Goal: Task Accomplishment & Management: Manage account settings

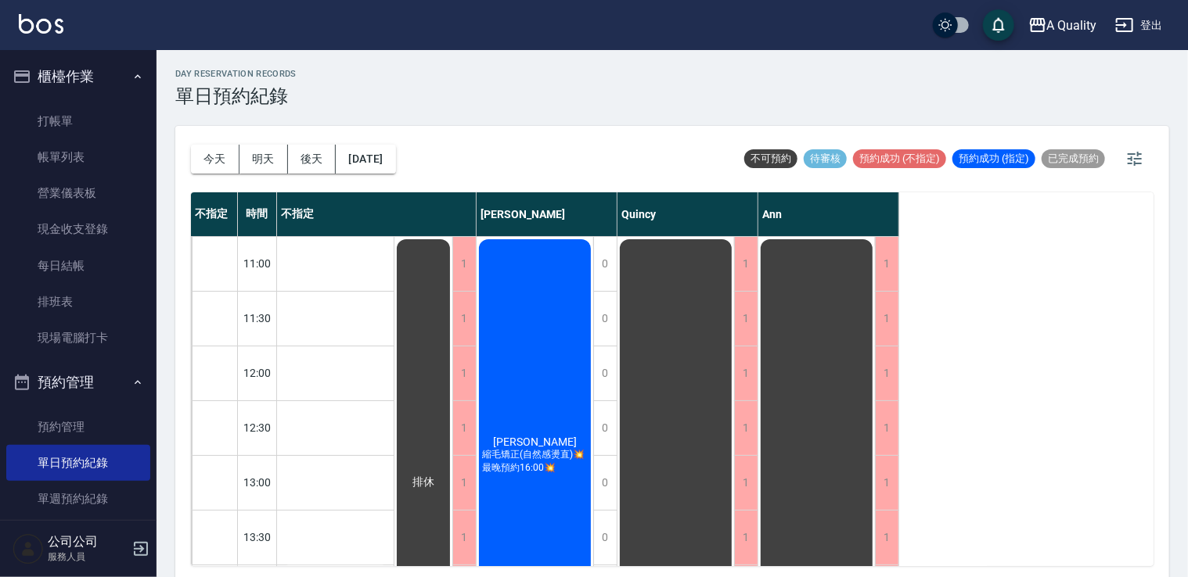
scroll to position [120, 0]
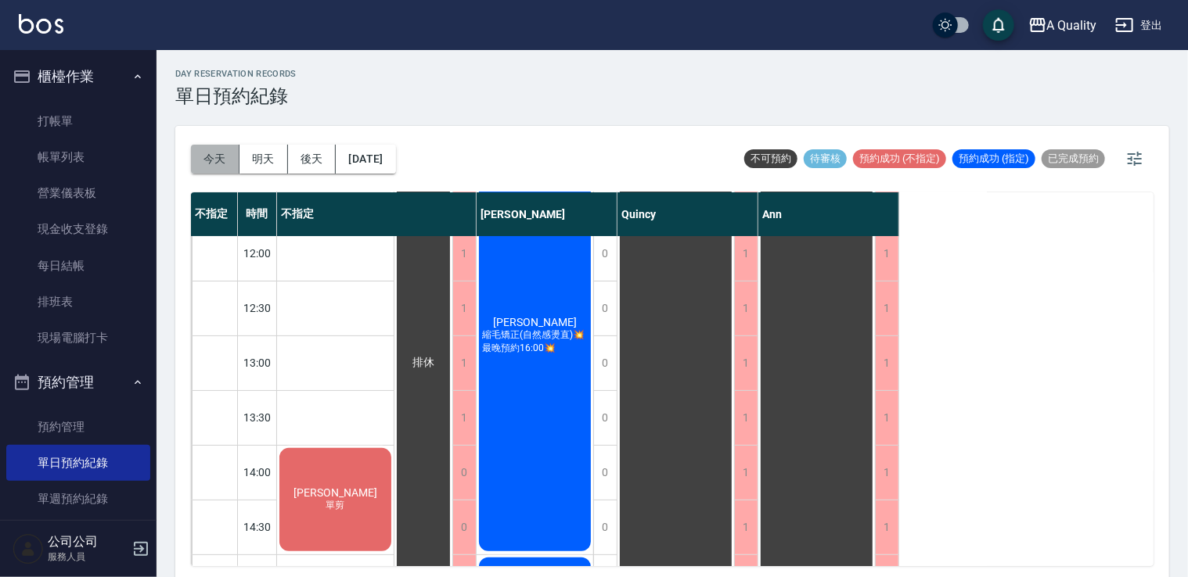
click at [222, 149] on button "今天" at bounding box center [215, 159] width 49 height 29
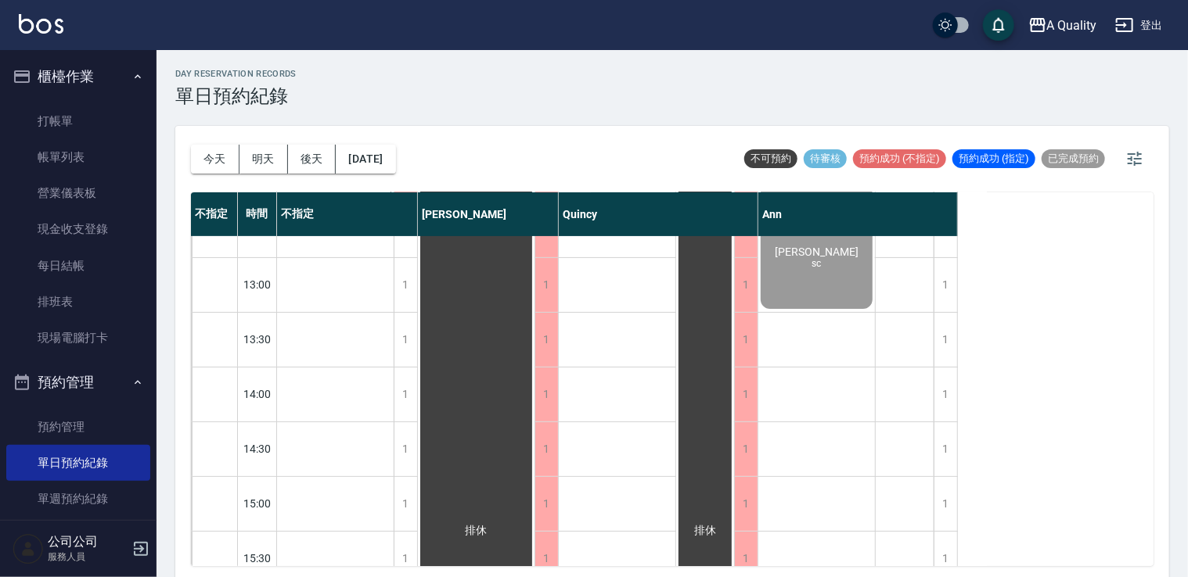
scroll to position [354, 0]
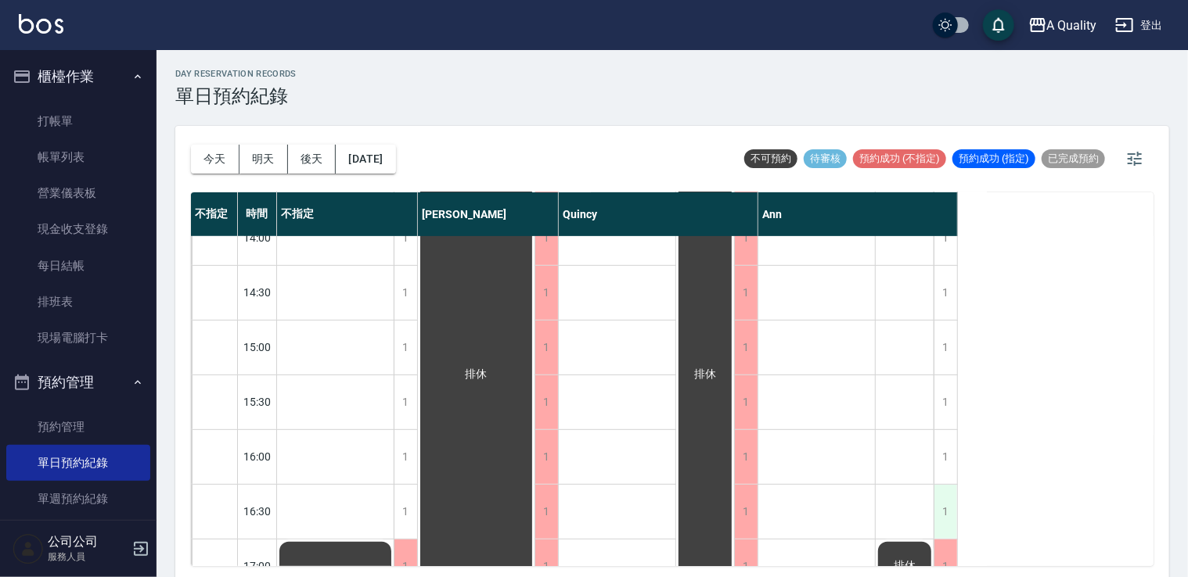
click at [951, 515] on div "1" at bounding box center [944, 512] width 23 height 54
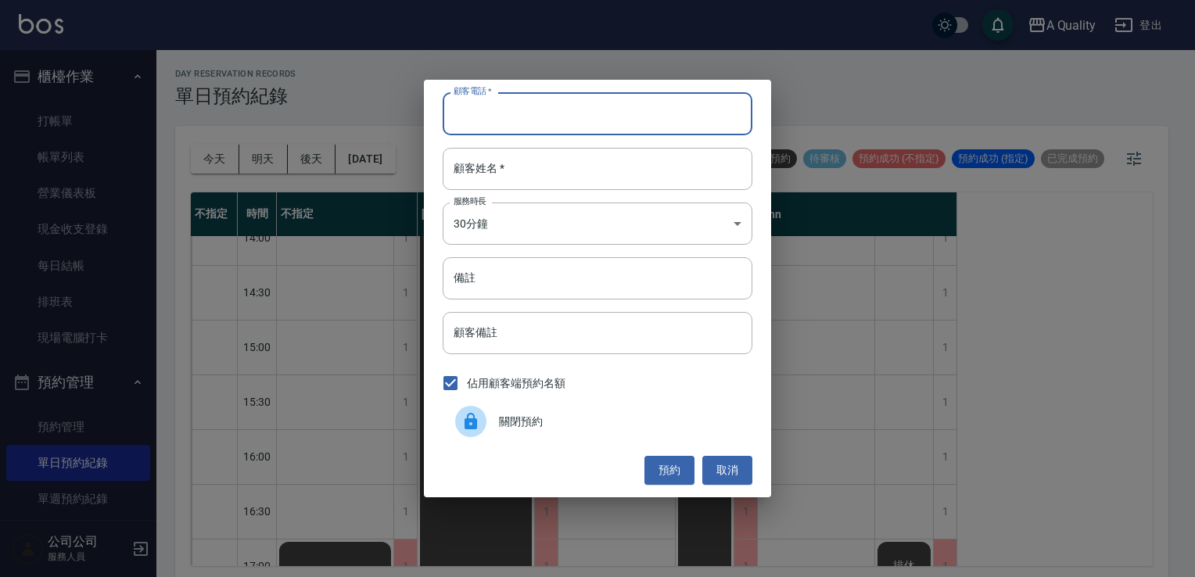
click at [588, 108] on input "顧客電話   *" at bounding box center [598, 113] width 310 height 42
type input "098032552"
click at [523, 164] on input "顧客姓名   *" at bounding box center [598, 169] width 310 height 42
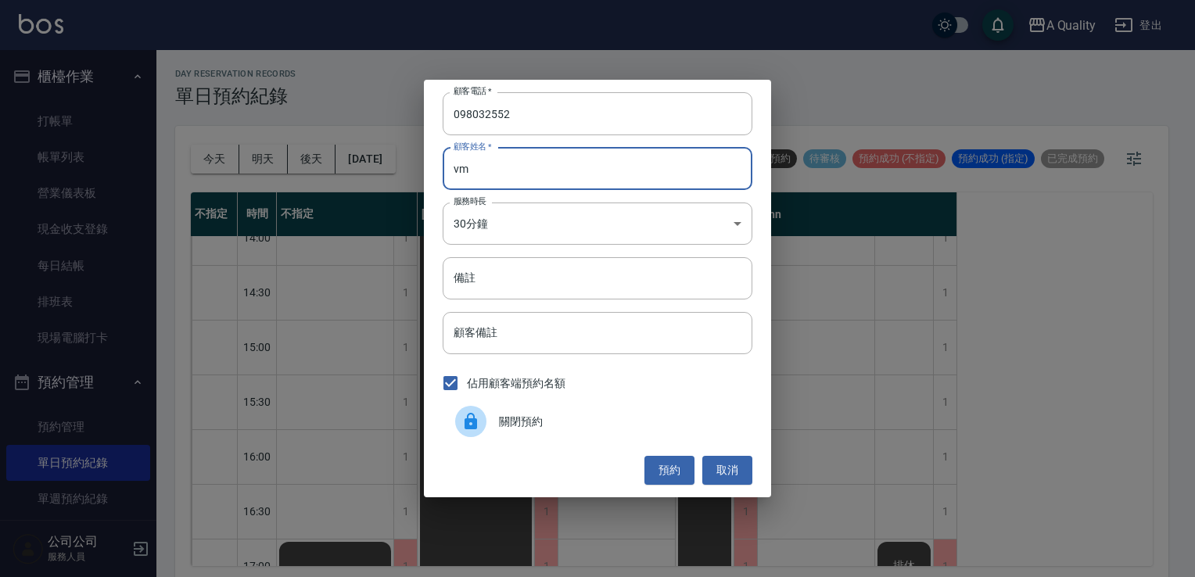
type input "v"
type input "[PERSON_NAME]"
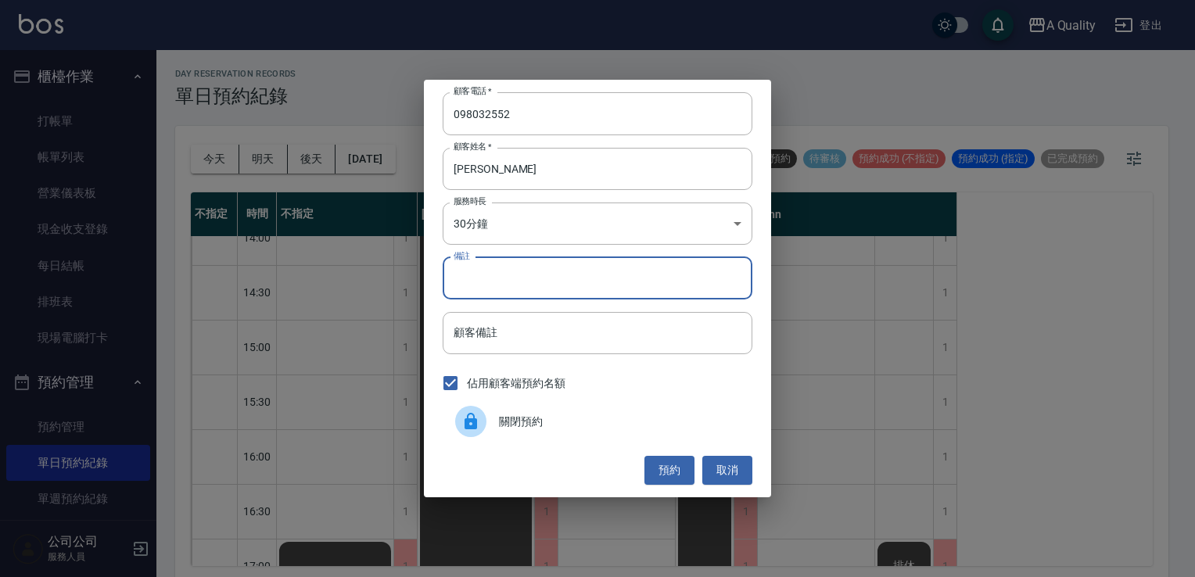
click at [483, 271] on input "備註" at bounding box center [598, 278] width 310 height 42
type input "SC"
click at [523, 227] on body "A Quality 登出 櫃檯作業 打帳單 帳單列表 營業儀表板 現金收支登錄 每日結帳 排班表 現場電腦打卡 預約管理 預約管理 單日預約紀錄 單週預約紀錄…" at bounding box center [597, 291] width 1195 height 582
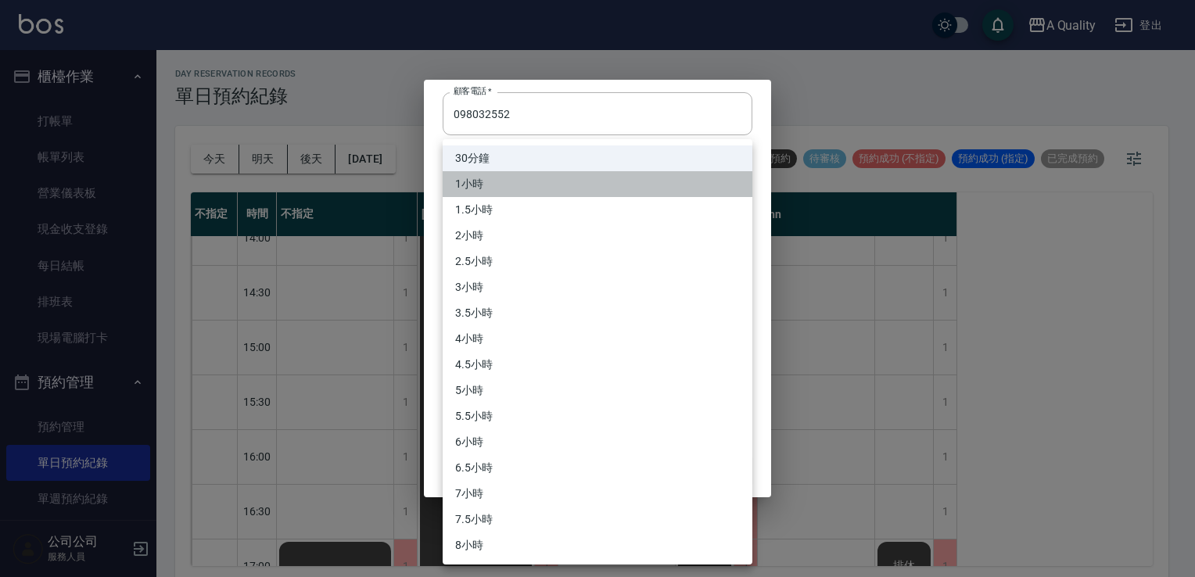
drag, startPoint x: 485, startPoint y: 192, endPoint x: 515, endPoint y: 240, distance: 56.2
click at [485, 192] on li "1小時" at bounding box center [598, 184] width 310 height 26
type input "2"
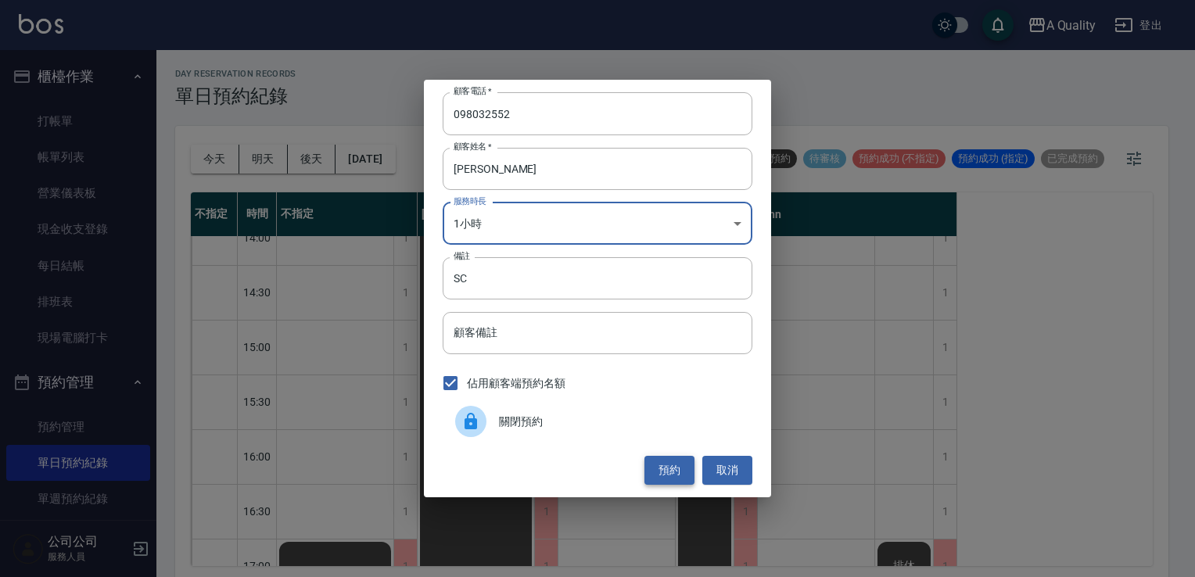
click at [669, 464] on button "預約" at bounding box center [670, 470] width 50 height 29
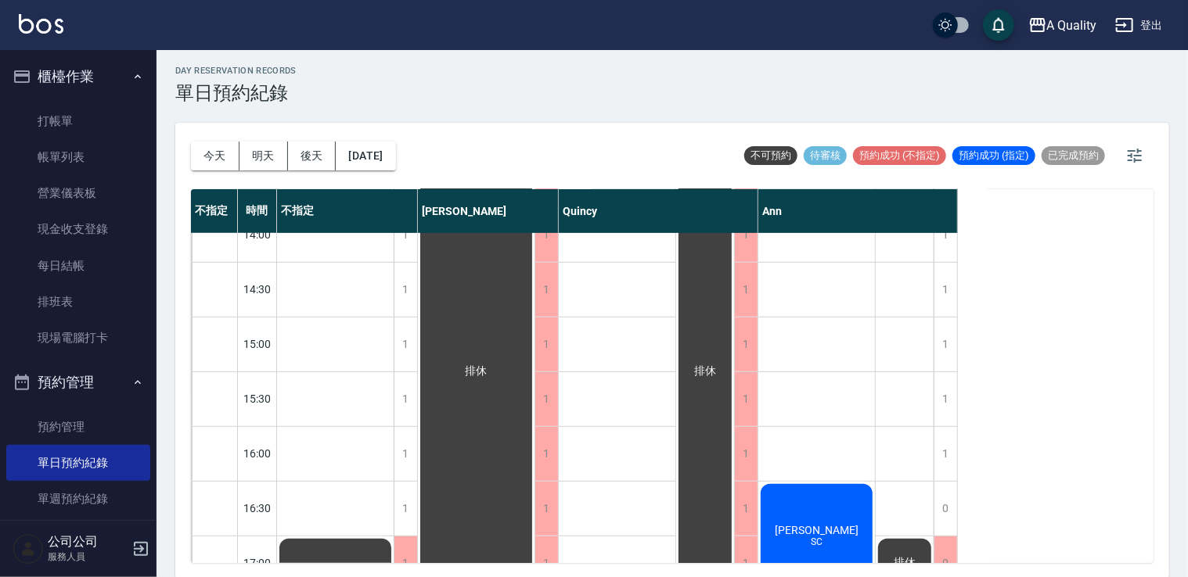
scroll to position [4, 0]
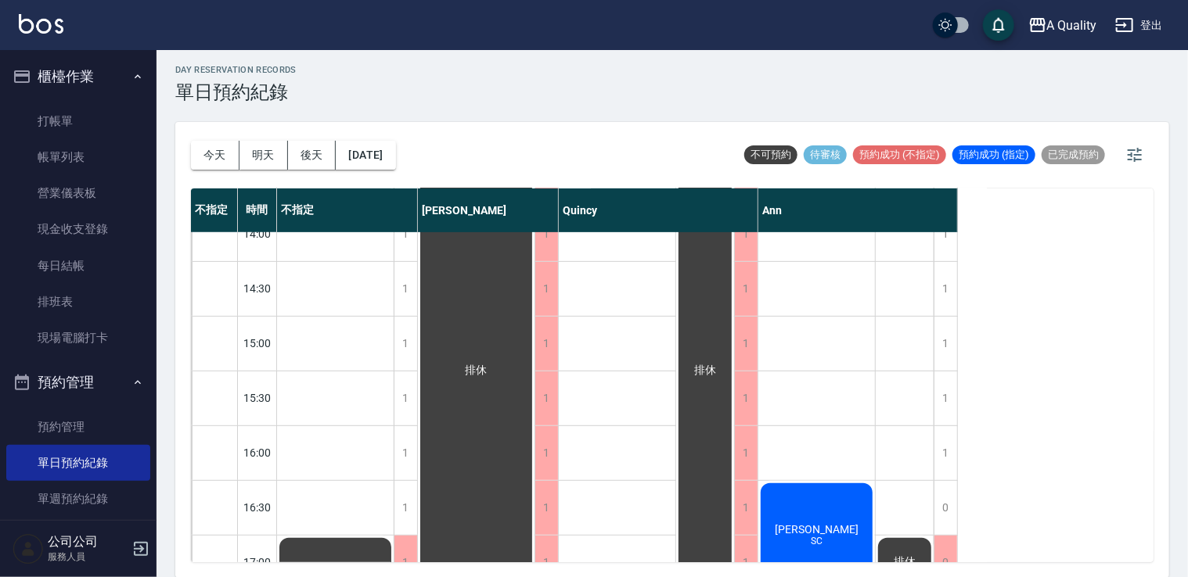
click at [818, 502] on div "許S SC" at bounding box center [816, 535] width 117 height 108
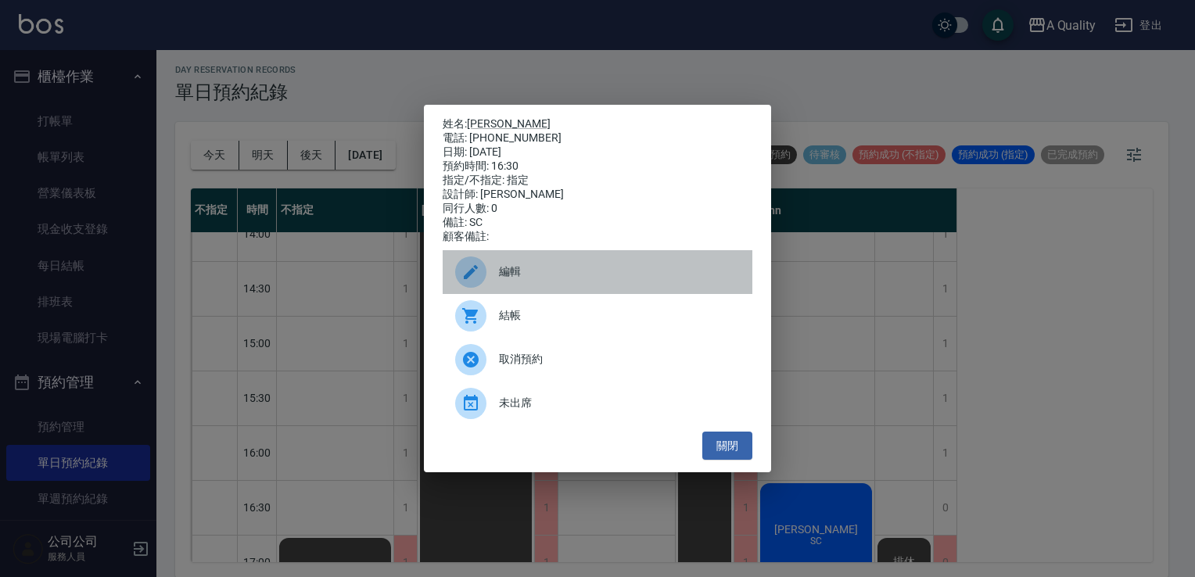
click at [631, 268] on div "編輯" at bounding box center [598, 272] width 310 height 44
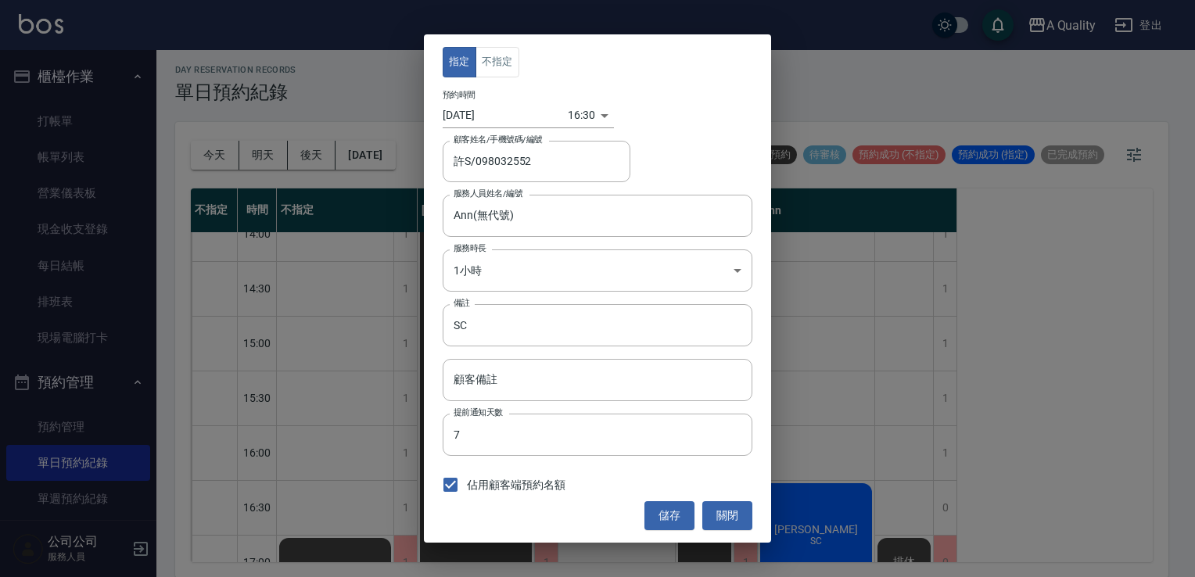
click at [492, 83] on div "指定 不指定 預約時間 2025/09/16 16:30 1758011400000 顧客姓名/手機號碼/編號 許S/098032552 顧客姓名/手機號碼/…" at bounding box center [597, 288] width 347 height 508
click at [498, 60] on button "不指定" at bounding box center [498, 62] width 44 height 31
click at [690, 535] on div "指定 不指定 預約時間 2025/09/16 16:30 1758011400000 顧客姓名/手機號碼/編號 許S/098032552 顧客姓名/手機號碼/…" at bounding box center [597, 288] width 347 height 508
click at [677, 506] on button "儲存" at bounding box center [670, 515] width 50 height 29
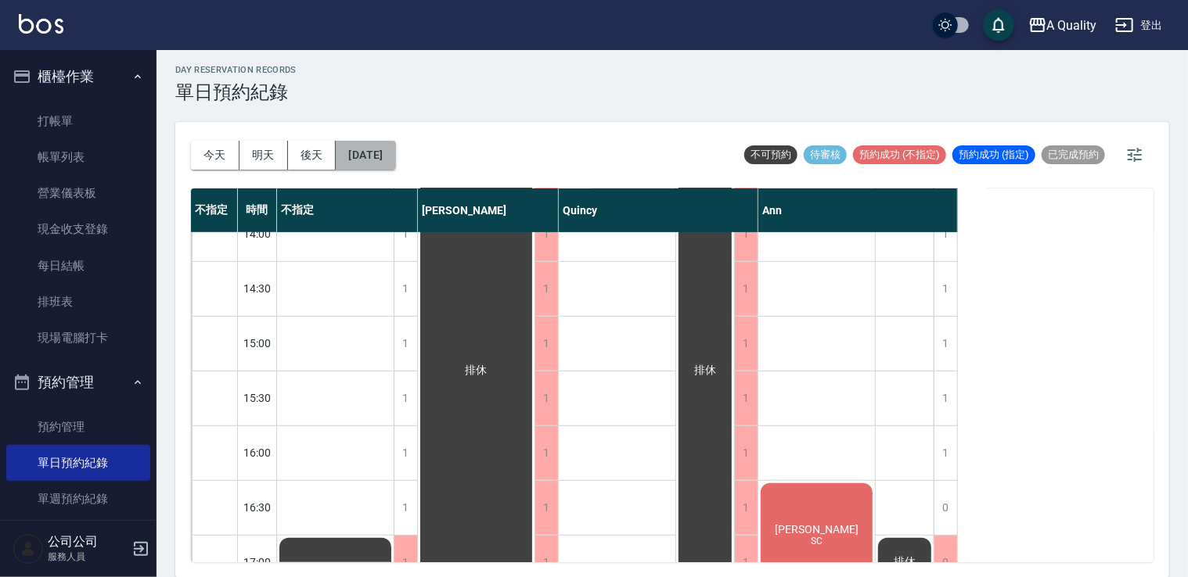
click at [382, 146] on button "[DATE]" at bounding box center [365, 155] width 59 height 29
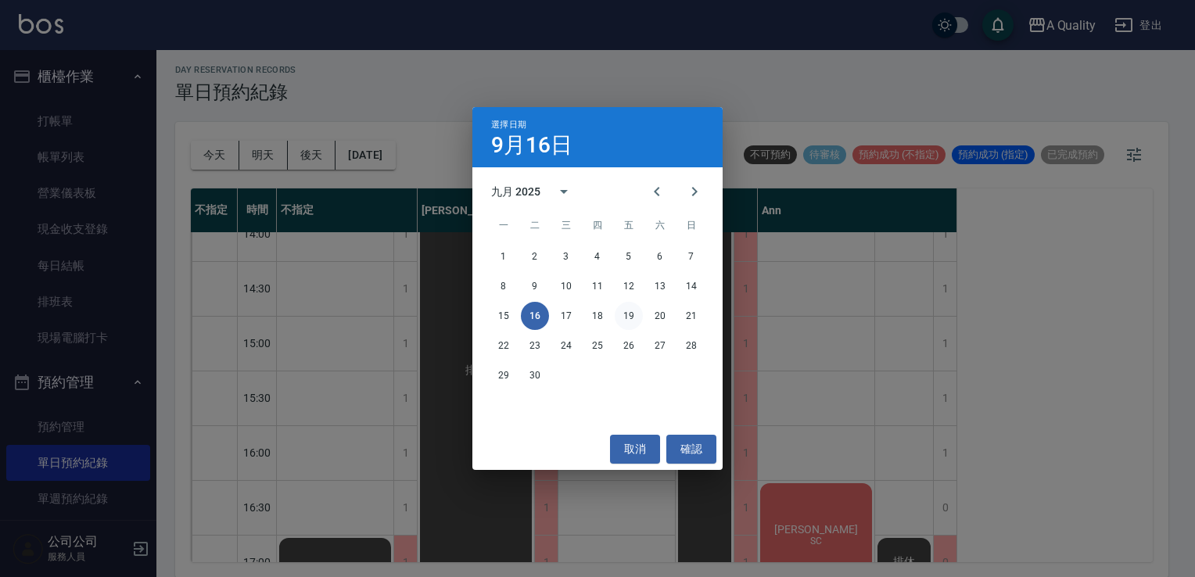
click at [626, 308] on button "19" at bounding box center [629, 316] width 28 height 28
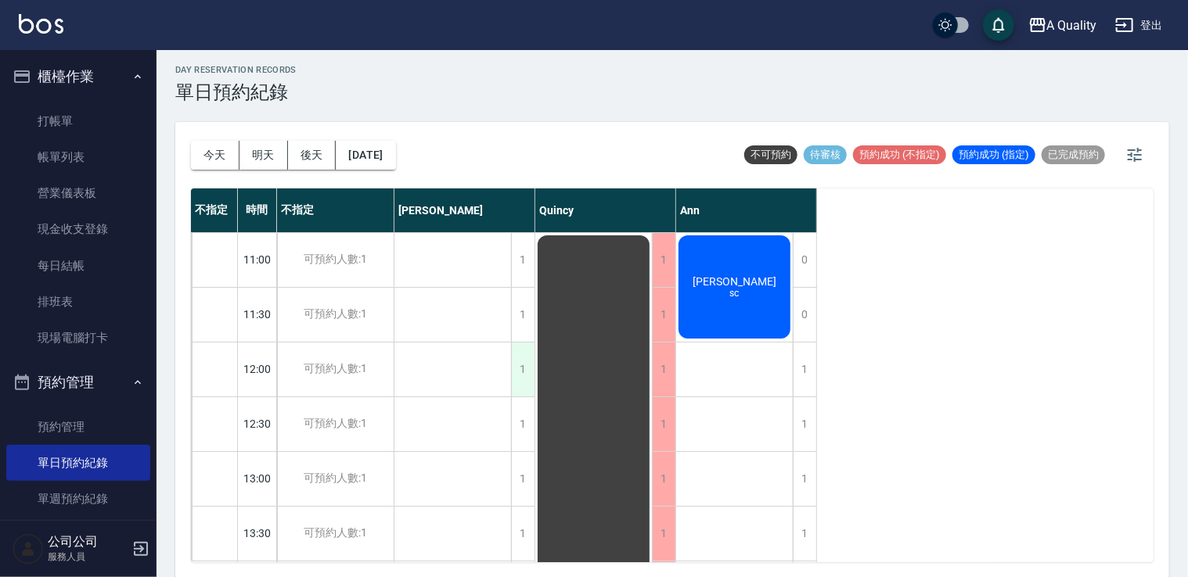
click at [517, 364] on div "1" at bounding box center [522, 370] width 23 height 54
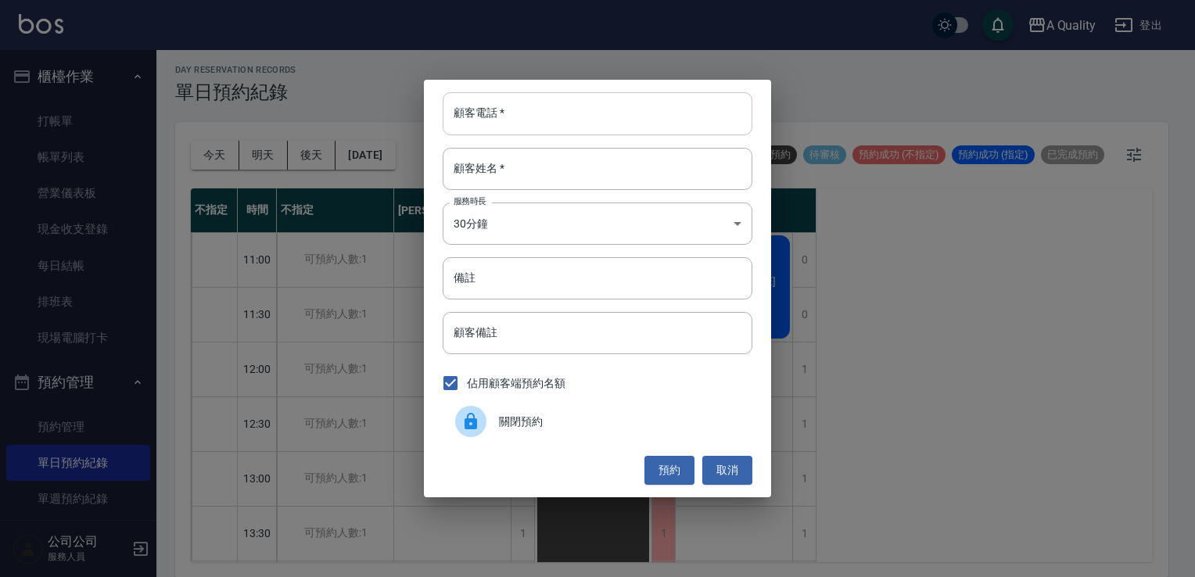
drag, startPoint x: 505, startPoint y: 102, endPoint x: 484, endPoint y: 89, distance: 24.6
click at [505, 102] on input "顧客電話   *" at bounding box center [598, 113] width 310 height 42
type input "0912443380"
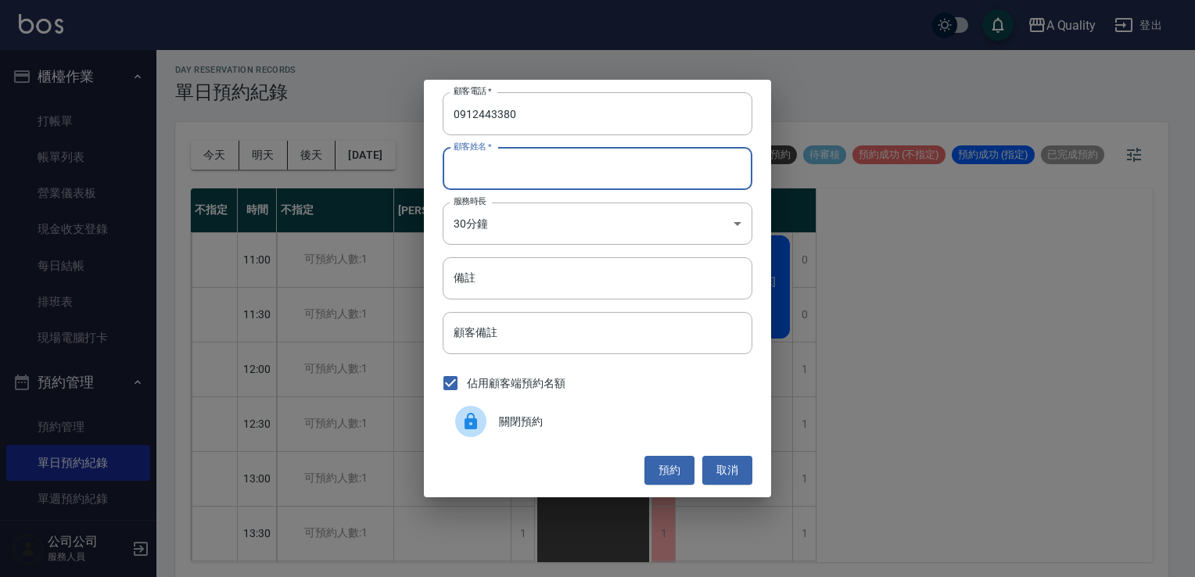
click at [497, 175] on input "顧客姓名   *" at bounding box center [598, 169] width 310 height 42
type input "v"
type input "蕭S"
click at [550, 229] on body "A Quality 登出 櫃檯作業 打帳單 帳單列表 營業儀表板 現金收支登錄 每日結帳 排班表 現場電腦打卡 預約管理 預約管理 單日預約紀錄 單週預約紀錄…" at bounding box center [597, 287] width 1195 height 582
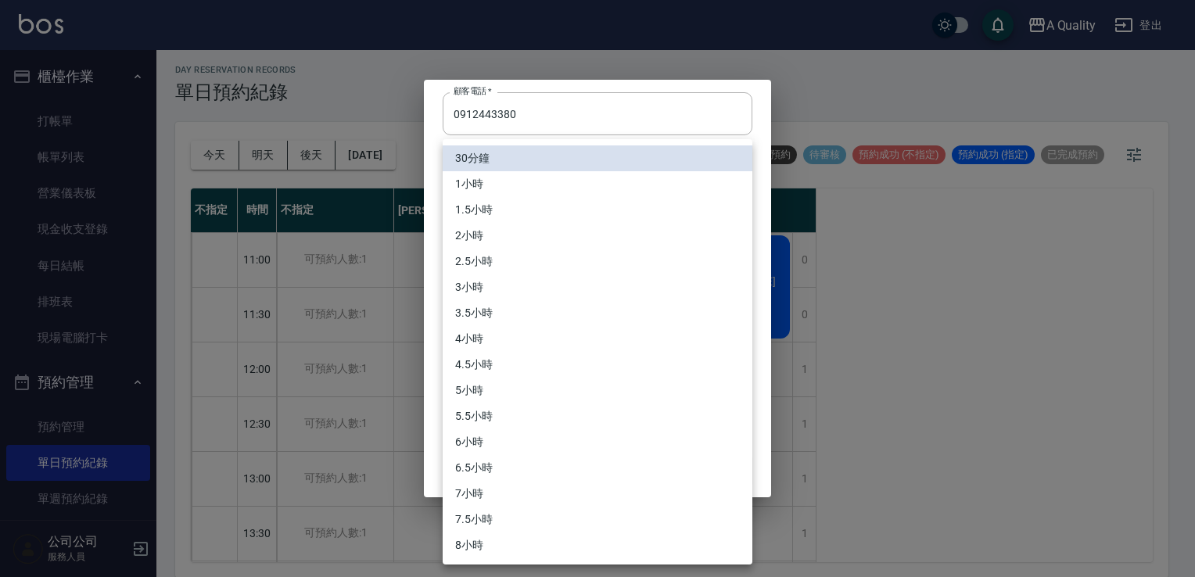
click at [487, 290] on li "3小時" at bounding box center [598, 288] width 310 height 26
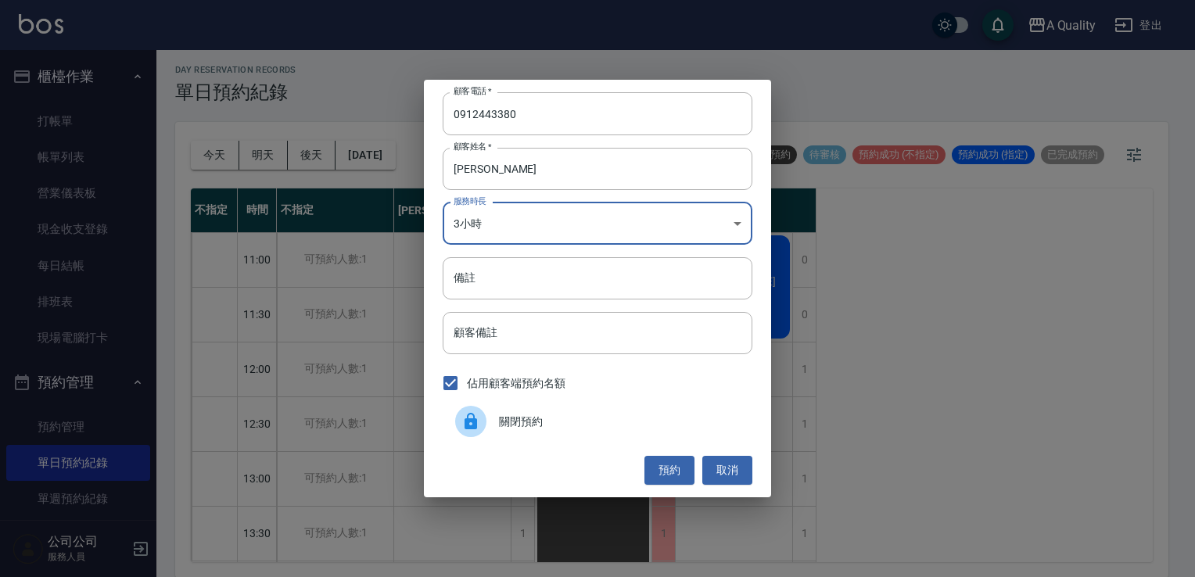
type input "6"
click at [473, 287] on input "備註" at bounding box center [598, 278] width 310 height 42
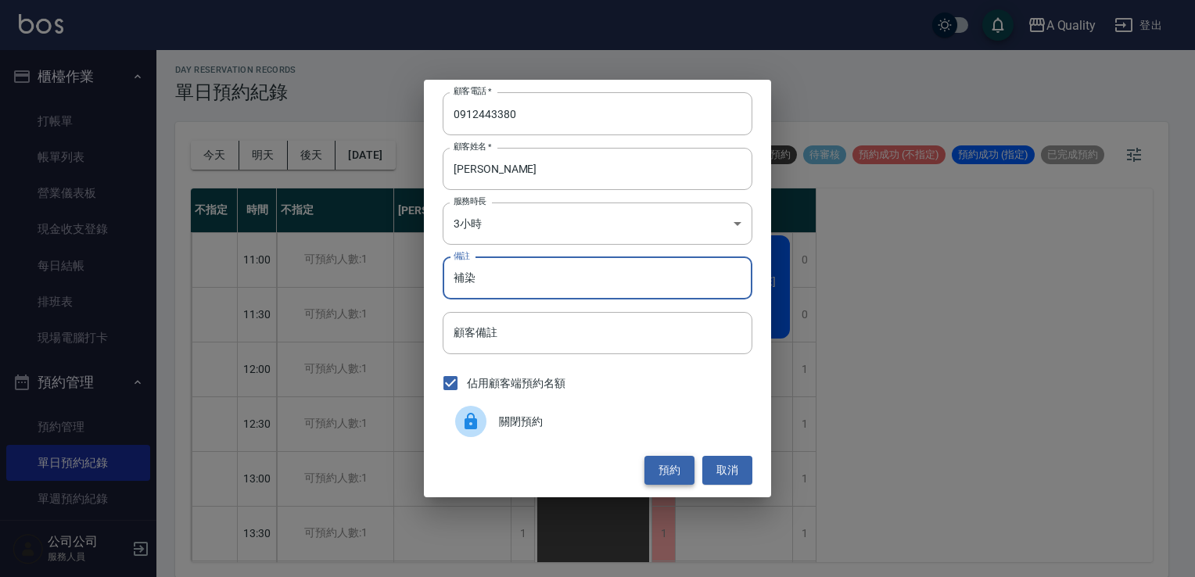
type input "補染"
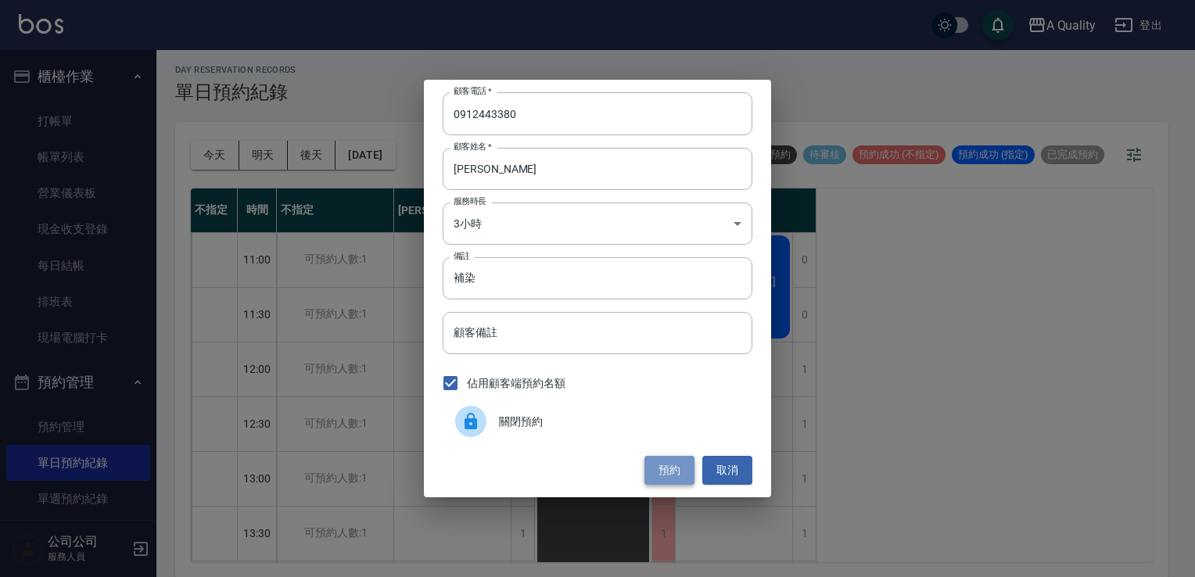
click at [676, 473] on button "預約" at bounding box center [670, 470] width 50 height 29
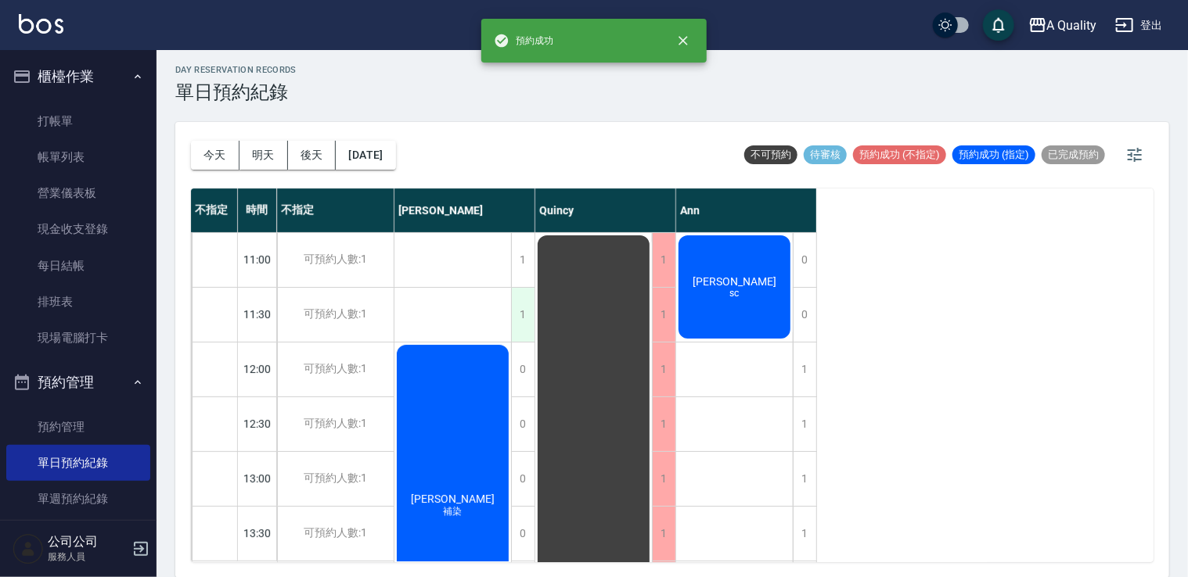
click at [526, 305] on div "1" at bounding box center [522, 315] width 23 height 54
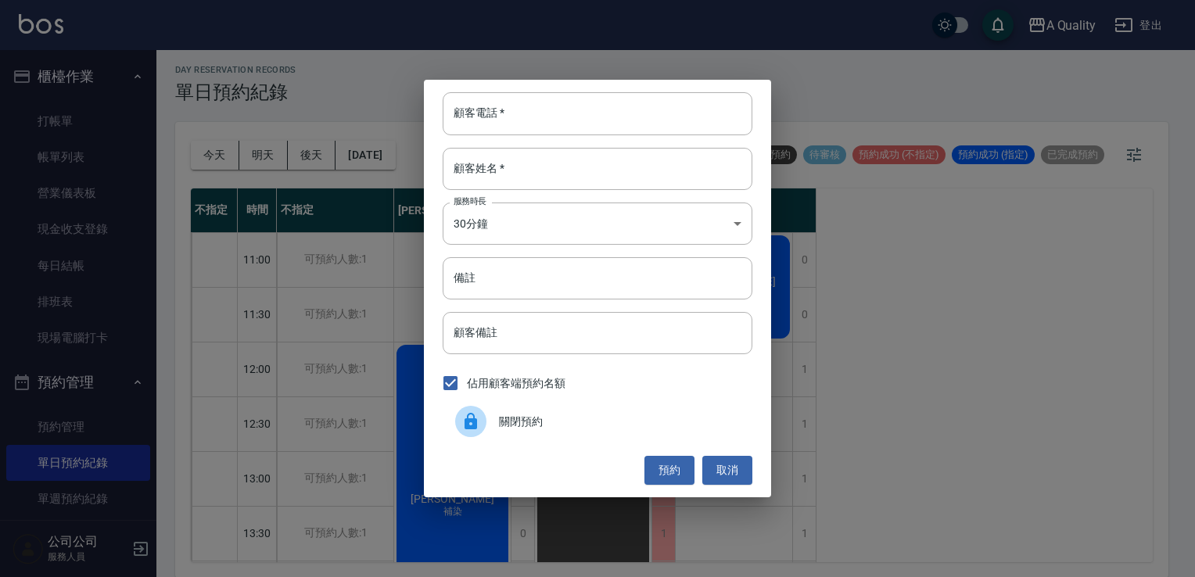
drag, startPoint x: 498, startPoint y: 415, endPoint x: 501, endPoint y: 372, distance: 44.0
click at [498, 415] on div at bounding box center [477, 421] width 44 height 31
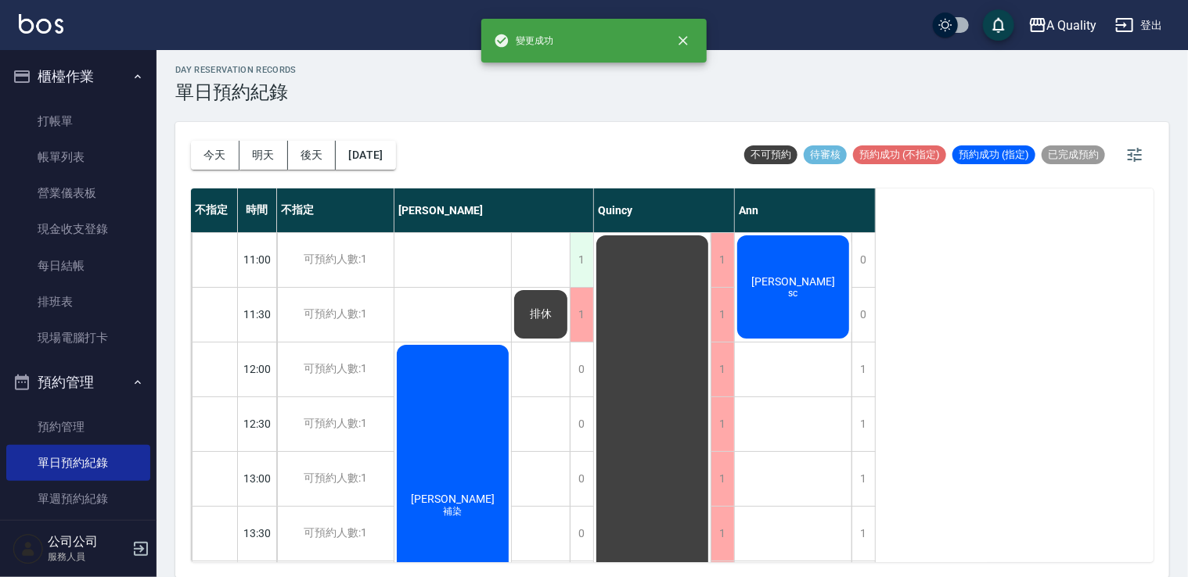
click at [581, 266] on div "1" at bounding box center [581, 260] width 23 height 54
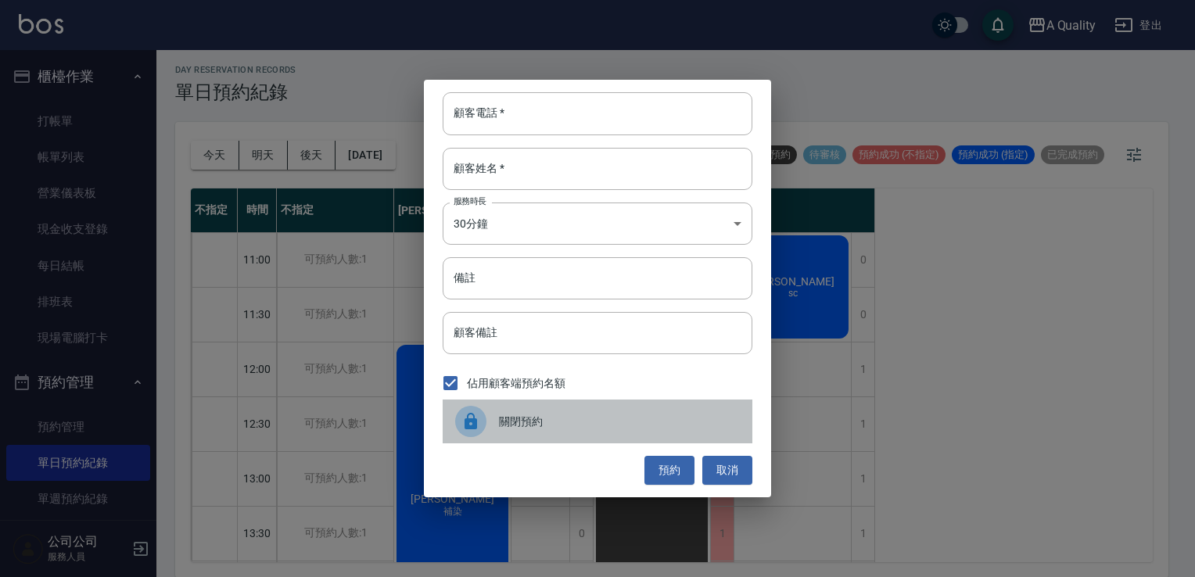
click at [541, 430] on div "關閉預約" at bounding box center [598, 422] width 310 height 44
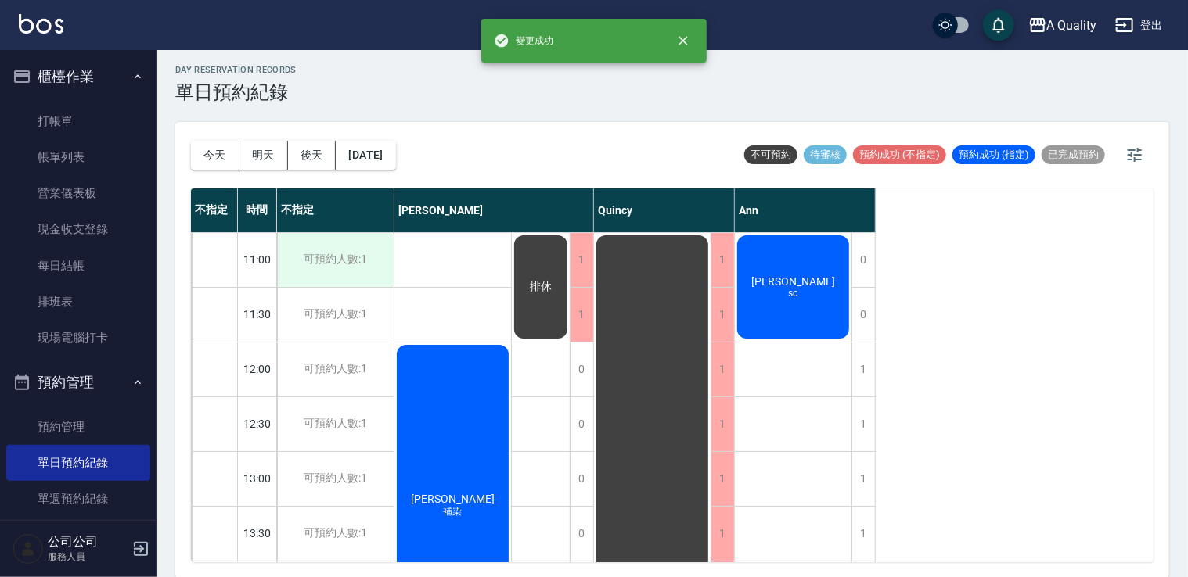
click at [372, 255] on div "可預約人數:1" at bounding box center [335, 260] width 117 height 54
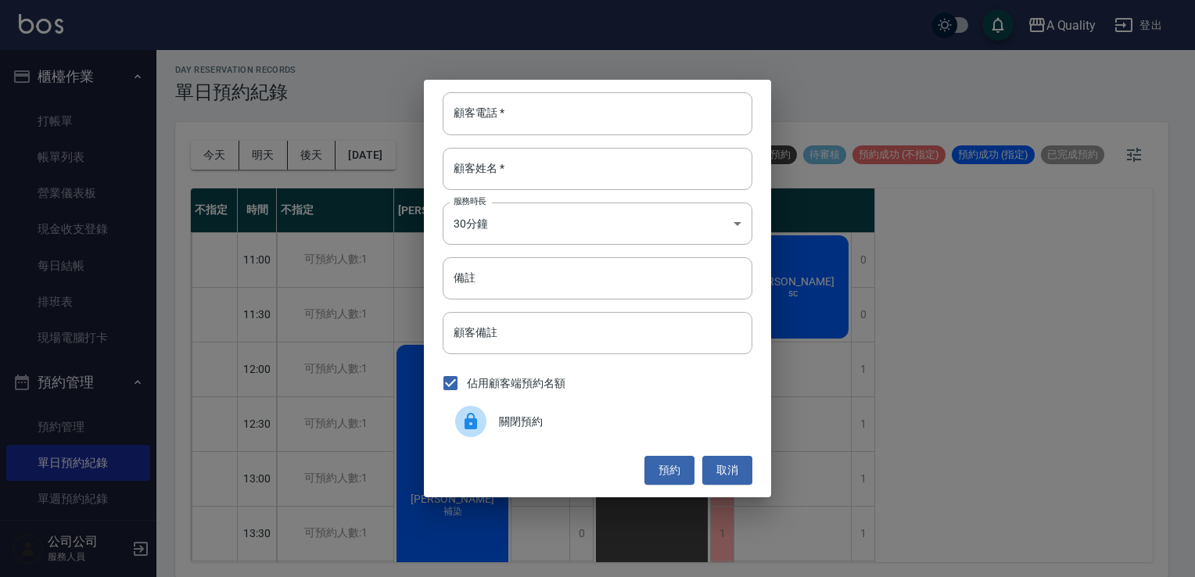
click at [493, 419] on div at bounding box center [477, 421] width 44 height 31
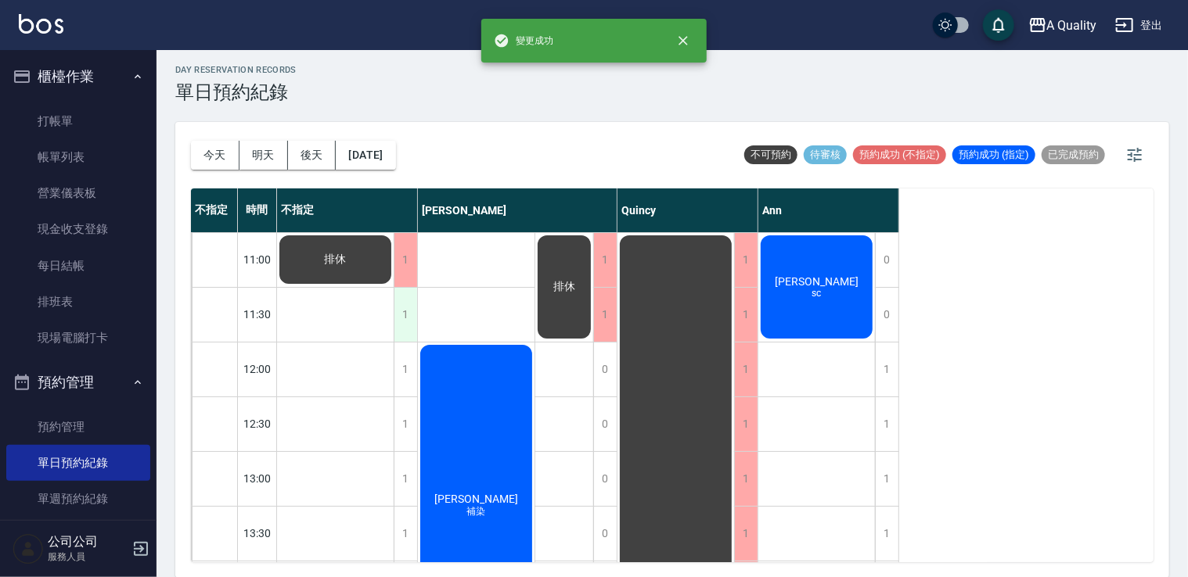
click at [412, 319] on div "1" at bounding box center [405, 315] width 23 height 54
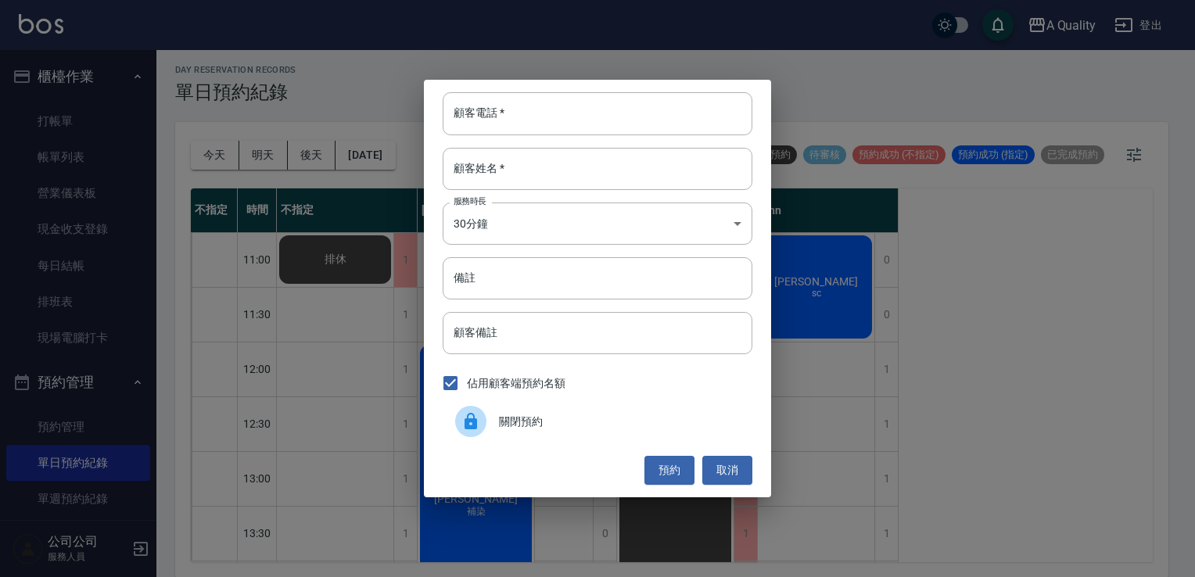
click at [510, 424] on span "關閉預約" at bounding box center [619, 422] width 241 height 16
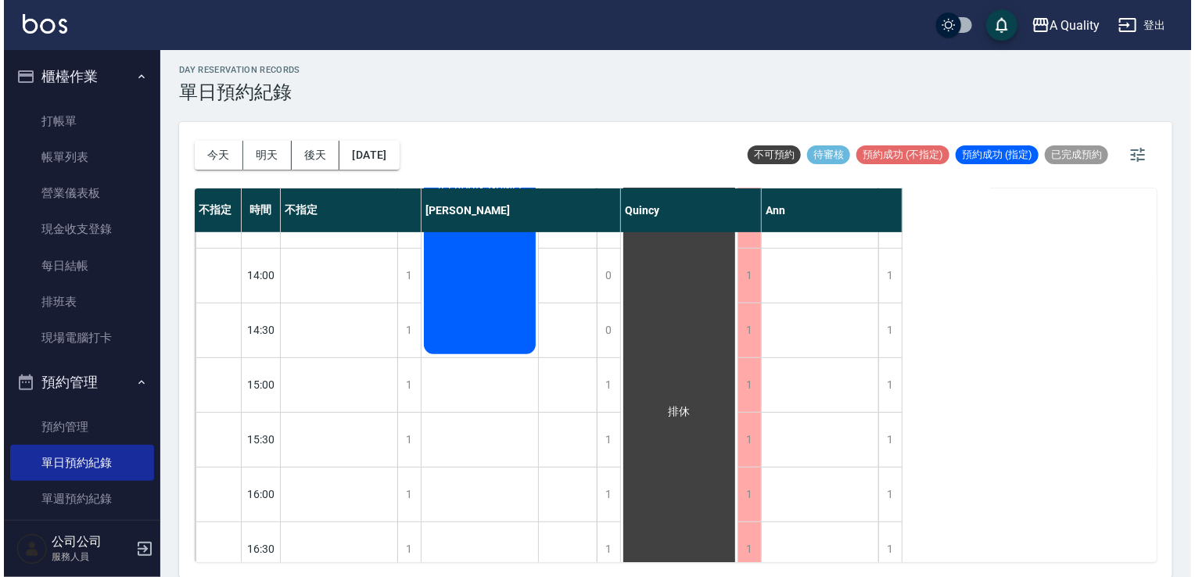
scroll to position [235, 0]
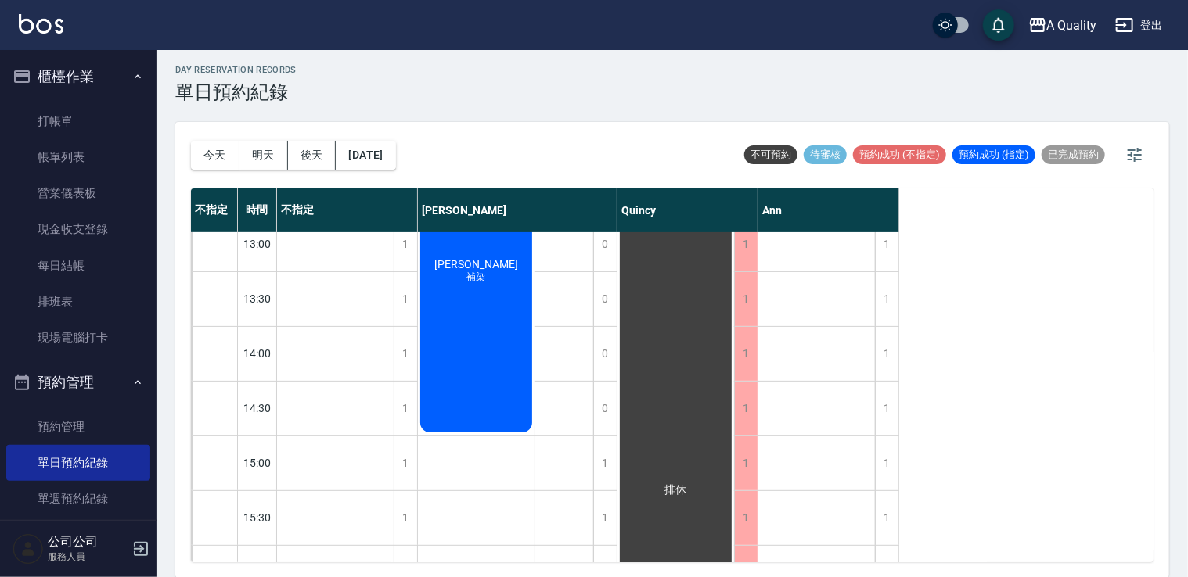
click at [482, 277] on span "補染" at bounding box center [476, 277] width 25 height 13
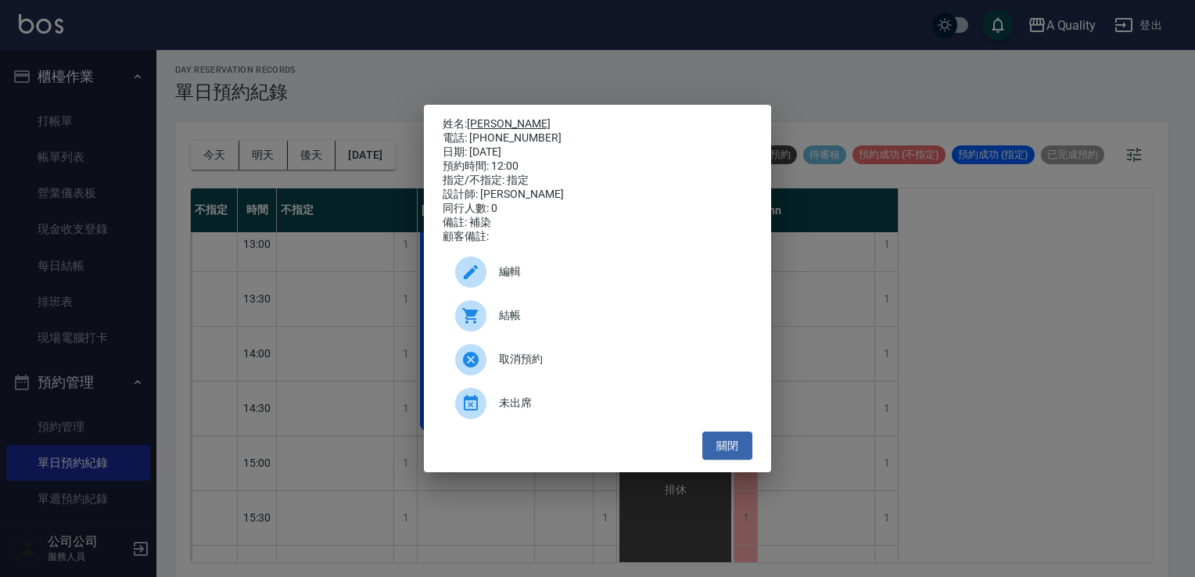
click at [494, 119] on link "蕭思淇" at bounding box center [509, 123] width 84 height 13
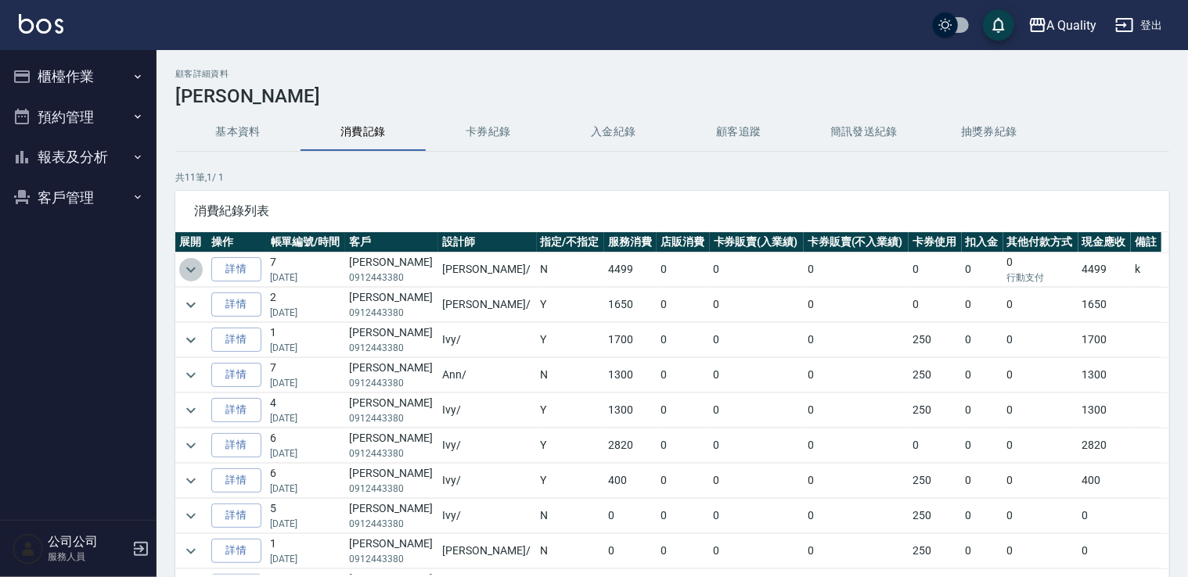
click at [183, 271] on icon "expand row" at bounding box center [191, 270] width 19 height 19
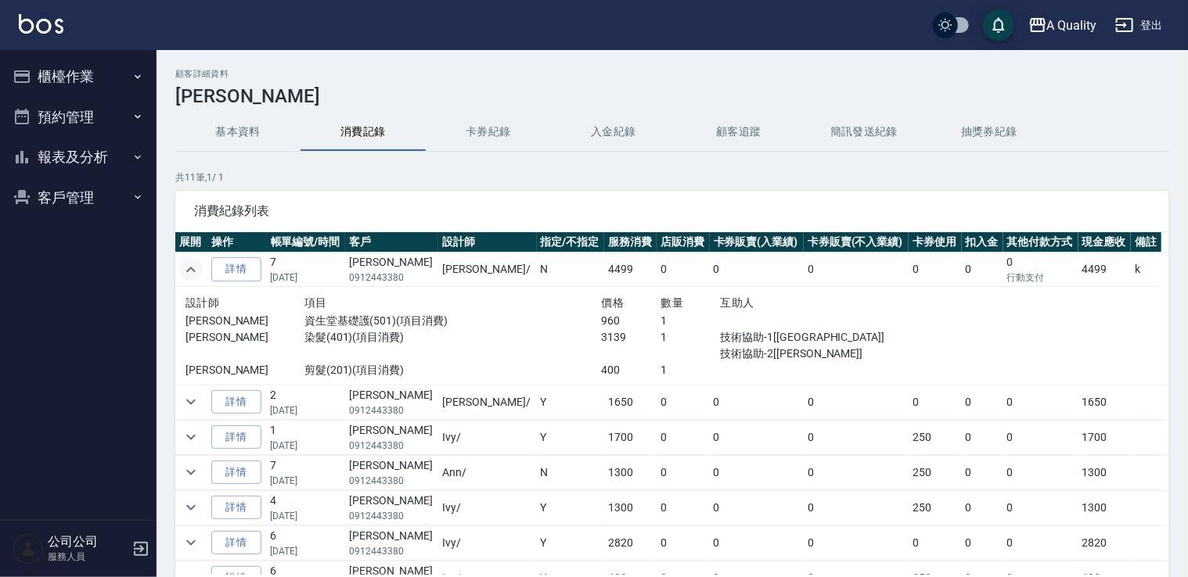
click at [183, 270] on icon "expand row" at bounding box center [191, 270] width 19 height 19
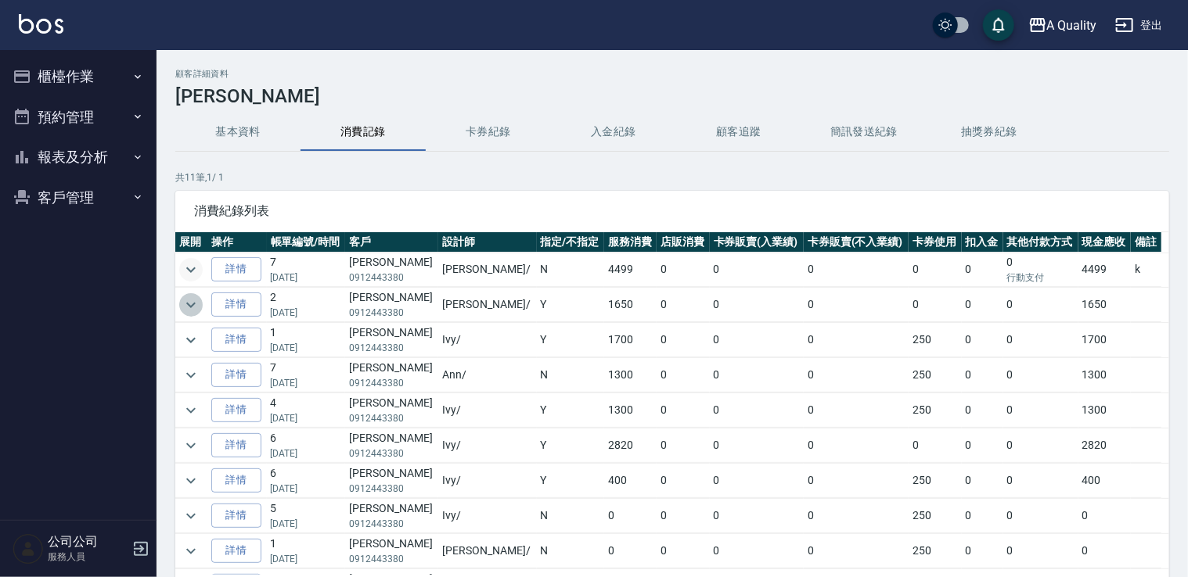
click at [185, 305] on icon "expand row" at bounding box center [191, 305] width 19 height 19
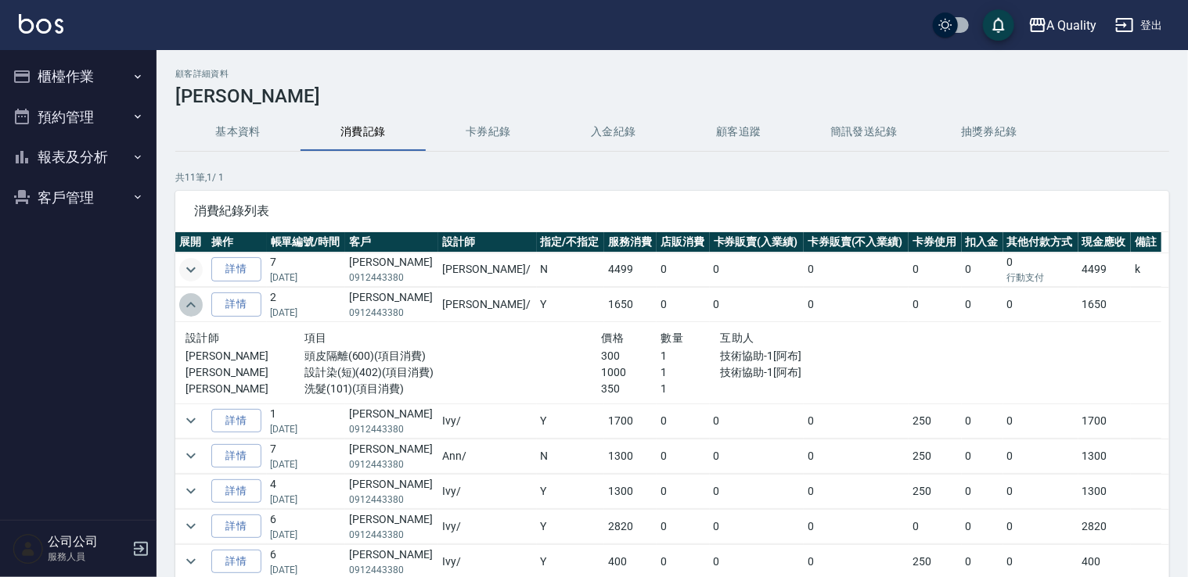
click at [185, 305] on icon "expand row" at bounding box center [191, 305] width 19 height 19
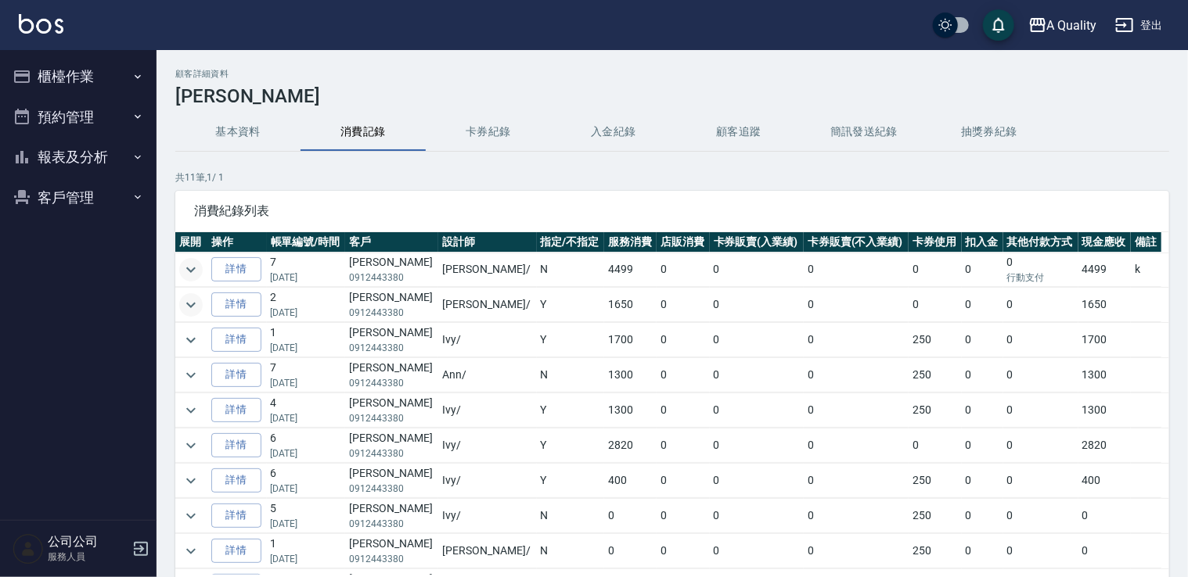
click at [69, 117] on button "預約管理" at bounding box center [78, 117] width 144 height 41
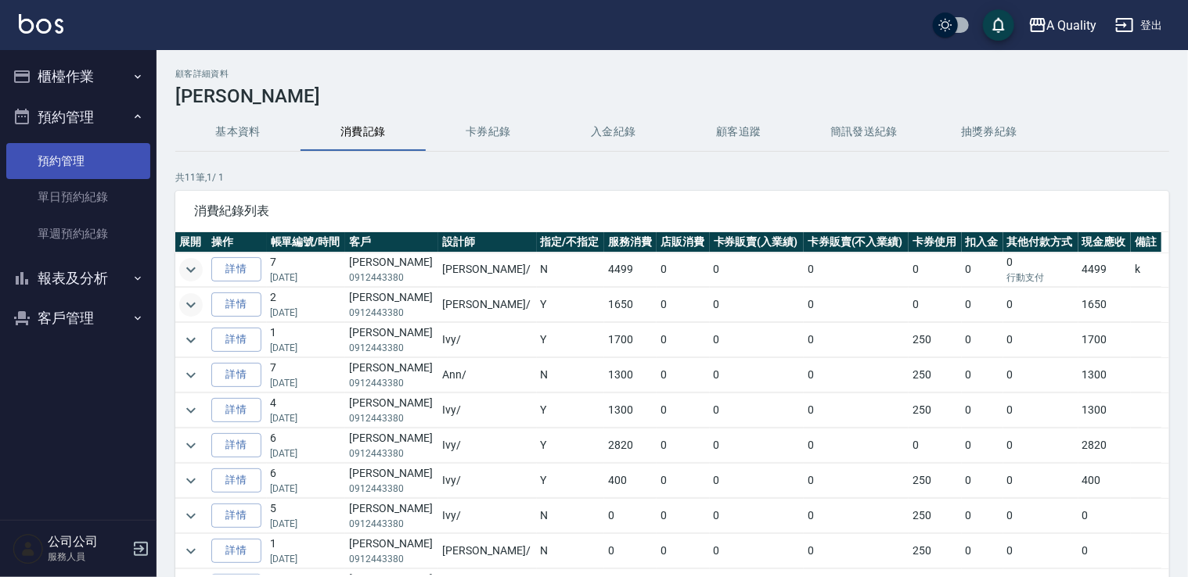
click at [93, 178] on link "預約管理" at bounding box center [78, 161] width 144 height 36
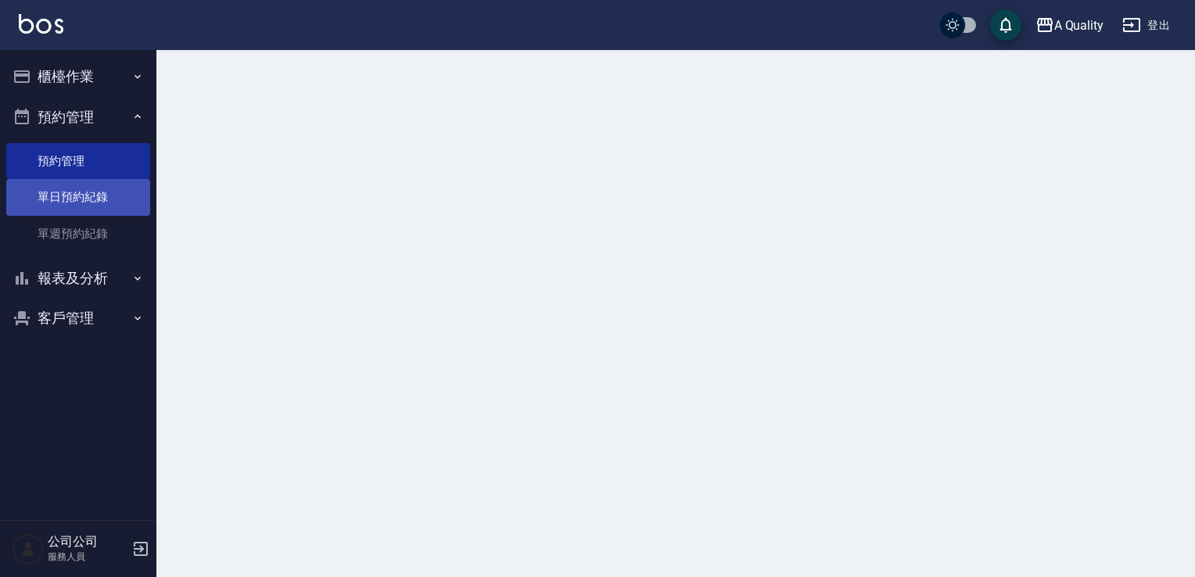
click at [94, 205] on link "單日預約紀錄" at bounding box center [78, 197] width 144 height 36
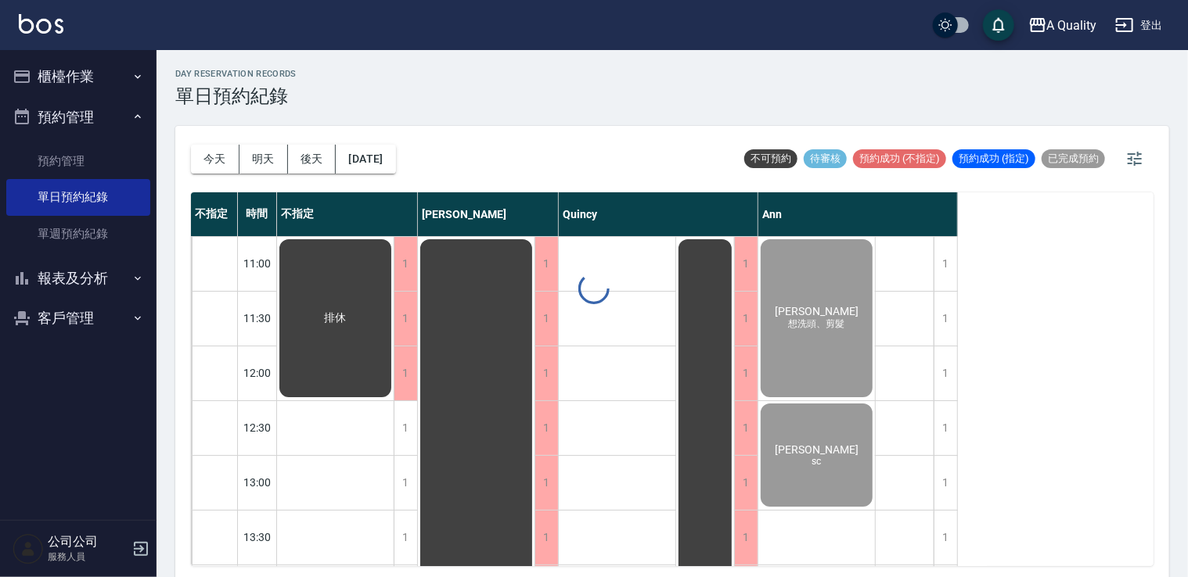
click at [395, 160] on button "[DATE]" at bounding box center [365, 159] width 59 height 29
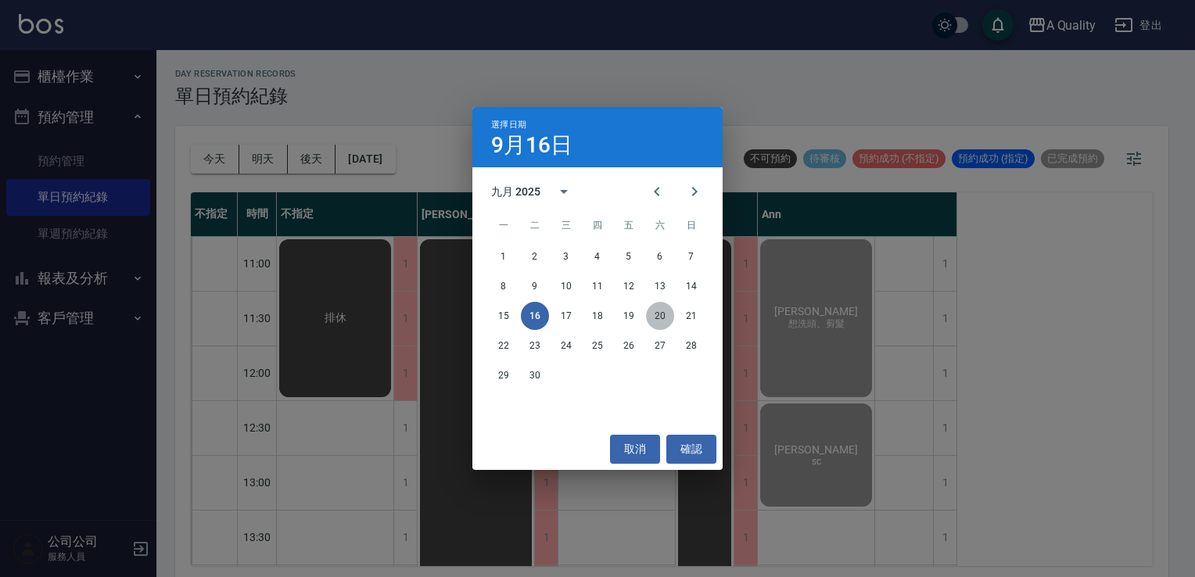
click at [657, 313] on button "20" at bounding box center [660, 316] width 28 height 28
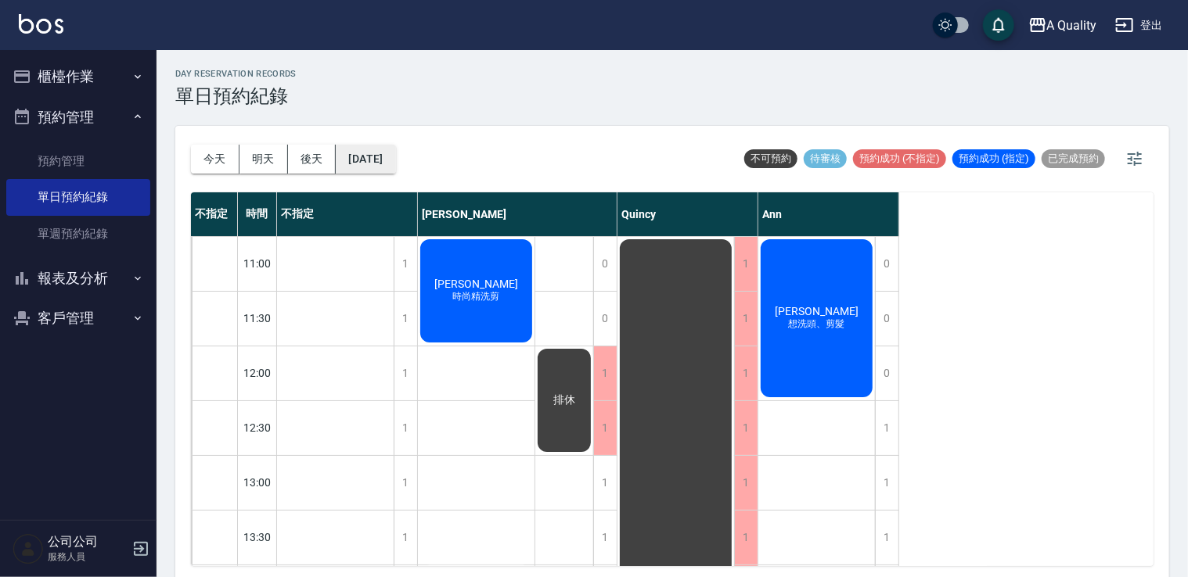
click at [381, 155] on button "[DATE]" at bounding box center [365, 159] width 59 height 29
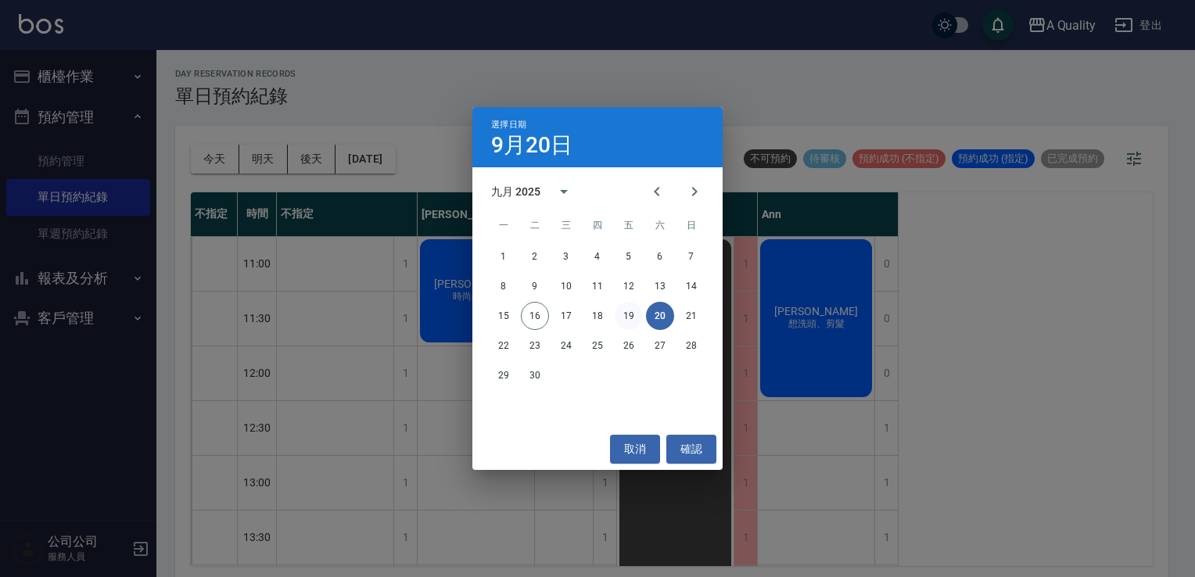
click at [629, 316] on button "19" at bounding box center [629, 316] width 28 height 28
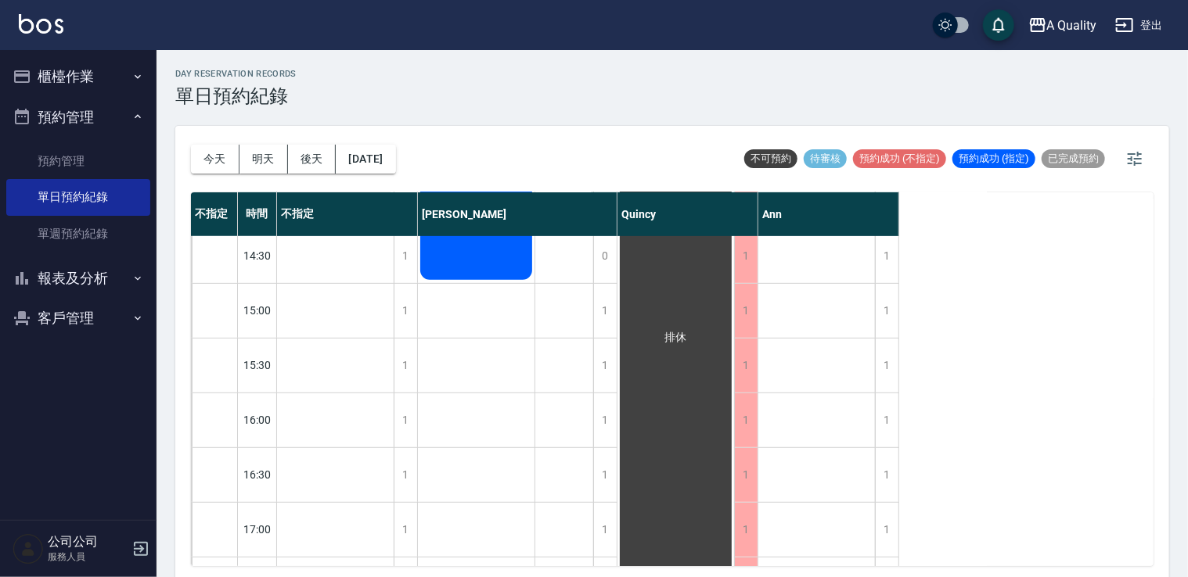
scroll to position [78, 0]
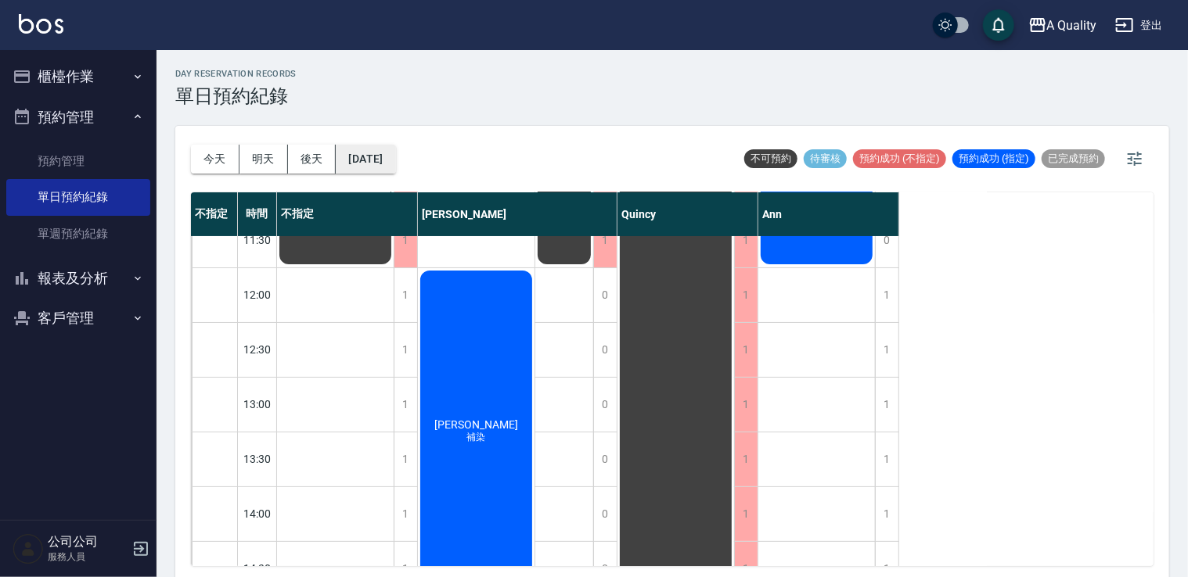
click at [368, 155] on button "[DATE]" at bounding box center [365, 159] width 59 height 29
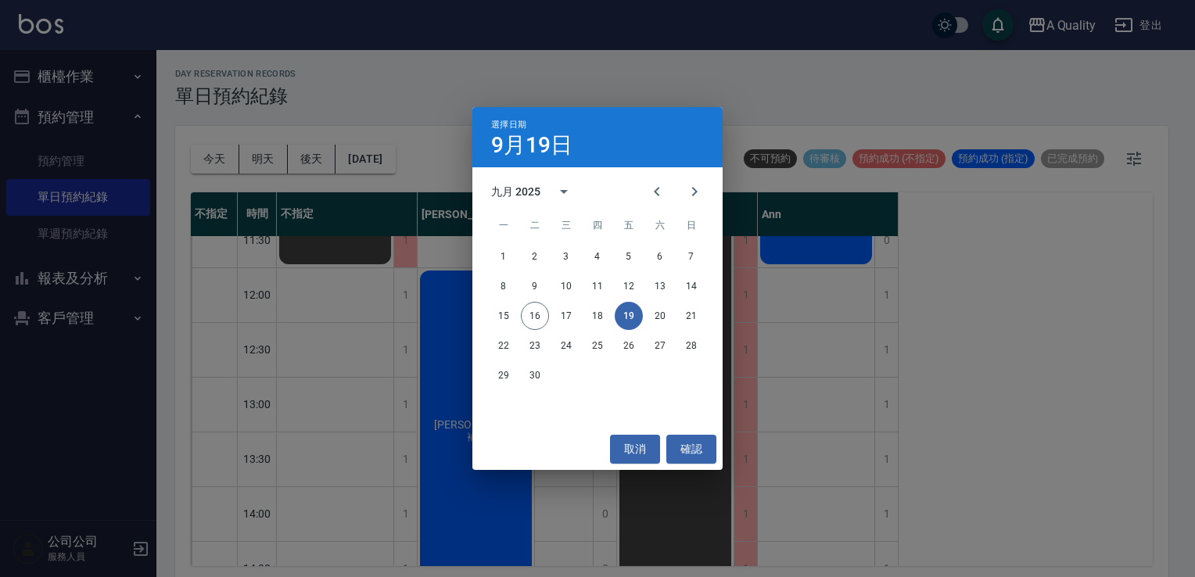
click at [627, 311] on button "19" at bounding box center [629, 316] width 28 height 28
click at [597, 321] on button "18" at bounding box center [598, 316] width 28 height 28
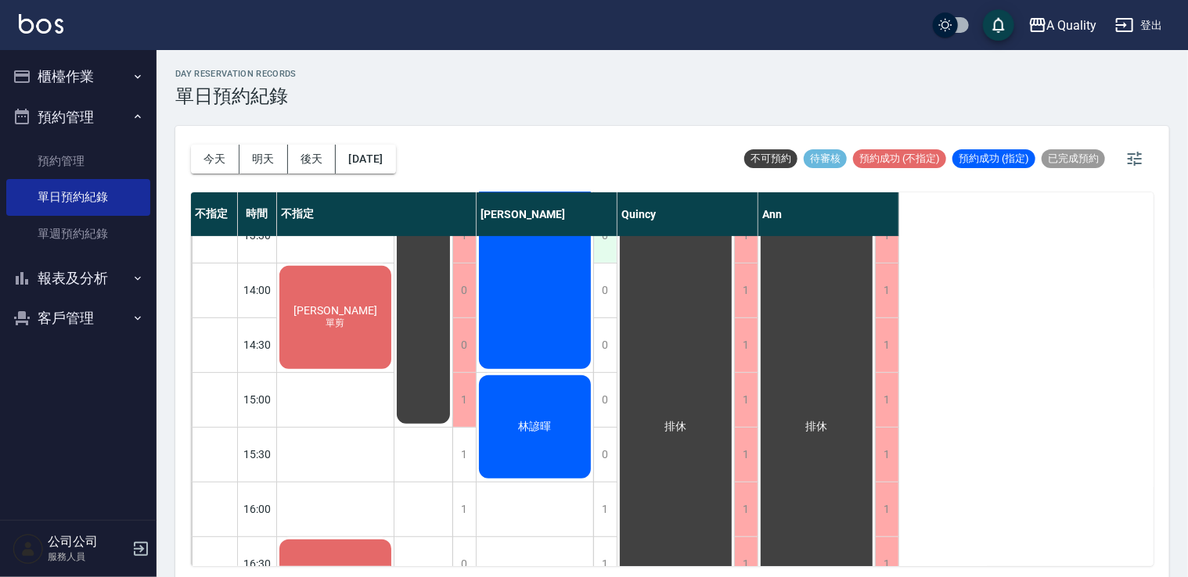
scroll to position [391, 0]
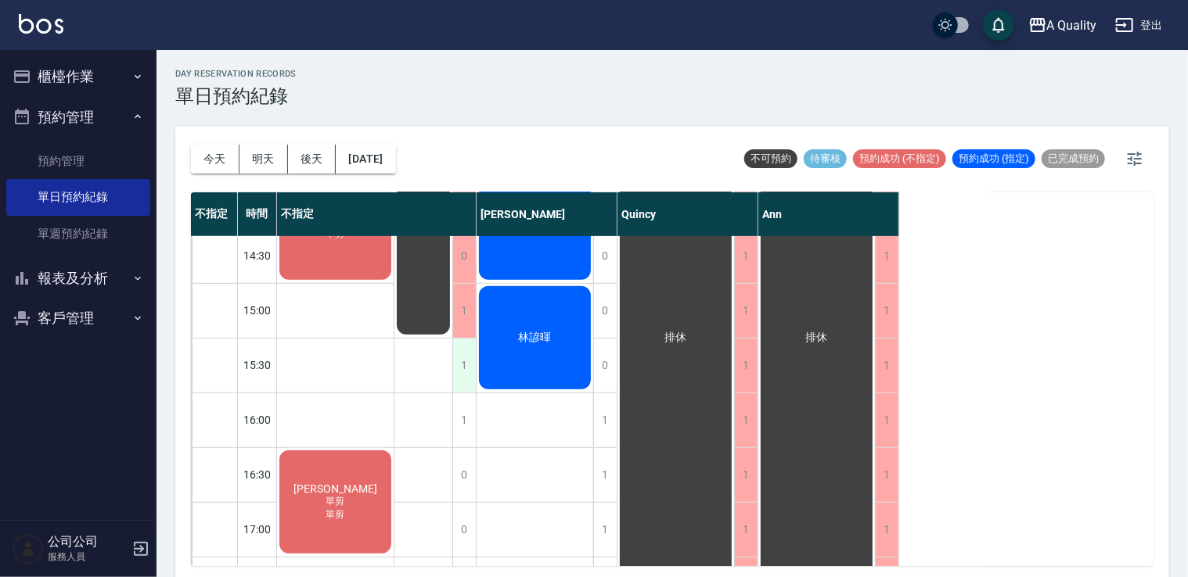
click at [476, 358] on div "1" at bounding box center [463, 366] width 23 height 54
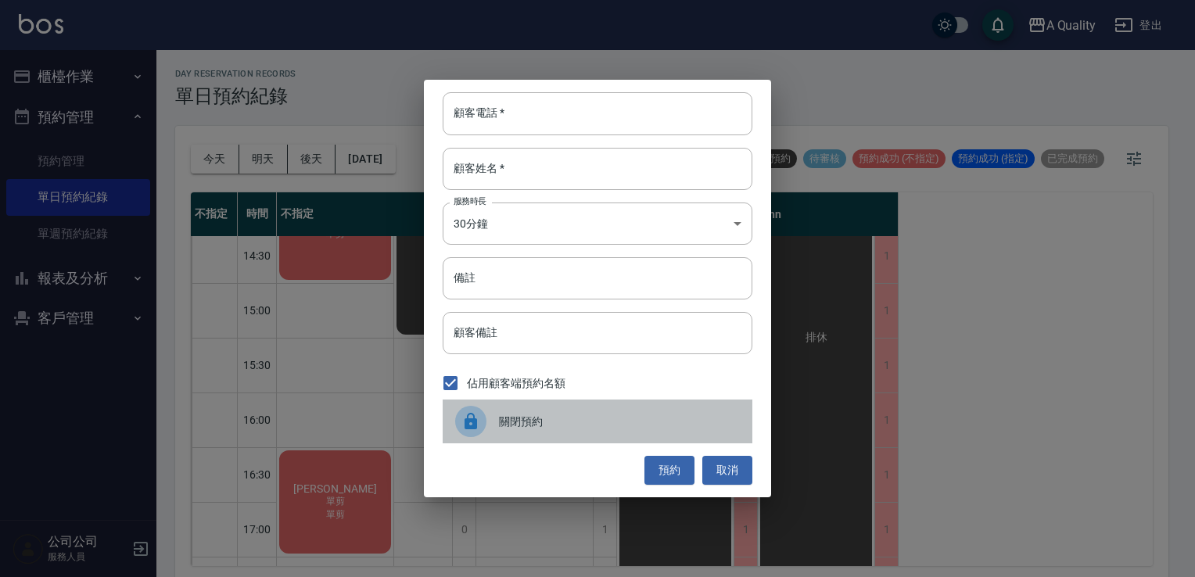
click at [554, 428] on span "關閉預約" at bounding box center [619, 422] width 241 height 16
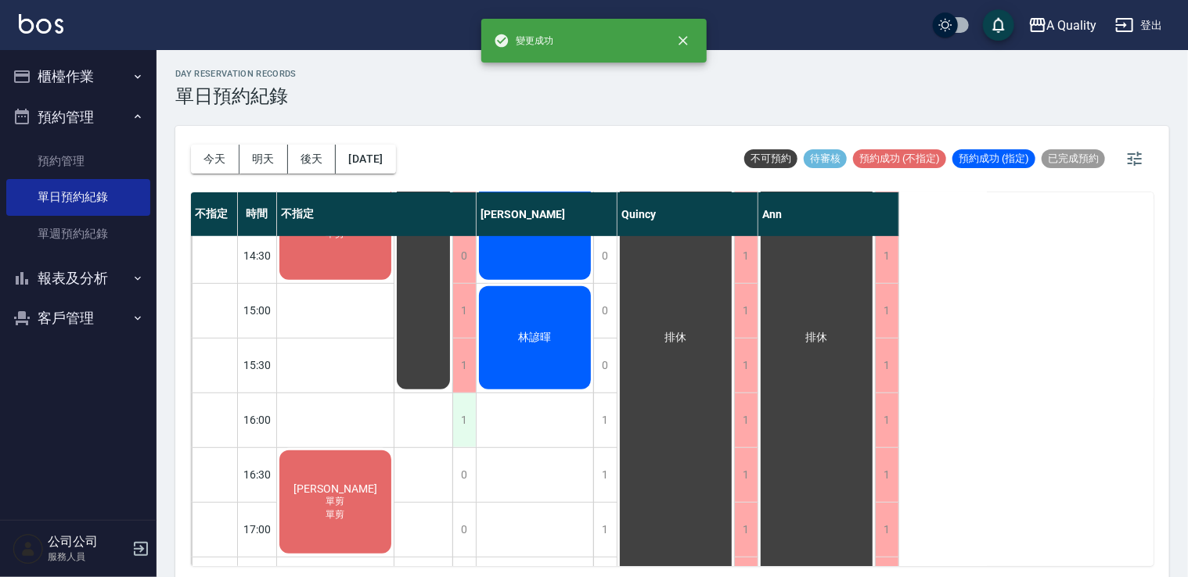
click at [467, 415] on div "1" at bounding box center [463, 421] width 23 height 54
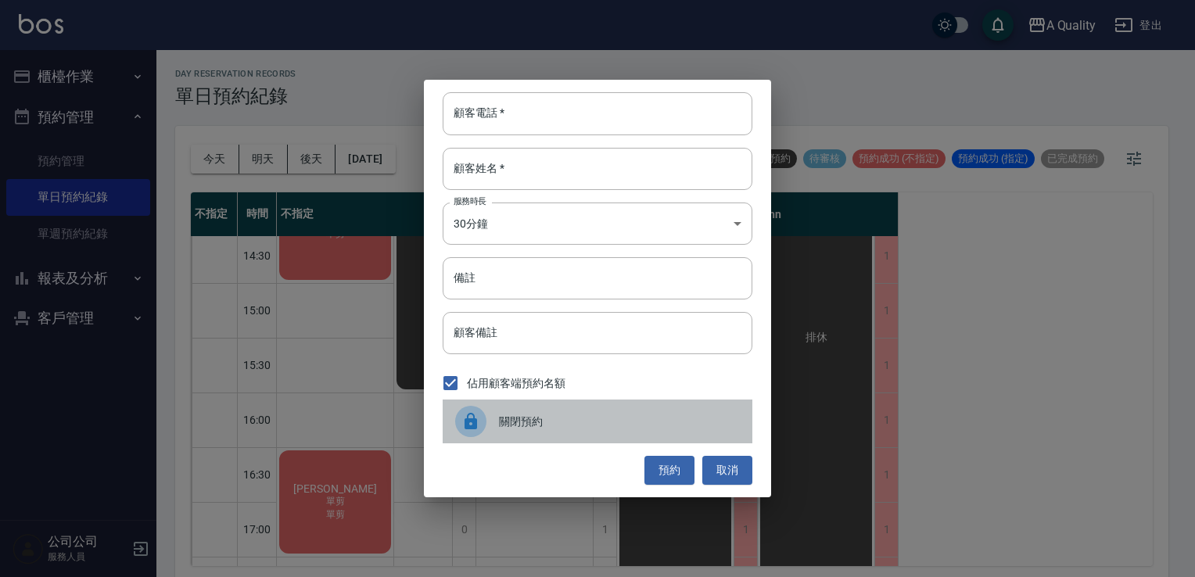
click at [508, 439] on div "關閉預約" at bounding box center [598, 422] width 310 height 44
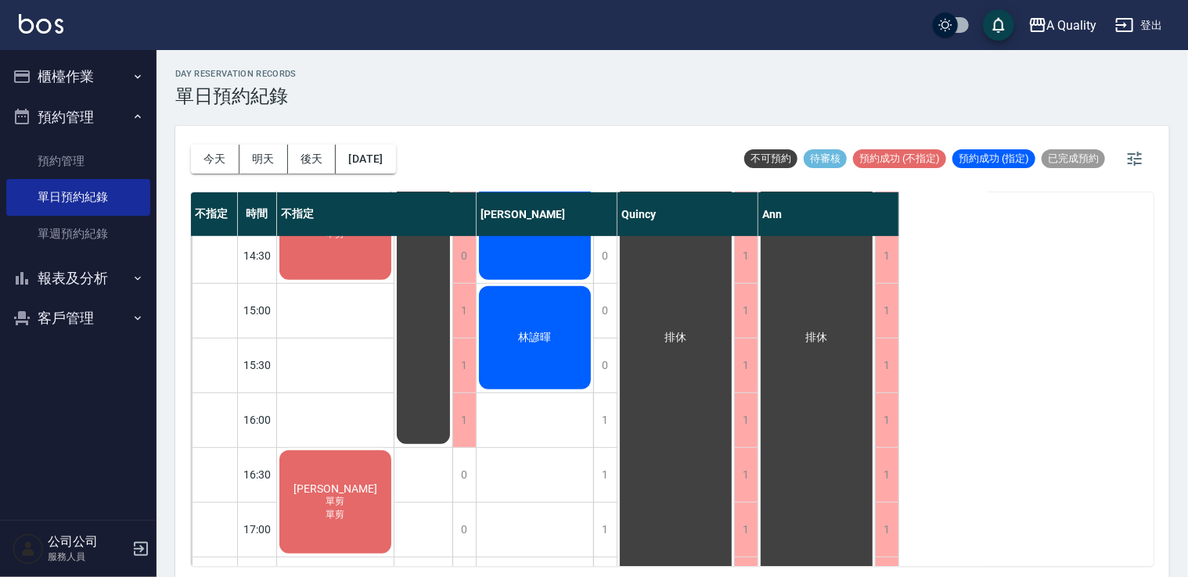
click at [367, 490] on div "[PERSON_NAME] 單剪 單剪" at bounding box center [335, 502] width 117 height 108
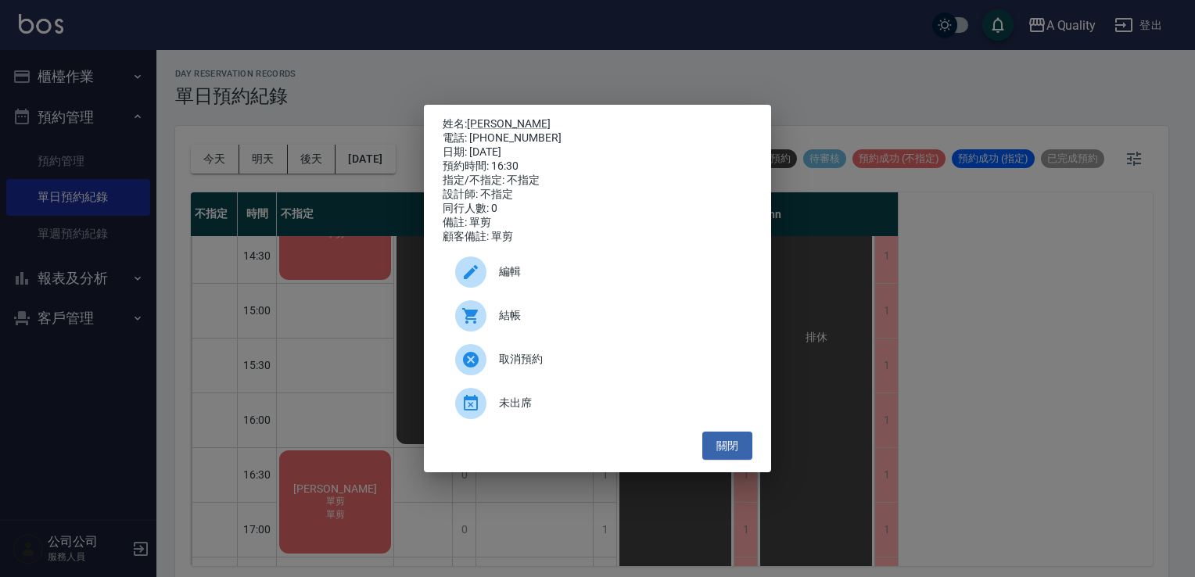
click at [699, 441] on div "關閉" at bounding box center [598, 446] width 310 height 29
drag, startPoint x: 729, startPoint y: 443, endPoint x: 594, endPoint y: 443, distance: 135.3
click at [728, 443] on button "關閉" at bounding box center [728, 446] width 50 height 29
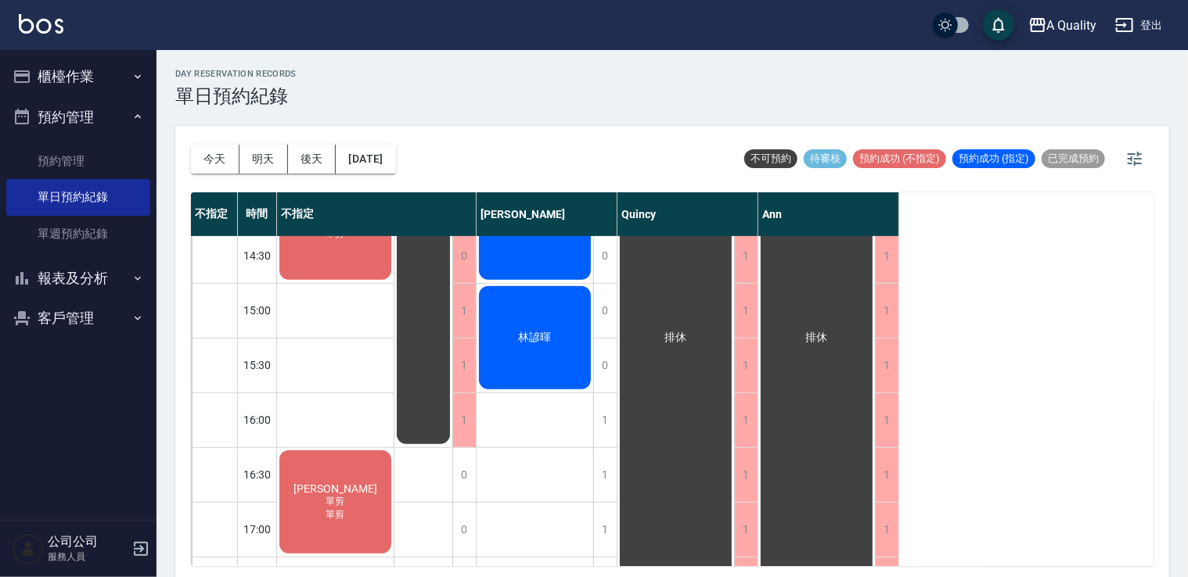
click at [356, 483] on div "[PERSON_NAME] 單剪 單剪" at bounding box center [335, 502] width 117 height 108
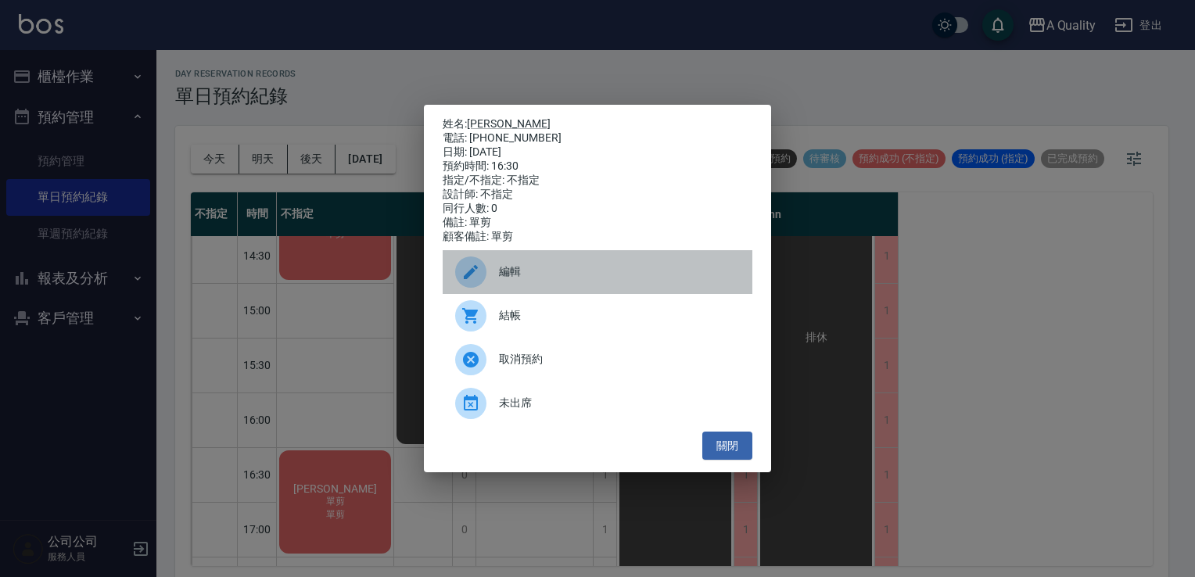
click at [548, 287] on div "編輯" at bounding box center [598, 272] width 310 height 44
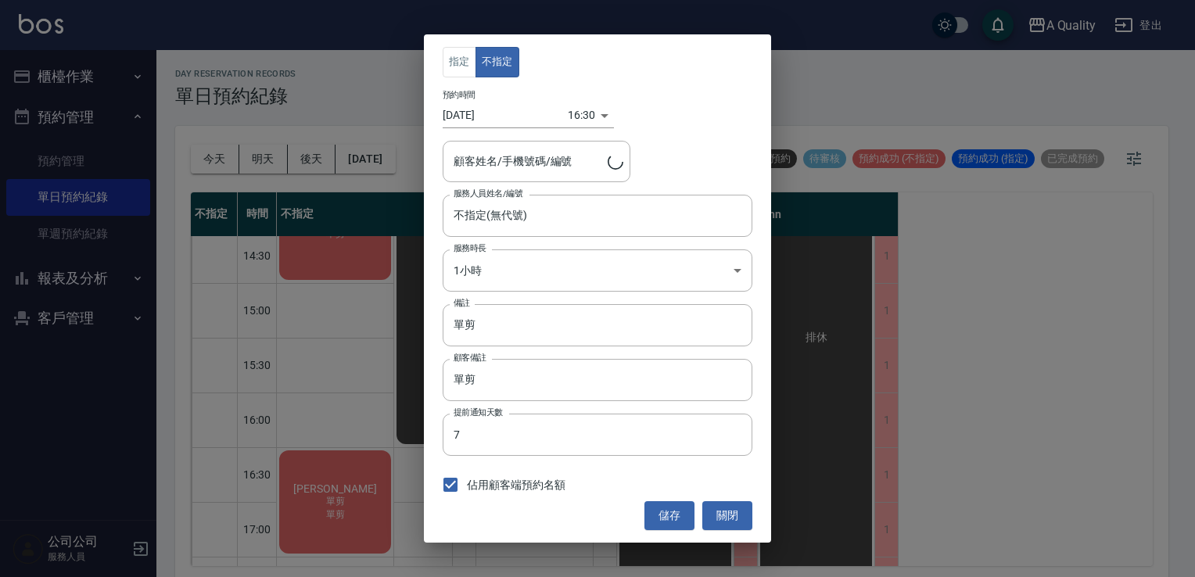
type input "[PERSON_NAME]/0933136341"
click at [519, 271] on body "A Quality 登出 櫃檯作業 打帳單 帳單列表 營業儀表板 現金收支登錄 每日結帳 排班表 現場電腦打卡 預約管理 預約管理 單日預約紀錄 單週預約紀錄…" at bounding box center [597, 291] width 1195 height 582
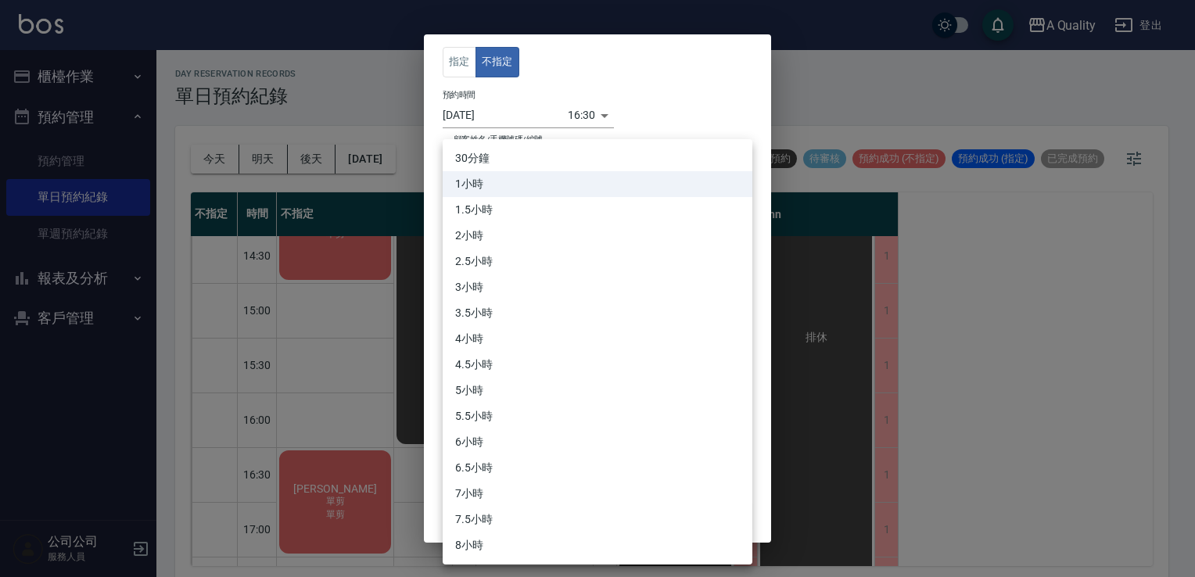
click at [644, 86] on div at bounding box center [597, 288] width 1195 height 577
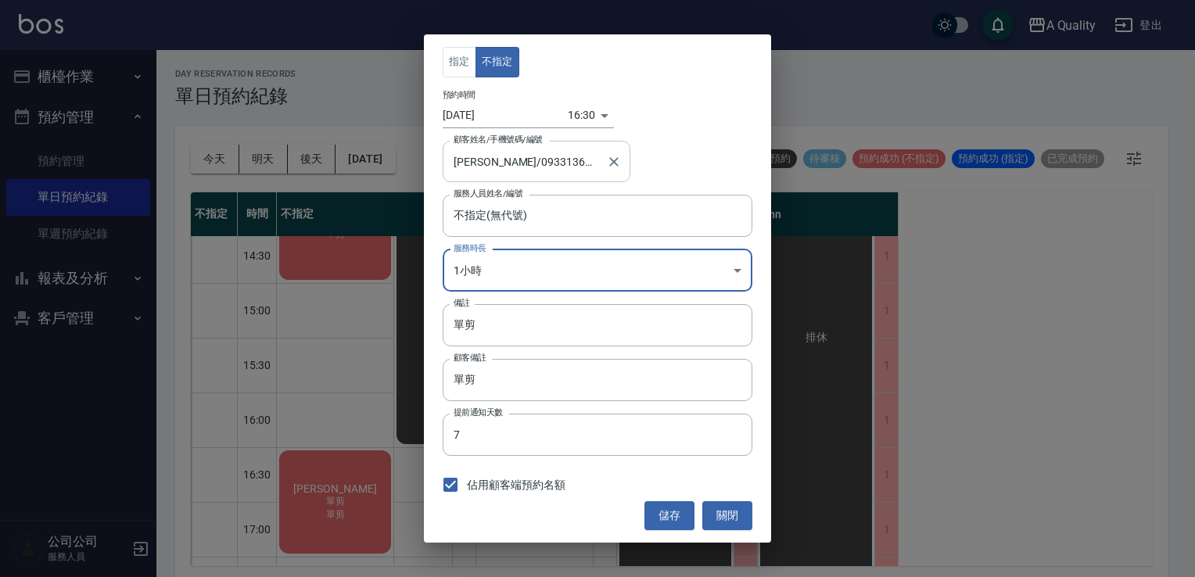
click at [501, 166] on input "蕭艷梅/0933136341" at bounding box center [525, 161] width 150 height 27
click at [595, 67] on div "指定 不指定" at bounding box center [598, 62] width 310 height 31
click at [502, 236] on div "不指定(無代號) 服務人員姓名/編號" at bounding box center [598, 215] width 310 height 41
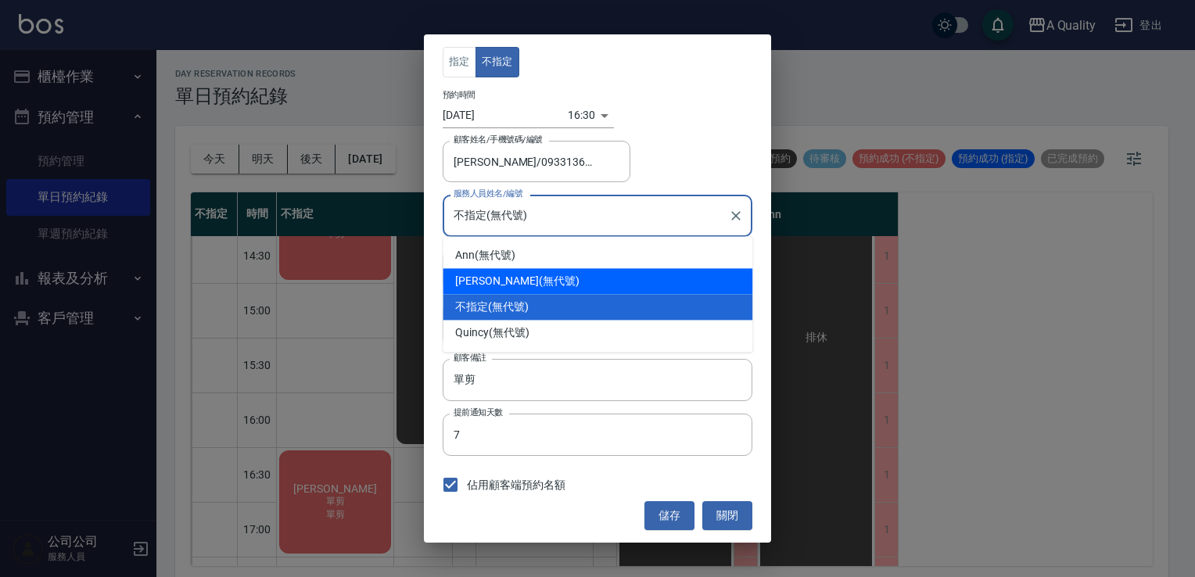
click at [485, 269] on div "Taylor (無代號)" at bounding box center [598, 281] width 310 height 26
type input "Taylor(無代號)"
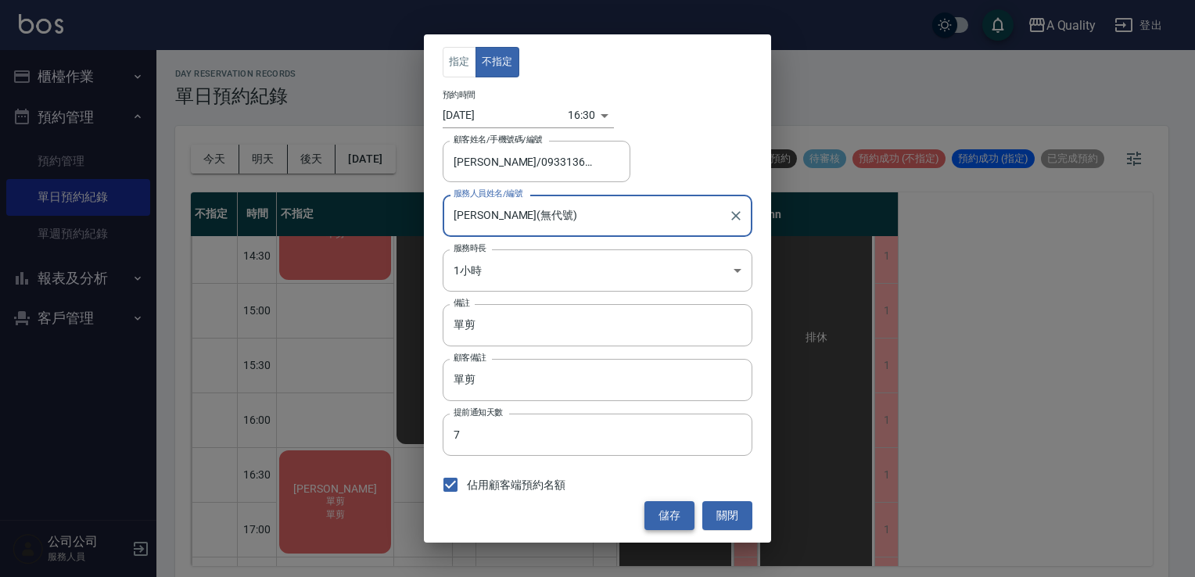
click at [666, 519] on button "儲存" at bounding box center [670, 515] width 50 height 29
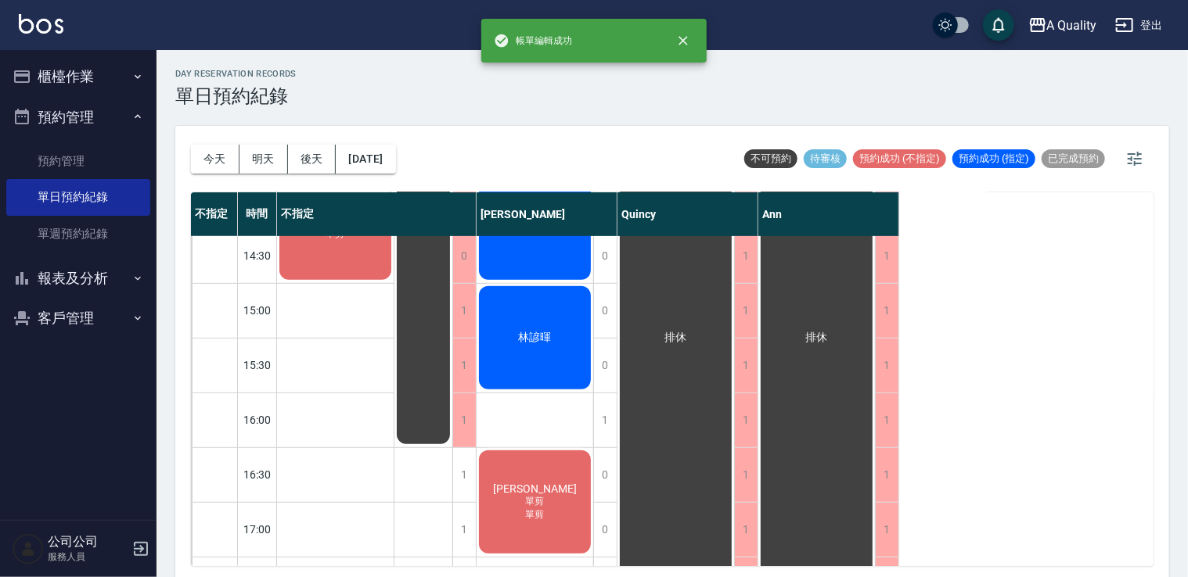
click at [451, 471] on div "排休" at bounding box center [423, 338] width 59 height 986
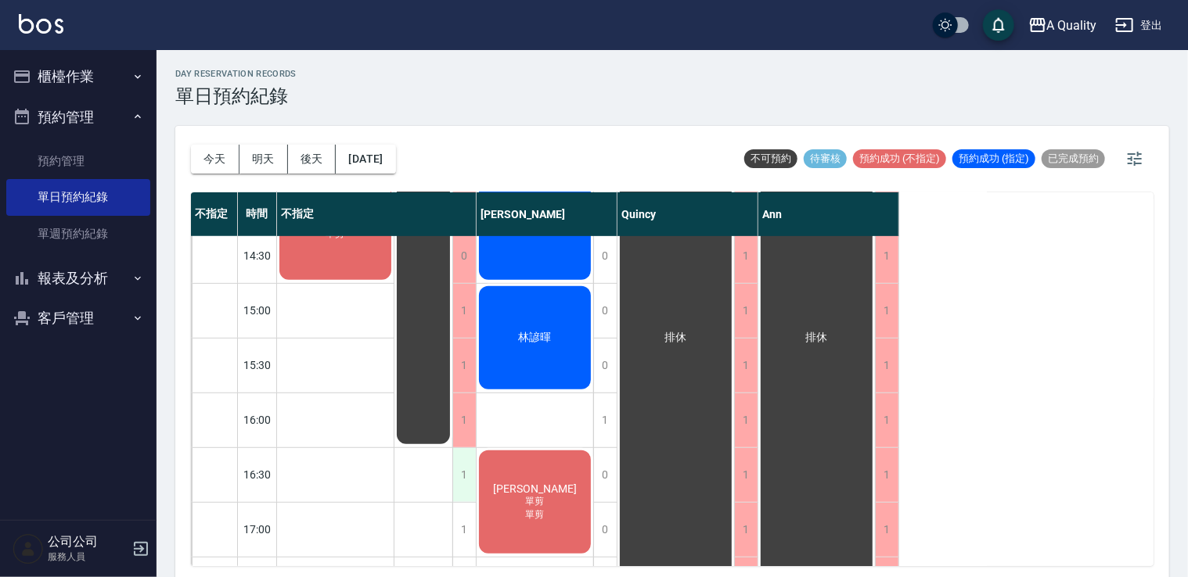
click at [460, 474] on div "1" at bounding box center [463, 475] width 23 height 54
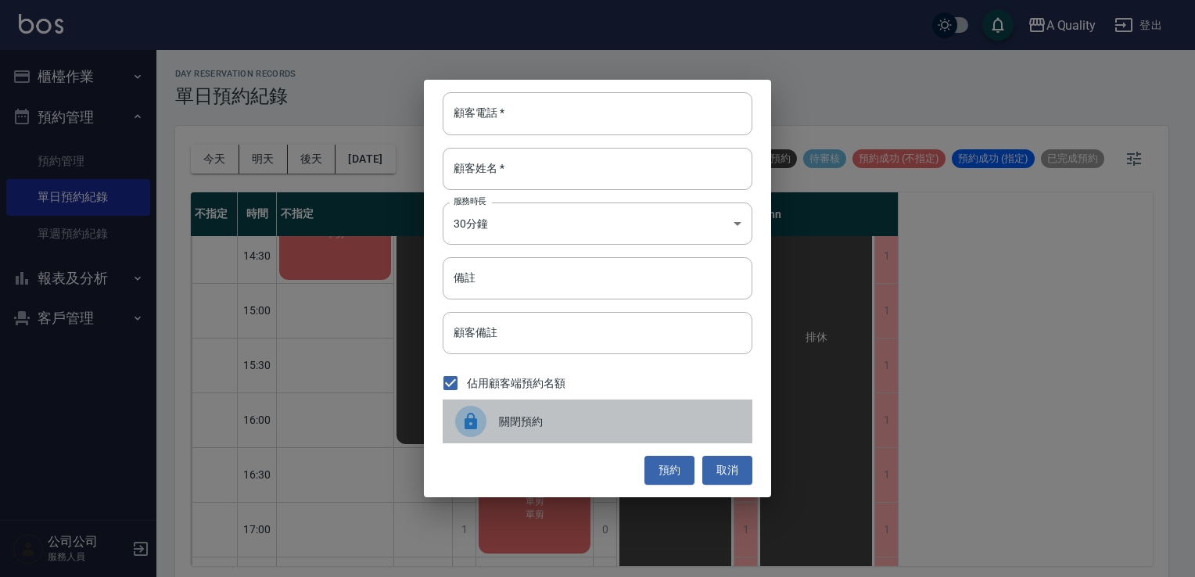
drag, startPoint x: 508, startPoint y: 419, endPoint x: 486, endPoint y: 462, distance: 47.6
click at [508, 423] on span "關閉預約" at bounding box center [619, 422] width 241 height 16
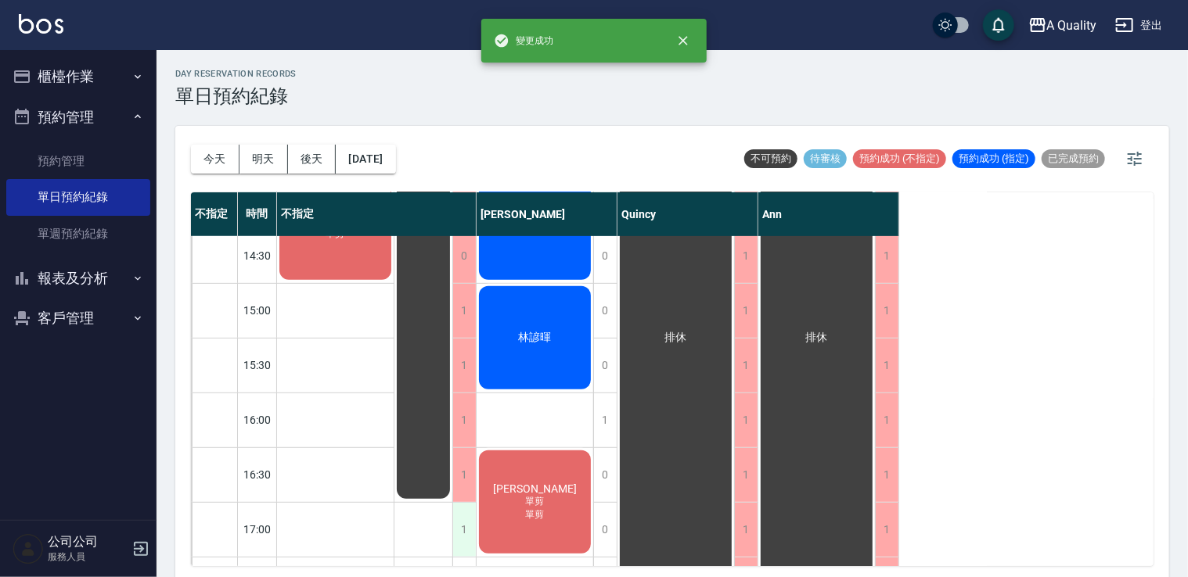
click at [469, 530] on div "1" at bounding box center [463, 530] width 23 height 54
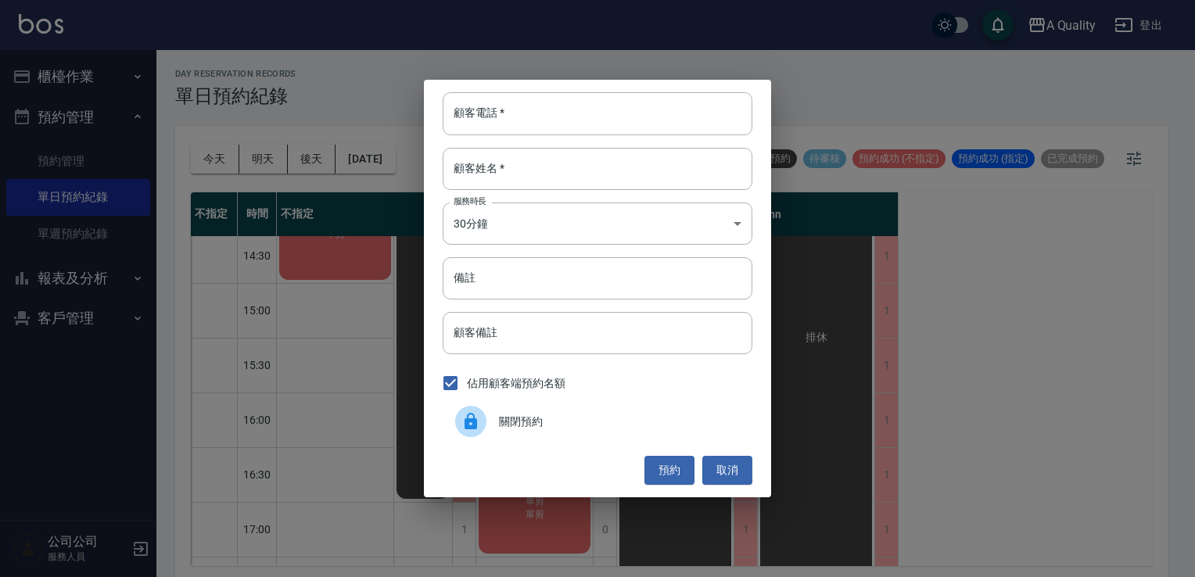
click at [532, 418] on span "關閉預約" at bounding box center [619, 422] width 241 height 16
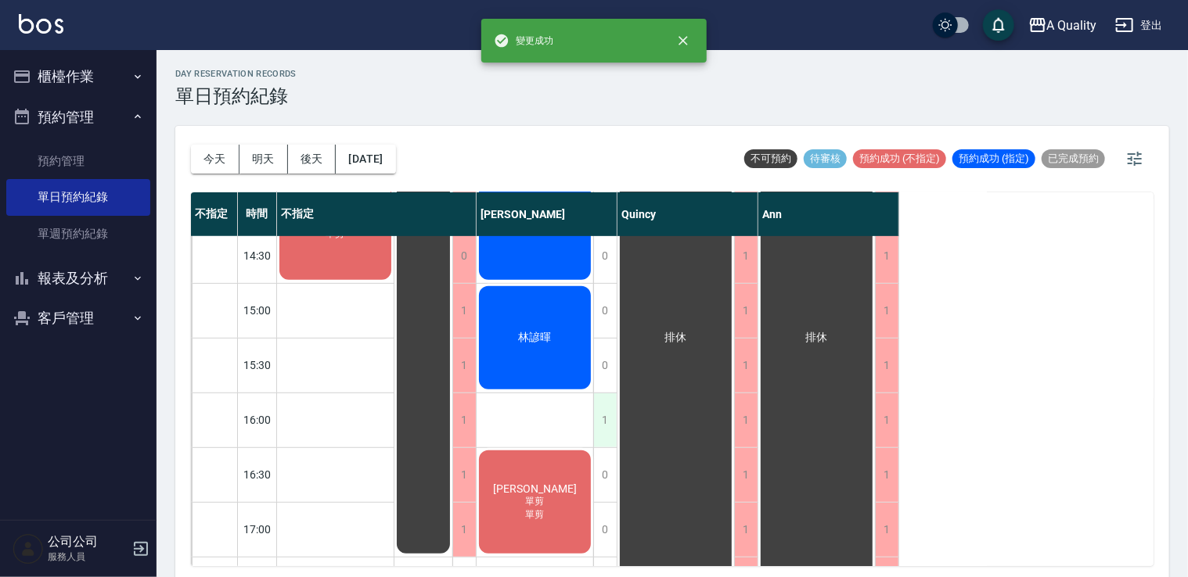
click at [597, 421] on div "1" at bounding box center [604, 421] width 23 height 54
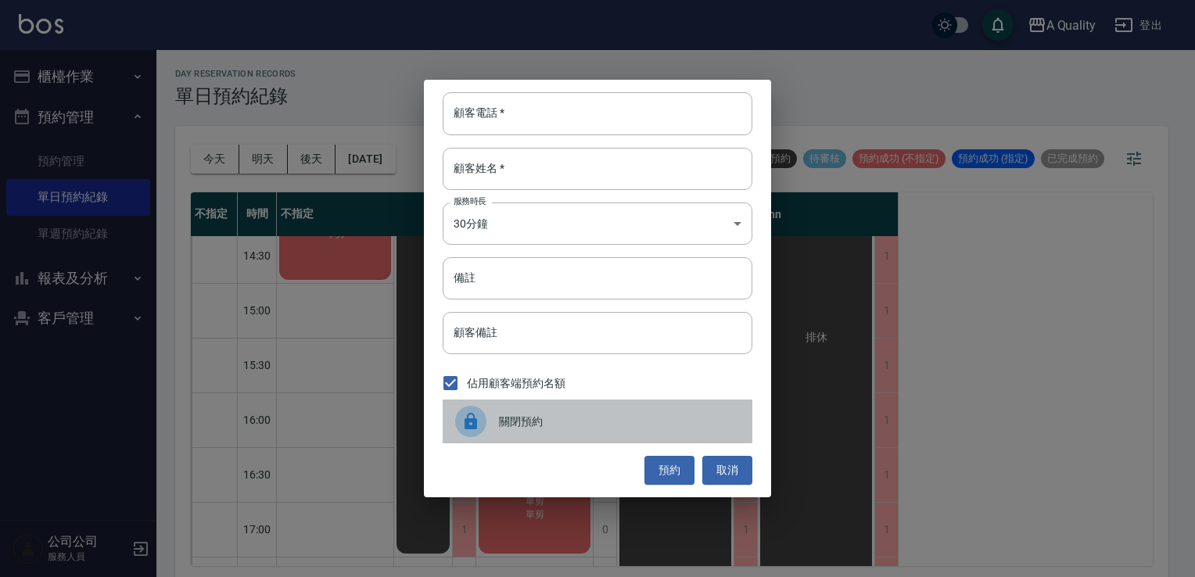
click at [555, 421] on span "關閉預約" at bounding box center [619, 422] width 241 height 16
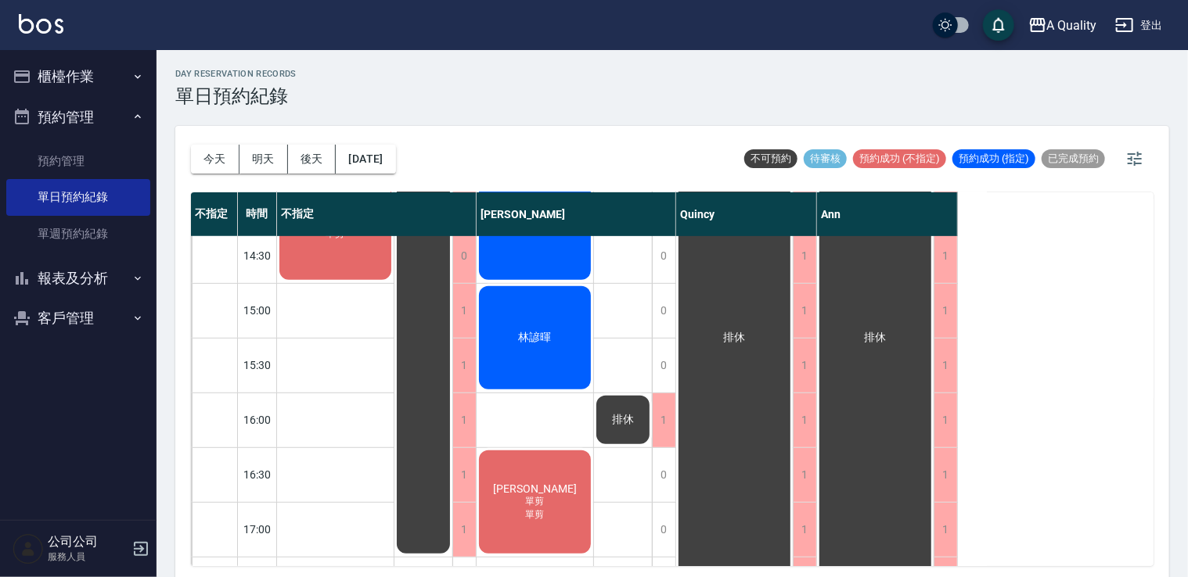
click at [523, 357] on div "林諺暉" at bounding box center [534, 338] width 117 height 108
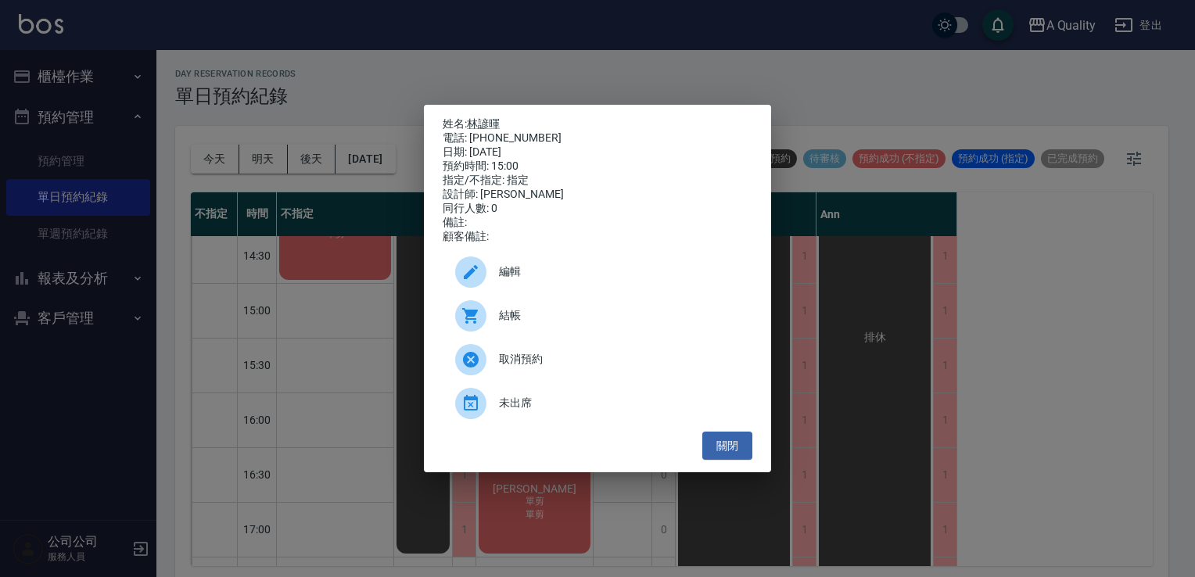
click at [516, 274] on span "編輯" at bounding box center [619, 272] width 241 height 16
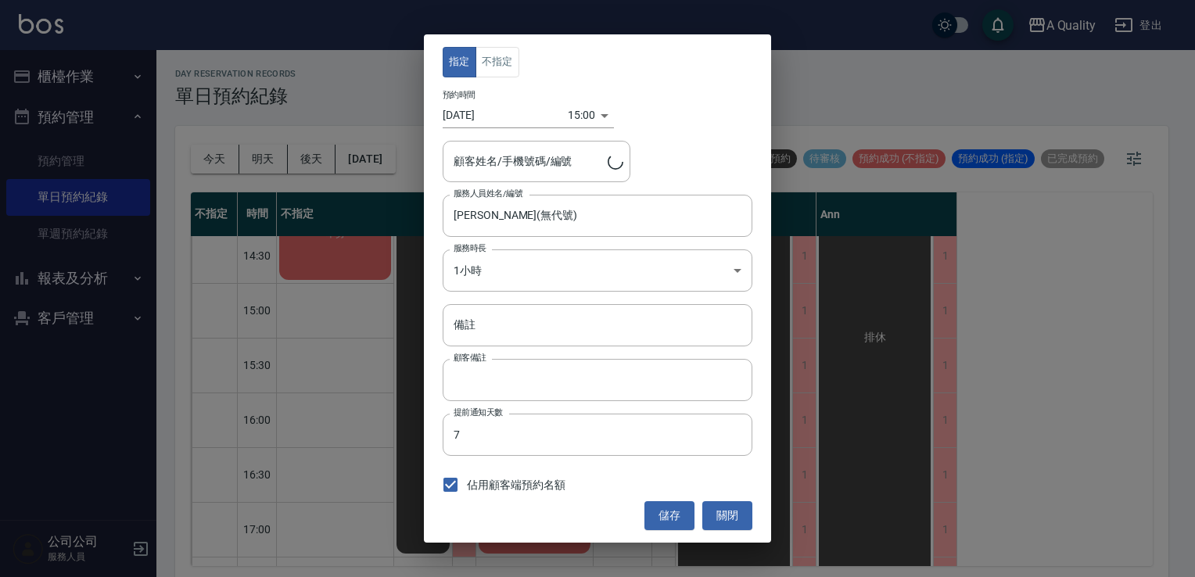
type input "林諺暉/0982004252/"
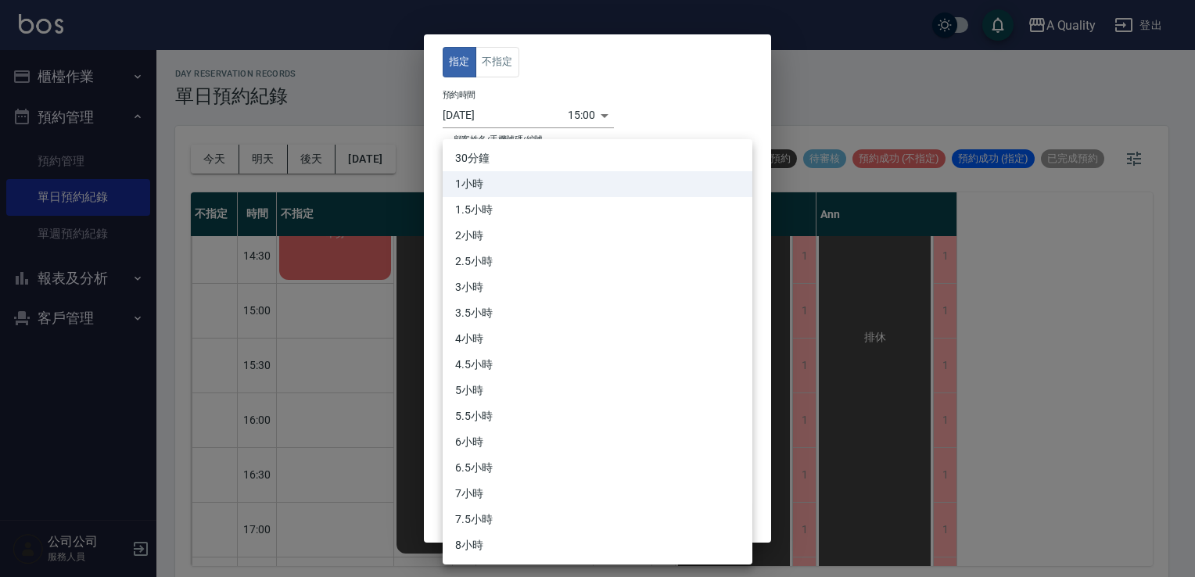
click at [516, 268] on body "A Quality 登出 櫃檯作業 打帳單 帳單列表 營業儀表板 現金收支登錄 每日結帳 排班表 現場電腦打卡 預約管理 預約管理 單日預約紀錄 單週預約紀錄…" at bounding box center [597, 291] width 1195 height 582
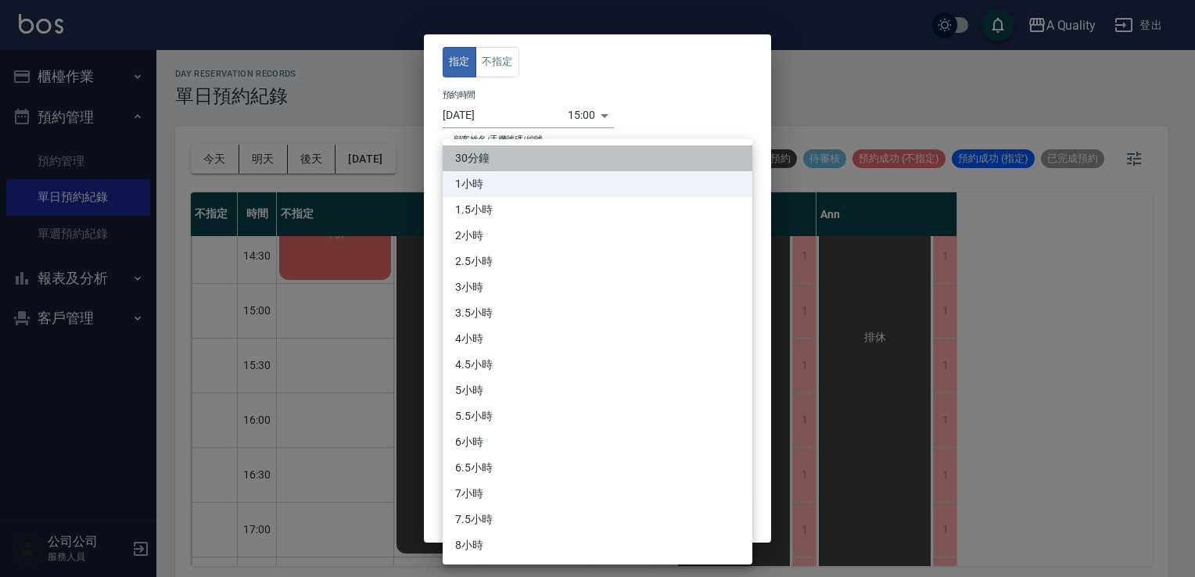
click at [511, 155] on li "30分鐘" at bounding box center [598, 159] width 310 height 26
type input "1"
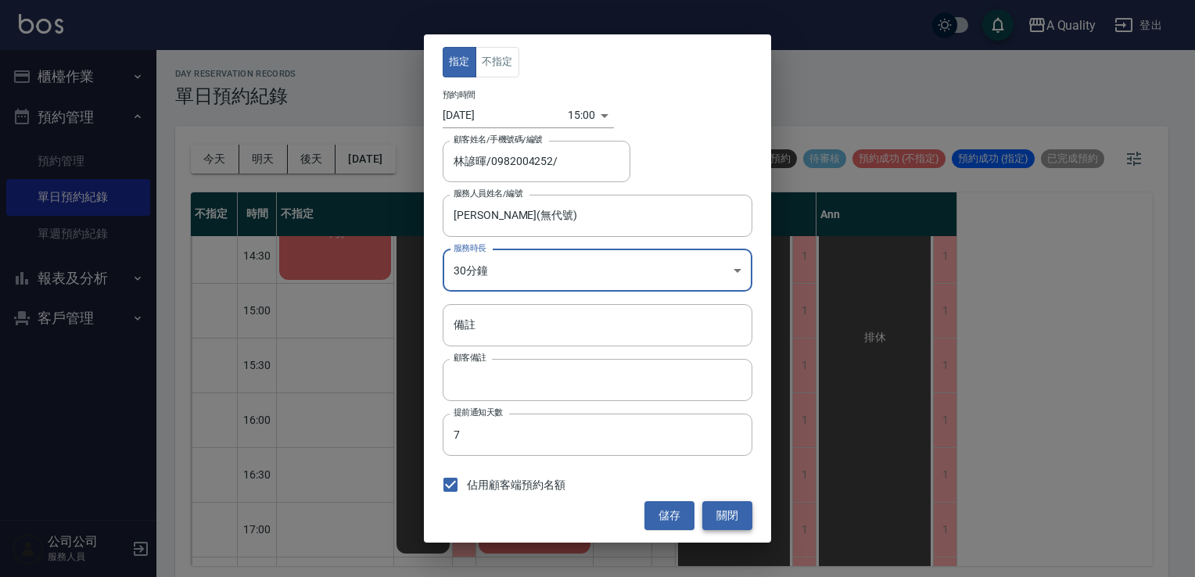
click at [726, 523] on button "關閉" at bounding box center [728, 515] width 50 height 29
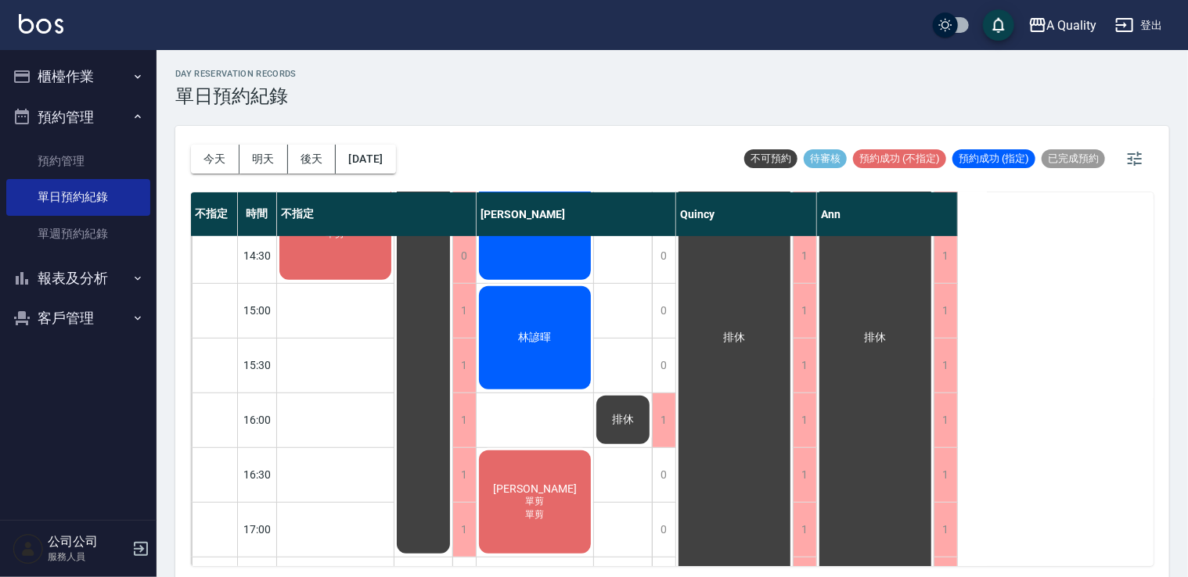
scroll to position [156, 0]
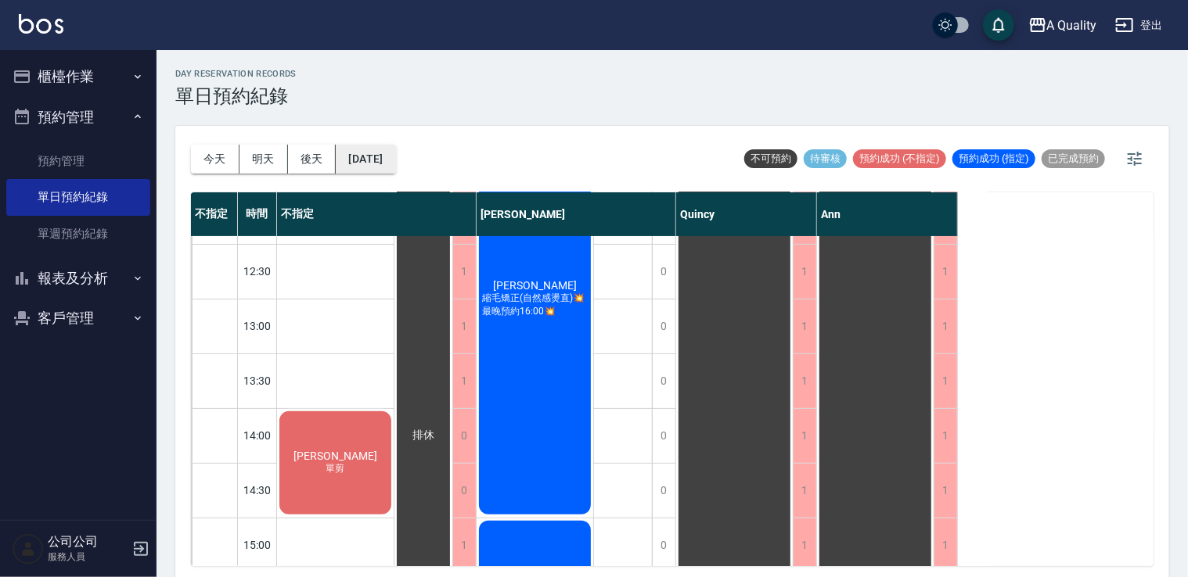
click at [395, 167] on button "2025/09/18" at bounding box center [365, 159] width 59 height 29
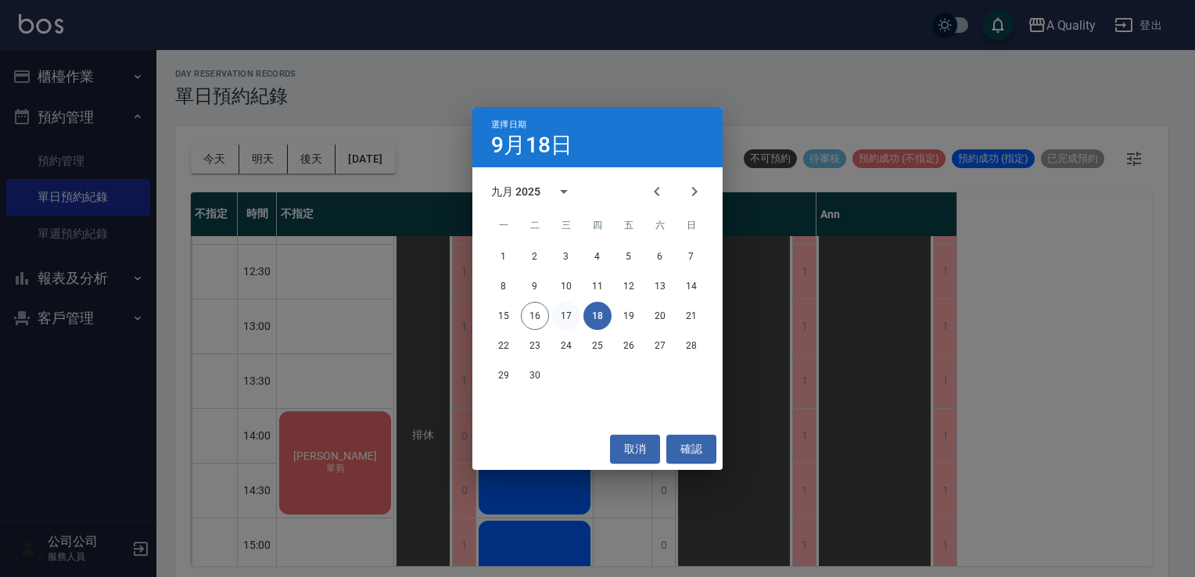
click at [555, 315] on button "17" at bounding box center [566, 316] width 28 height 28
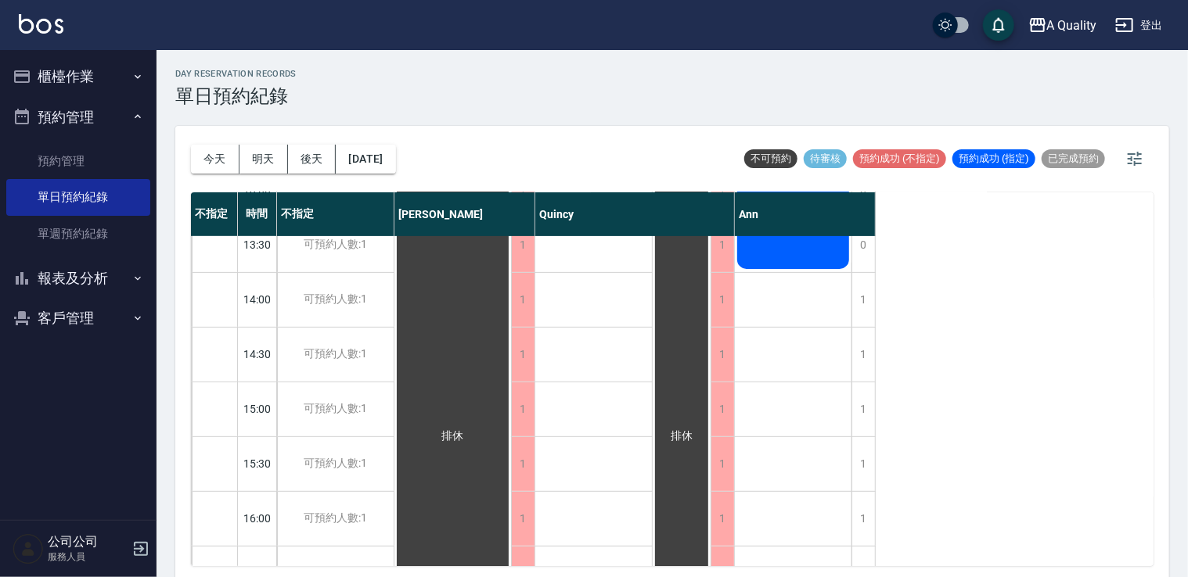
scroll to position [78, 0]
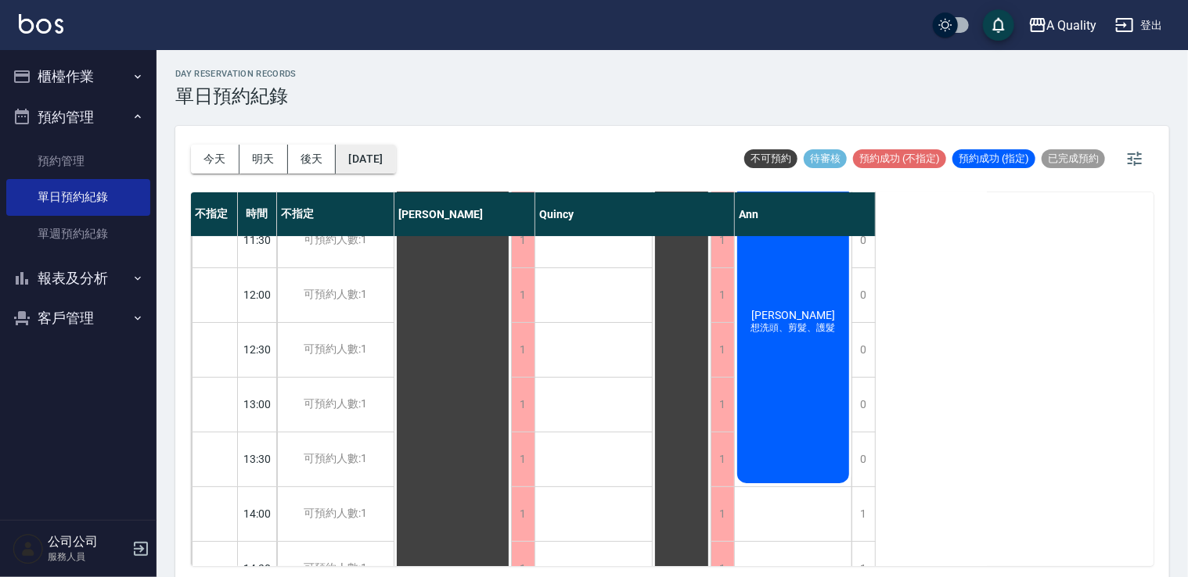
click at [376, 151] on button "2025/09/17" at bounding box center [365, 159] width 59 height 29
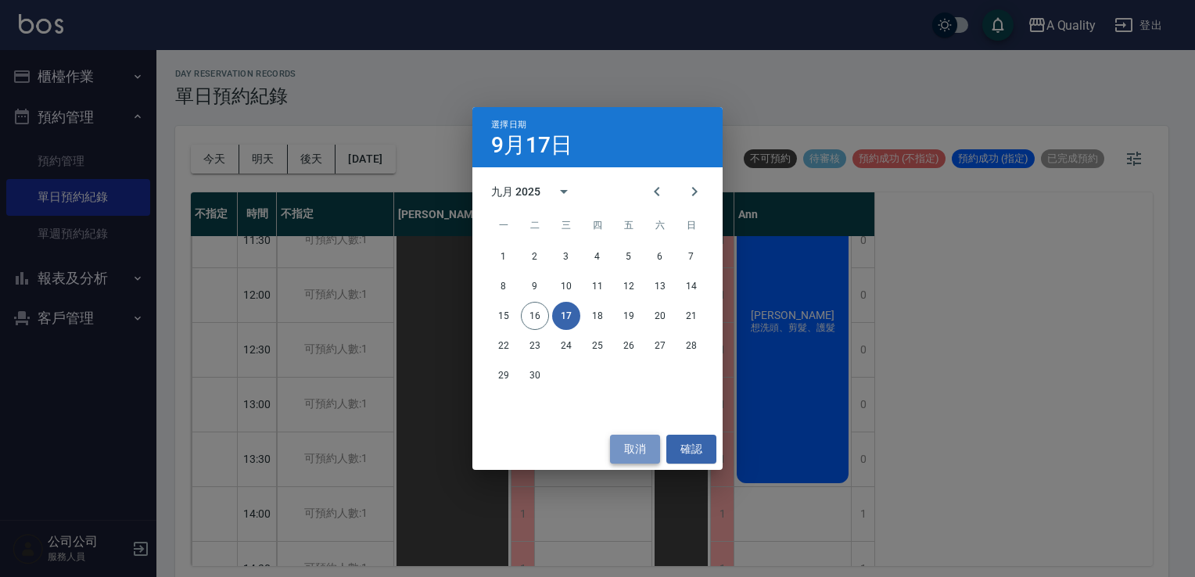
click at [633, 446] on button "取消" at bounding box center [635, 449] width 50 height 29
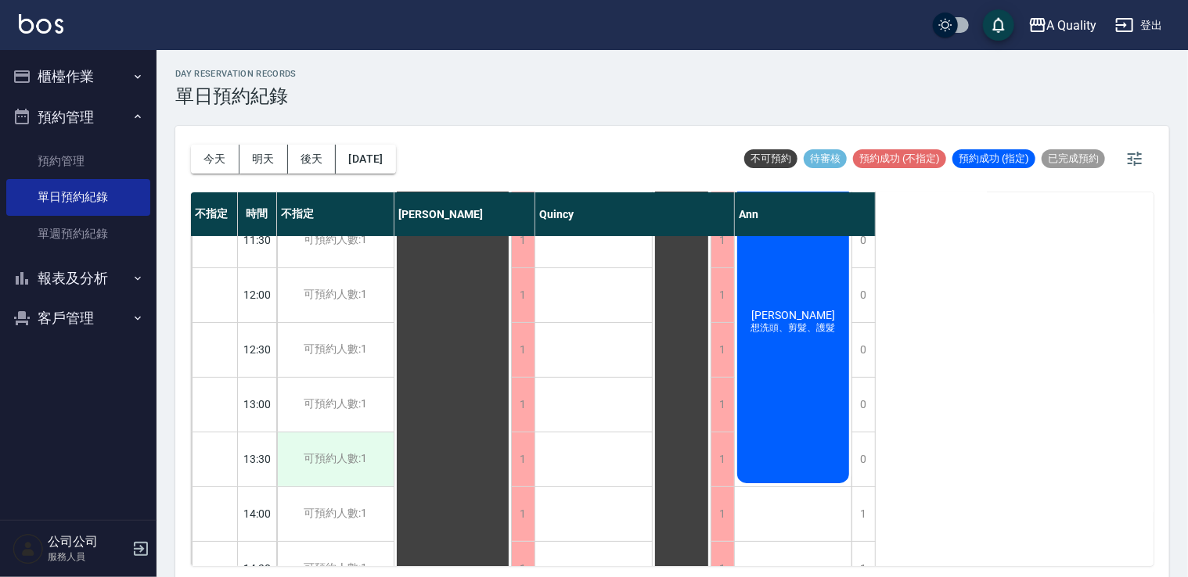
click at [375, 462] on div "可預約人數:1" at bounding box center [335, 460] width 117 height 54
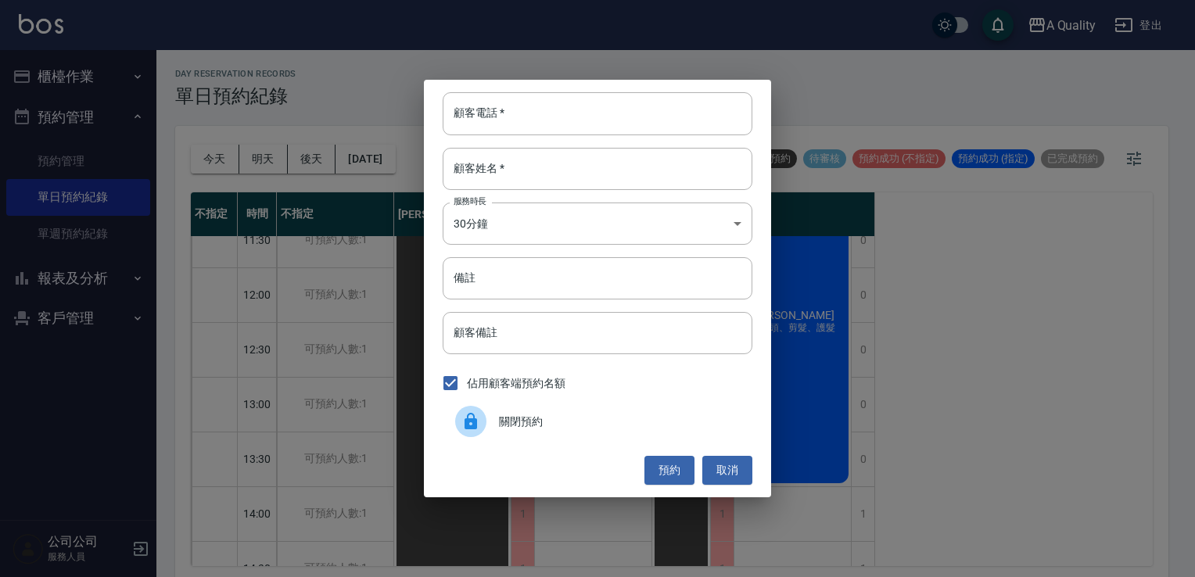
click at [521, 414] on span "關閉預約" at bounding box center [619, 422] width 241 height 16
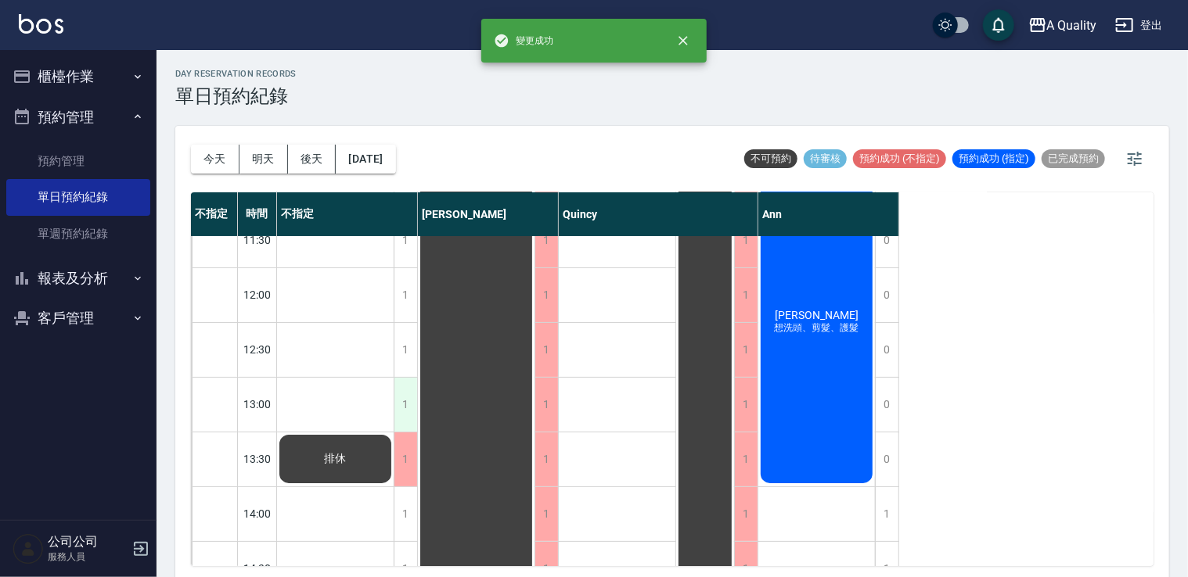
click at [401, 403] on div "1" at bounding box center [405, 405] width 23 height 54
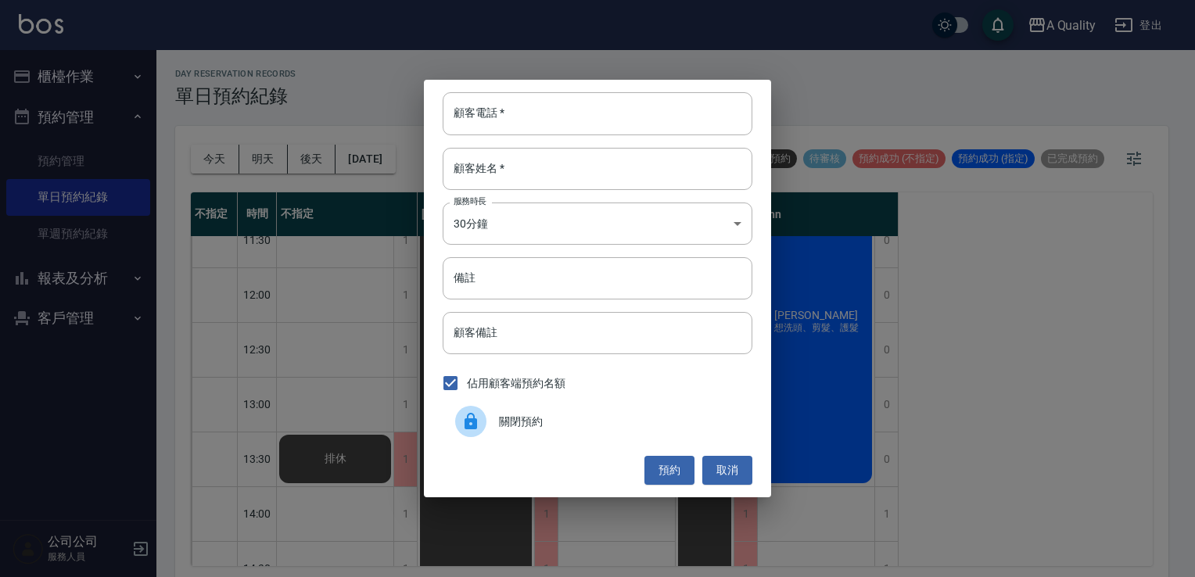
drag, startPoint x: 484, startPoint y: 413, endPoint x: 426, endPoint y: 371, distance: 72.3
click at [481, 409] on div at bounding box center [470, 421] width 31 height 31
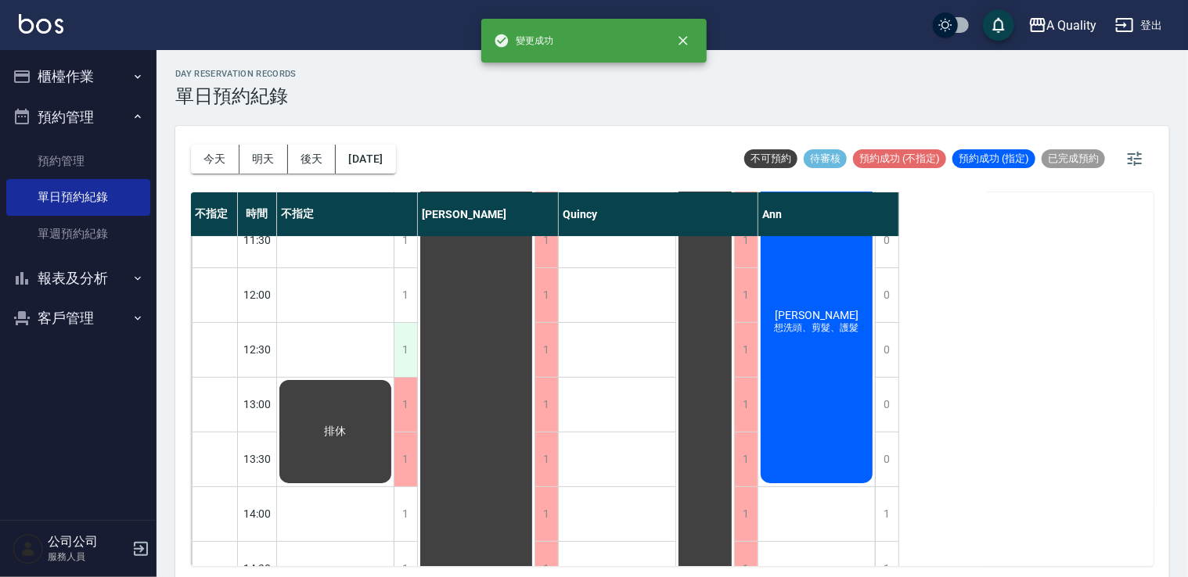
click at [406, 354] on div "1" at bounding box center [405, 350] width 23 height 54
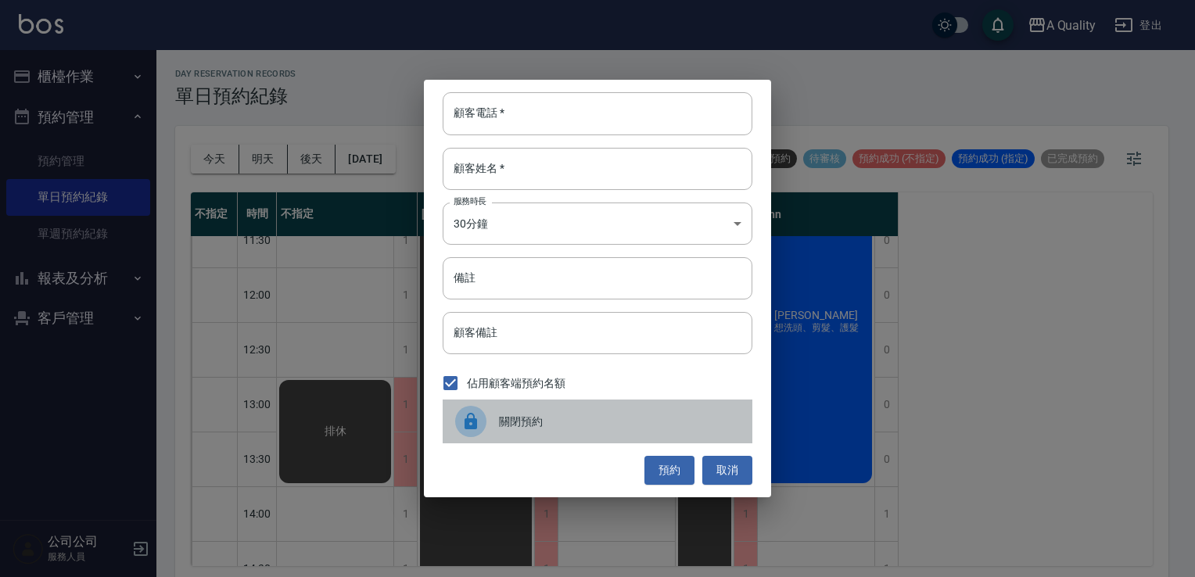
drag, startPoint x: 497, startPoint y: 428, endPoint x: 430, endPoint y: 339, distance: 111.2
click at [494, 424] on div at bounding box center [477, 421] width 44 height 31
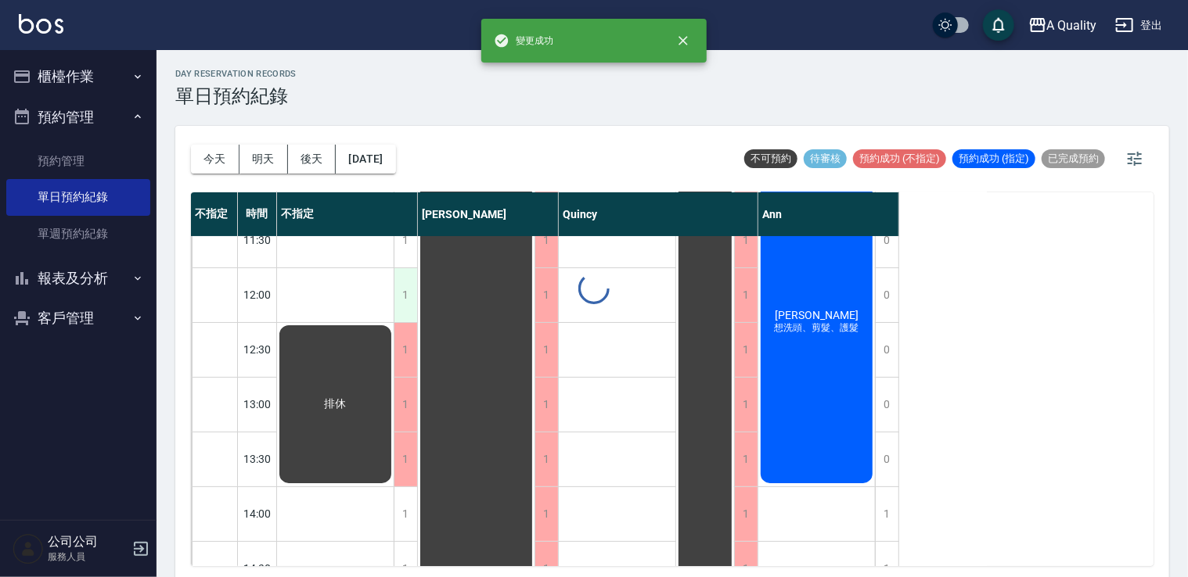
click at [403, 299] on div "1" at bounding box center [405, 295] width 23 height 54
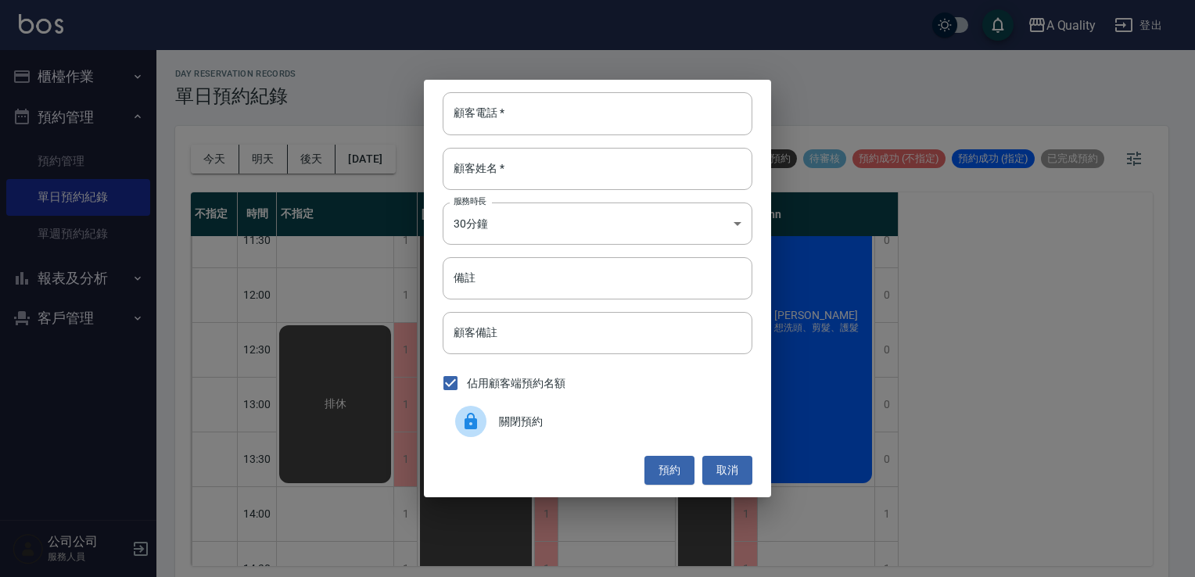
drag, startPoint x: 501, startPoint y: 424, endPoint x: 421, endPoint y: 324, distance: 128.5
click at [498, 421] on div "關閉預約" at bounding box center [598, 422] width 310 height 44
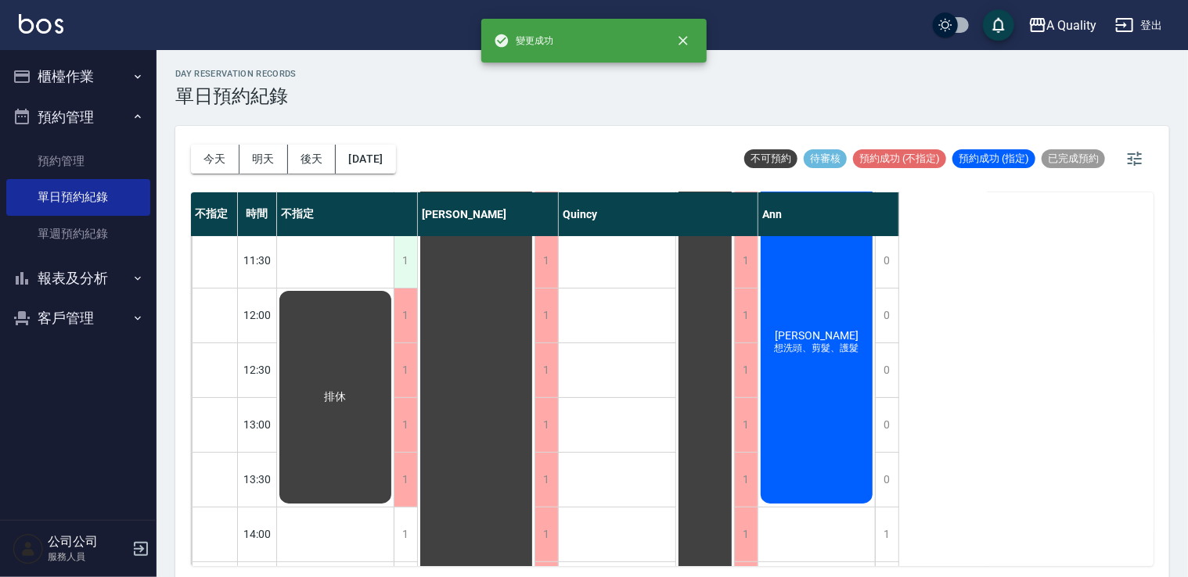
scroll to position [0, 0]
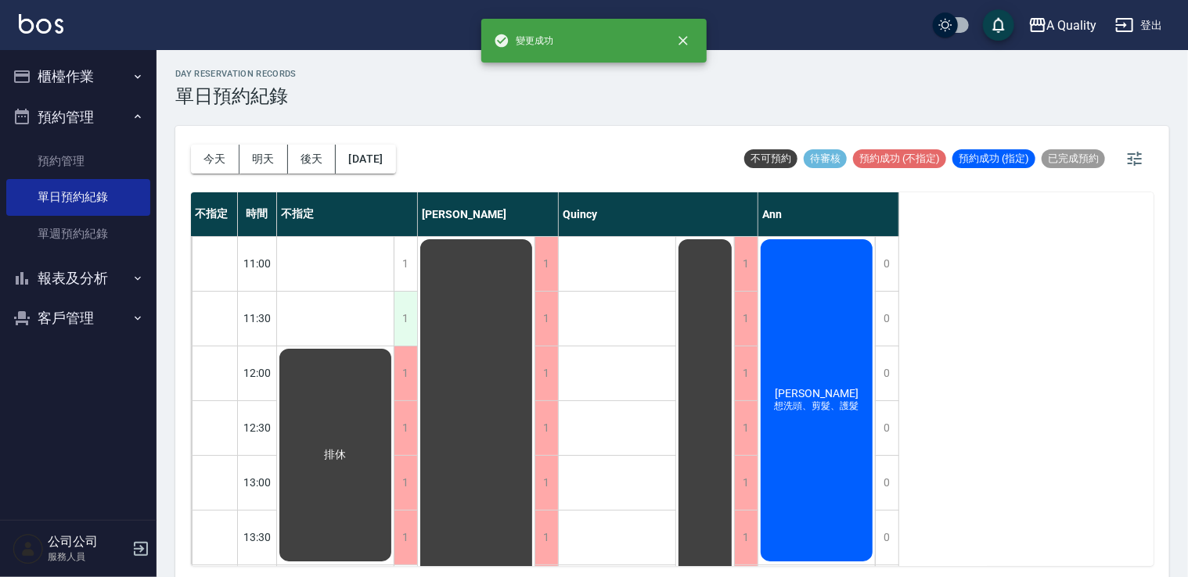
click at [410, 327] on div "1" at bounding box center [405, 319] width 23 height 54
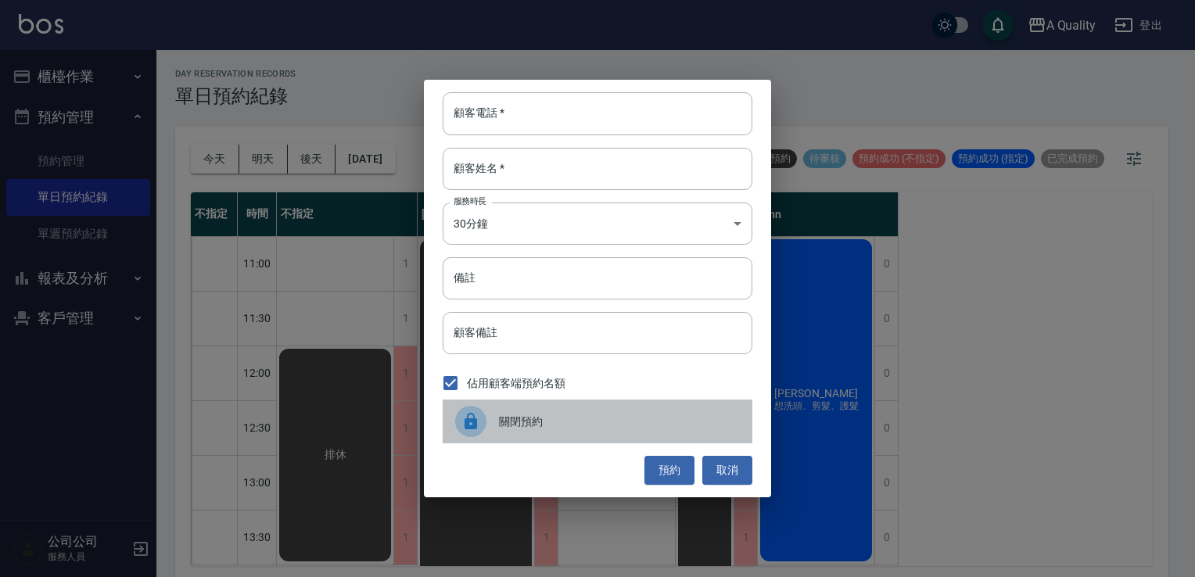
drag, startPoint x: 494, startPoint y: 420, endPoint x: 487, endPoint y: 404, distance: 18.2
click at [487, 404] on div "關閉預約" at bounding box center [598, 422] width 310 height 44
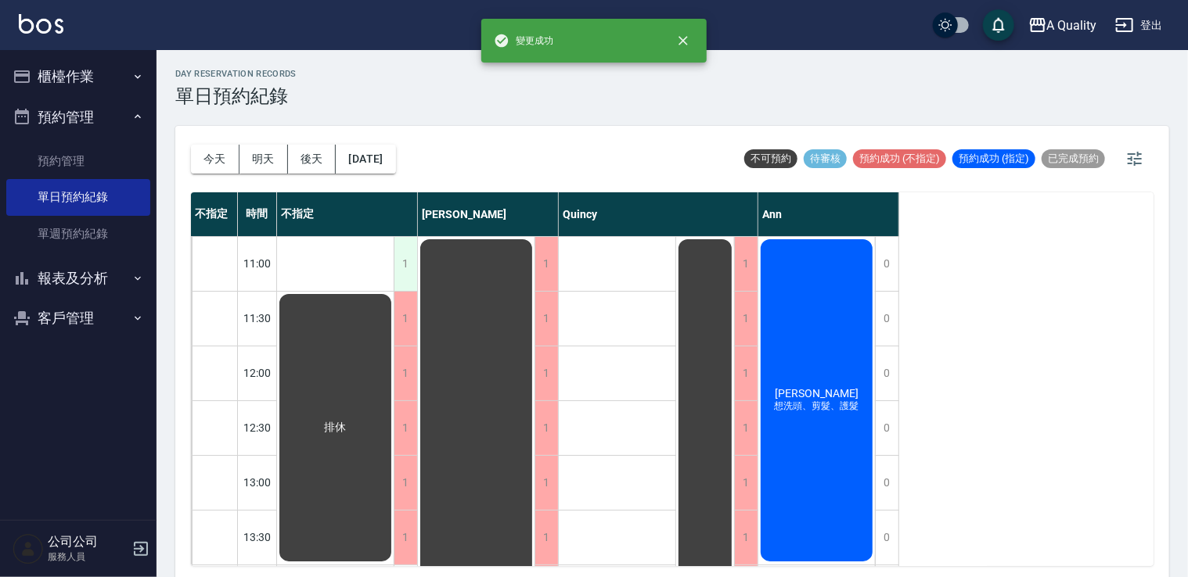
click at [407, 249] on div "1" at bounding box center [405, 264] width 23 height 54
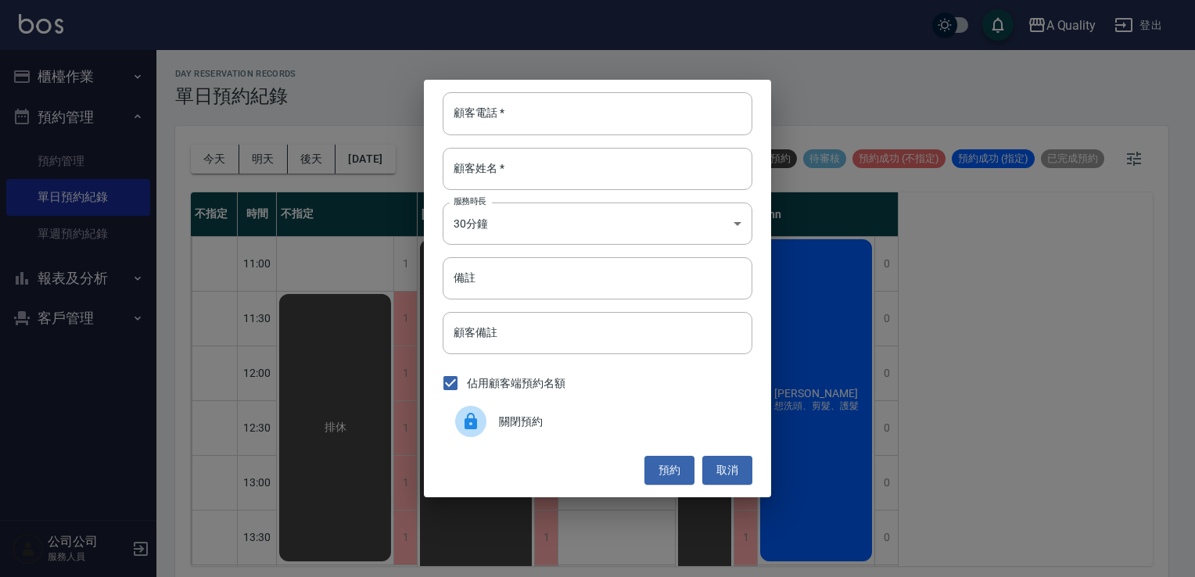
drag, startPoint x: 526, startPoint y: 428, endPoint x: 516, endPoint y: 408, distance: 21.7
click at [525, 427] on span "關閉預約" at bounding box center [619, 422] width 241 height 16
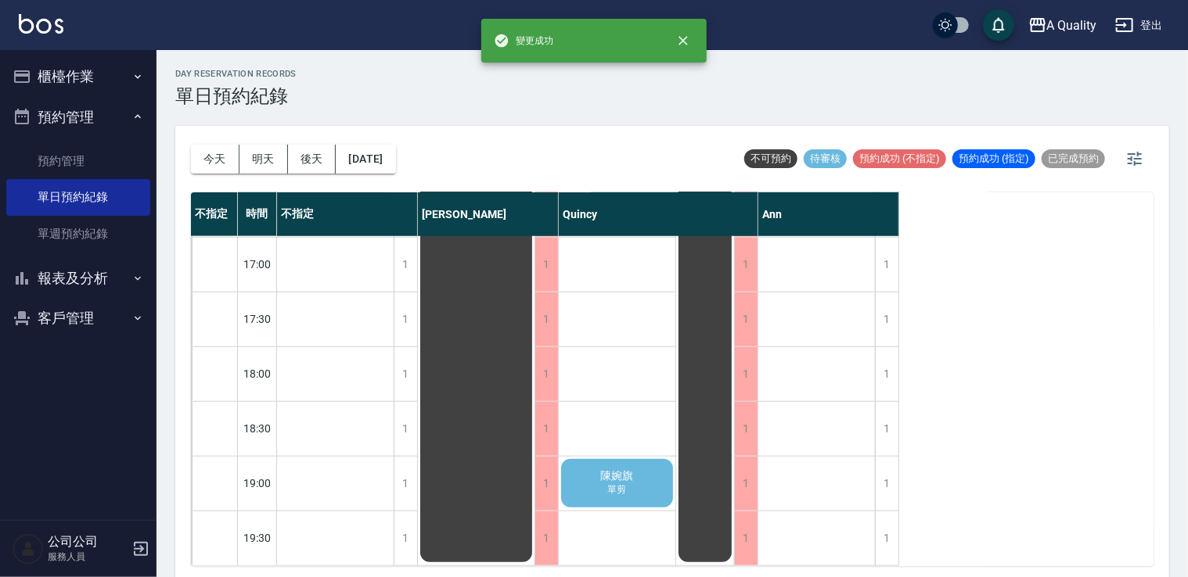
scroll to position [276, 0]
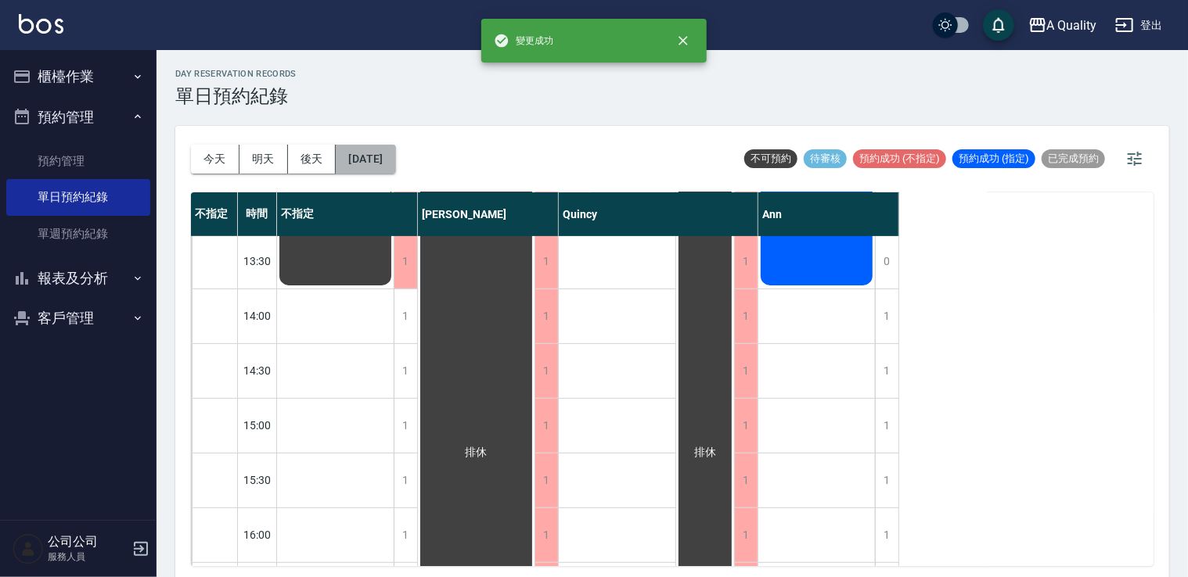
click at [379, 161] on button "2025/09/17" at bounding box center [365, 159] width 59 height 29
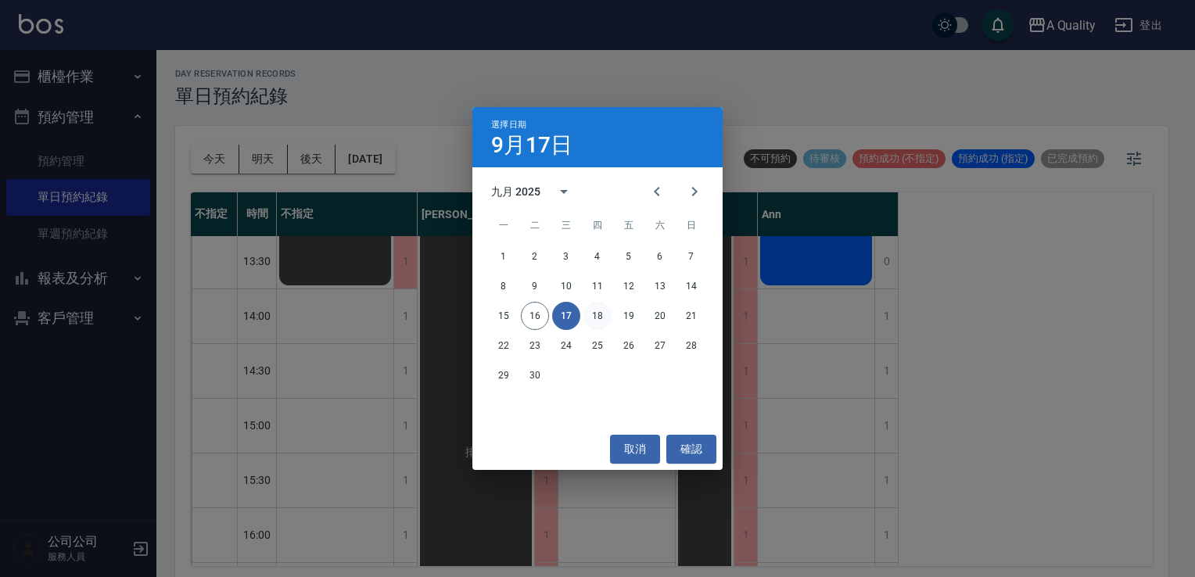
drag, startPoint x: 591, startPoint y: 302, endPoint x: 591, endPoint y: 311, distance: 9.4
click at [591, 307] on div "15 16 17 18 19 20 21" at bounding box center [598, 316] width 250 height 28
click at [591, 314] on button "18" at bounding box center [598, 316] width 28 height 28
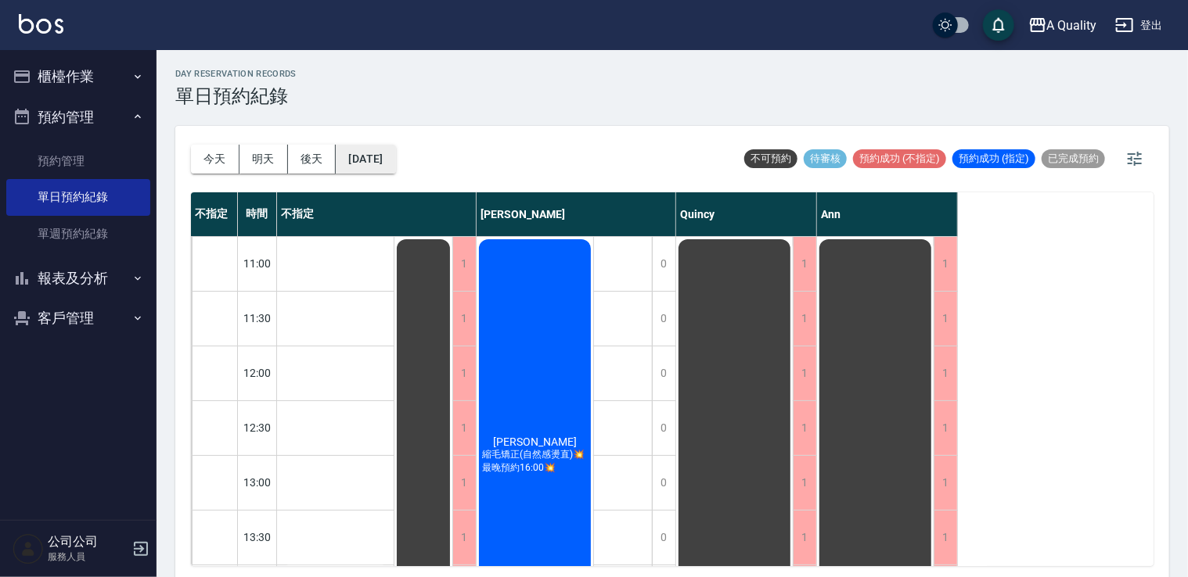
click at [386, 153] on button "2025/09/18" at bounding box center [365, 159] width 59 height 29
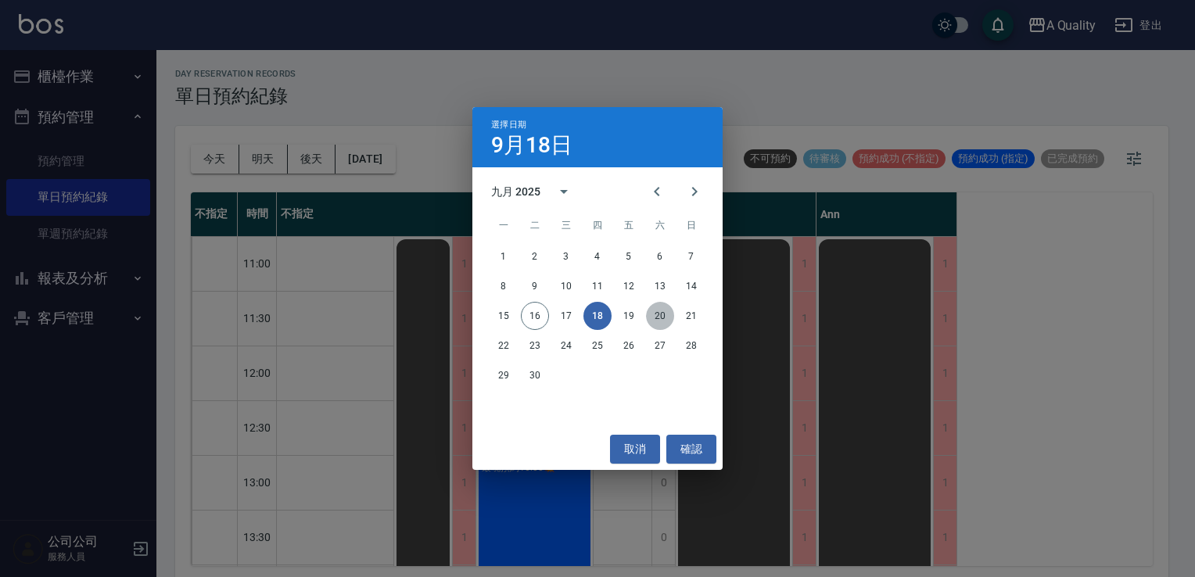
click at [648, 312] on button "20" at bounding box center [660, 316] width 28 height 28
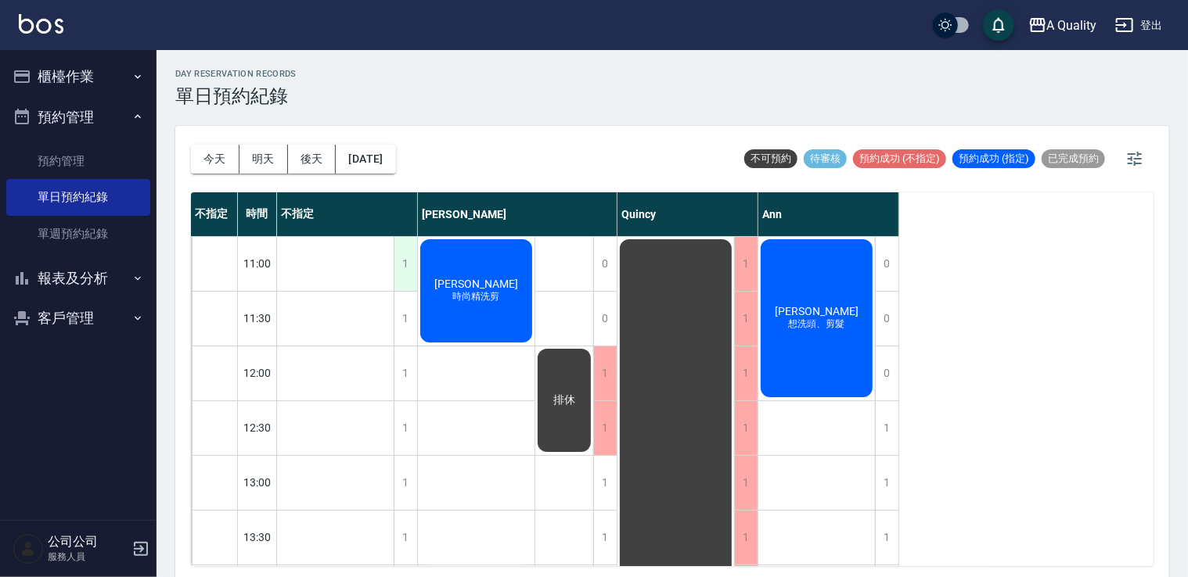
click at [399, 254] on div "1" at bounding box center [405, 264] width 23 height 54
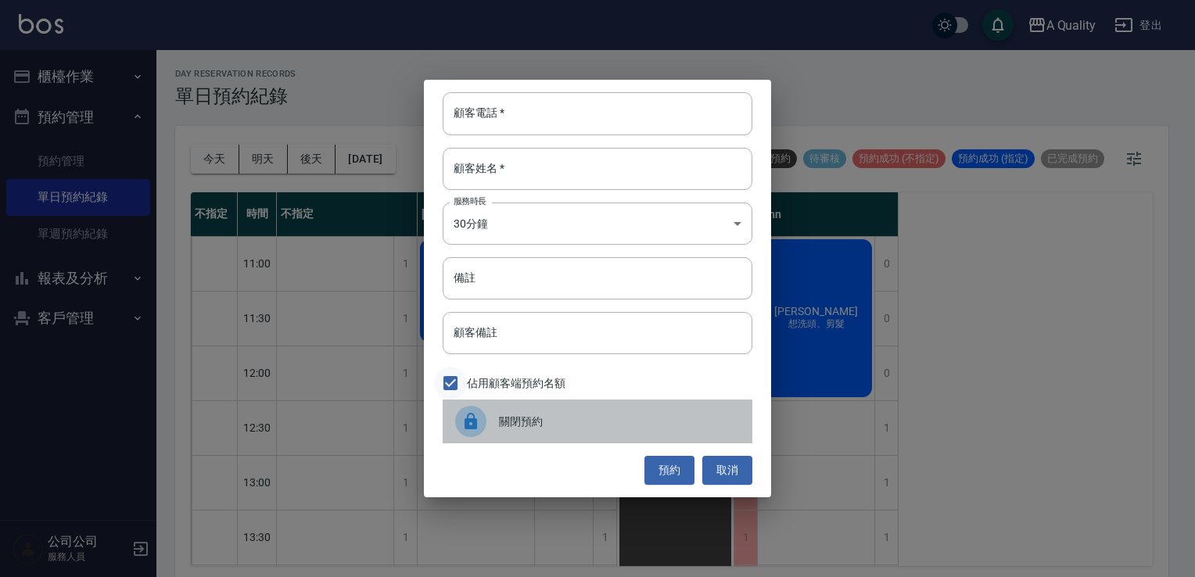
drag, startPoint x: 526, startPoint y: 412, endPoint x: 463, endPoint y: 379, distance: 70.7
click at [522, 412] on div "關閉預約" at bounding box center [598, 422] width 310 height 44
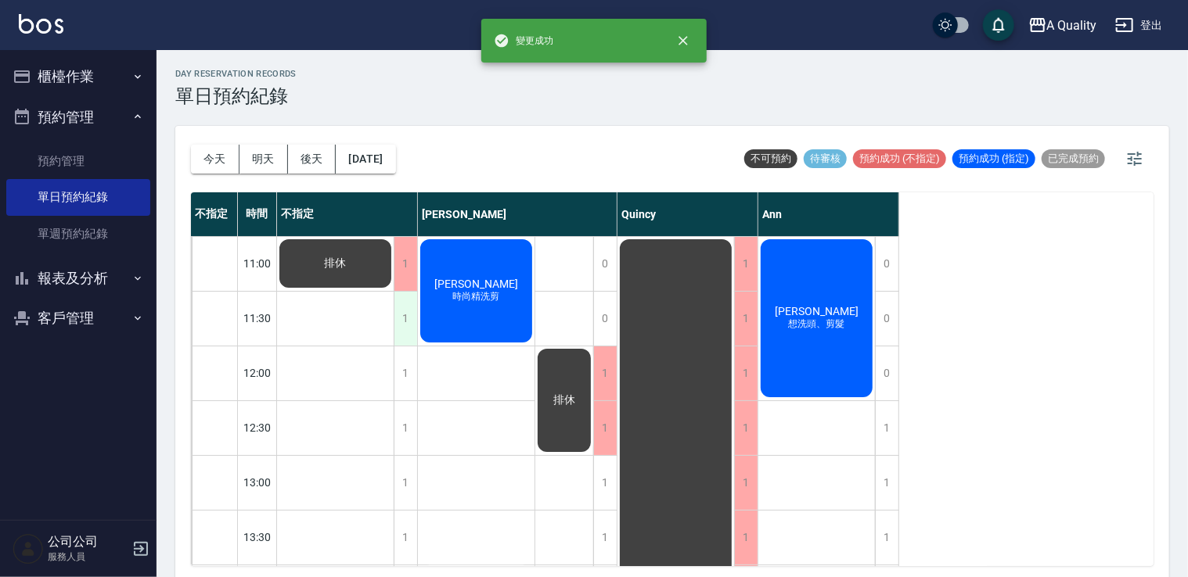
click at [411, 321] on div "1" at bounding box center [405, 319] width 23 height 54
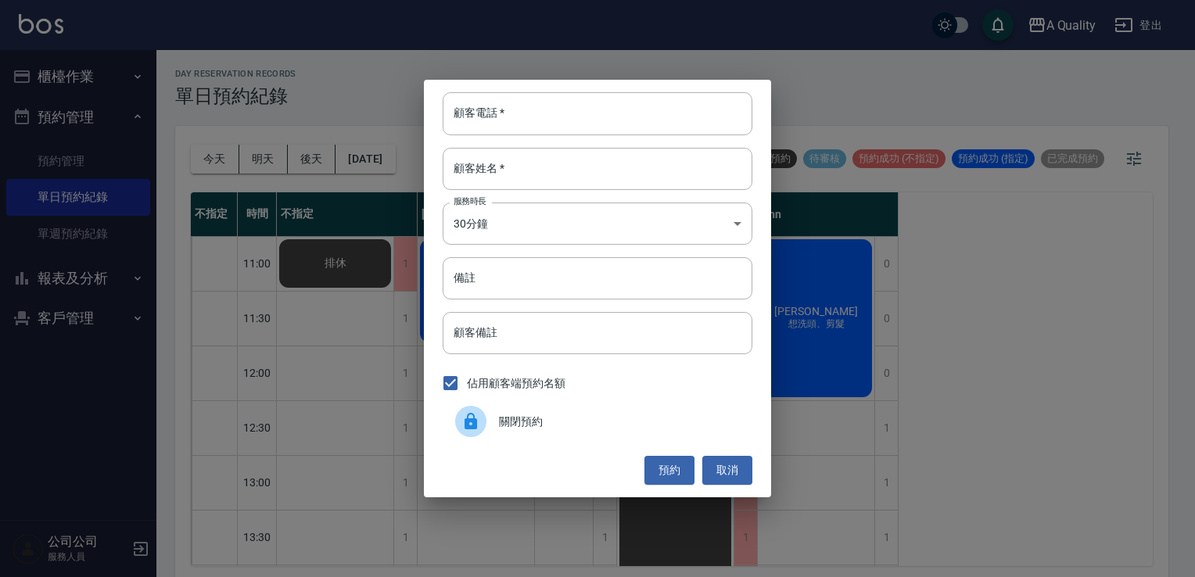
click at [488, 422] on div at bounding box center [477, 421] width 44 height 31
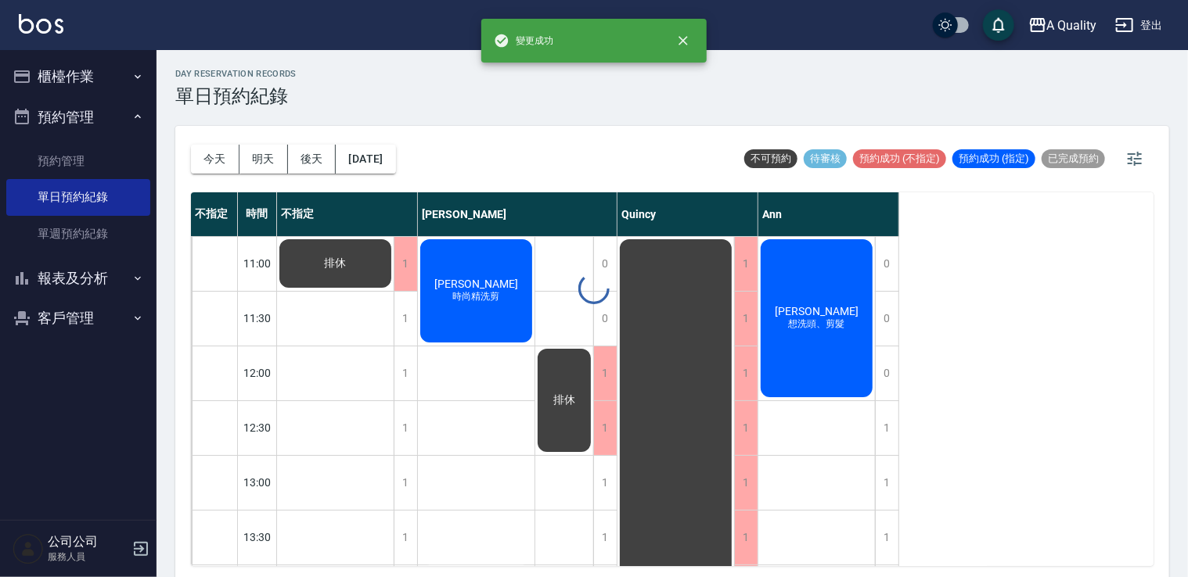
scroll to position [4, 0]
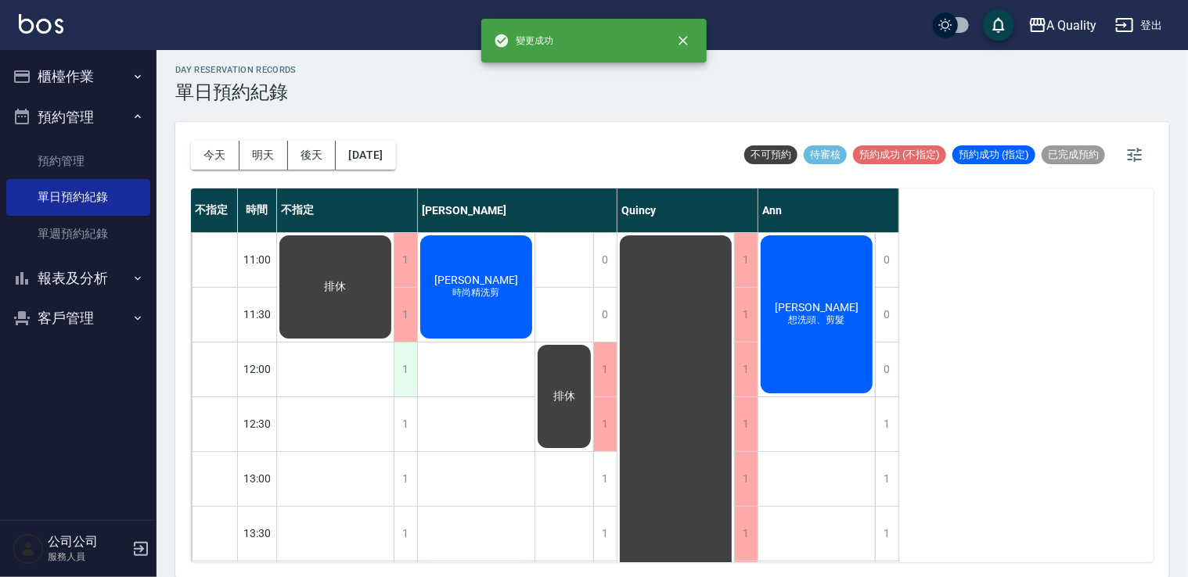
click at [413, 364] on div "1" at bounding box center [405, 370] width 23 height 54
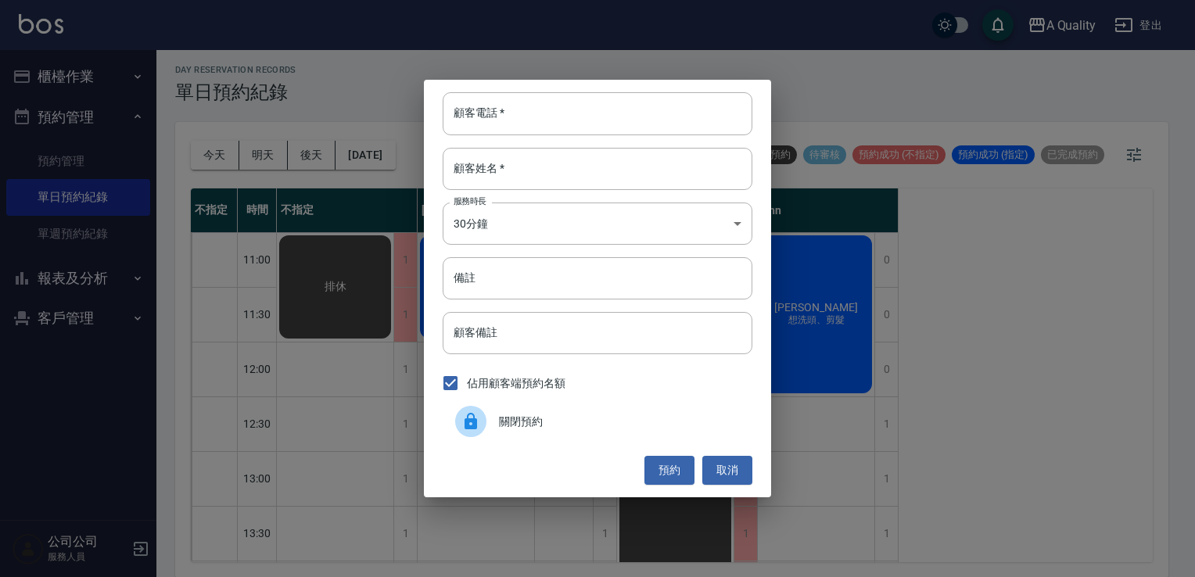
click at [507, 427] on span "關閉預約" at bounding box center [619, 422] width 241 height 16
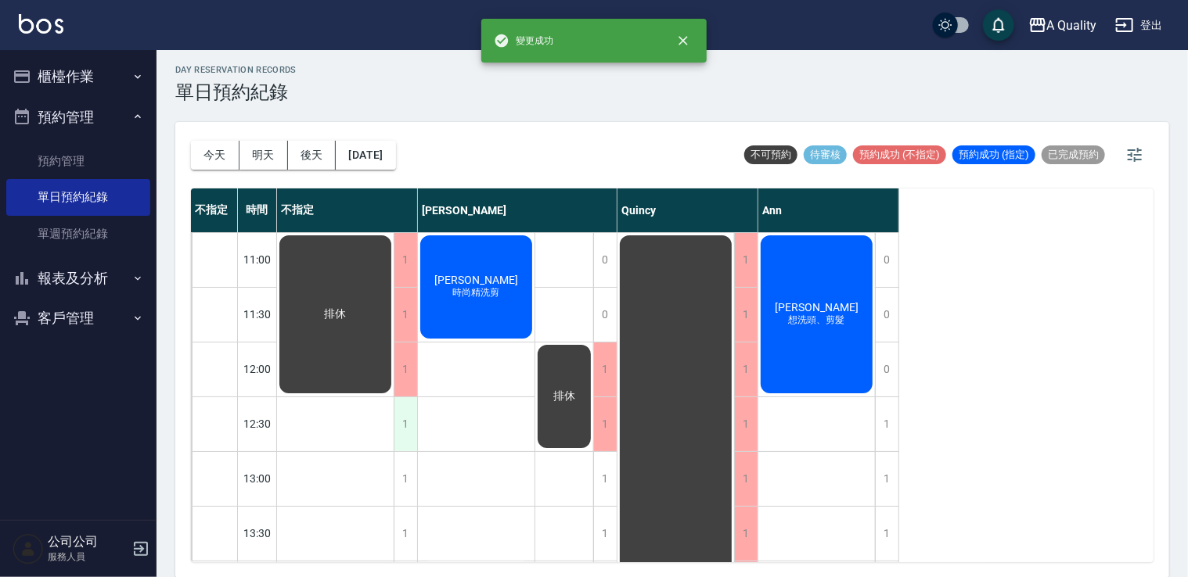
click at [406, 419] on div "1" at bounding box center [405, 424] width 23 height 54
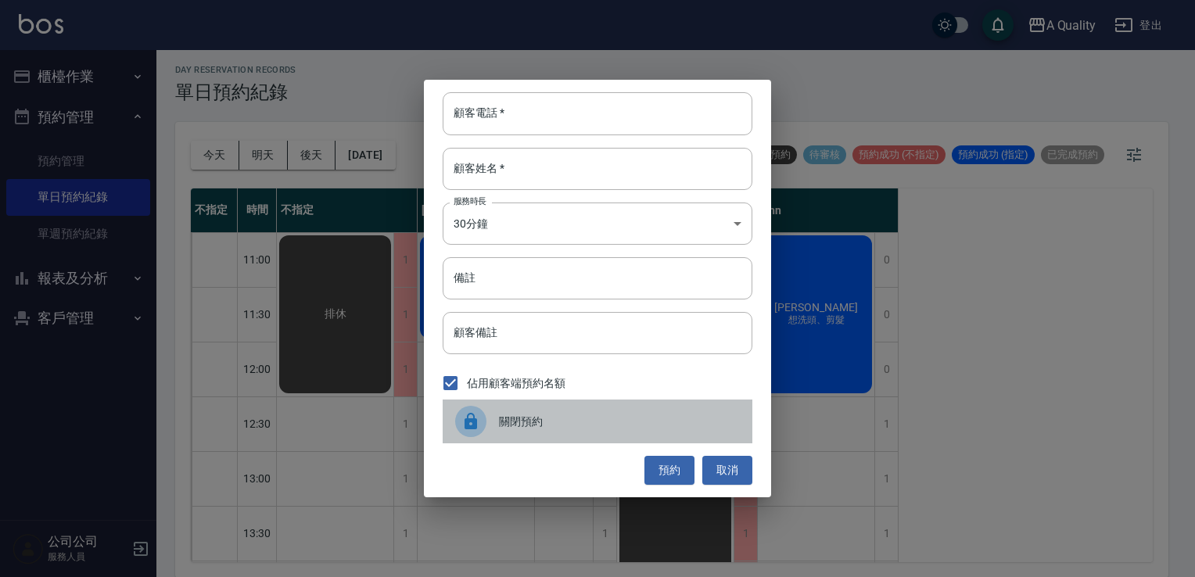
click at [560, 417] on span "關閉預約" at bounding box center [619, 422] width 241 height 16
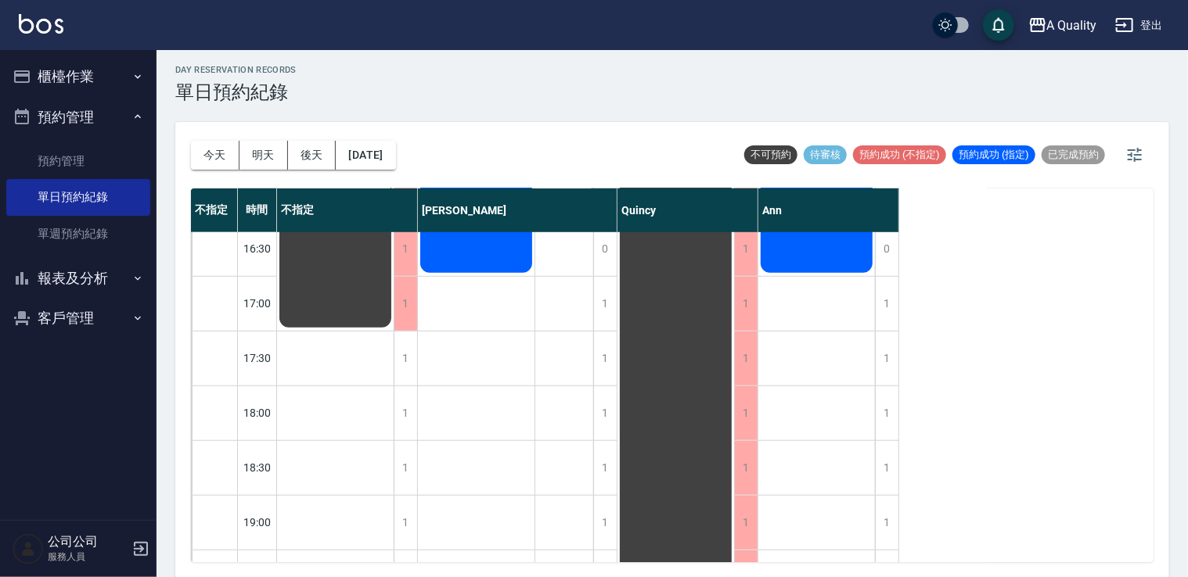
scroll to position [667, 0]
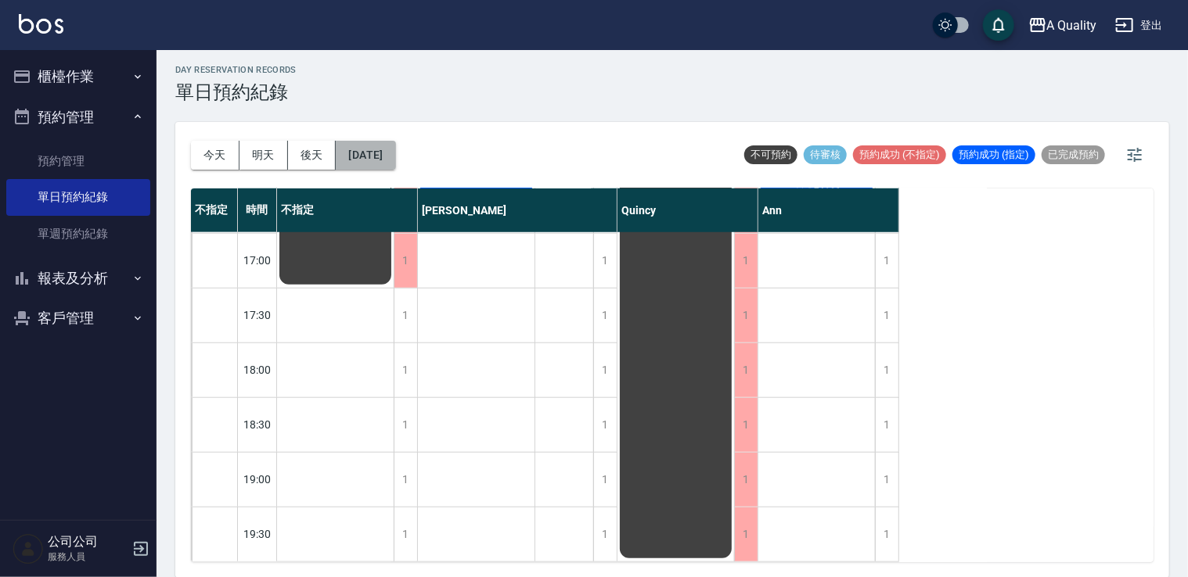
click at [395, 168] on button "2025/09/20" at bounding box center [365, 155] width 59 height 29
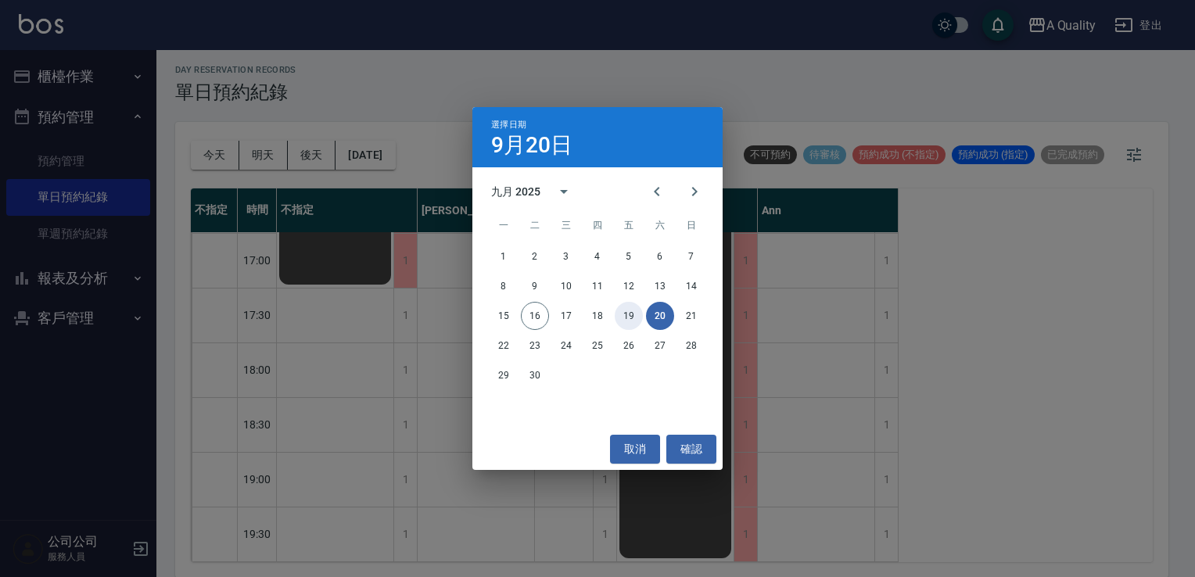
click at [624, 311] on button "19" at bounding box center [629, 316] width 28 height 28
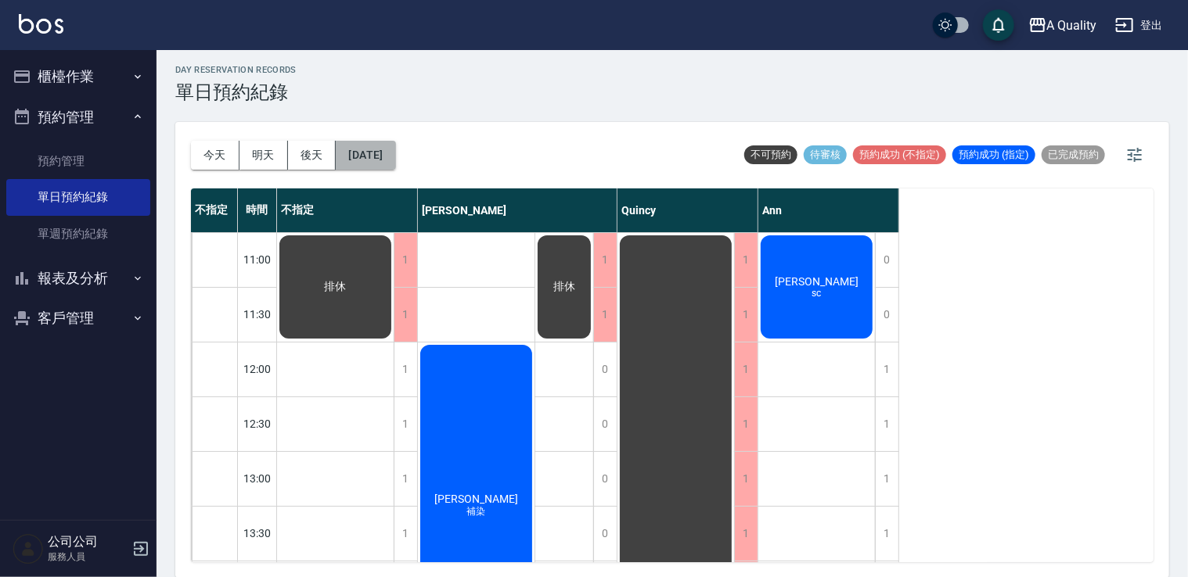
click at [395, 156] on button "2025/09/19" at bounding box center [365, 155] width 59 height 29
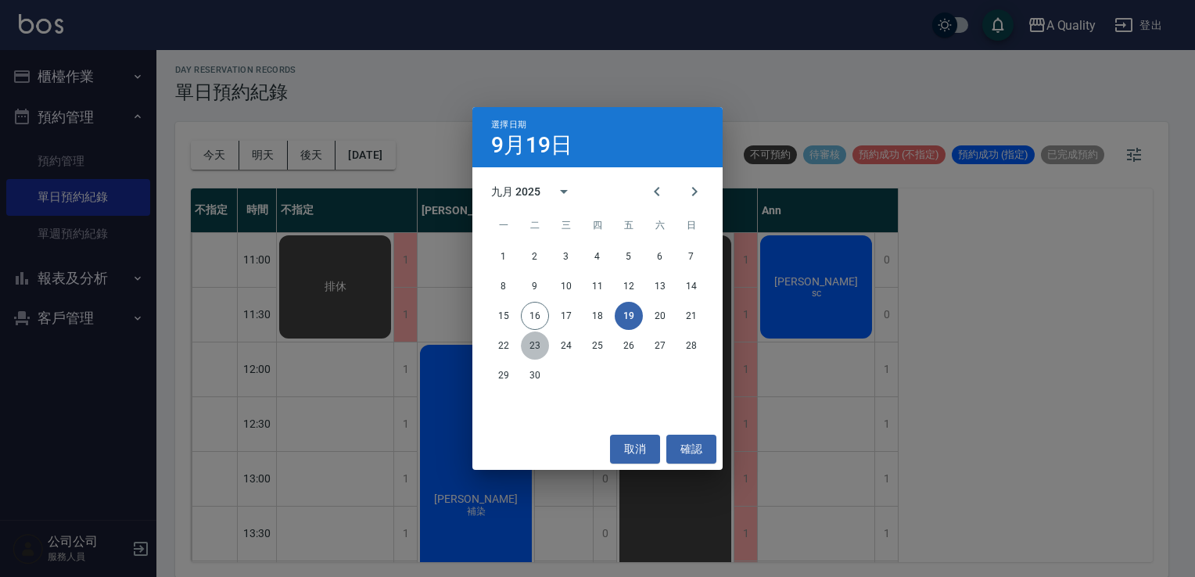
click at [540, 343] on button "23" at bounding box center [535, 346] width 28 height 28
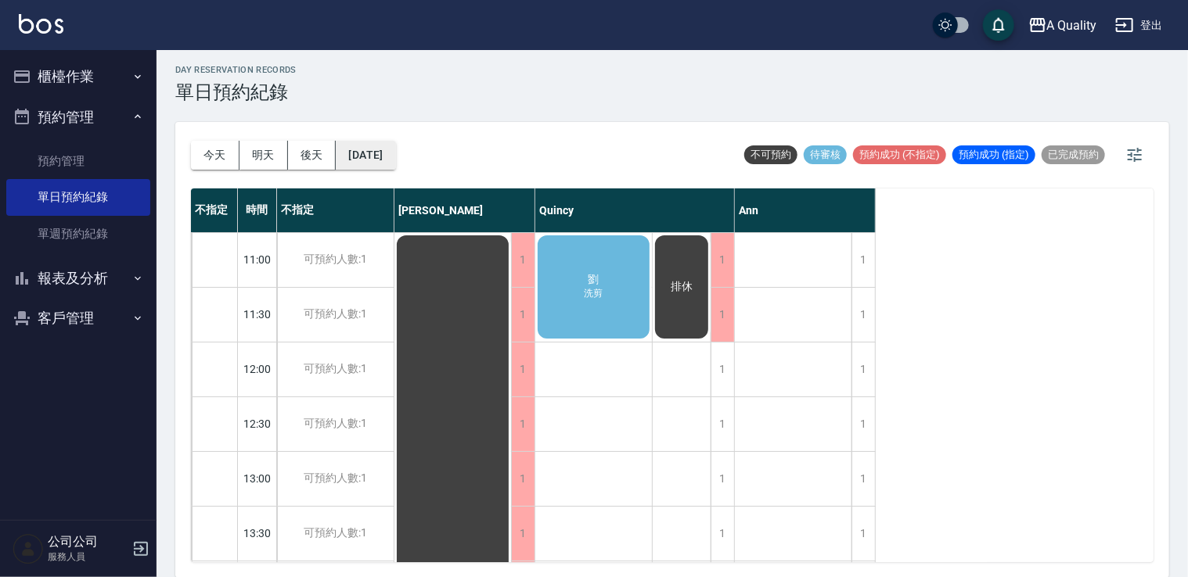
click at [395, 164] on button "2025/09/23" at bounding box center [365, 155] width 59 height 29
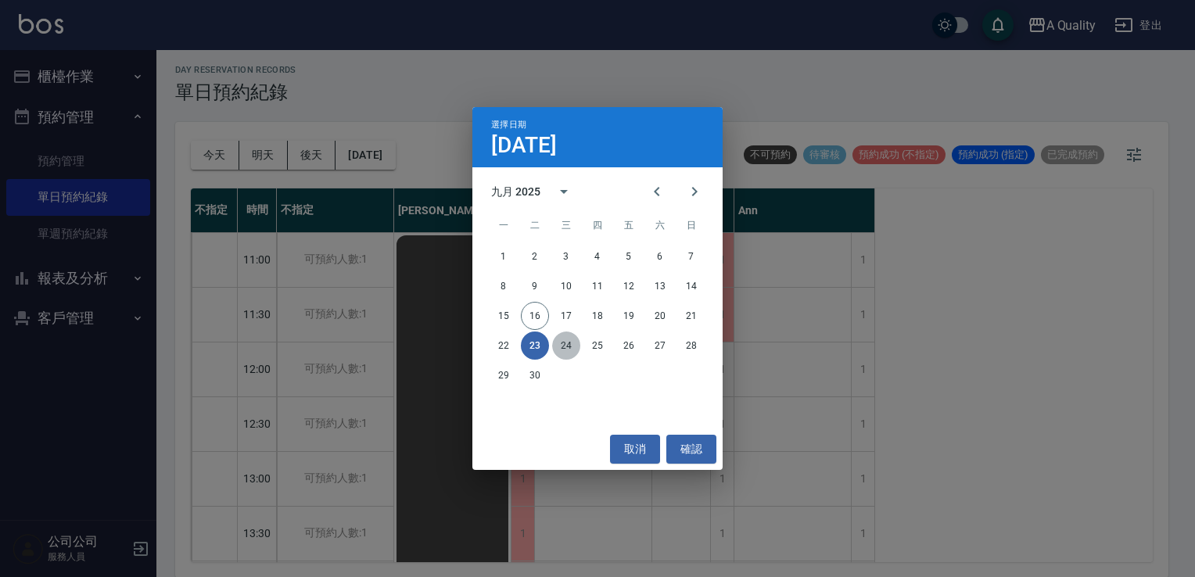
click at [555, 346] on button "24" at bounding box center [566, 346] width 28 height 28
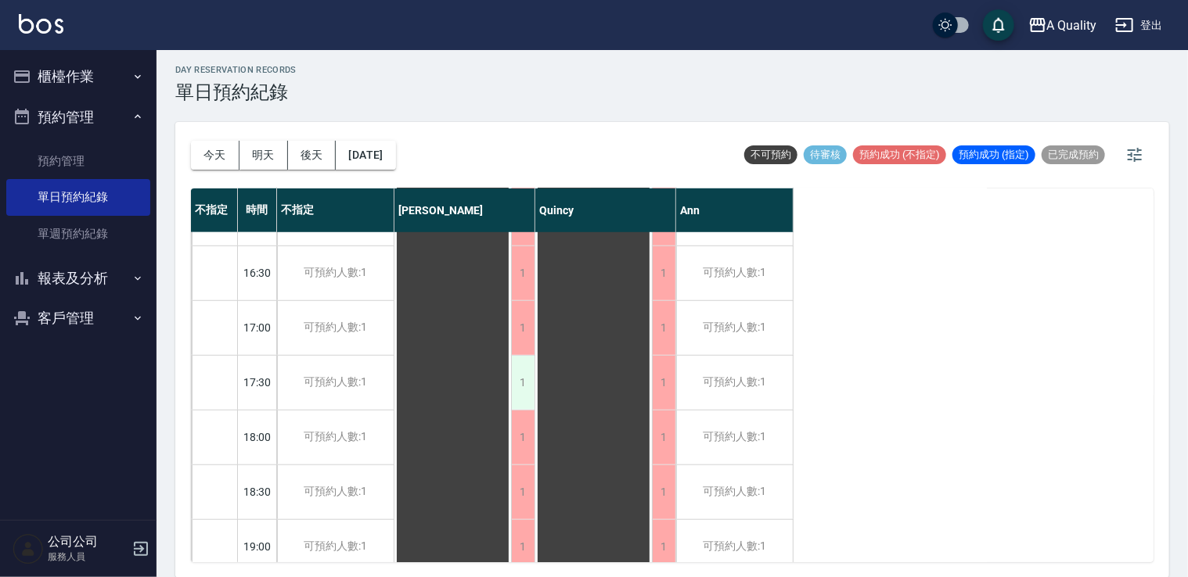
scroll to position [667, 0]
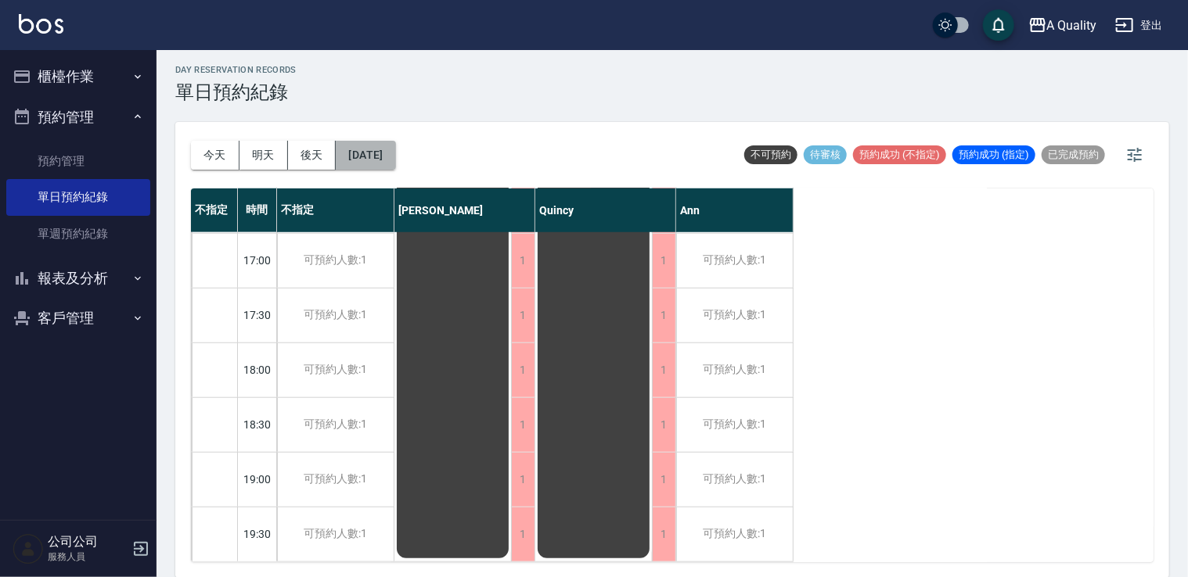
click at [395, 152] on button "2025/09/24" at bounding box center [365, 155] width 59 height 29
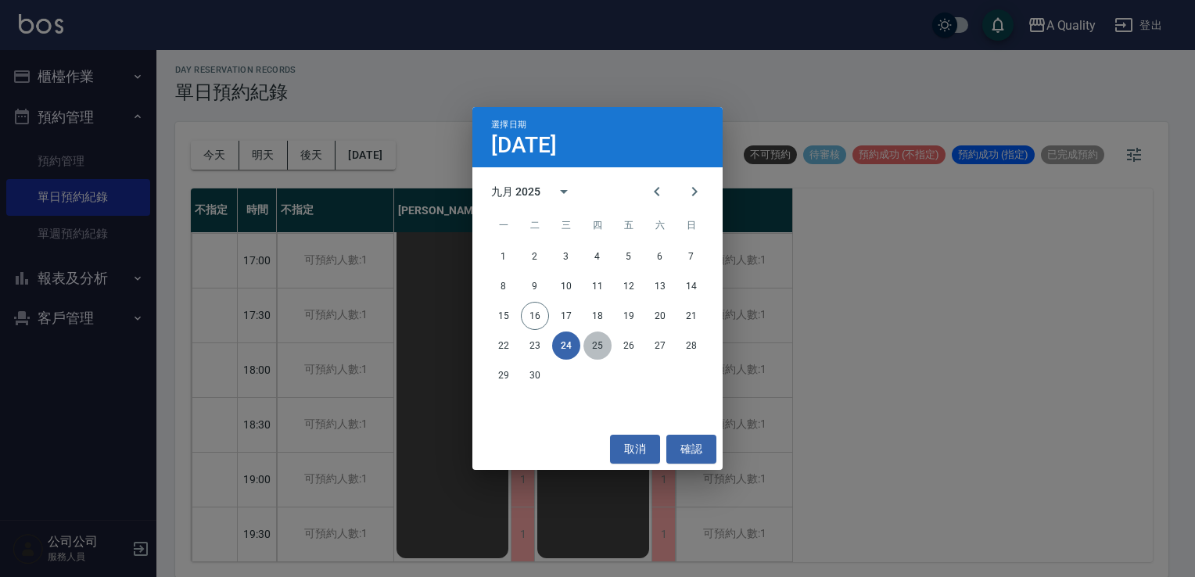
click at [591, 346] on button "25" at bounding box center [598, 346] width 28 height 28
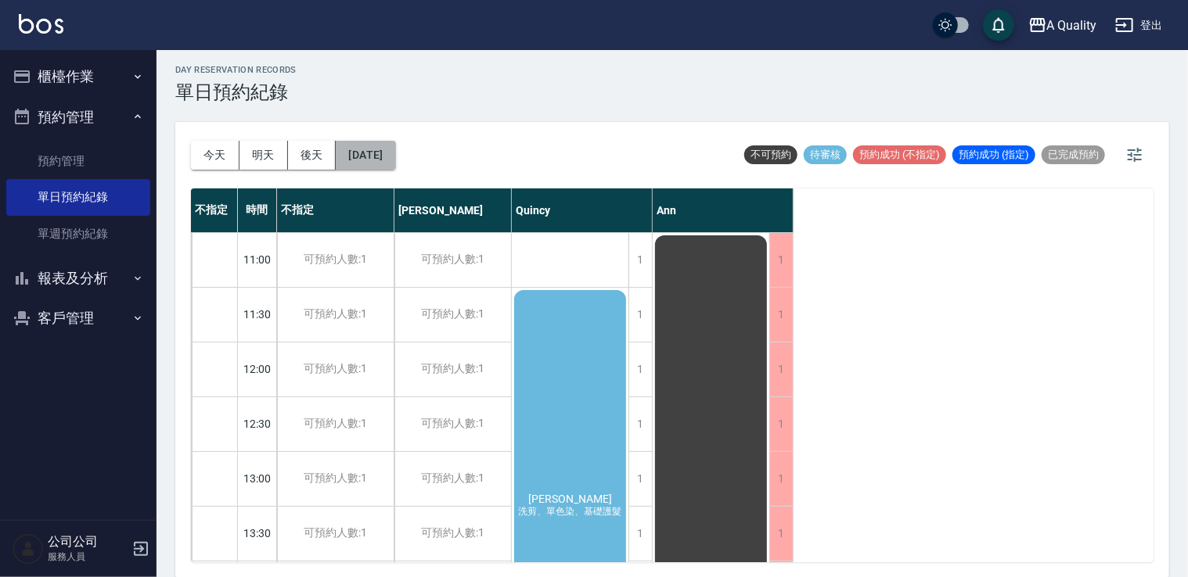
click at [395, 159] on button "2025/09/25" at bounding box center [365, 155] width 59 height 29
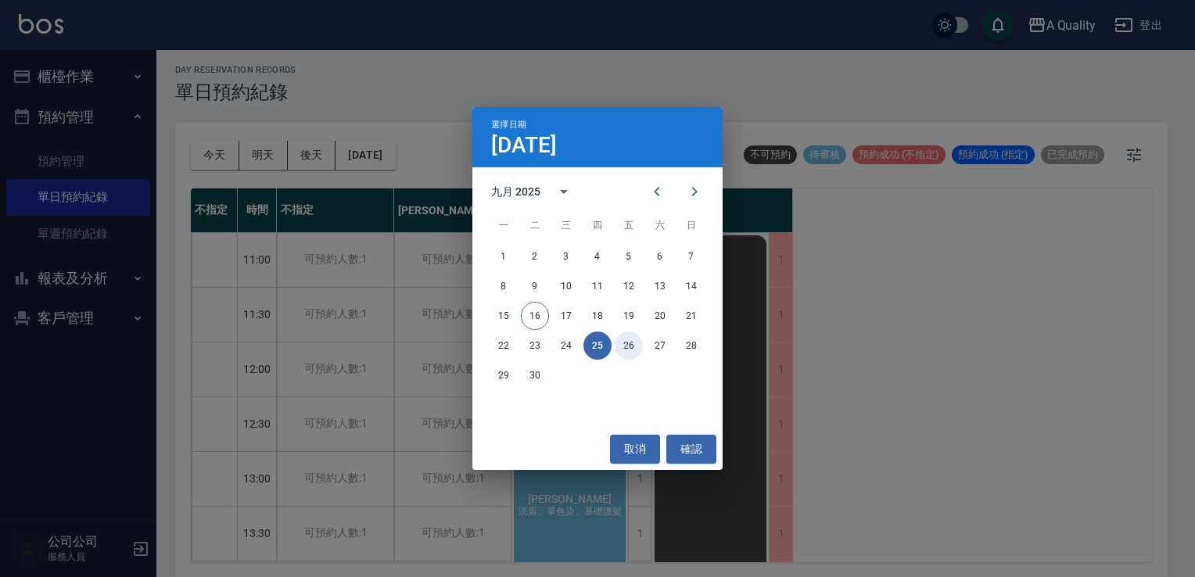
click at [634, 352] on button "26" at bounding box center [629, 346] width 28 height 28
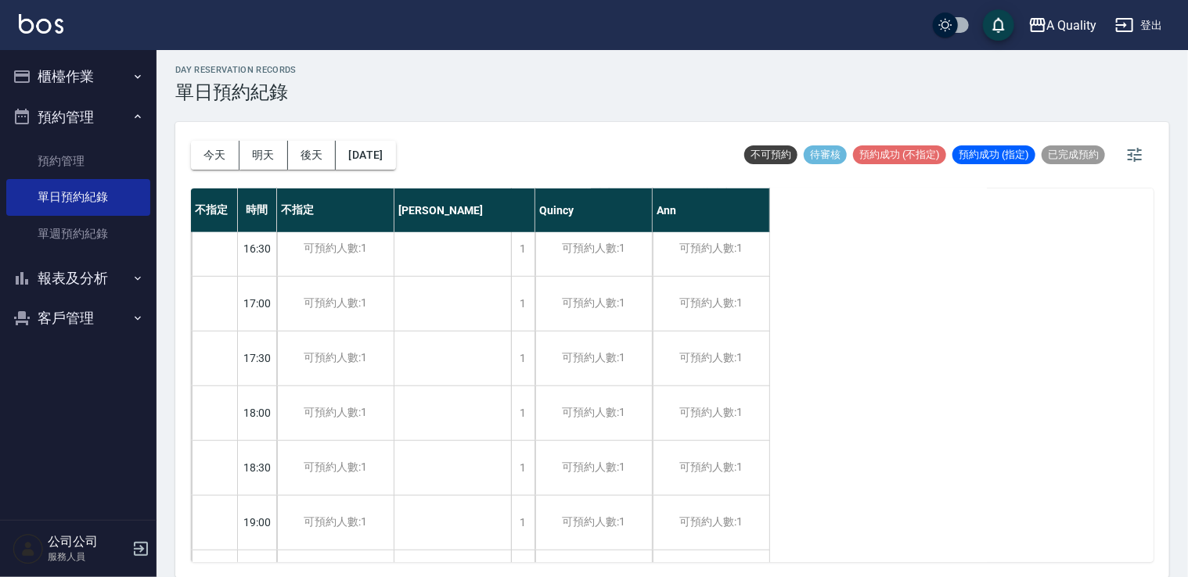
scroll to position [667, 0]
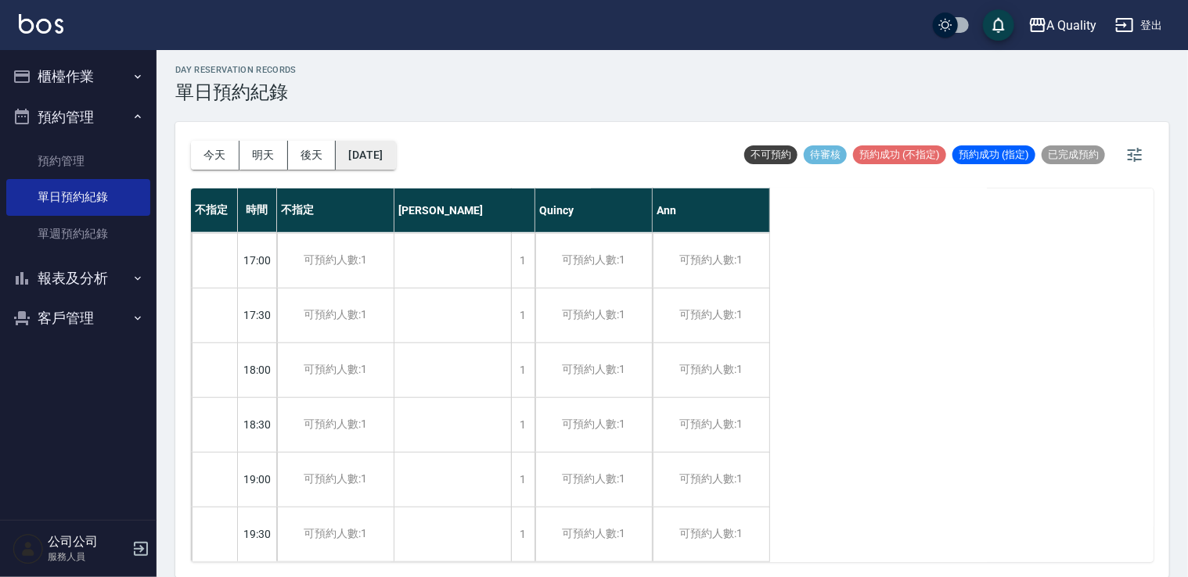
click at [385, 146] on button "2025/09/26" at bounding box center [365, 155] width 59 height 29
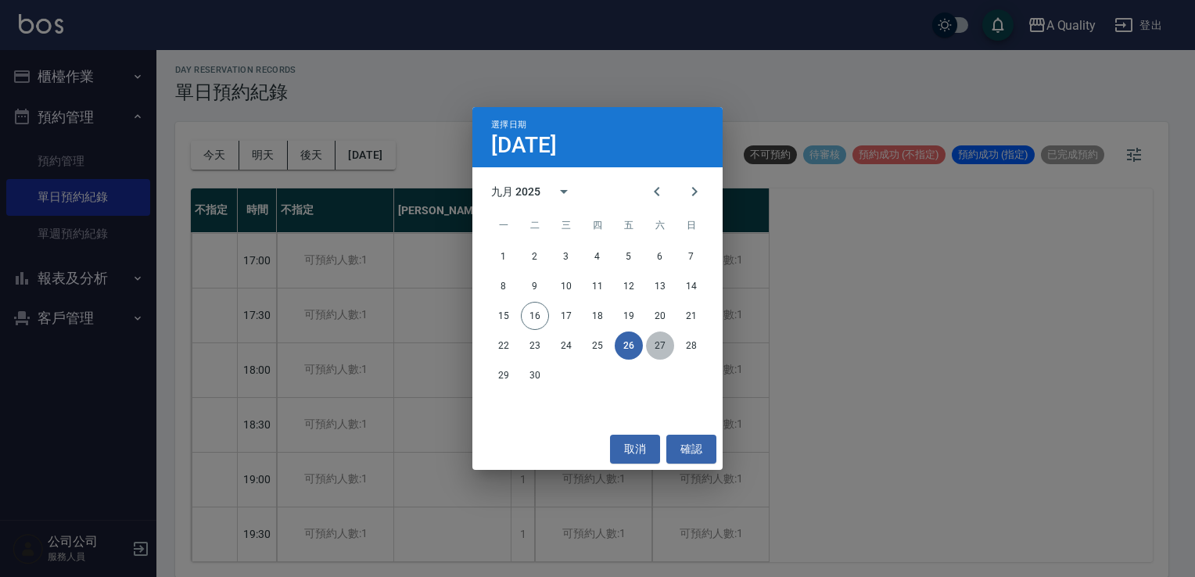
click at [665, 342] on button "27" at bounding box center [660, 346] width 28 height 28
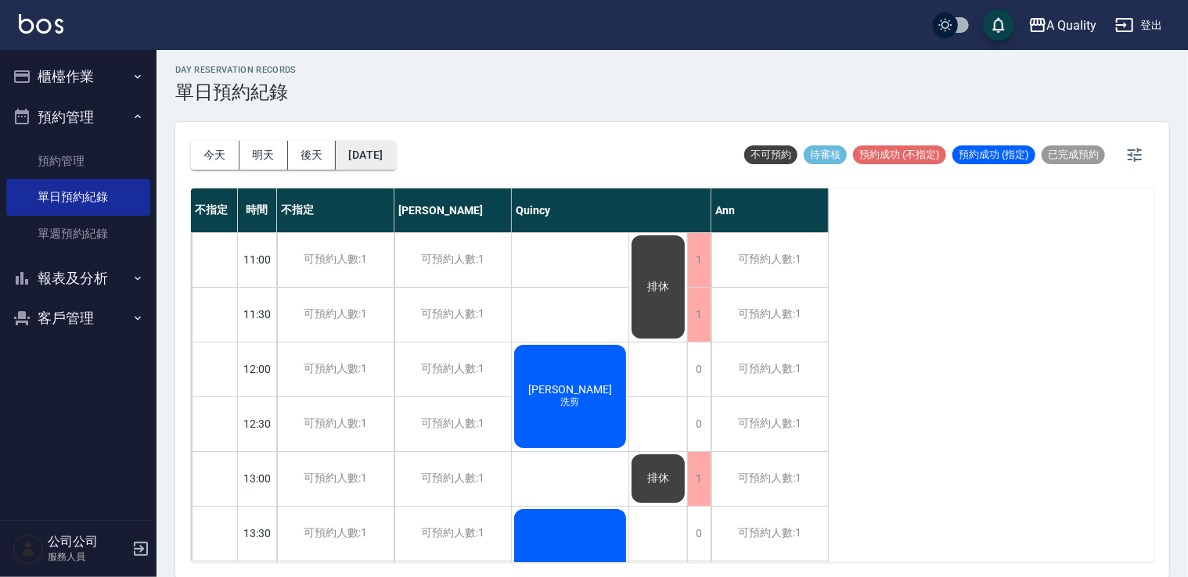
click at [395, 149] on button "2025/09/27" at bounding box center [365, 155] width 59 height 29
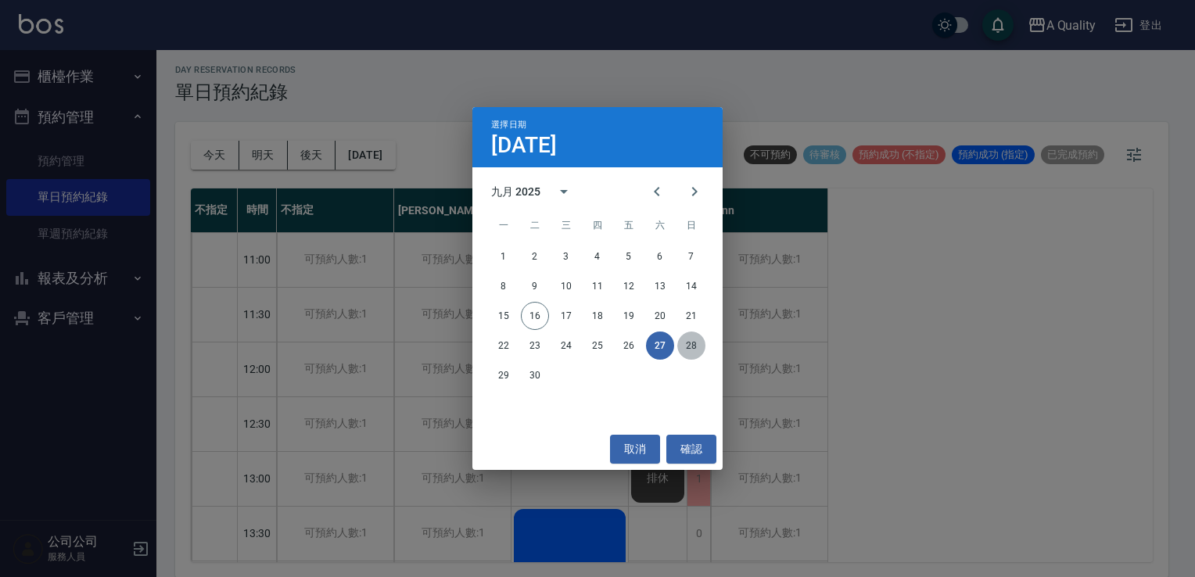
click at [682, 340] on button "28" at bounding box center [692, 346] width 28 height 28
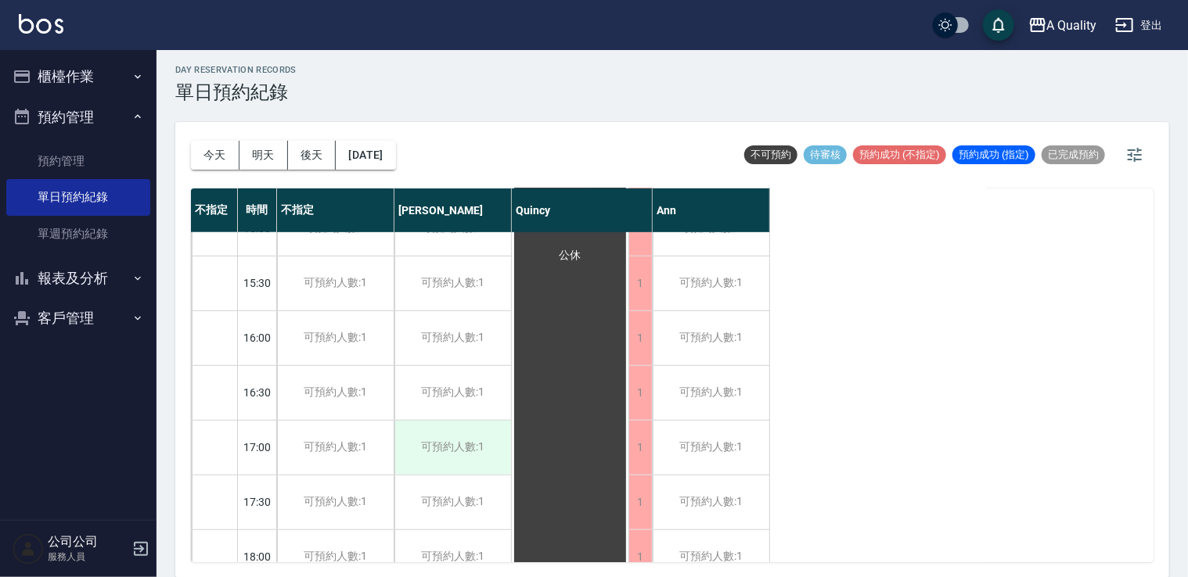
scroll to position [667, 0]
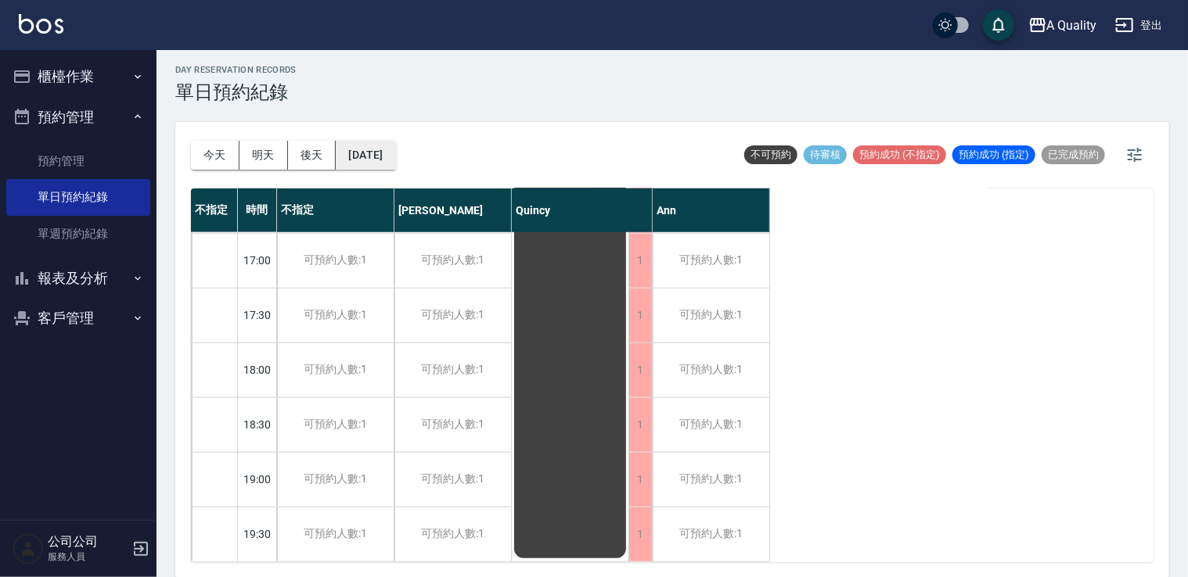
click at [380, 142] on button "2025/09/28" at bounding box center [365, 155] width 59 height 29
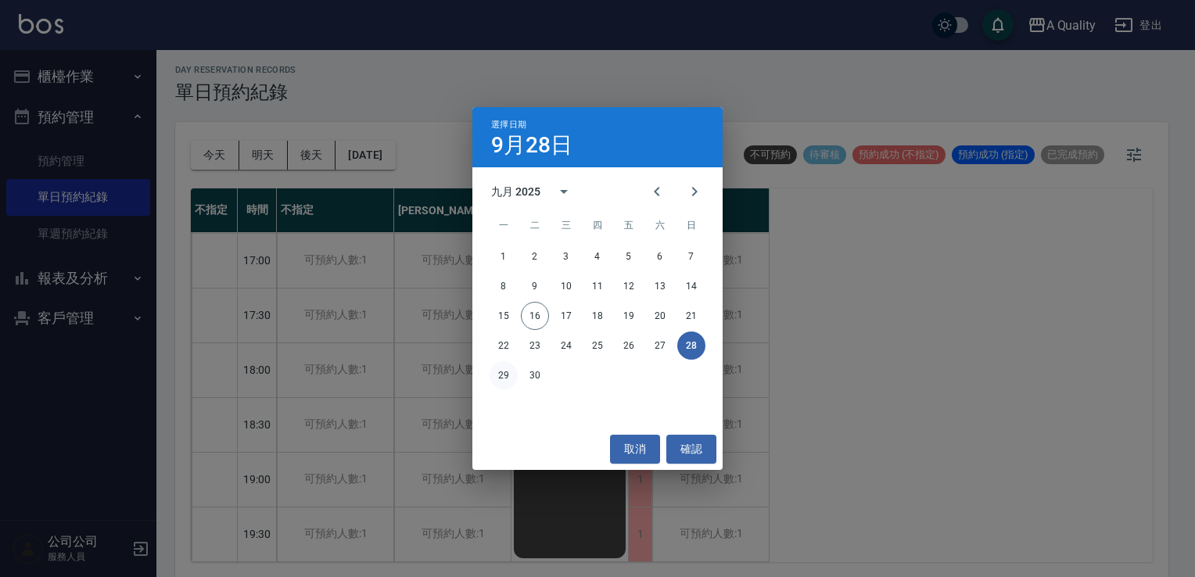
click at [499, 369] on button "29" at bounding box center [504, 375] width 28 height 28
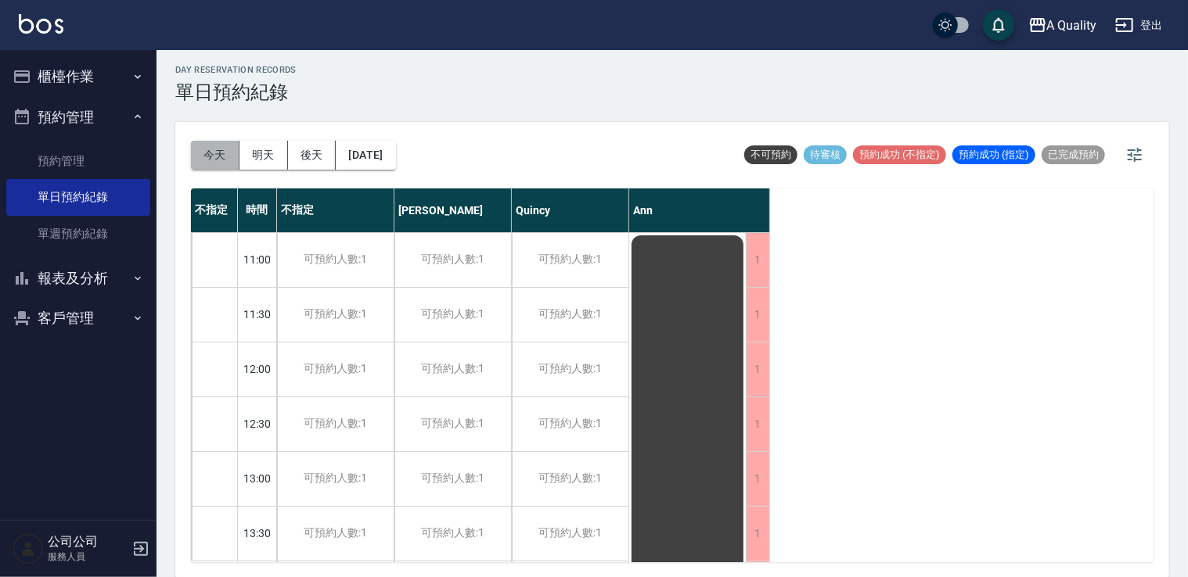
click at [199, 163] on button "今天" at bounding box center [215, 155] width 49 height 29
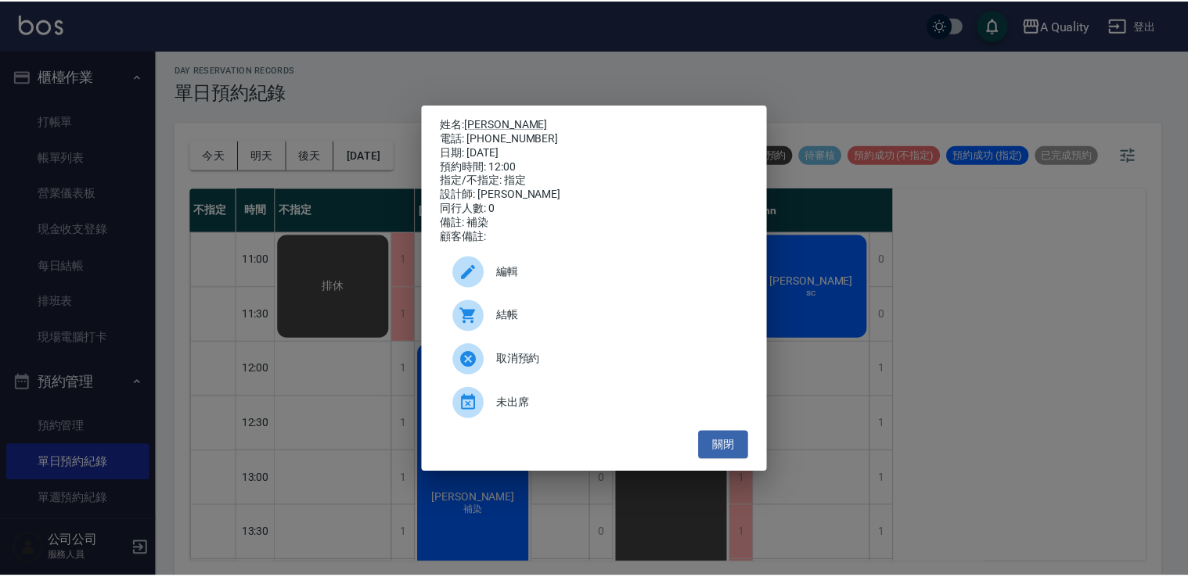
scroll to position [235, 0]
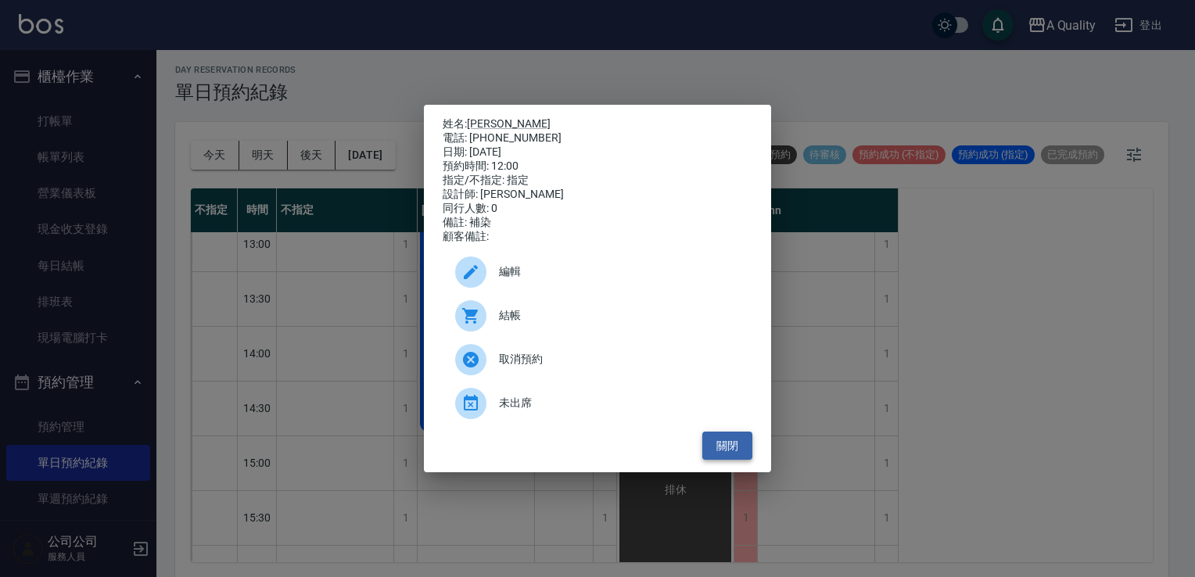
drag, startPoint x: 736, startPoint y: 452, endPoint x: 715, endPoint y: 443, distance: 23.1
click at [734, 452] on button "關閉" at bounding box center [728, 446] width 50 height 29
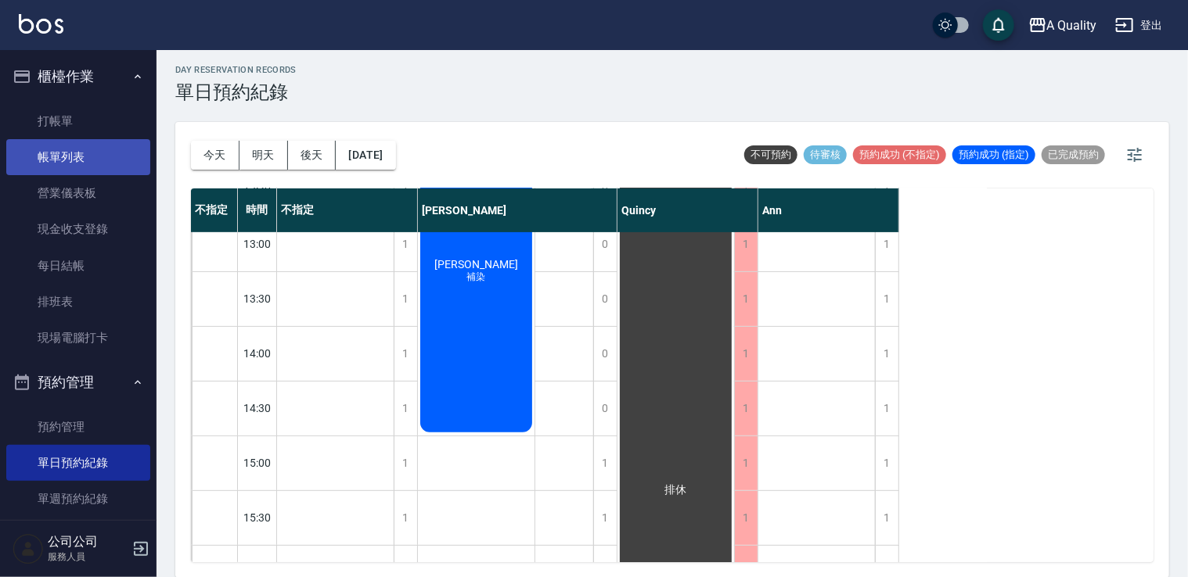
click at [84, 155] on link "帳單列表" at bounding box center [78, 157] width 144 height 36
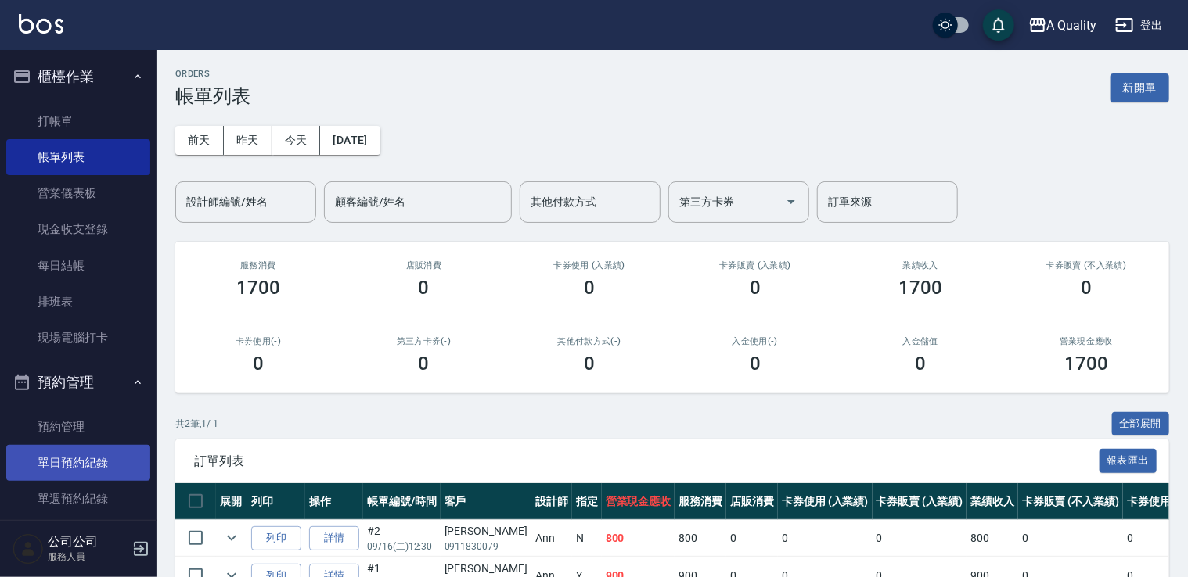
click at [78, 449] on link "單日預約紀錄" at bounding box center [78, 463] width 144 height 36
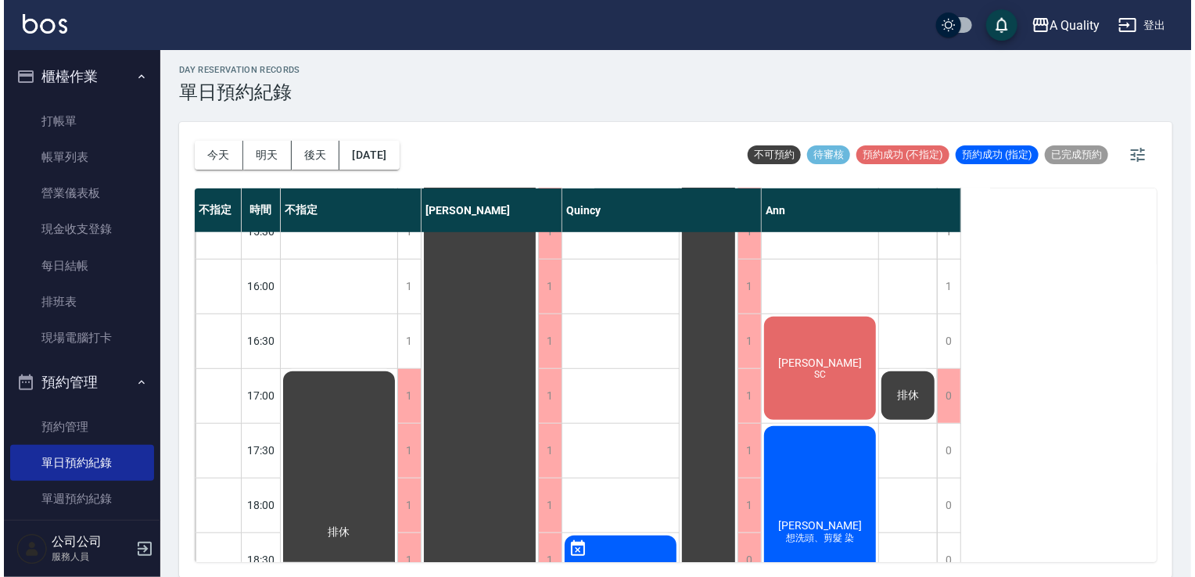
scroll to position [548, 0]
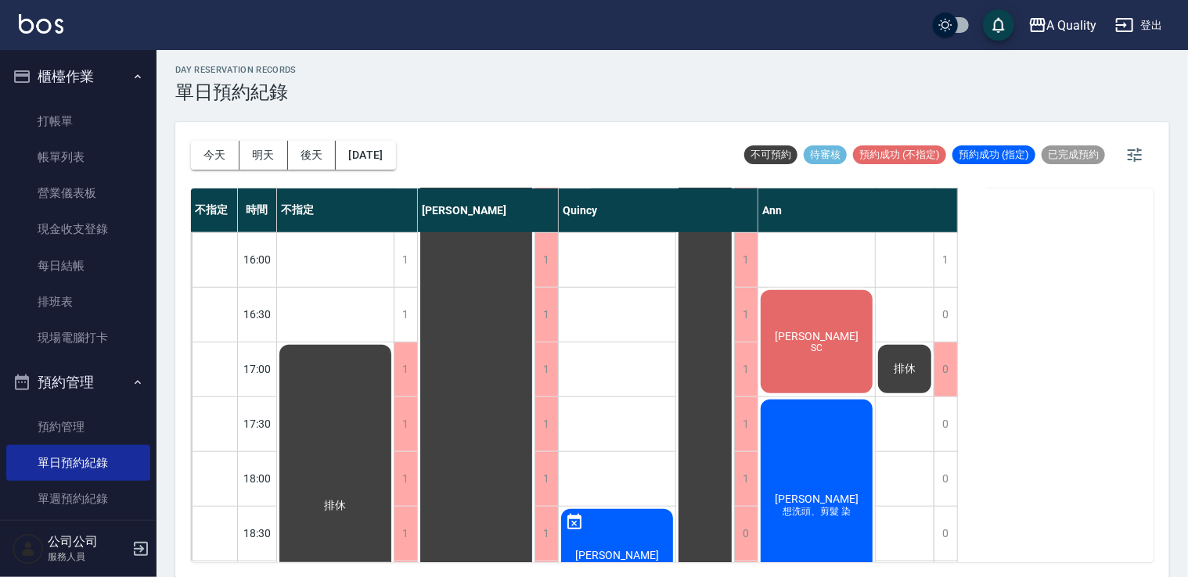
click at [843, 400] on div "楊正任 想洗頭、剪髮 染" at bounding box center [816, 505] width 117 height 217
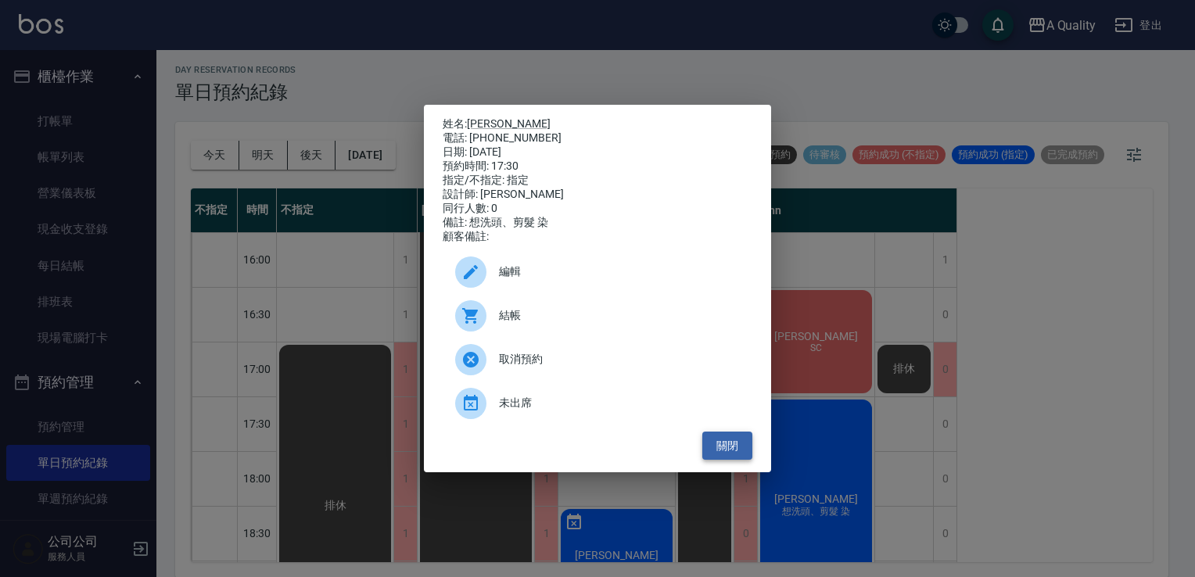
click at [713, 457] on button "關閉" at bounding box center [728, 446] width 50 height 29
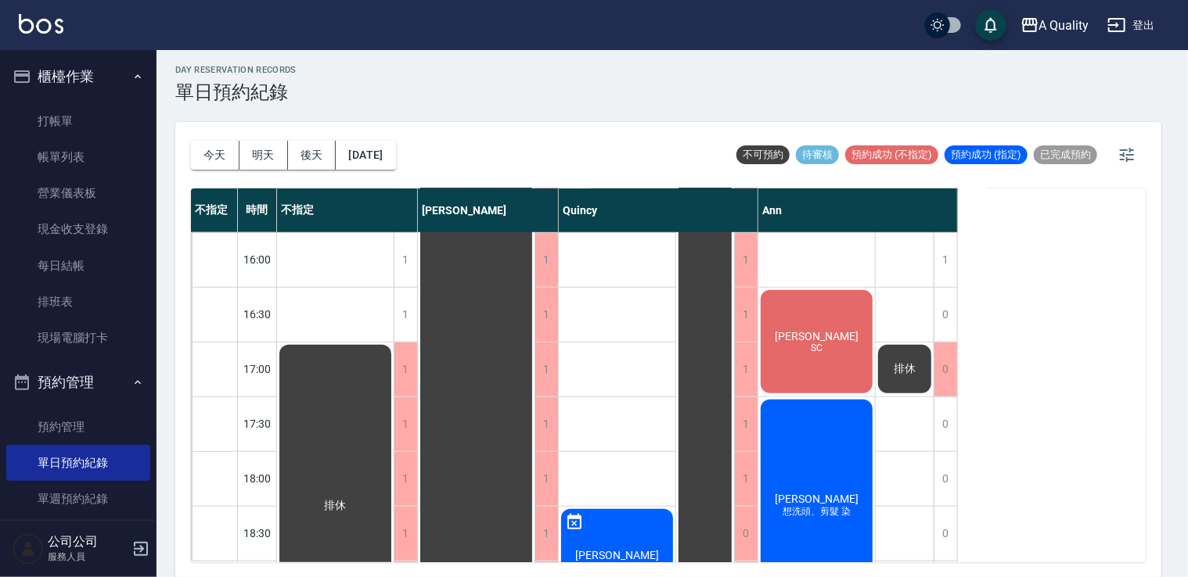
click at [814, 324] on div "許S SC" at bounding box center [816, 342] width 117 height 108
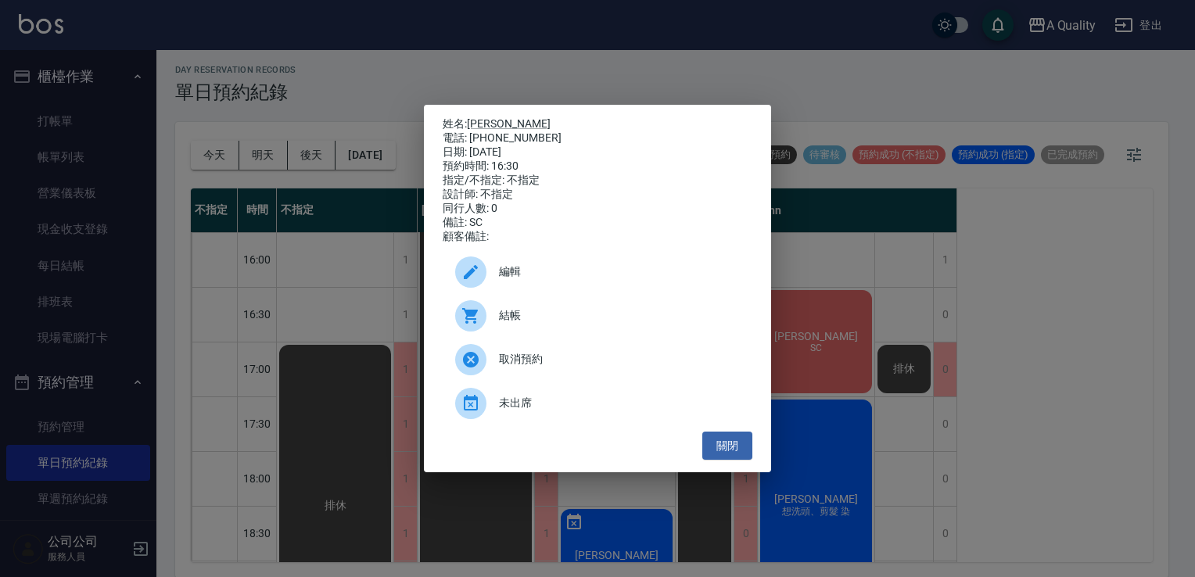
click at [563, 289] on div "編輯" at bounding box center [598, 272] width 310 height 44
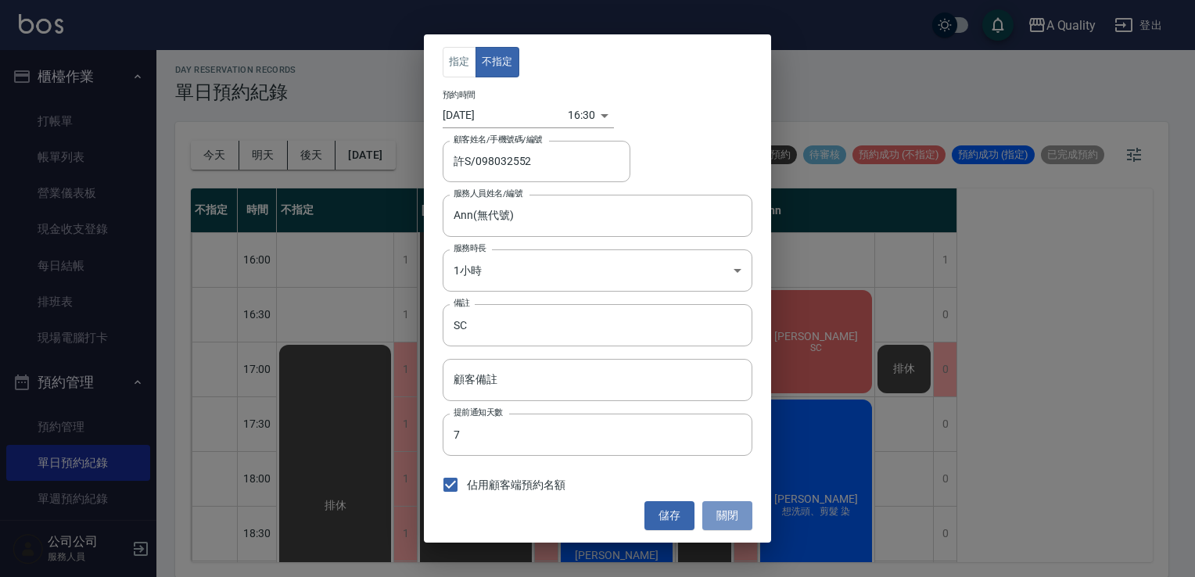
drag, startPoint x: 722, startPoint y: 512, endPoint x: 757, endPoint y: 372, distance: 145.2
click at [723, 512] on button "關閉" at bounding box center [728, 515] width 50 height 29
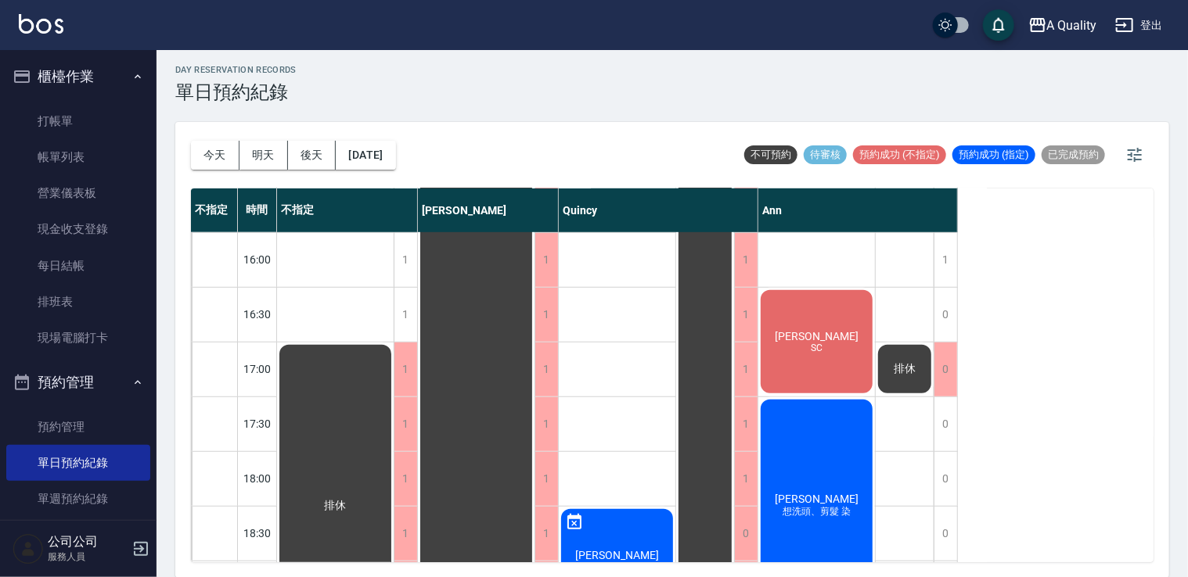
click at [811, 322] on div "許S SC" at bounding box center [816, 342] width 117 height 108
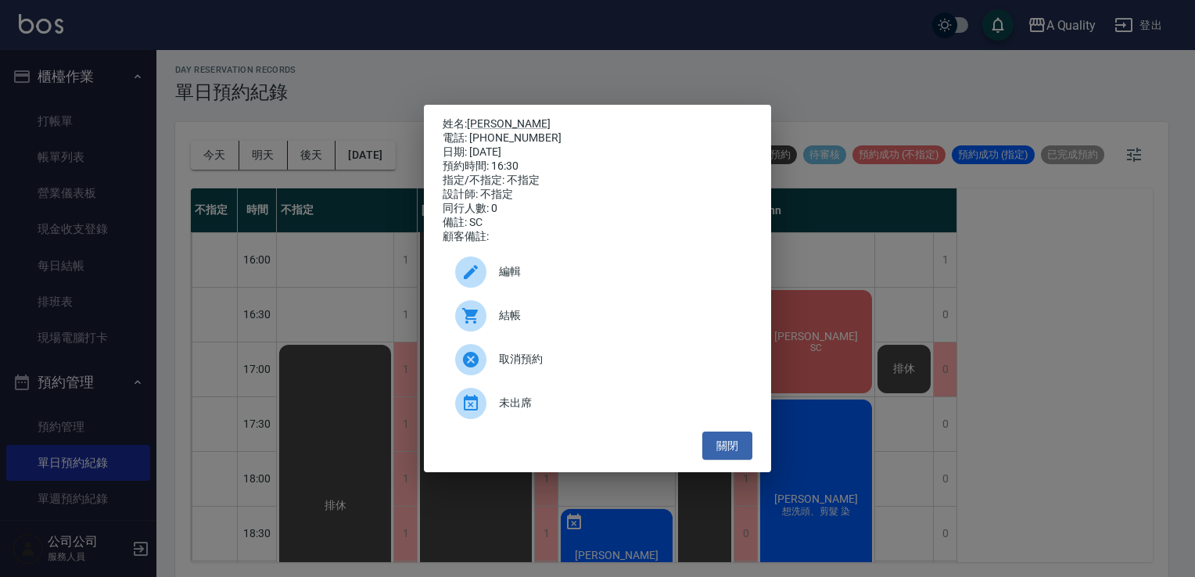
click at [568, 324] on span "結帳" at bounding box center [619, 315] width 241 height 16
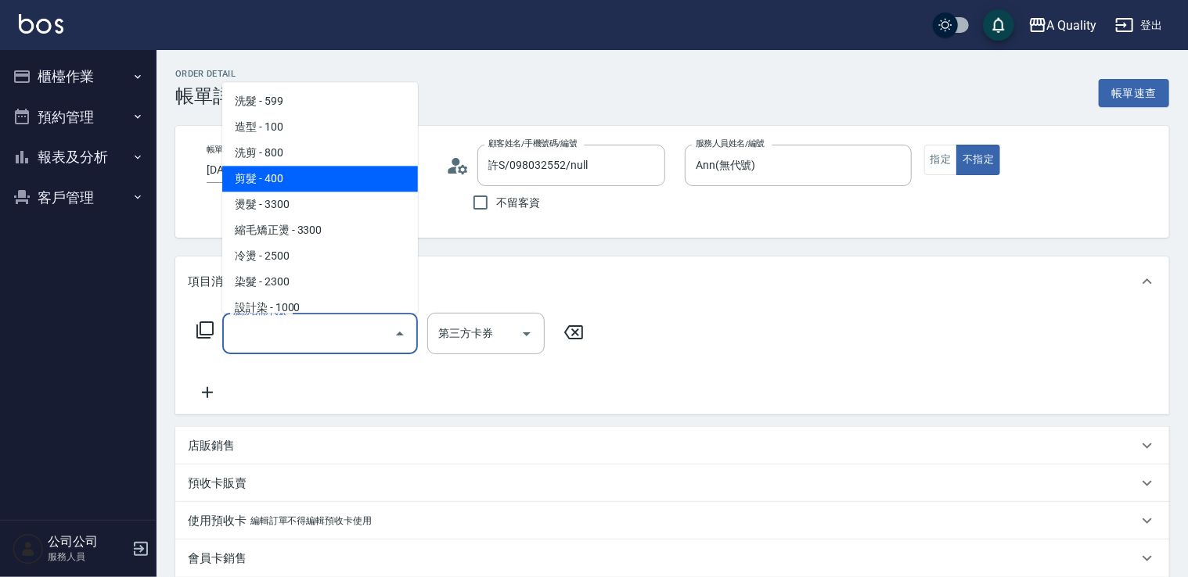
click at [276, 178] on span "剪髮 - 400" at bounding box center [320, 179] width 196 height 26
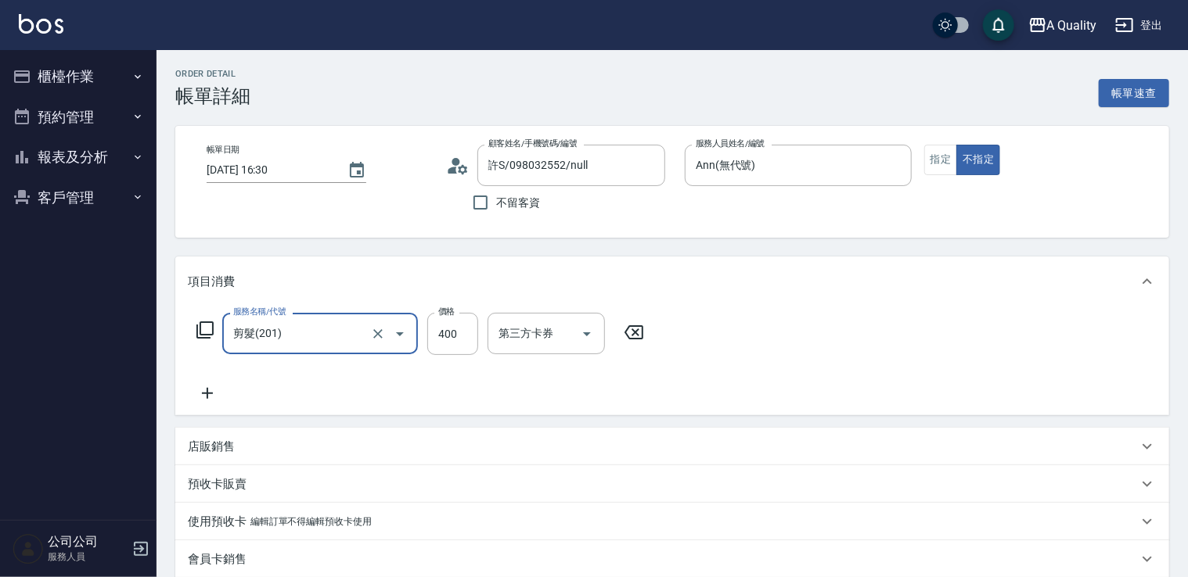
drag, startPoint x: 332, startPoint y: 336, endPoint x: 331, endPoint y: 321, distance: 14.9
click at [332, 327] on input "剪髮(201)" at bounding box center [298, 333] width 138 height 27
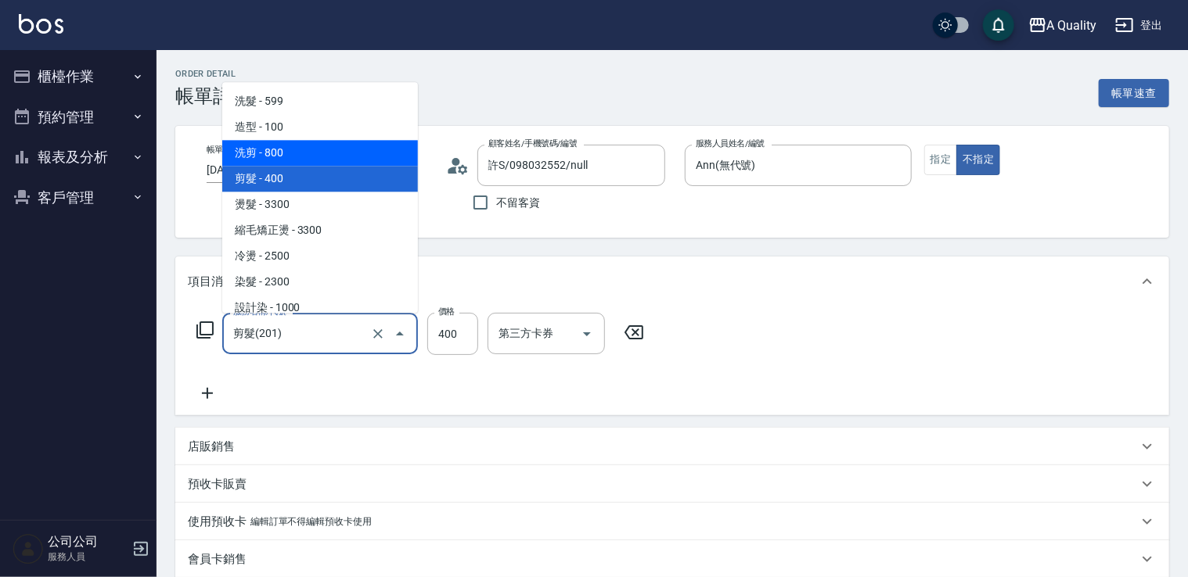
click at [282, 146] on span "洗剪 - 800" at bounding box center [320, 153] width 196 height 26
type input "洗剪(103)"
type input "800"
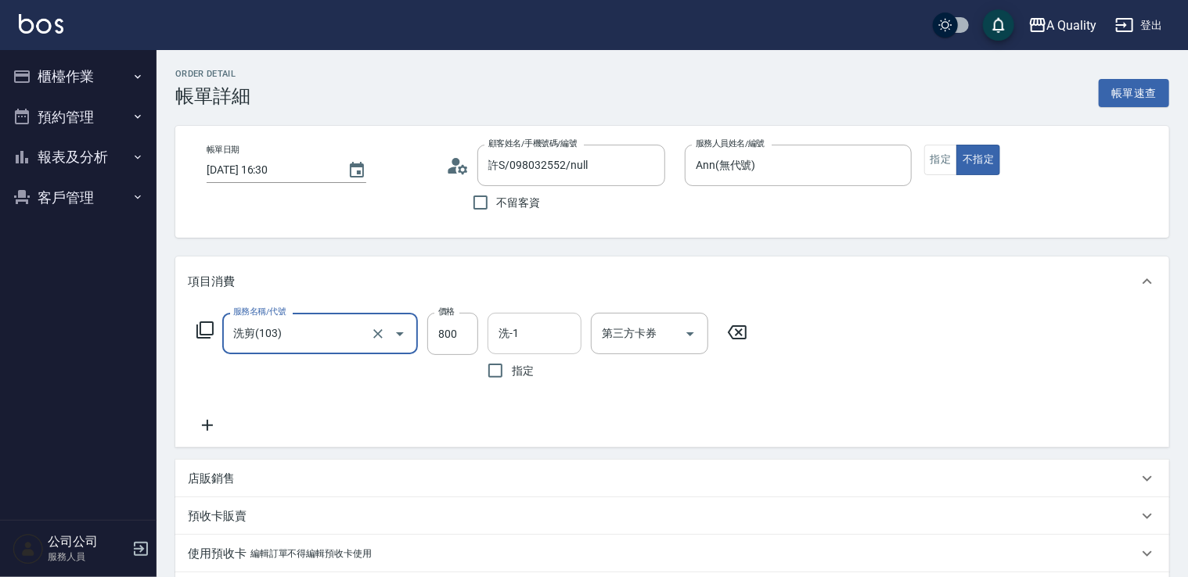
click at [523, 333] on input "洗-1" at bounding box center [534, 333] width 80 height 27
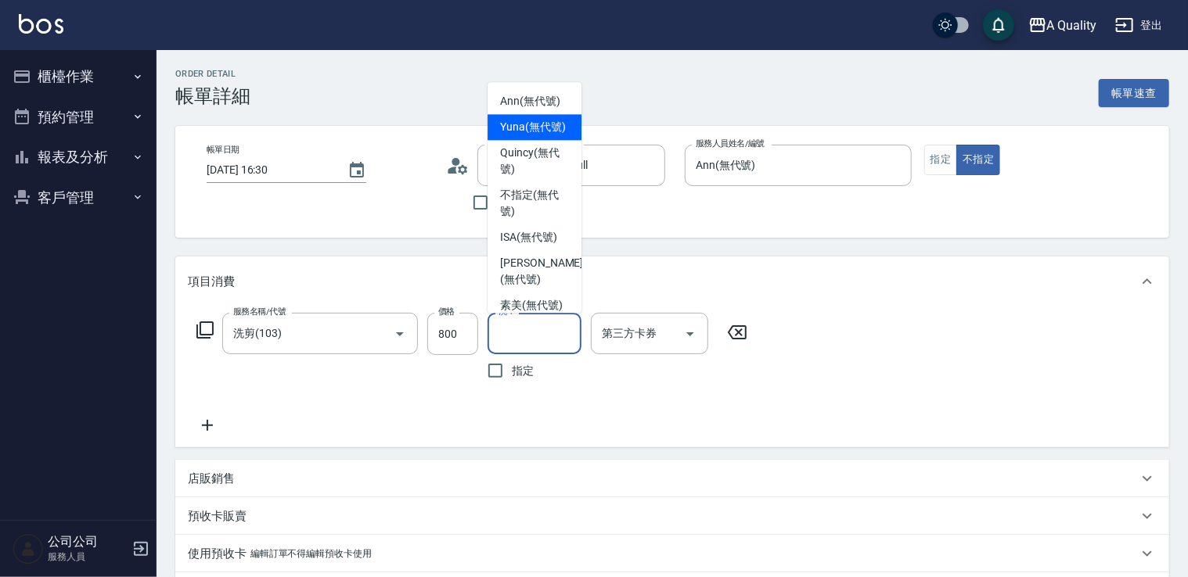
click at [521, 135] on span "Yuna (無代號)" at bounding box center [533, 127] width 66 height 16
type input "Yuna(無代號)"
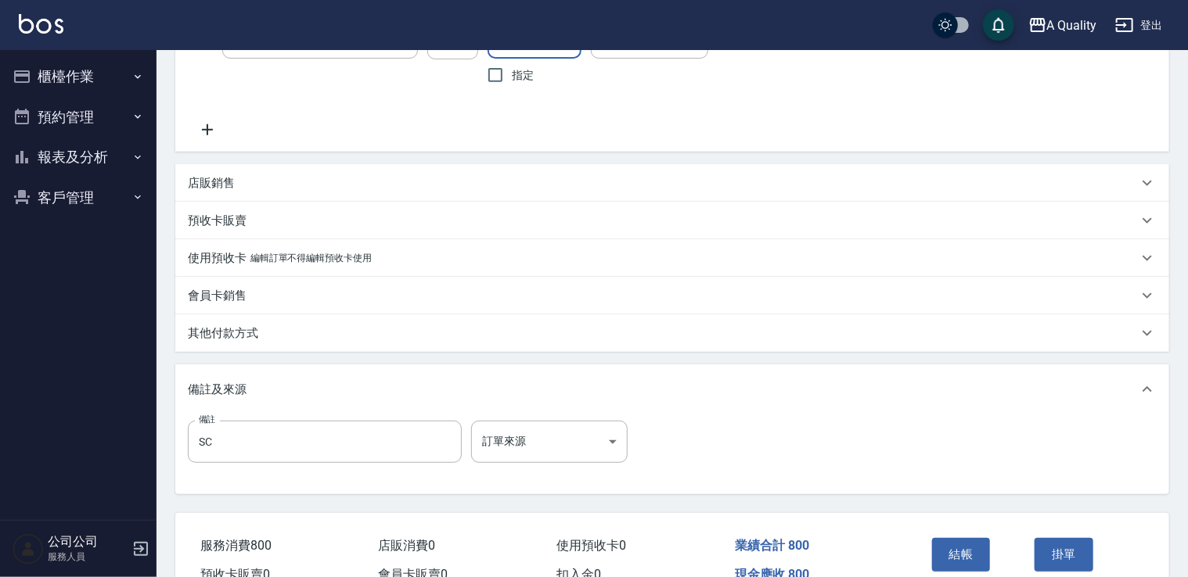
scroll to position [379, 0]
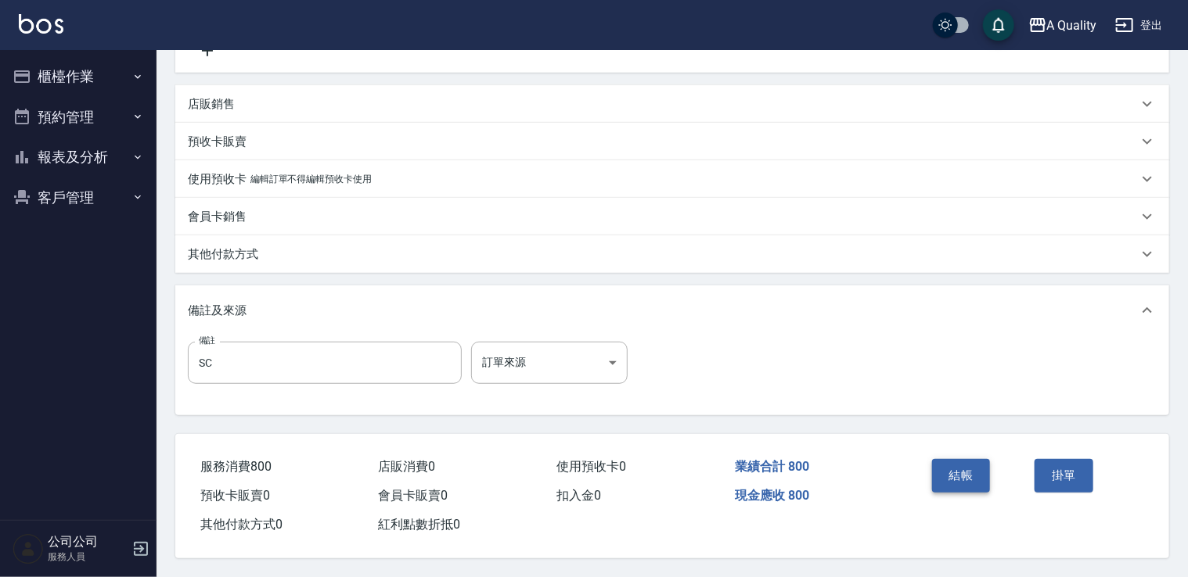
click at [938, 462] on button "結帳" at bounding box center [961, 475] width 59 height 33
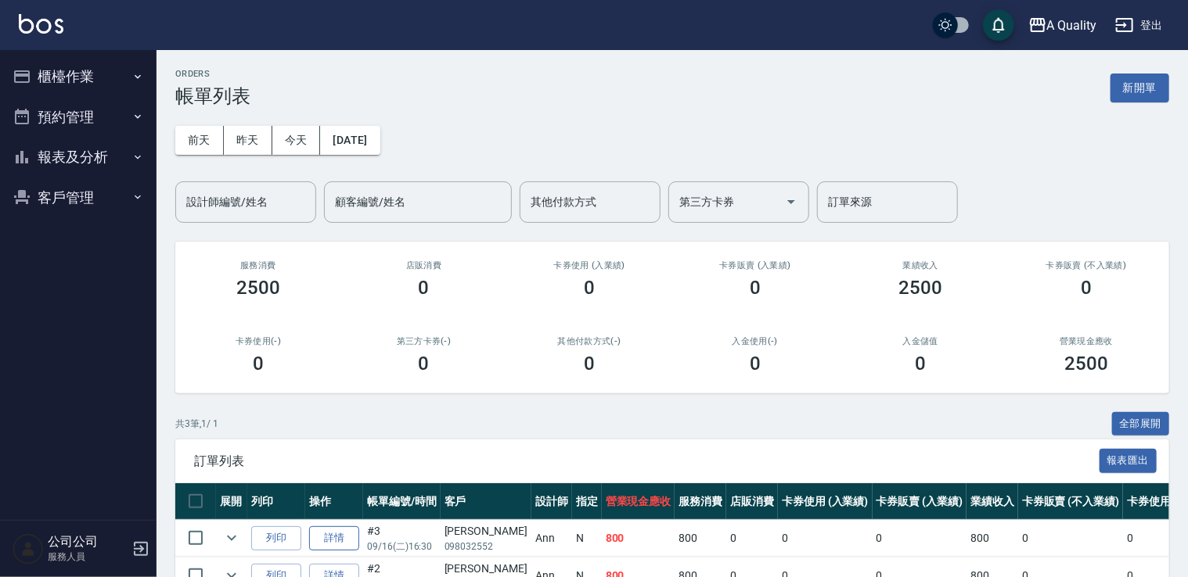
click at [327, 535] on link "詳情" at bounding box center [334, 539] width 50 height 24
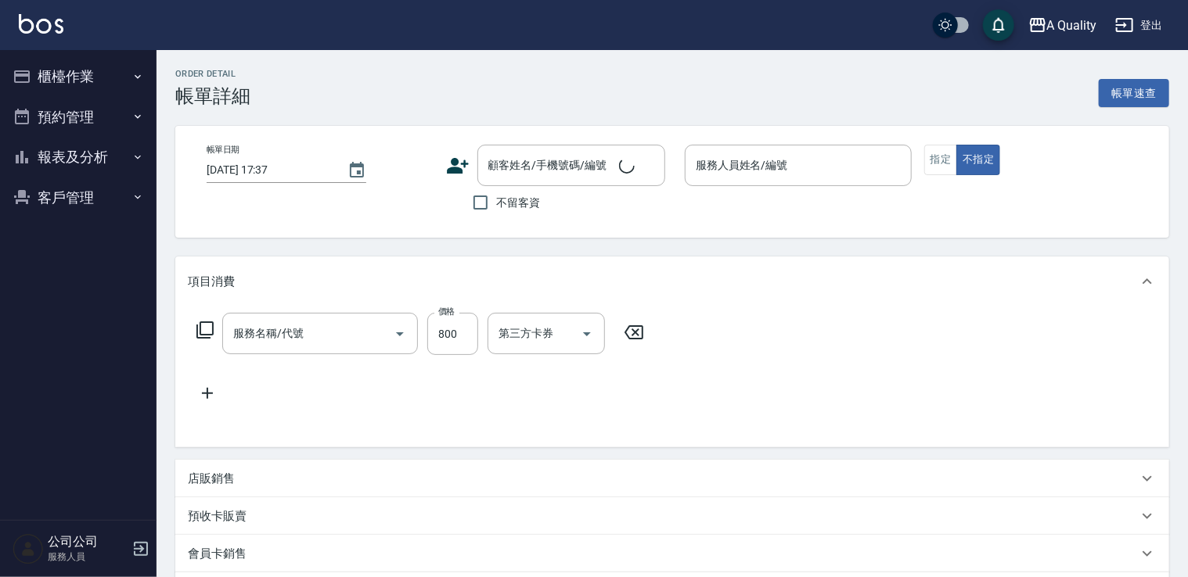
type input "2025/09/16 16:30"
type input "Ann(無代號)"
type input "SC"
type input "洗剪(103)"
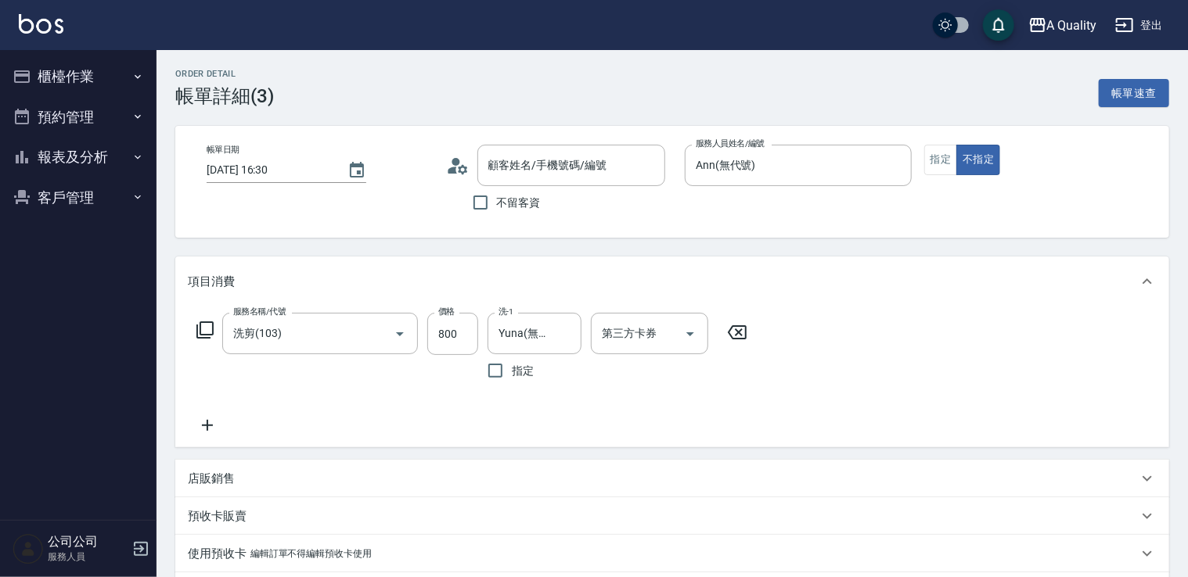
type input "許S/098032552/null"
click at [465, 162] on icon at bounding box center [457, 165] width 23 height 23
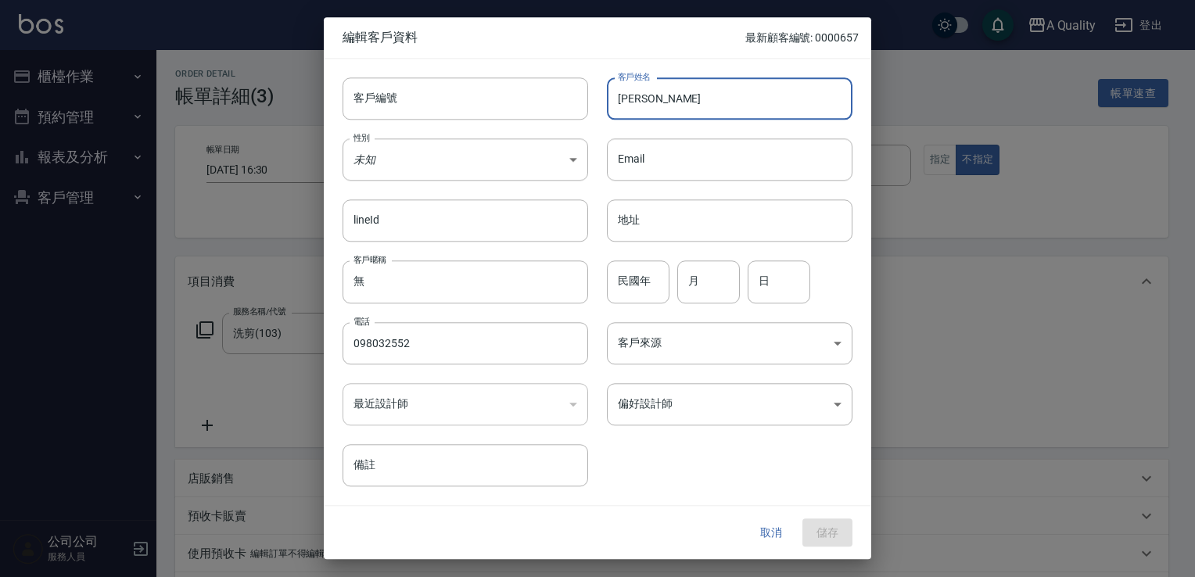
click at [662, 95] on input "[PERSON_NAME]" at bounding box center [730, 98] width 246 height 42
click at [650, 93] on input "許靜慧" at bounding box center [730, 98] width 246 height 42
type input "許靜慧"
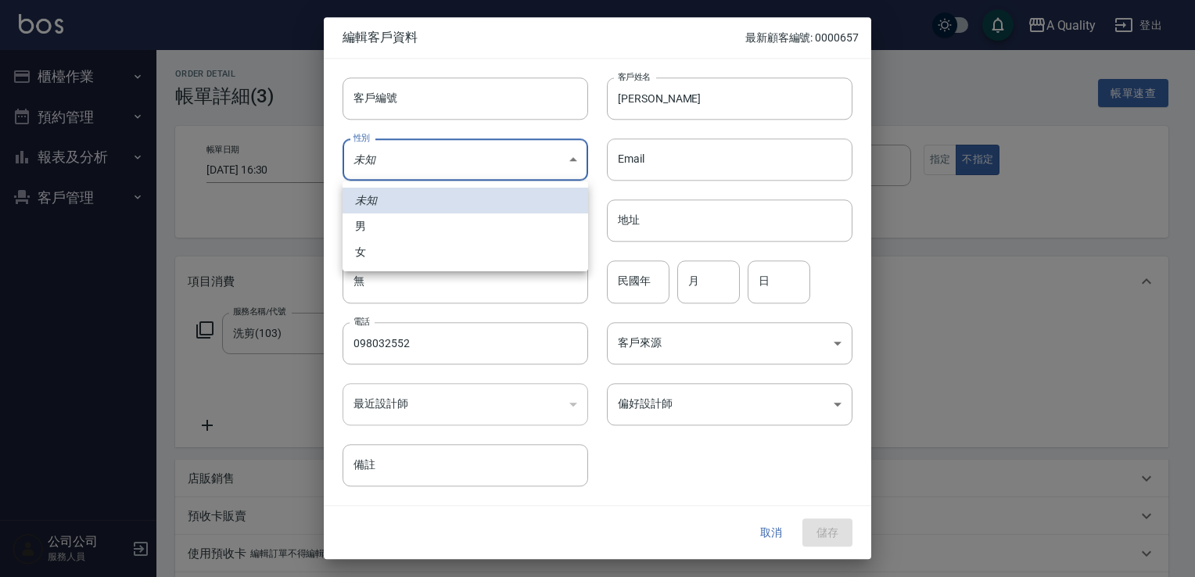
click at [397, 155] on body "A Quality 登出 櫃檯作業 打帳單 帳單列表 營業儀表板 現金收支登錄 每日結帳 排班表 現場電腦打卡 預約管理 預約管理 單日預約紀錄 單週預約紀錄…" at bounding box center [597, 476] width 1195 height 952
click at [365, 249] on li "女" at bounding box center [466, 252] width 246 height 26
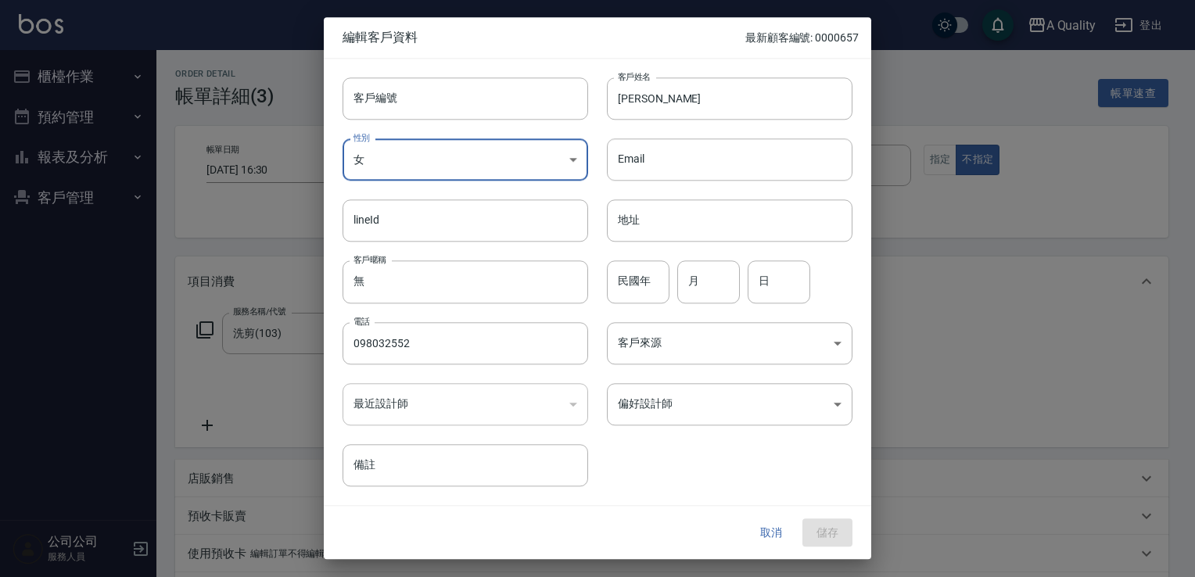
type input "FEMALE"
click at [827, 536] on div "取消 儲存" at bounding box center [598, 533] width 548 height 54
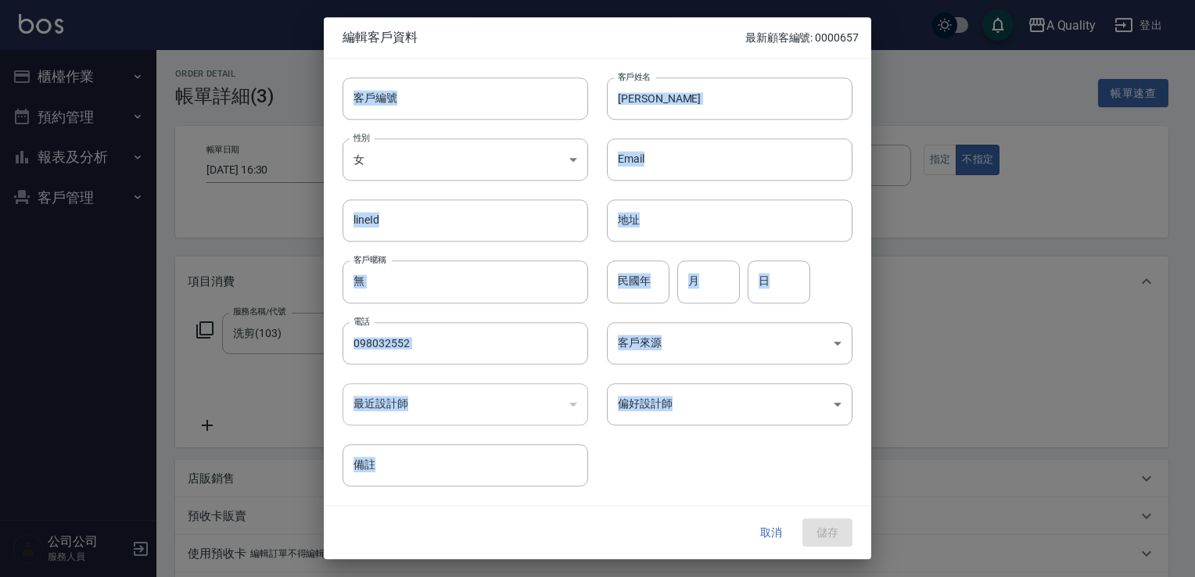
click at [827, 536] on div "取消 儲存" at bounding box center [598, 533] width 548 height 54
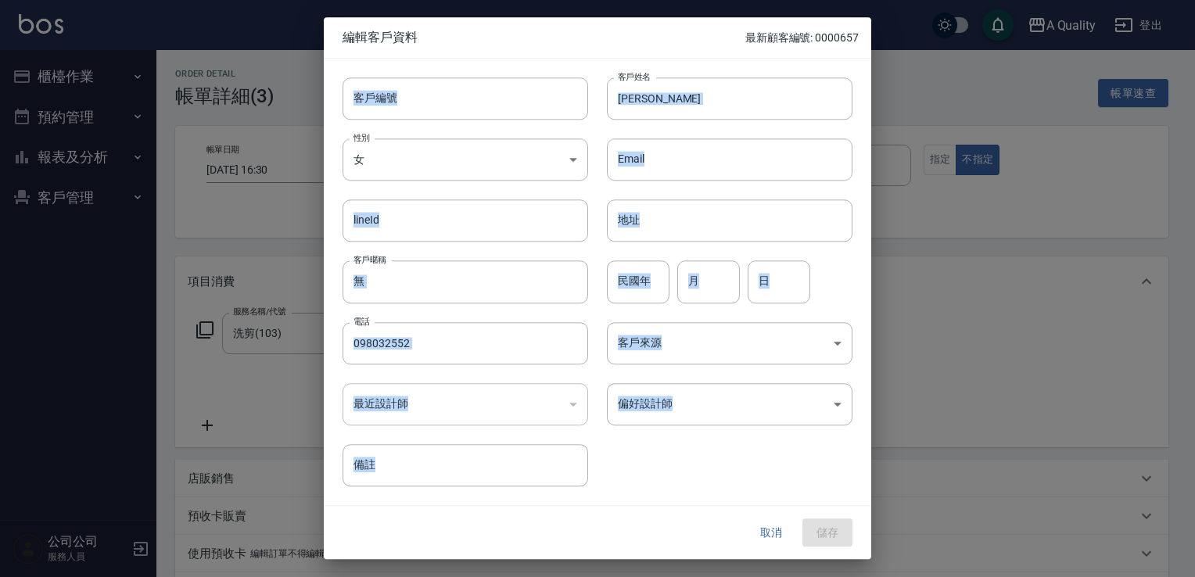
click at [827, 536] on div "取消 儲存" at bounding box center [598, 533] width 548 height 54
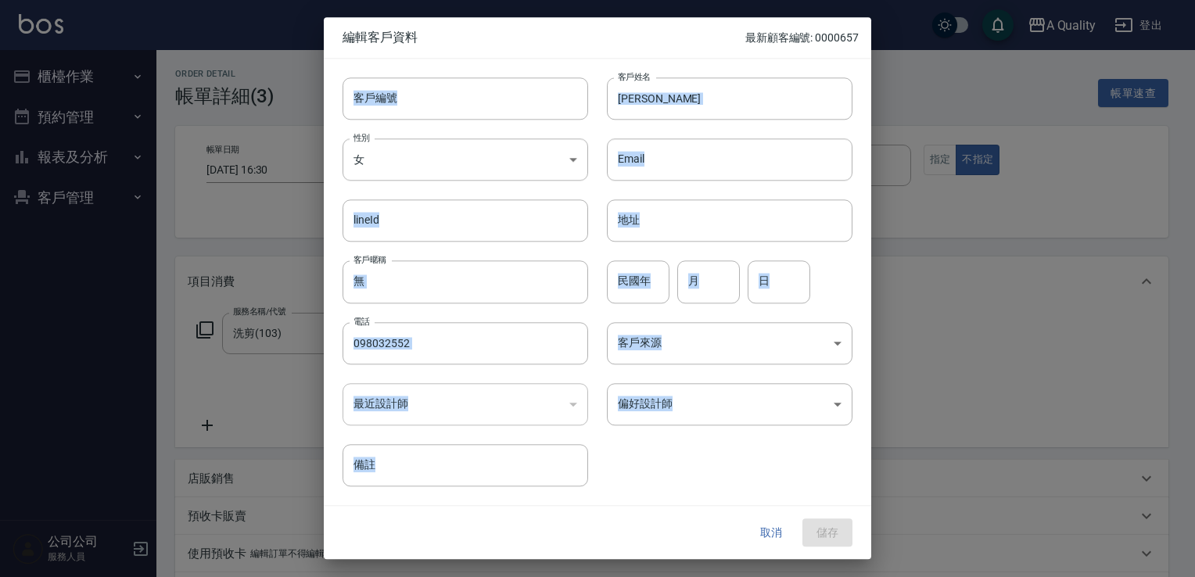
click at [827, 536] on div "取消 儲存" at bounding box center [598, 533] width 548 height 54
click at [766, 534] on button "取消" at bounding box center [771, 533] width 50 height 29
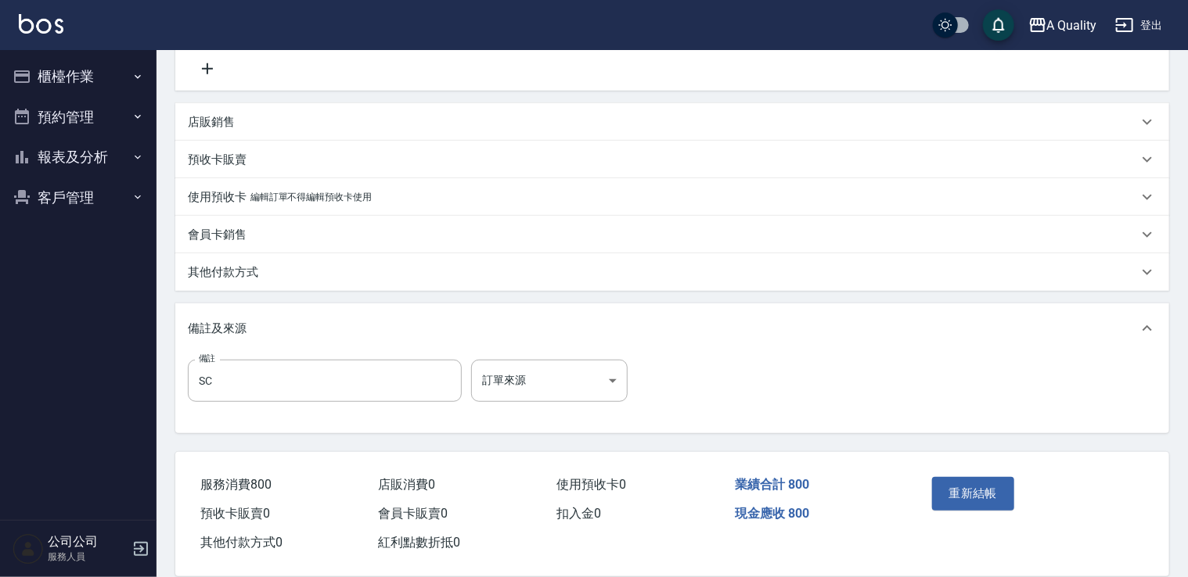
scroll to position [379, 0]
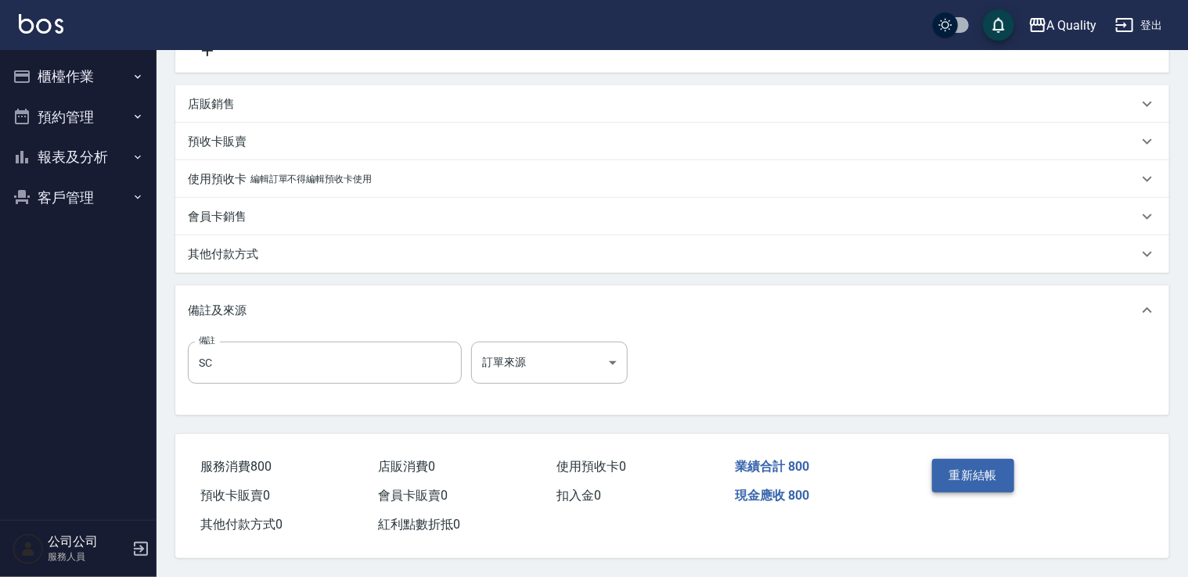
click at [976, 465] on button "重新結帳" at bounding box center [973, 475] width 83 height 33
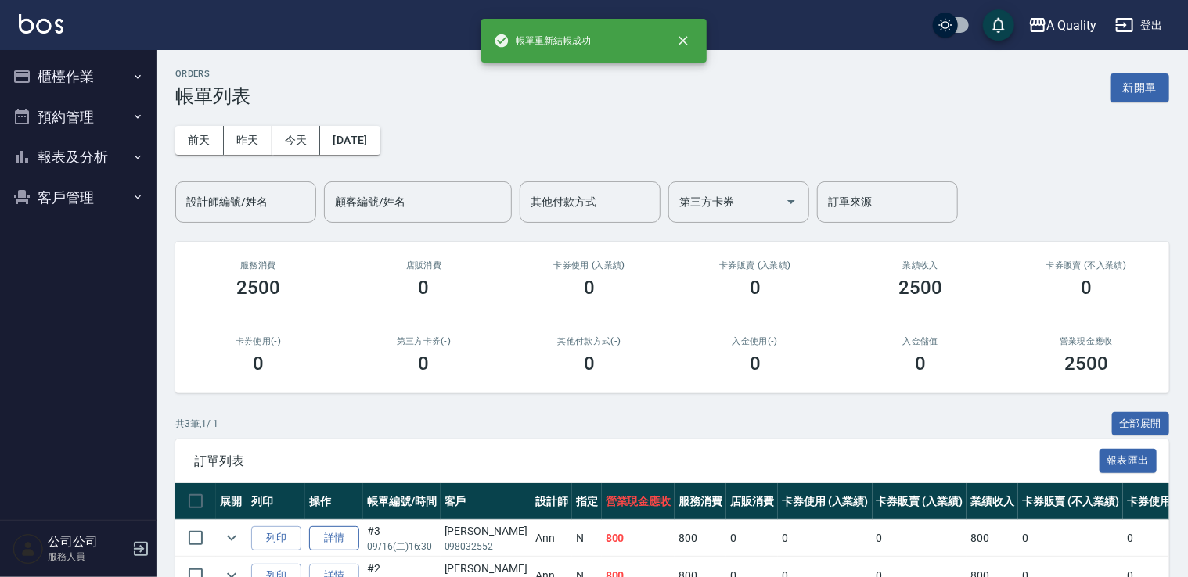
click at [322, 533] on link "詳情" at bounding box center [334, 539] width 50 height 24
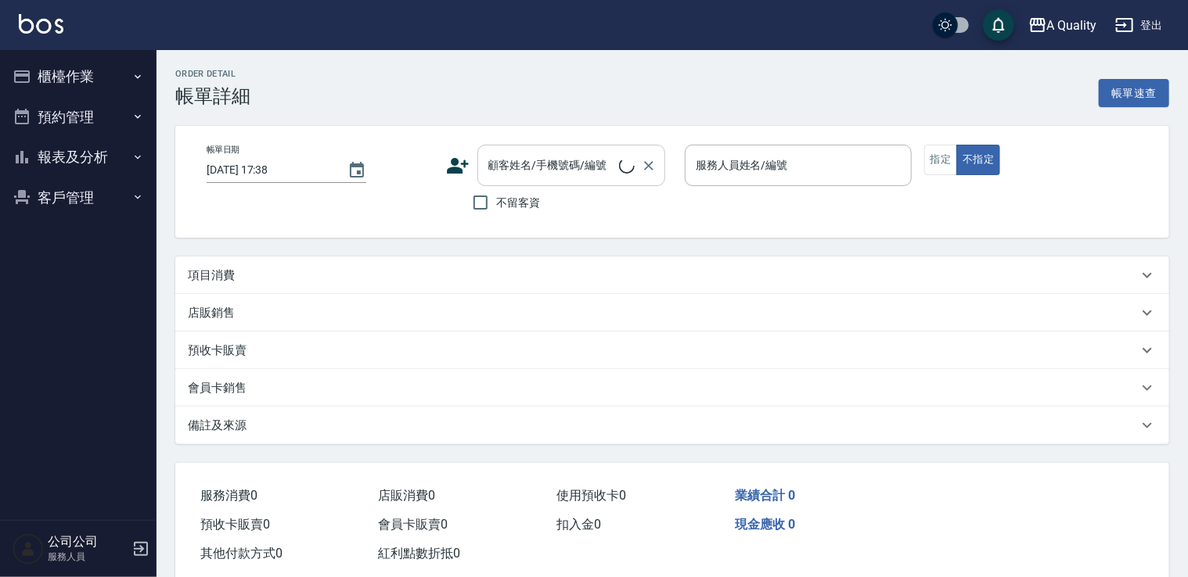
type input "2025/09/16 16:30"
type input "Ann(無代號)"
type input "SC"
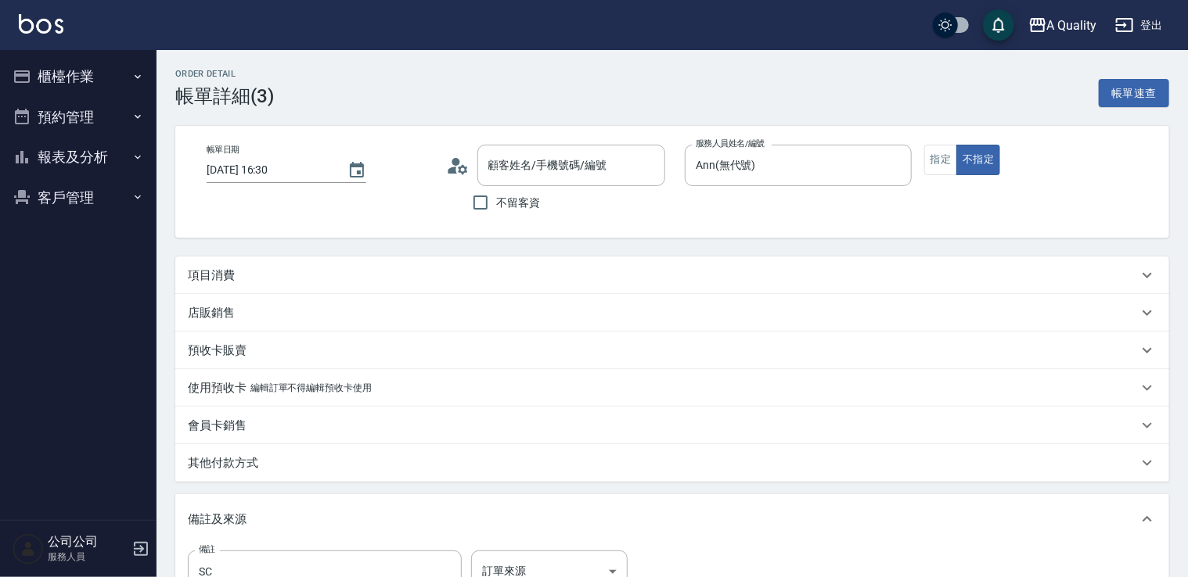
type input "許S/098032552/null"
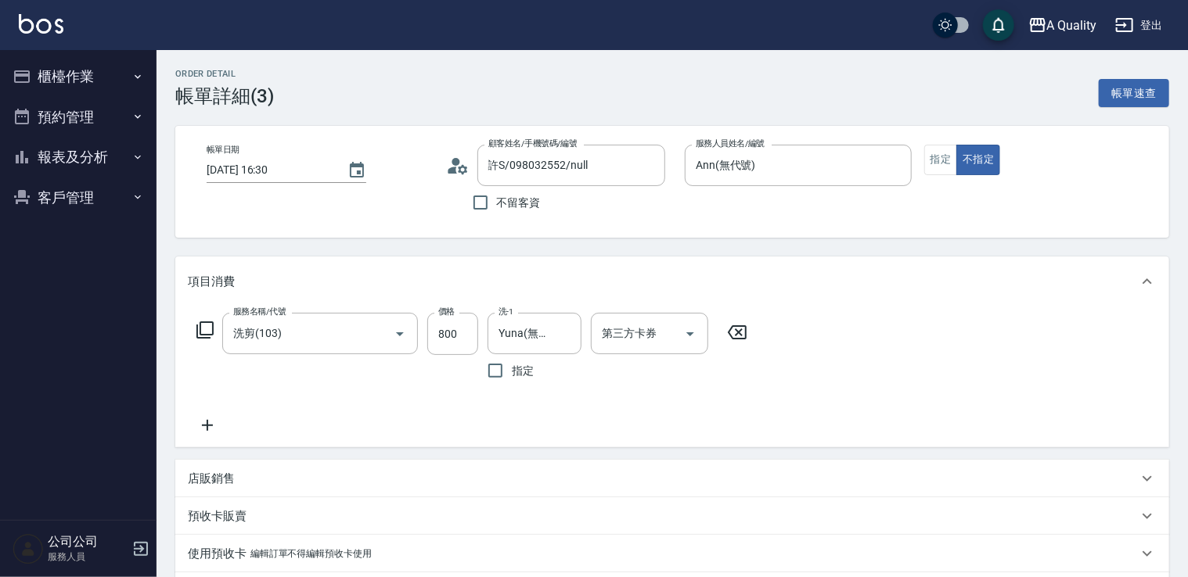
click at [456, 167] on icon at bounding box center [457, 165] width 23 height 23
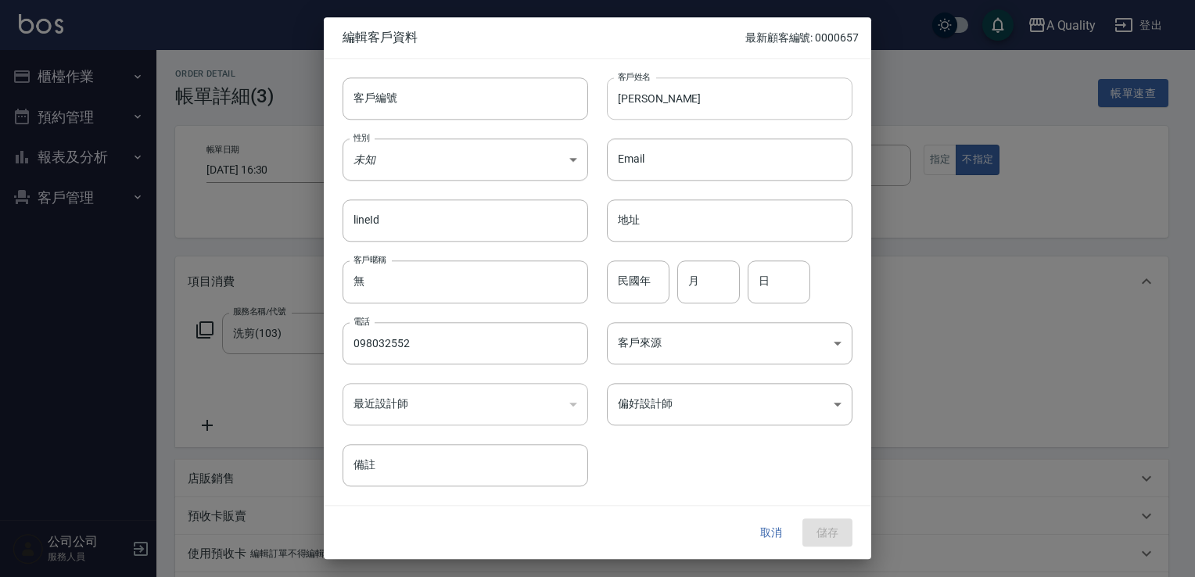
click at [657, 94] on input "[PERSON_NAME]" at bounding box center [730, 98] width 246 height 42
drag, startPoint x: 651, startPoint y: 95, endPoint x: 627, endPoint y: 98, distance: 23.7
click at [627, 98] on input "[PERSON_NAME]" at bounding box center [730, 98] width 246 height 42
type input "許靜慧"
click at [764, 539] on button "取消" at bounding box center [771, 533] width 50 height 29
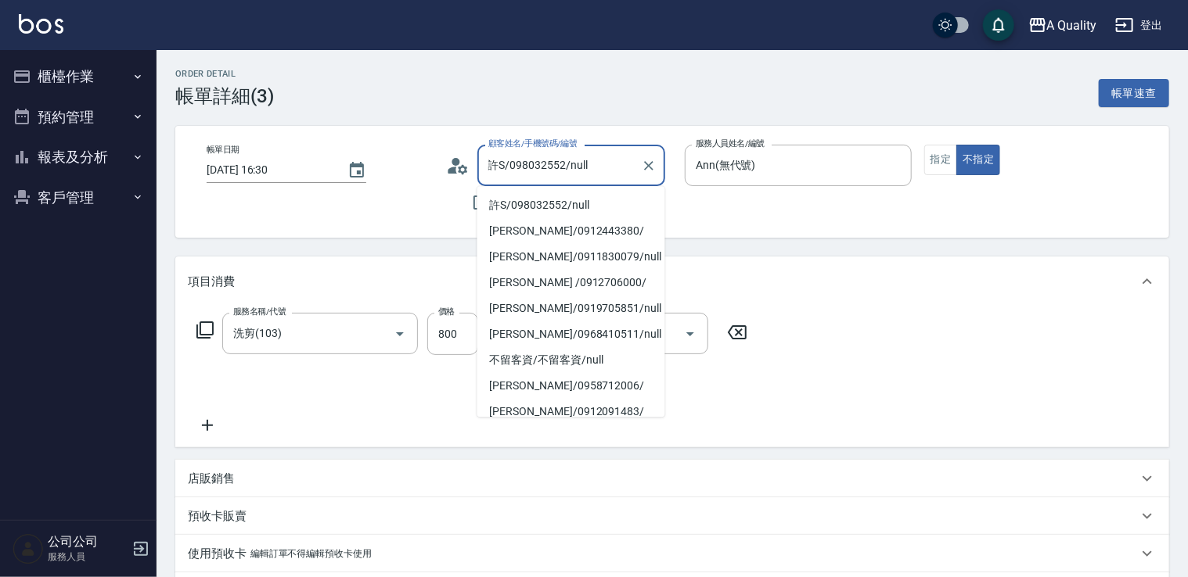
drag, startPoint x: 510, startPoint y: 164, endPoint x: 563, endPoint y: 164, distance: 52.4
click at [563, 164] on input "許S/098032552/null" at bounding box center [559, 165] width 150 height 27
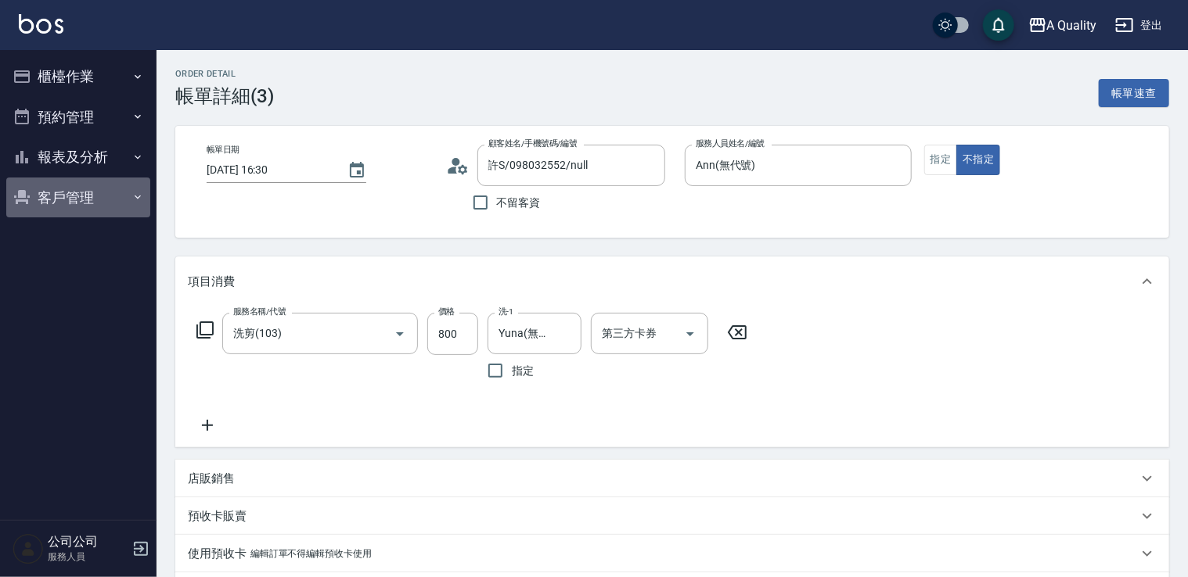
click at [77, 187] on button "客戶管理" at bounding box center [78, 198] width 144 height 41
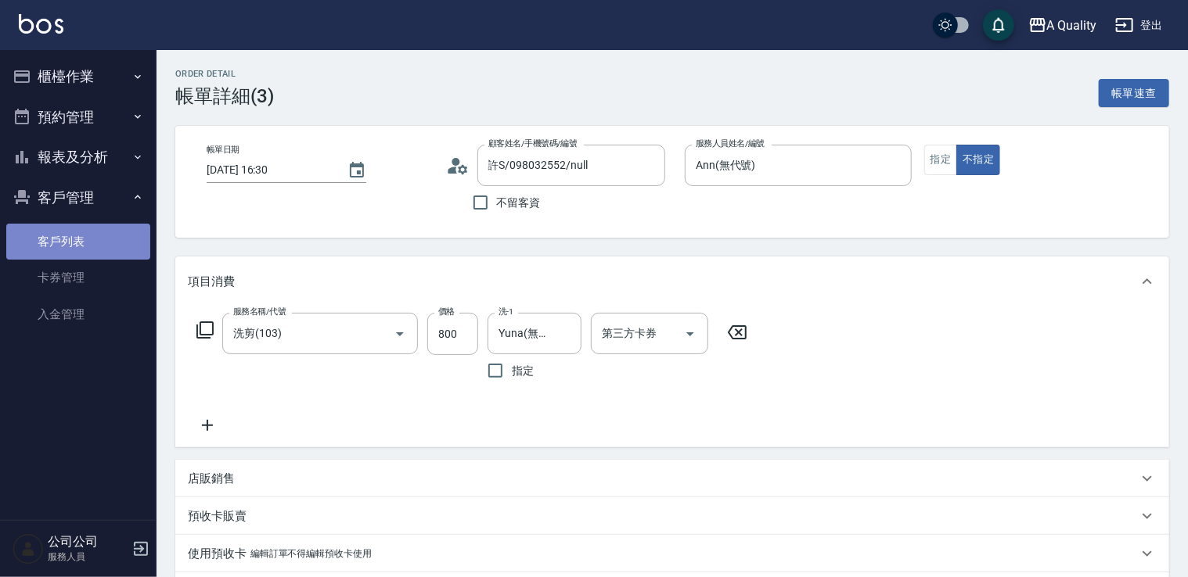
click at [79, 249] on link "客戶列表" at bounding box center [78, 242] width 144 height 36
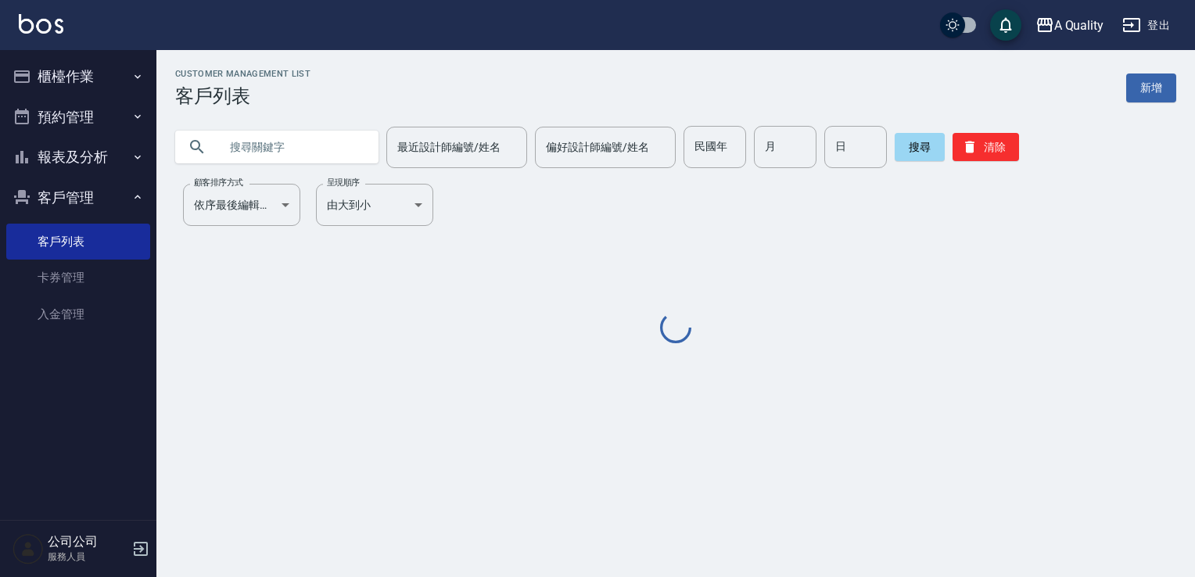
click at [299, 155] on input "text" at bounding box center [292, 147] width 147 height 42
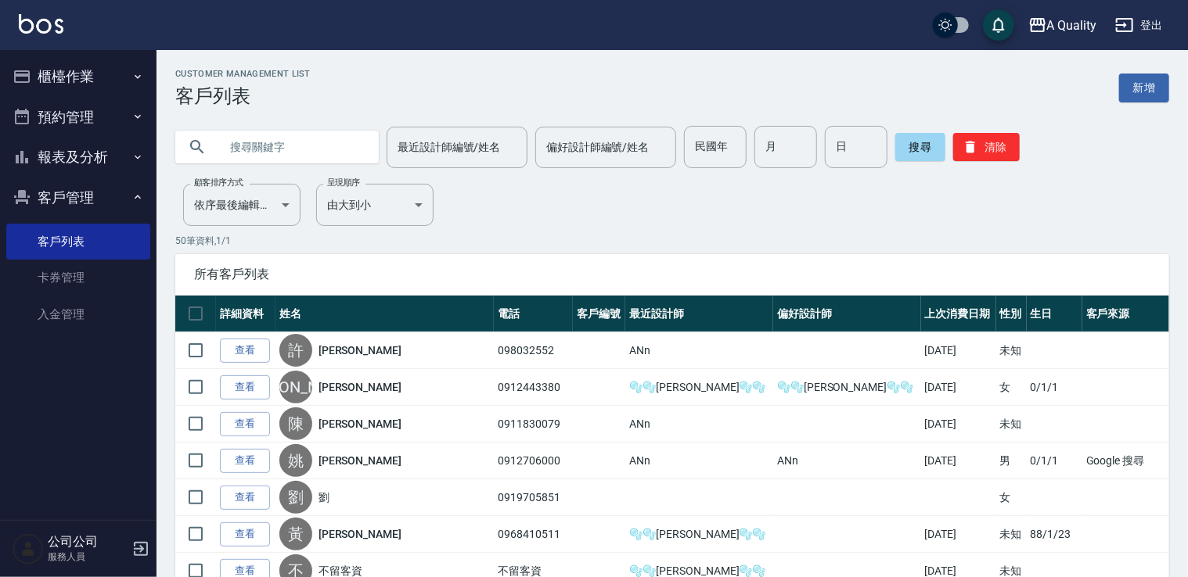
paste input "098032552"
type input "098032552"
click at [911, 141] on button "搜尋" at bounding box center [920, 147] width 50 height 28
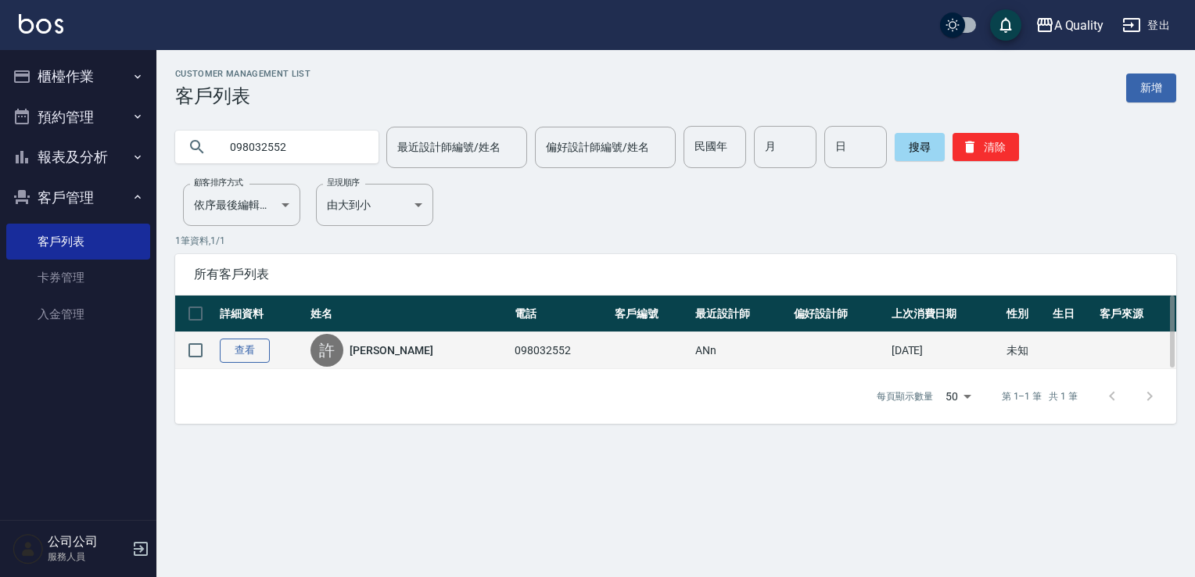
drag, startPoint x: 247, startPoint y: 332, endPoint x: 244, endPoint y: 343, distance: 11.4
click at [245, 337] on td "查看" at bounding box center [261, 350] width 91 height 37
click at [244, 347] on link "查看" at bounding box center [245, 351] width 50 height 24
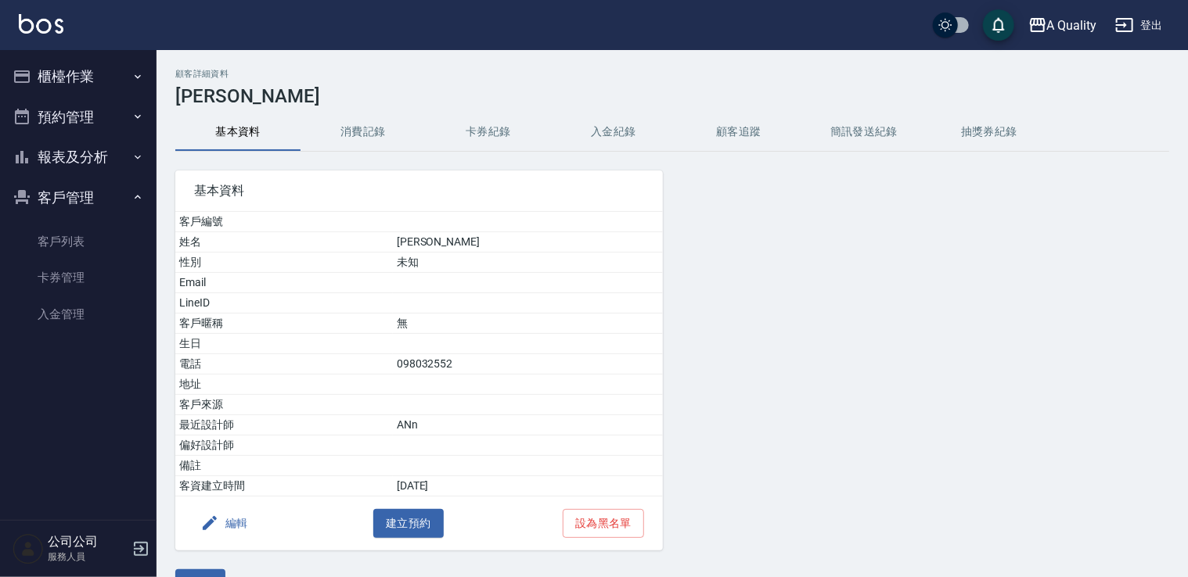
click at [232, 512] on button "編輯" at bounding box center [224, 523] width 60 height 29
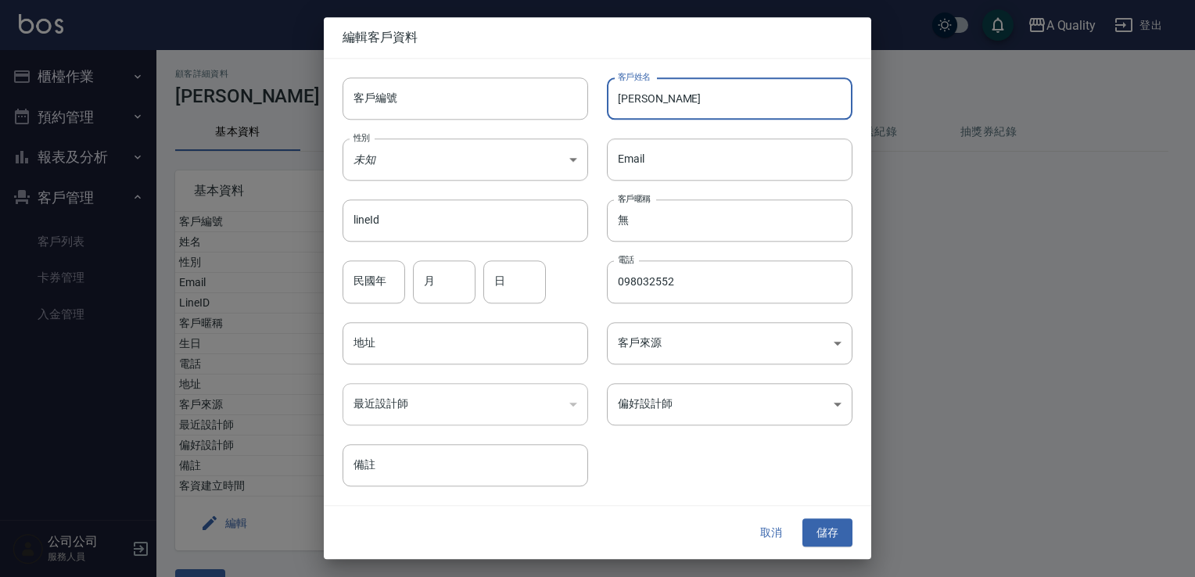
click at [656, 105] on input "許S" at bounding box center [730, 98] width 246 height 42
drag, startPoint x: 656, startPoint y: 105, endPoint x: 613, endPoint y: 111, distance: 43.5
click at [613, 111] on input "許S" at bounding box center [730, 98] width 246 height 42
drag, startPoint x: 632, startPoint y: 104, endPoint x: 672, endPoint y: 92, distance: 41.8
click at [672, 92] on input "許S" at bounding box center [730, 98] width 246 height 42
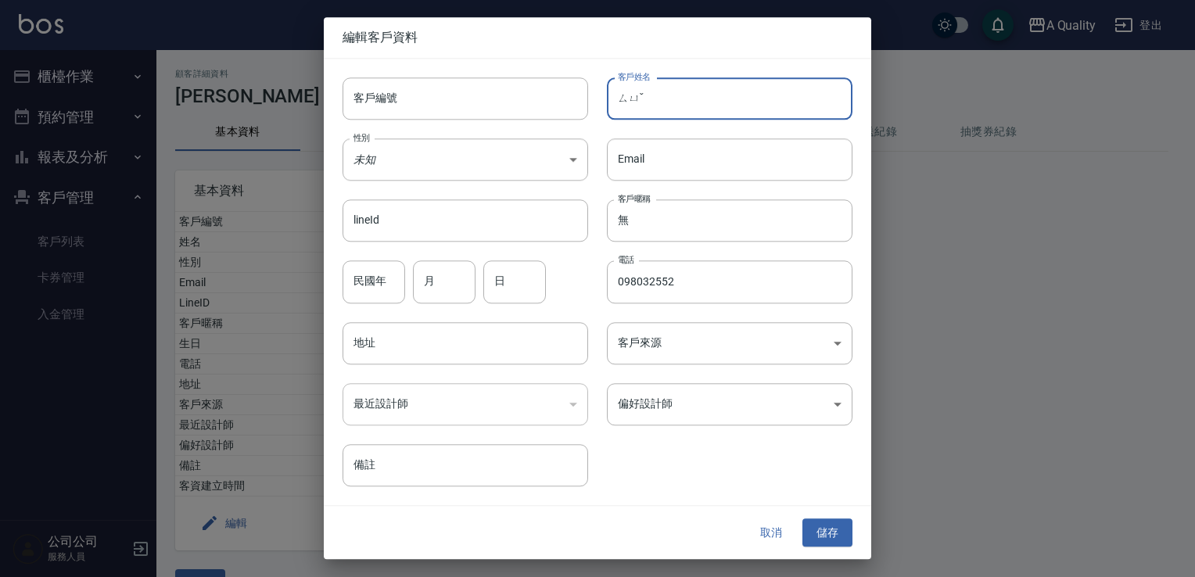
type input "ㄙ"
type input "[PERSON_NAME]"
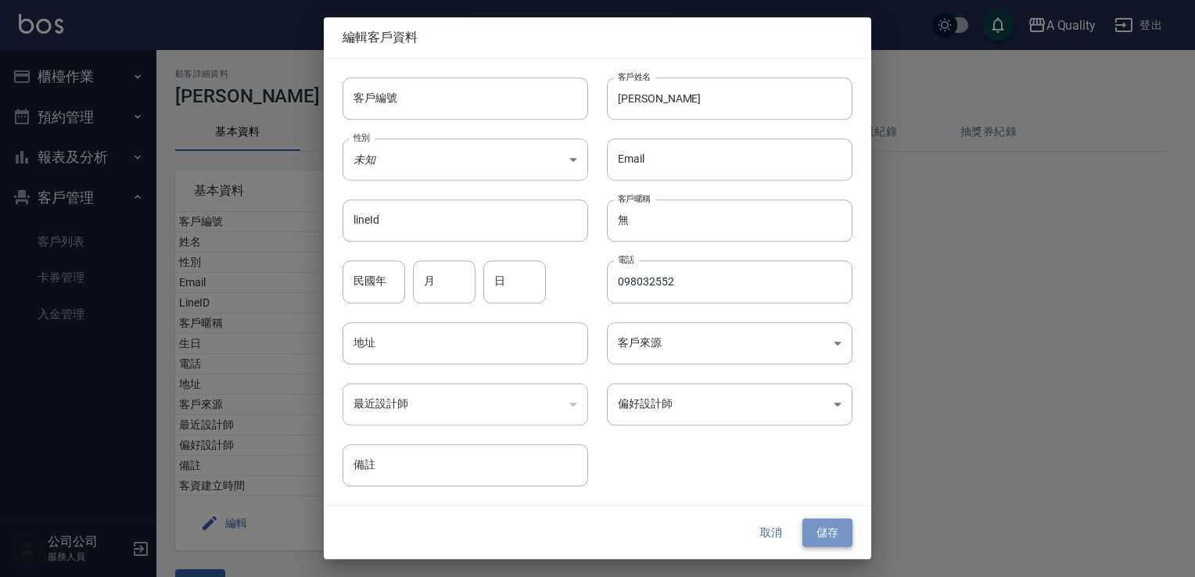
click at [839, 530] on button "儲存" at bounding box center [828, 533] width 50 height 29
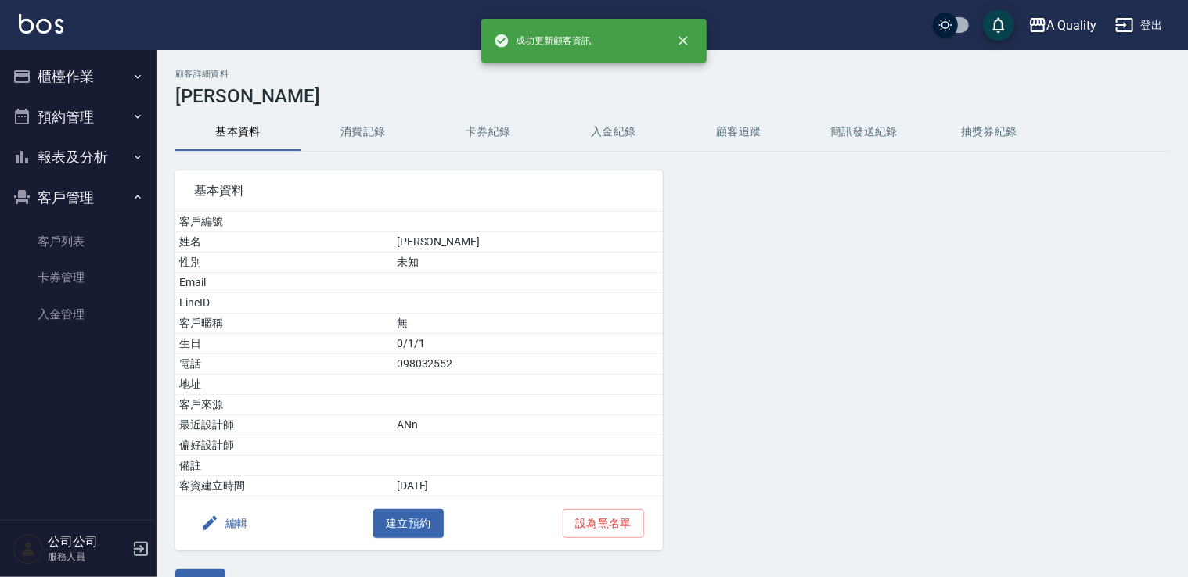
click at [69, 83] on button "櫃檯作業" at bounding box center [78, 76] width 144 height 41
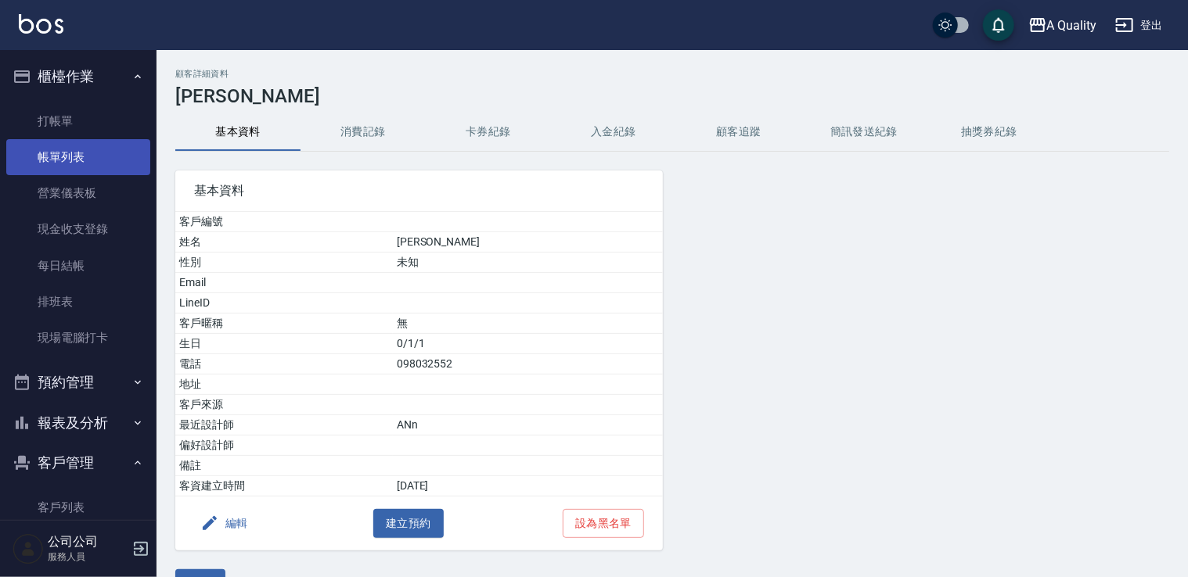
click at [62, 152] on link "帳單列表" at bounding box center [78, 157] width 144 height 36
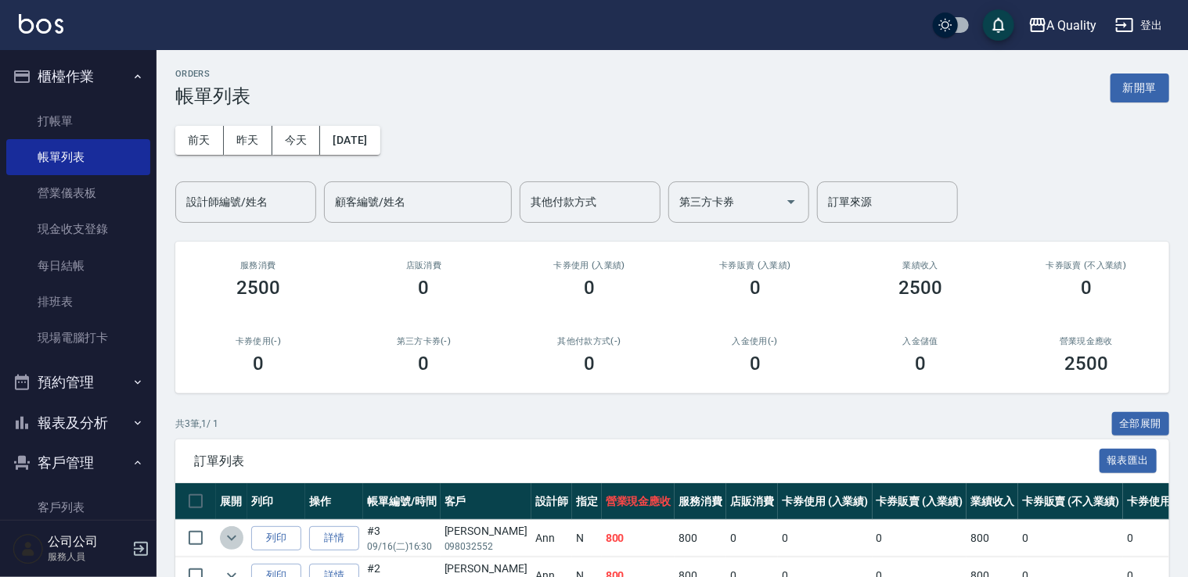
click at [232, 537] on icon "expand row" at bounding box center [231, 538] width 19 height 19
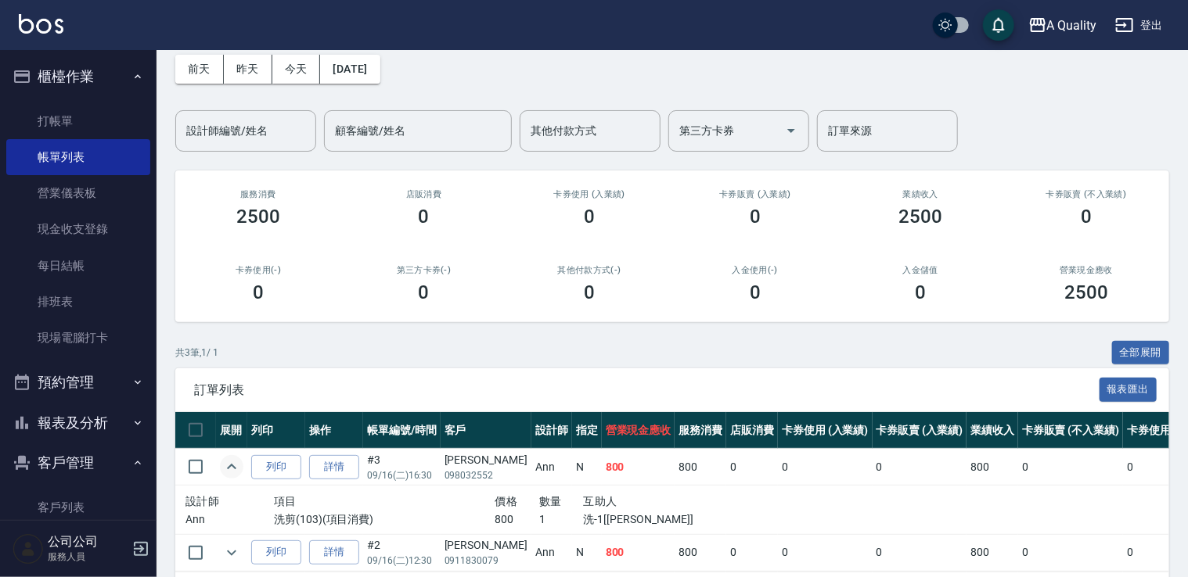
scroll to position [156, 0]
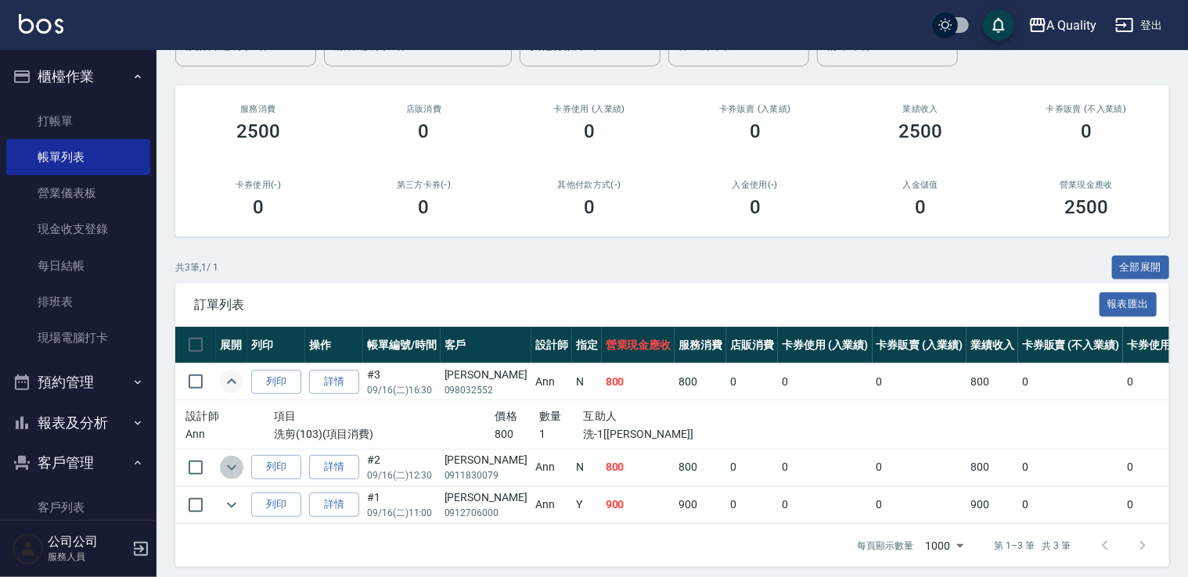
click at [228, 474] on icon "expand row" at bounding box center [231, 467] width 19 height 19
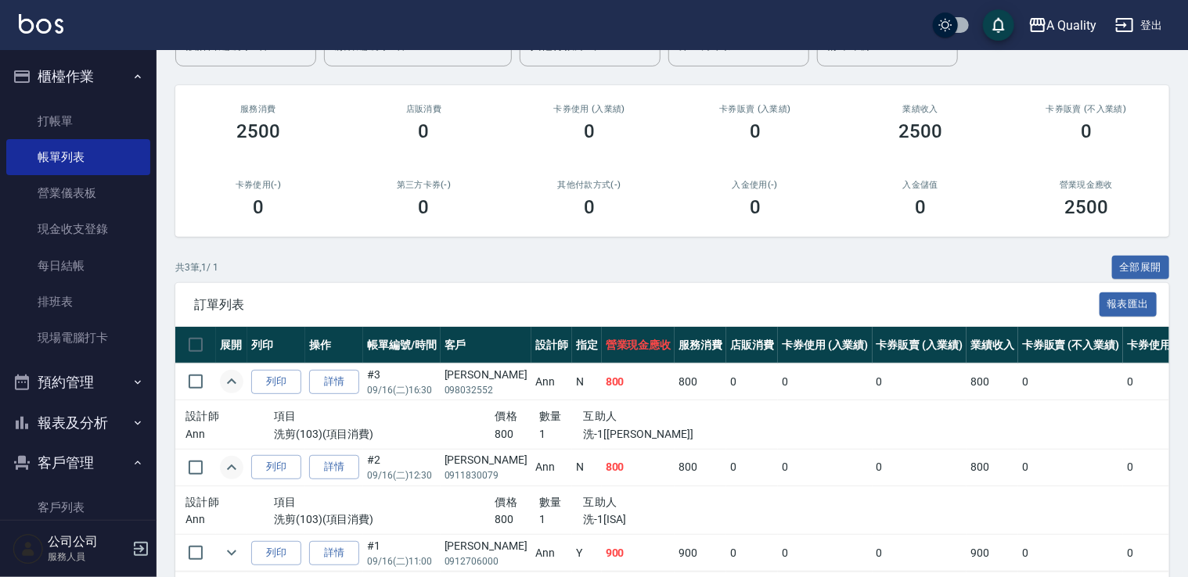
click at [228, 474] on icon "expand row" at bounding box center [231, 467] width 19 height 19
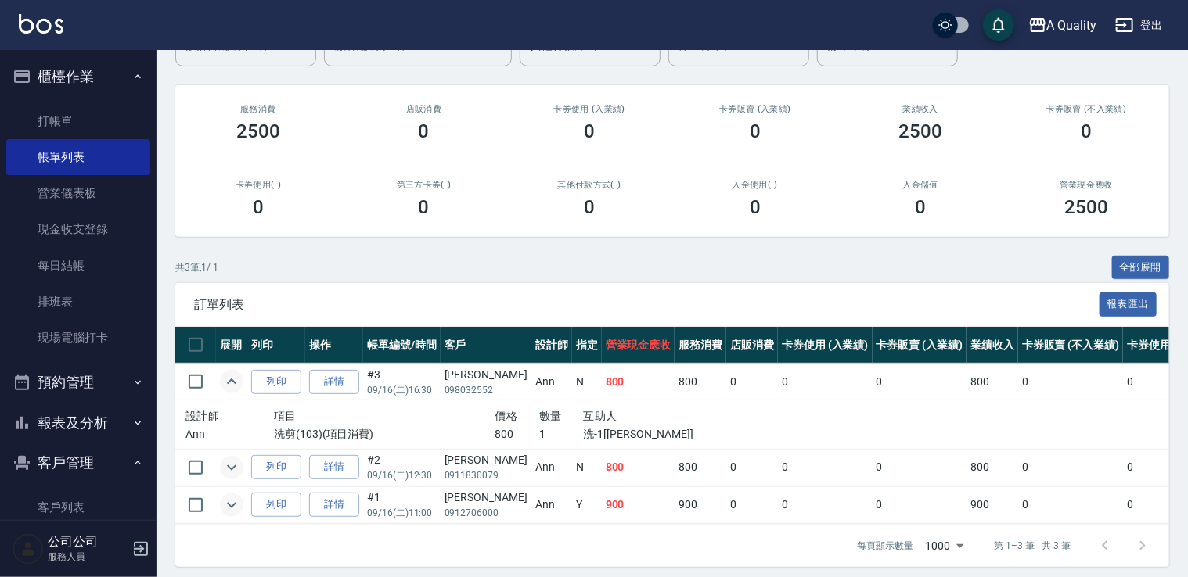
click at [232, 498] on icon "expand row" at bounding box center [231, 505] width 19 height 19
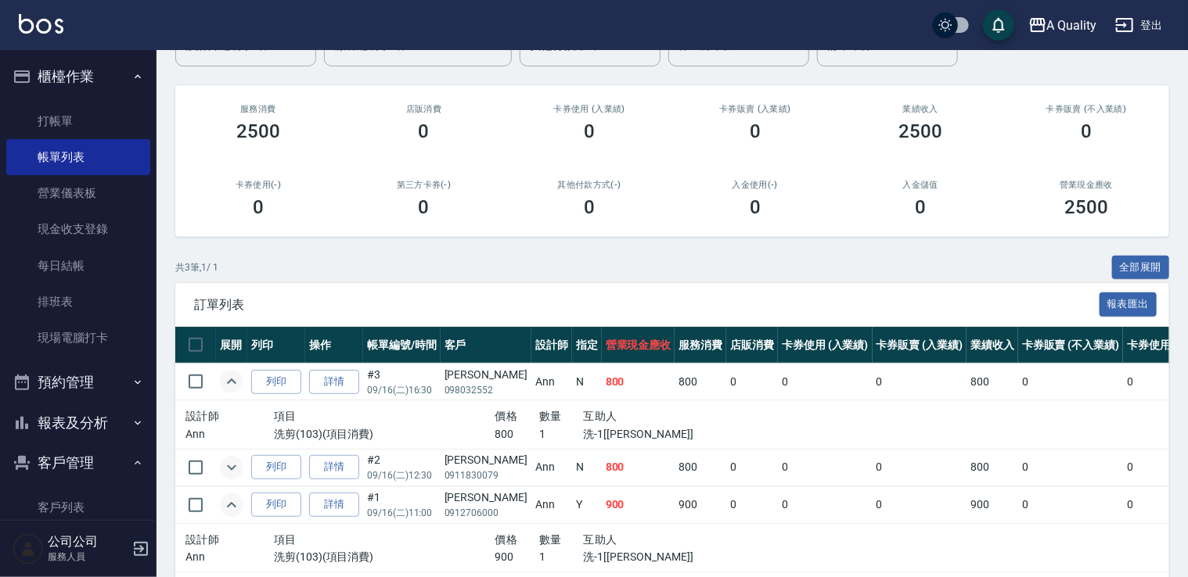
click at [232, 498] on icon "expand row" at bounding box center [231, 505] width 19 height 19
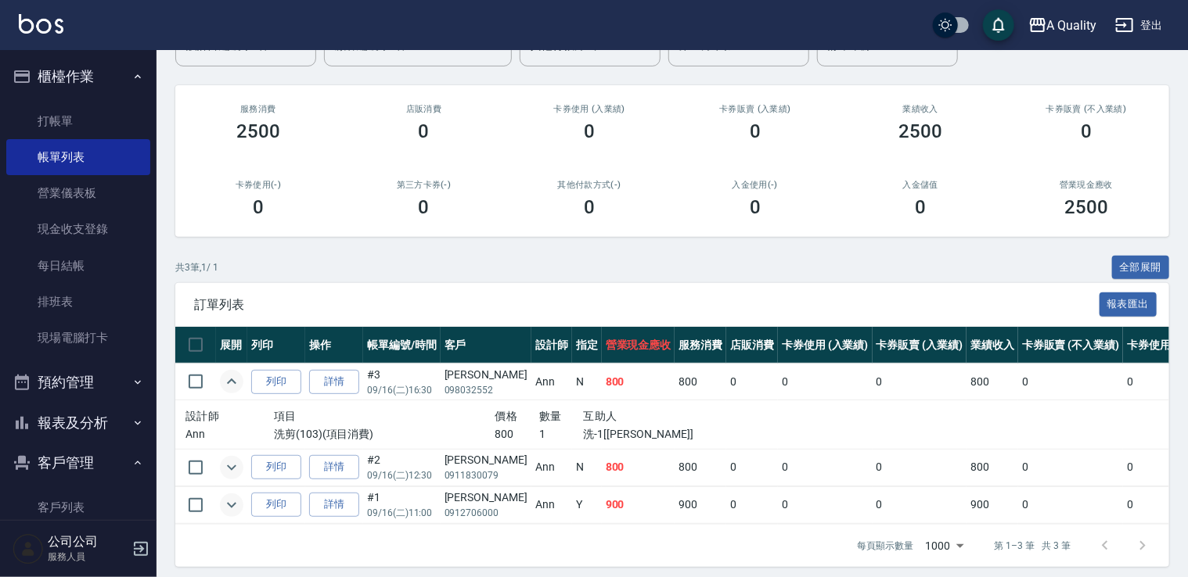
click at [225, 471] on icon "expand row" at bounding box center [231, 467] width 19 height 19
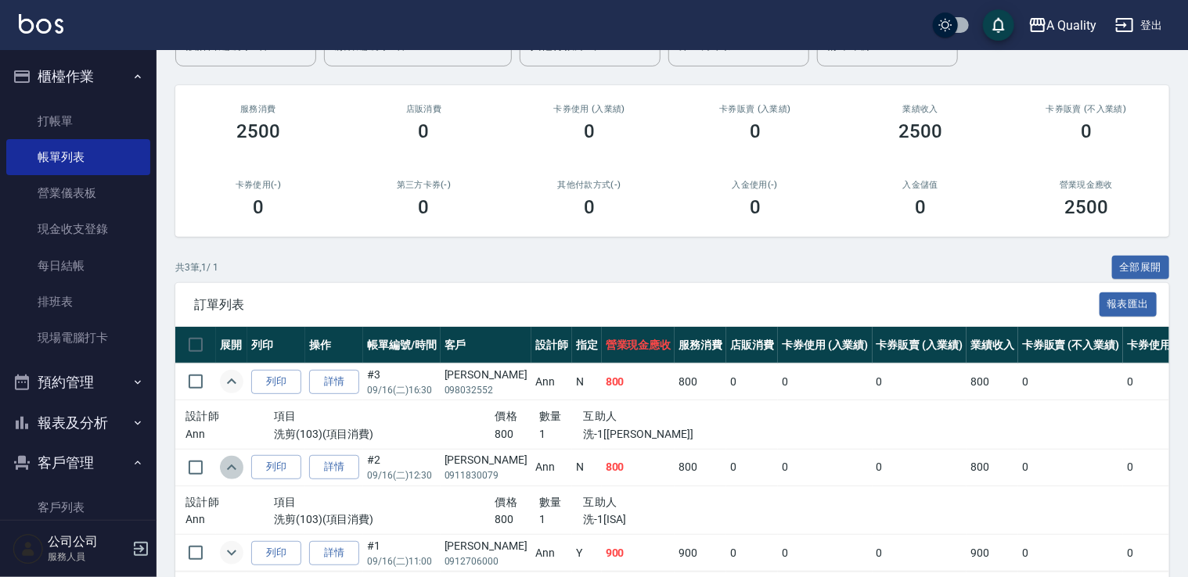
drag, startPoint x: 228, startPoint y: 468, endPoint x: 228, endPoint y: 415, distance: 53.2
click at [228, 467] on icon "expand row" at bounding box center [231, 467] width 19 height 19
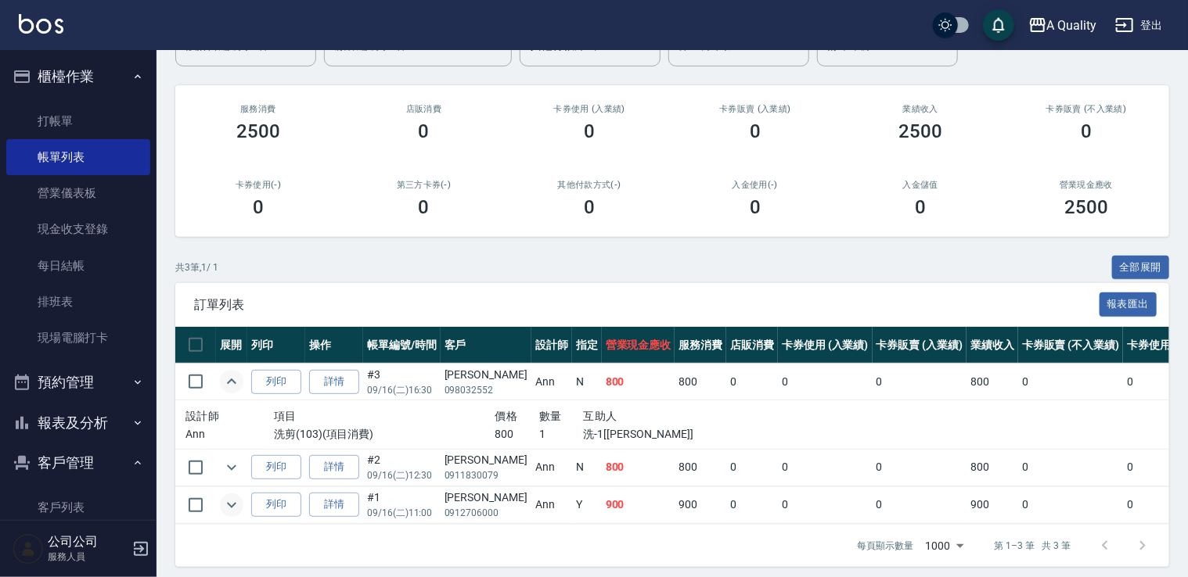
click at [233, 396] on td at bounding box center [231, 382] width 31 height 37
click at [233, 391] on button "expand row" at bounding box center [231, 381] width 23 height 23
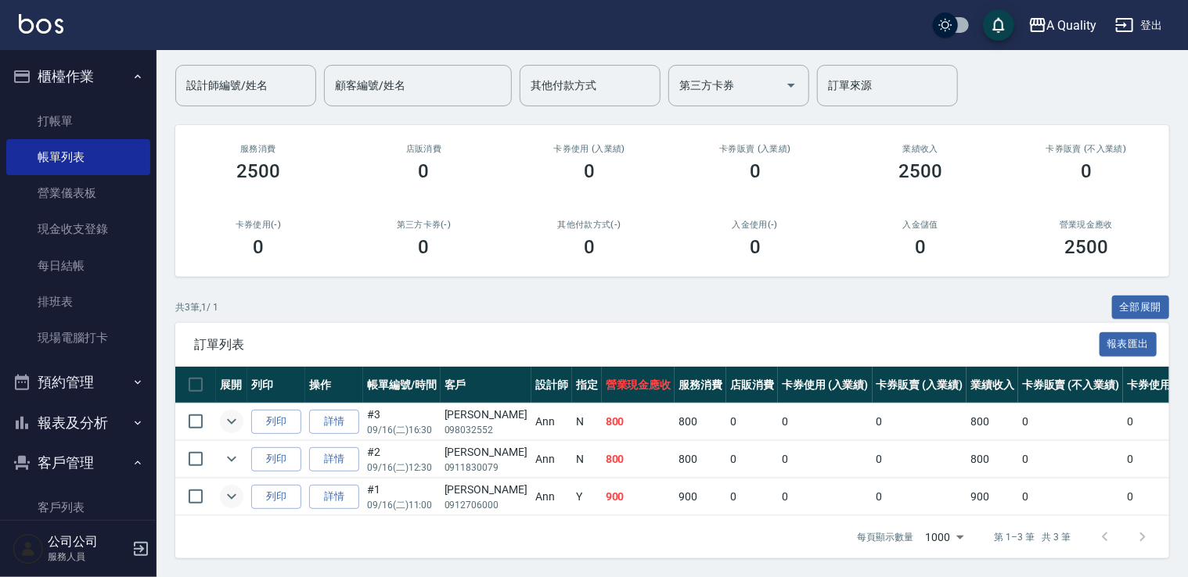
scroll to position [127, 0]
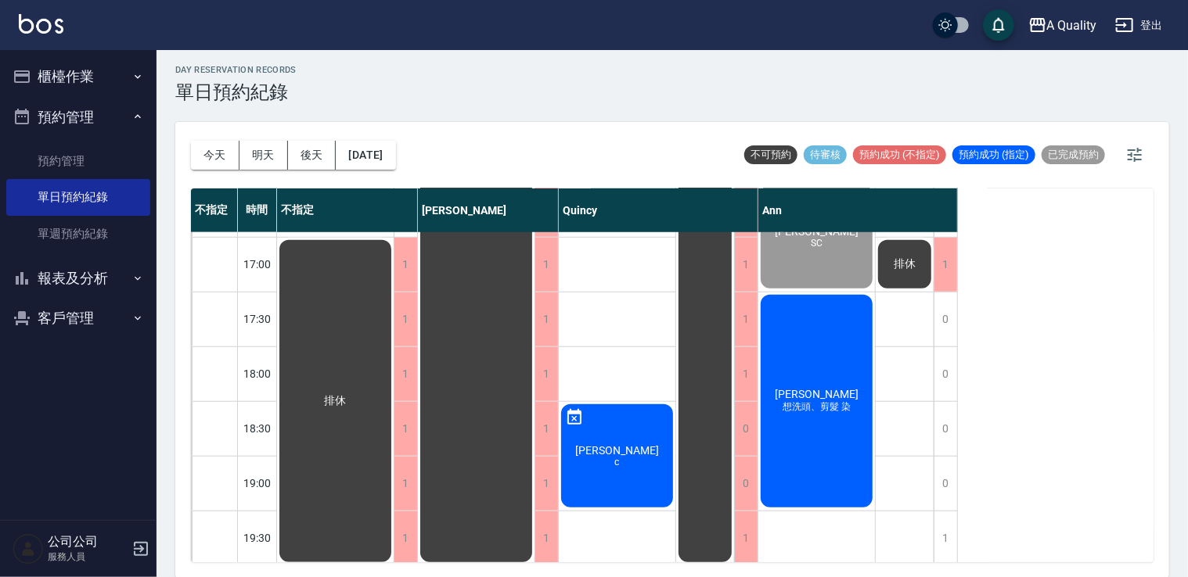
scroll to position [667, 0]
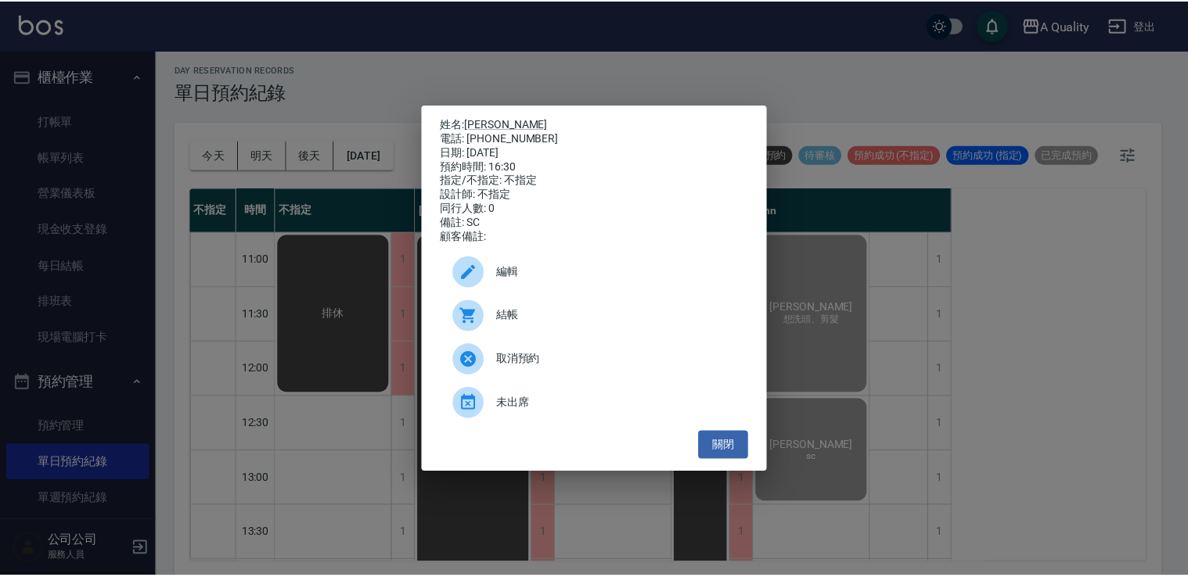
scroll to position [548, 0]
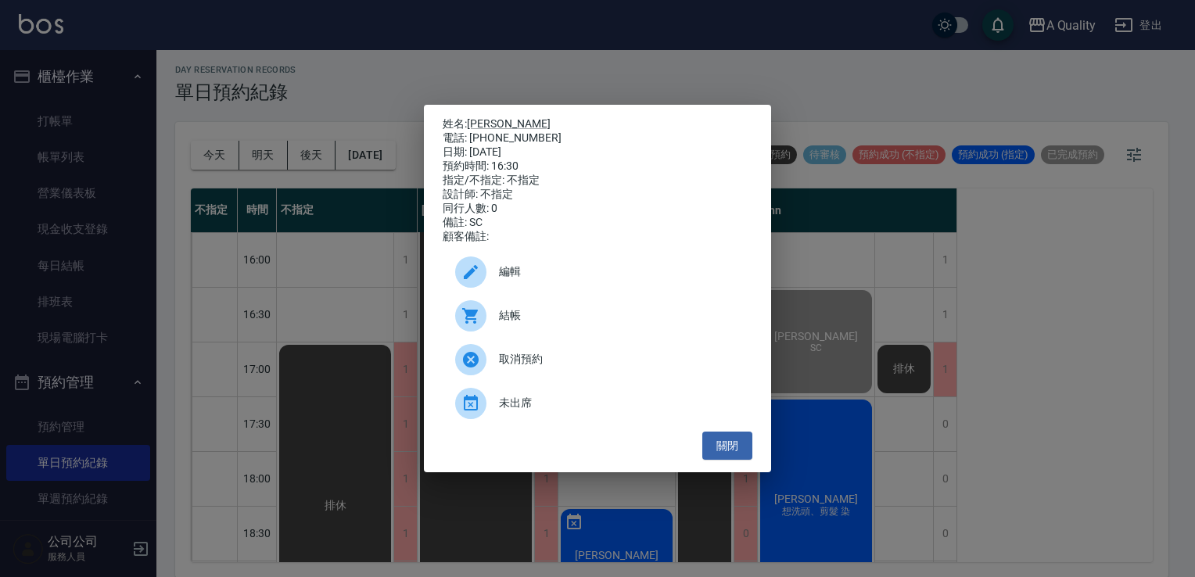
drag, startPoint x: 735, startPoint y: 455, endPoint x: 736, endPoint y: 419, distance: 36.0
click at [737, 455] on button "關閉" at bounding box center [728, 446] width 50 height 29
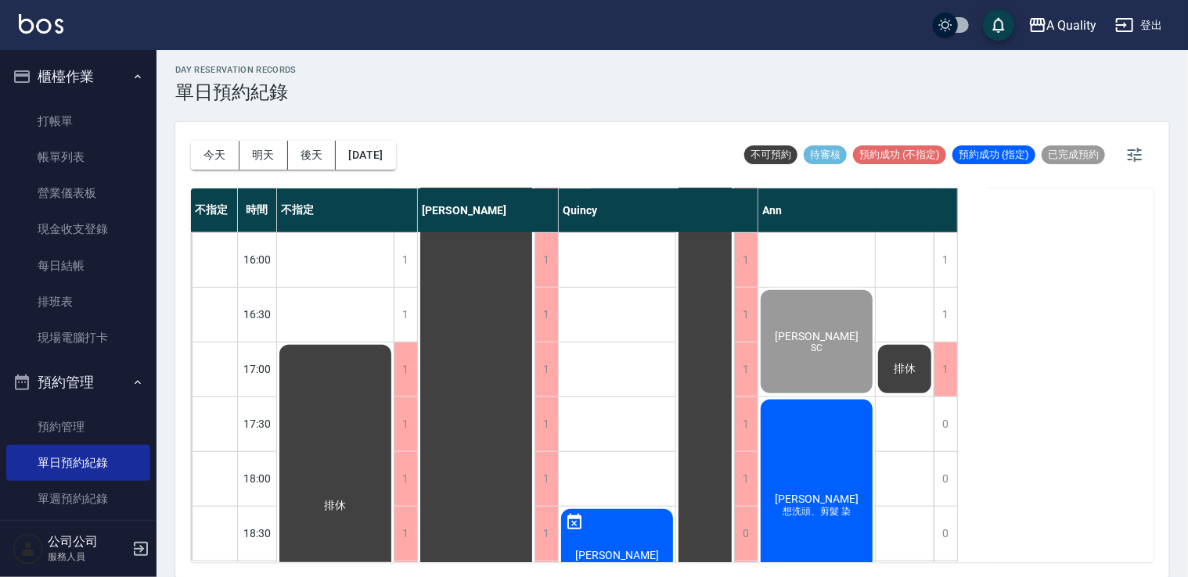
click at [806, 446] on div "楊正任 想洗頭、剪髮 染" at bounding box center [816, 505] width 117 height 217
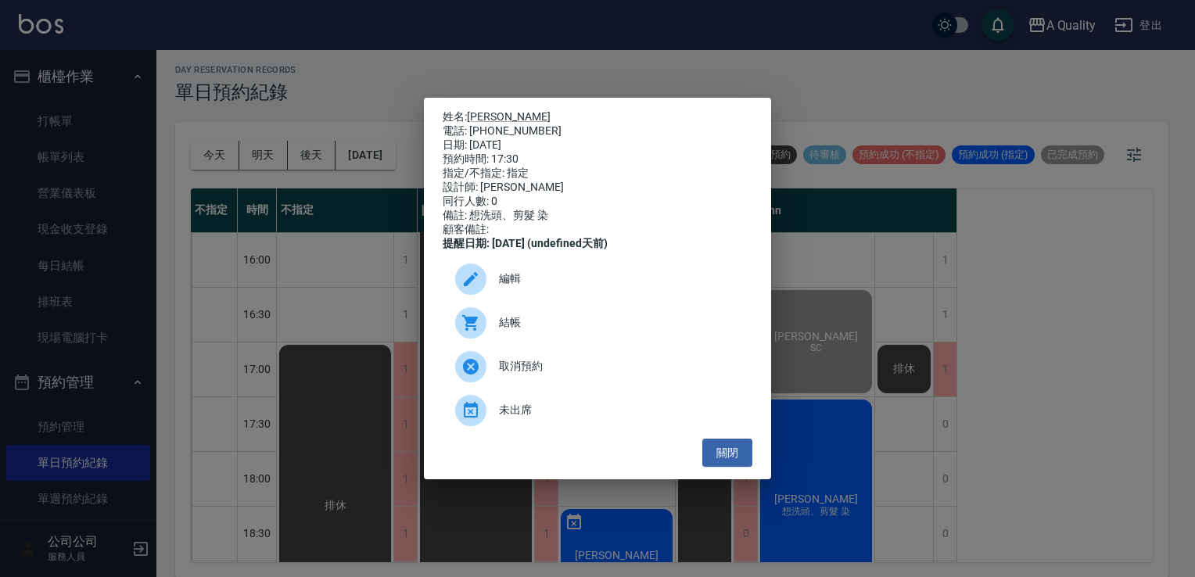
click at [557, 323] on span "結帳" at bounding box center [619, 323] width 241 height 16
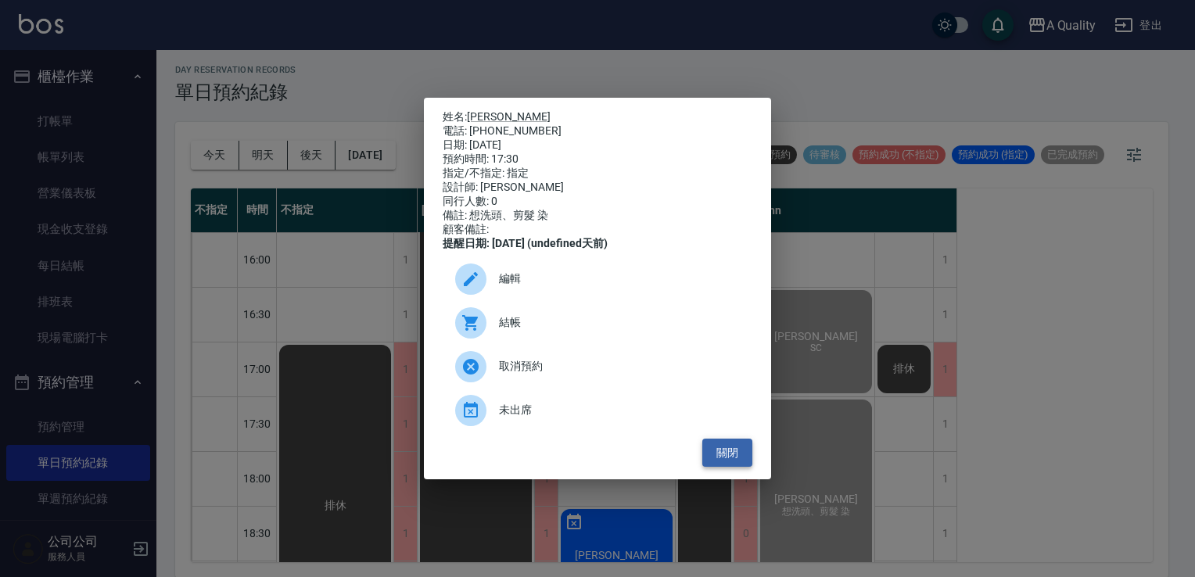
click at [721, 465] on button "關閉" at bounding box center [728, 453] width 50 height 29
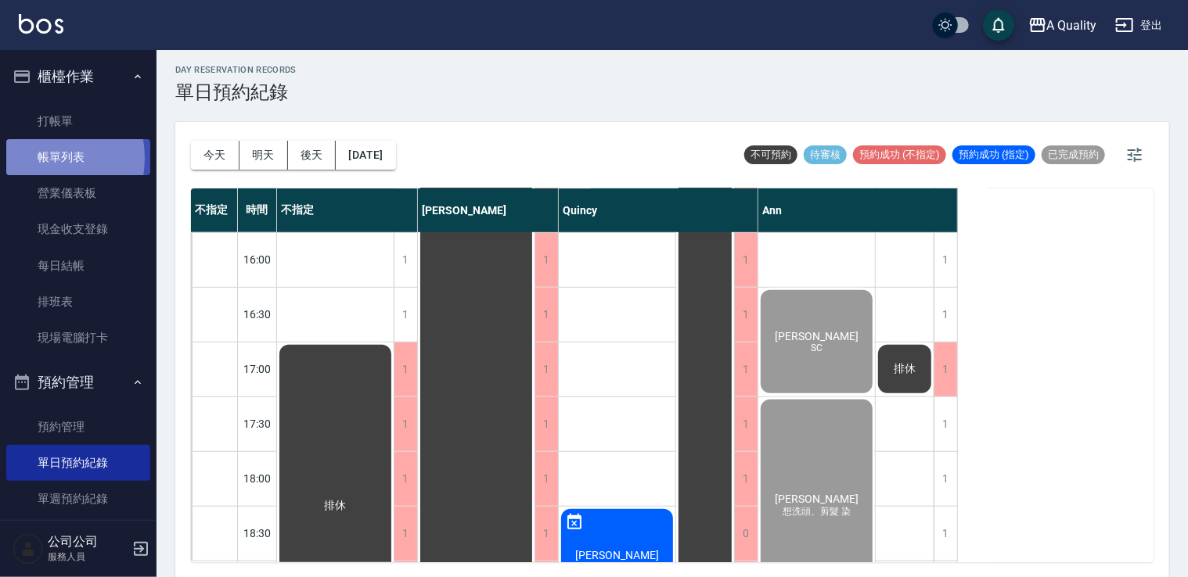
click at [35, 158] on link "帳單列表" at bounding box center [78, 157] width 144 height 36
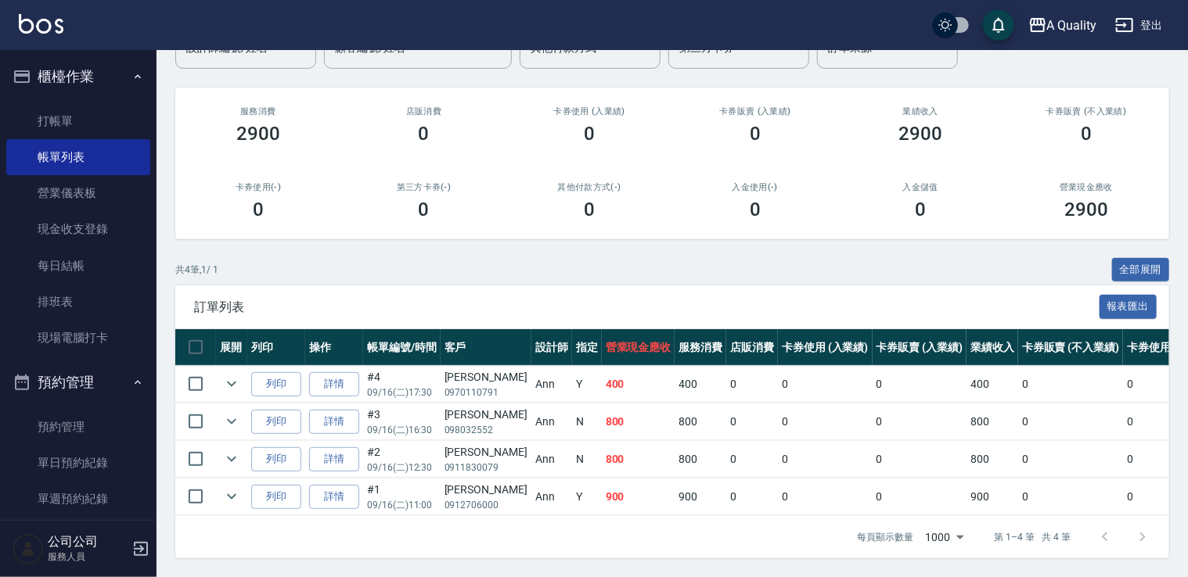
scroll to position [156, 0]
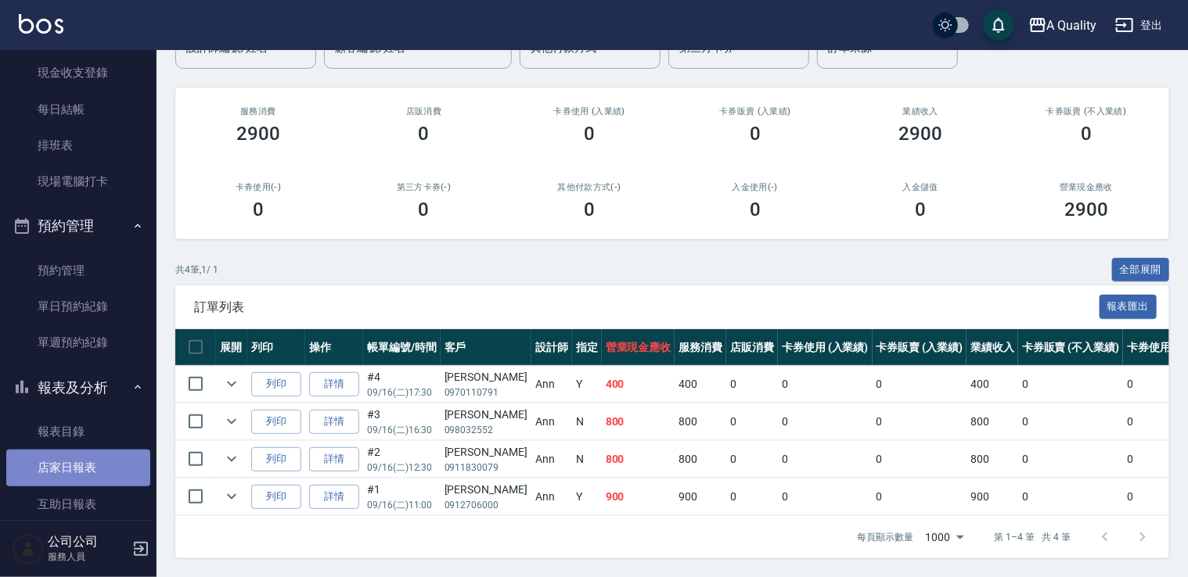
click at [92, 469] on link "店家日報表" at bounding box center [78, 468] width 144 height 36
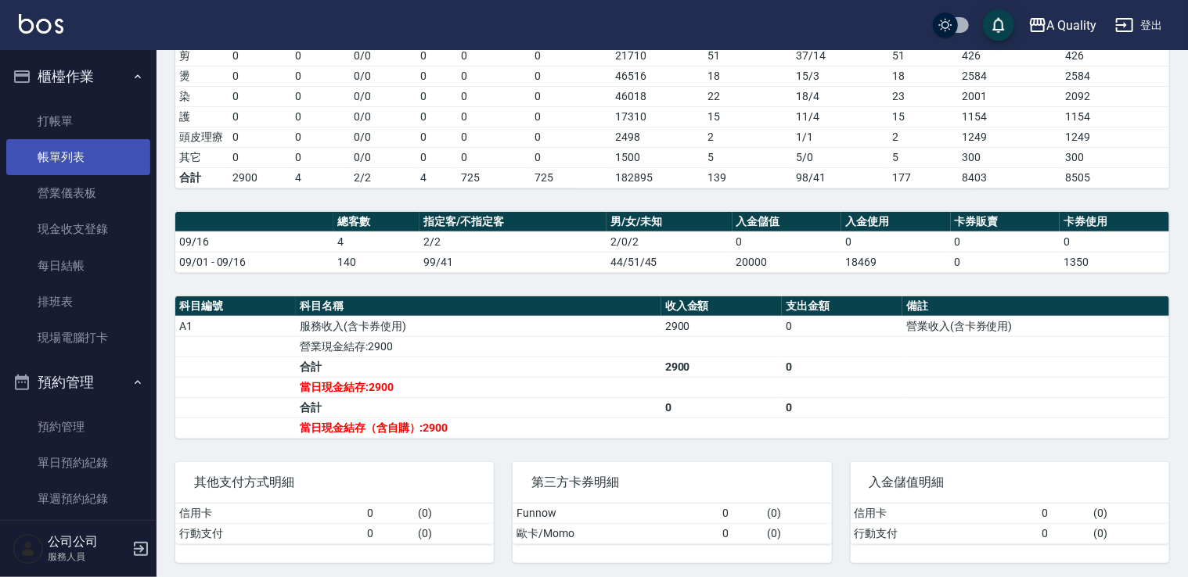
click at [88, 153] on link "帳單列表" at bounding box center [78, 157] width 144 height 36
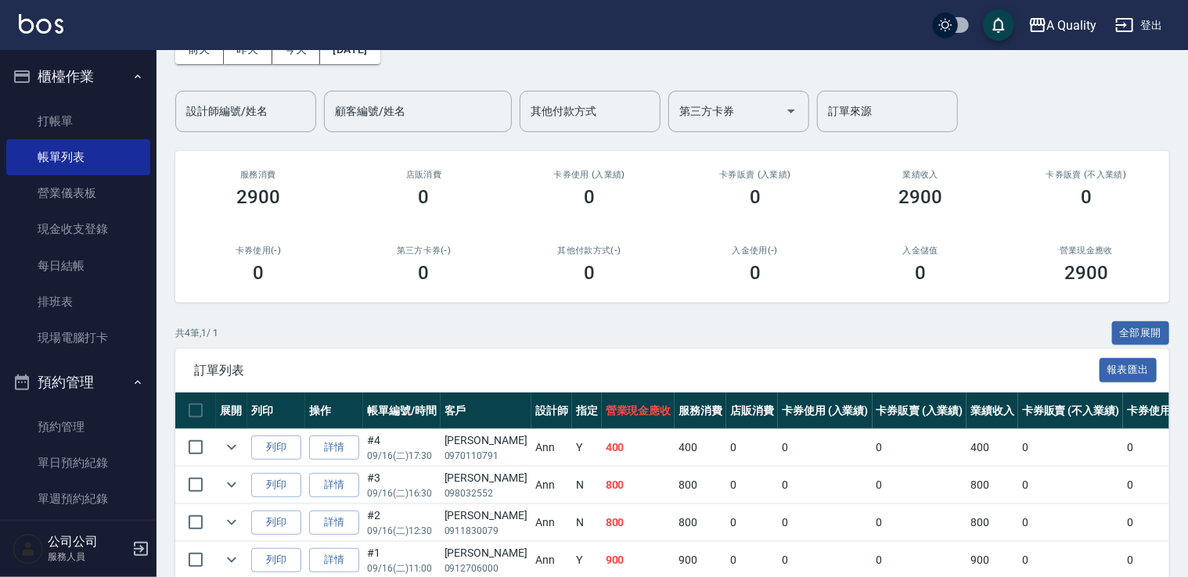
scroll to position [156, 0]
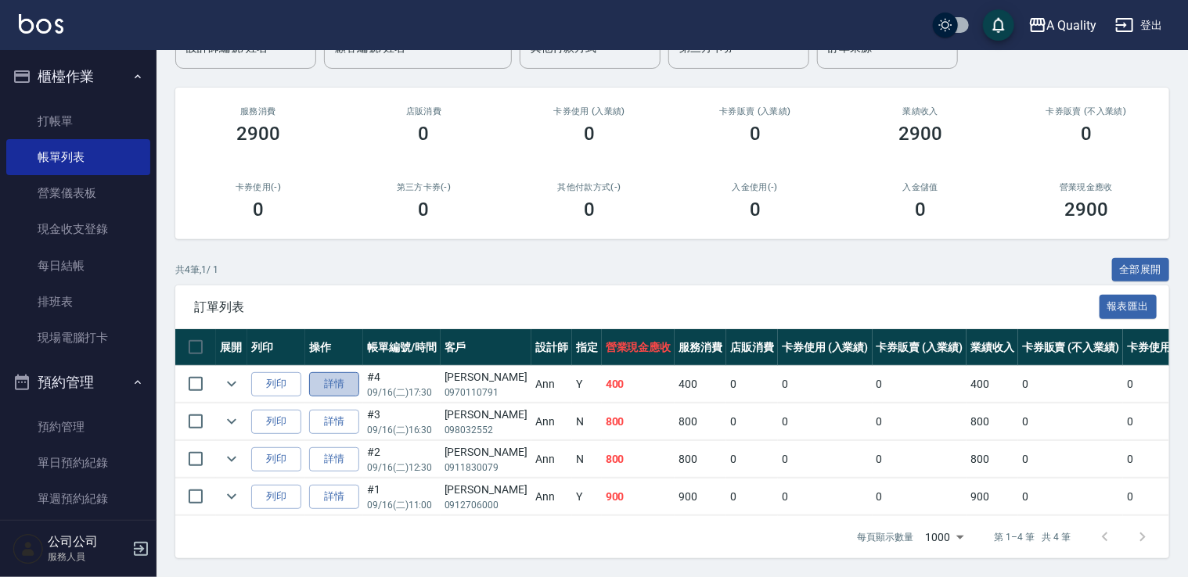
click at [320, 383] on link "詳情" at bounding box center [334, 384] width 50 height 24
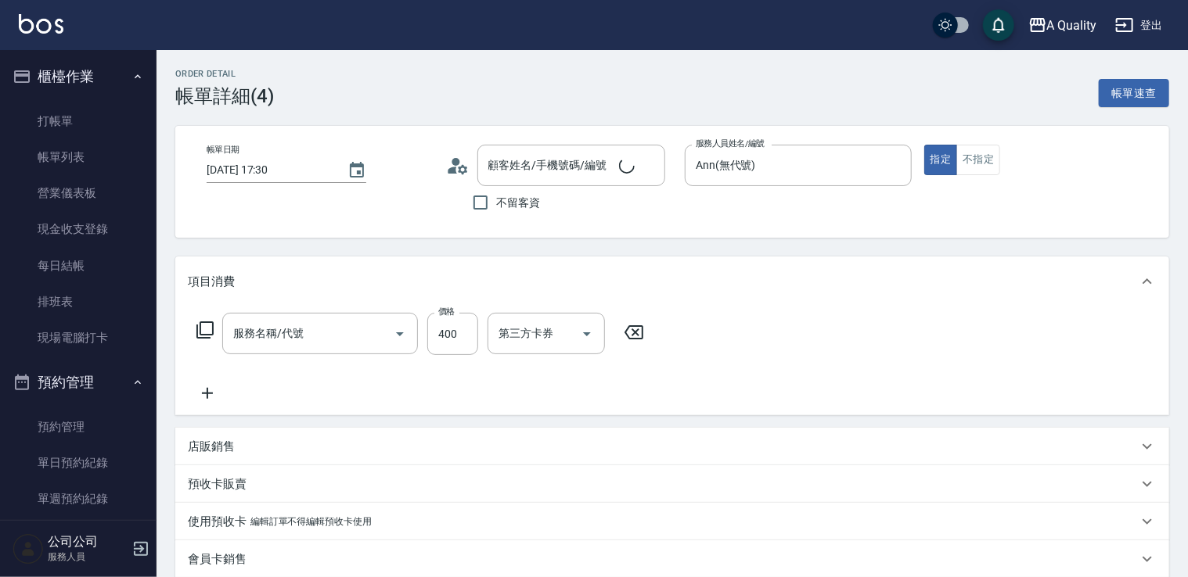
type input "2025/09/16 17:30"
type input "Ann(無代號)"
type input "想洗頭、剪髮 染"
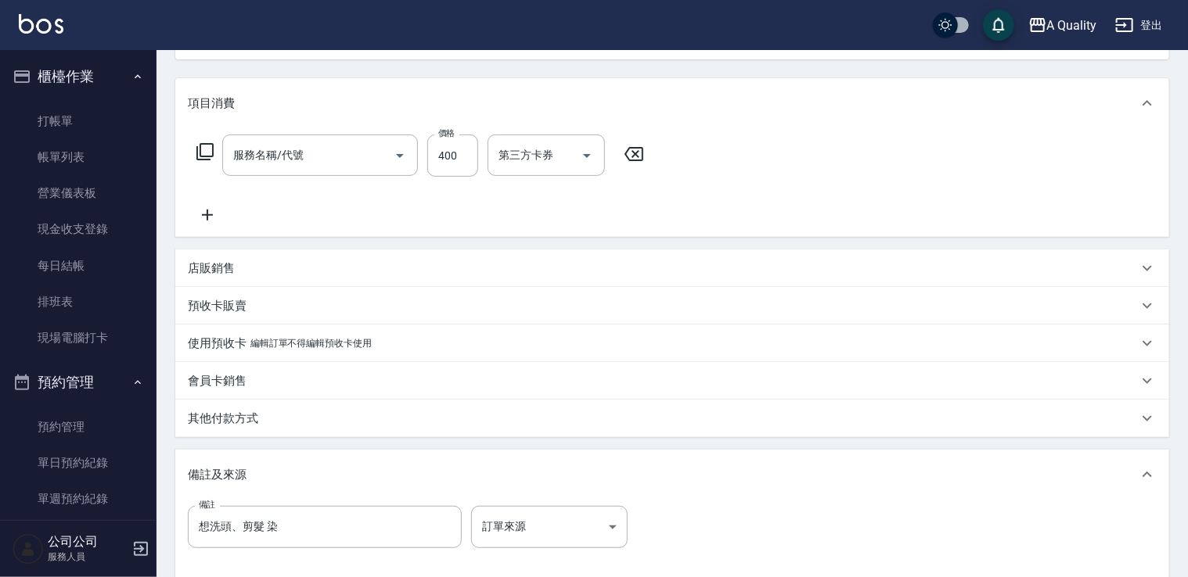
type input "楊正任/0970110791/"
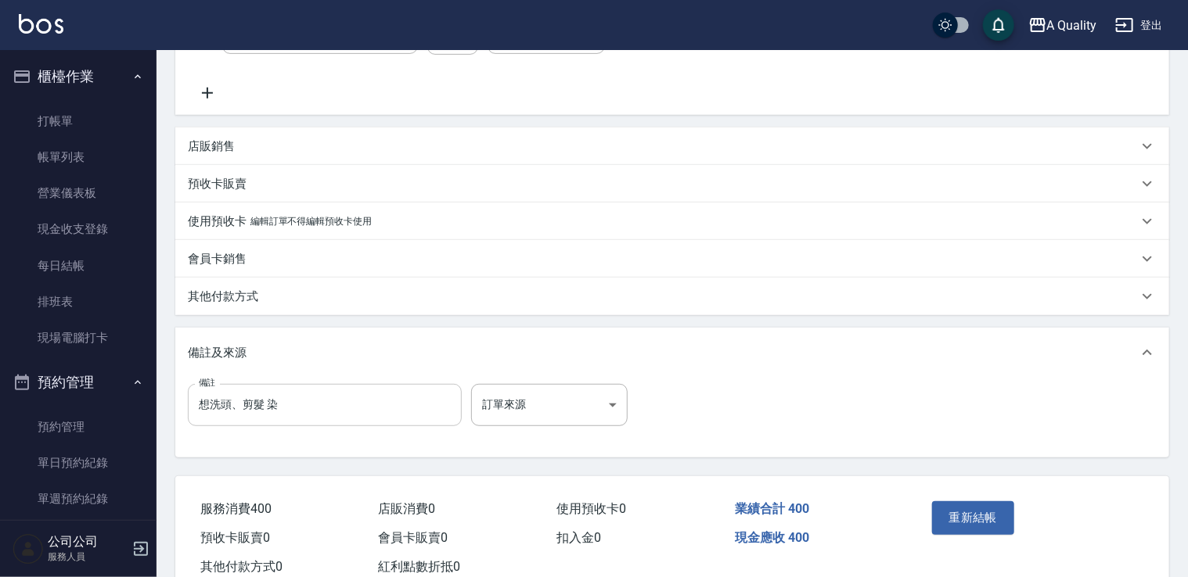
type input "洗髮(101)"
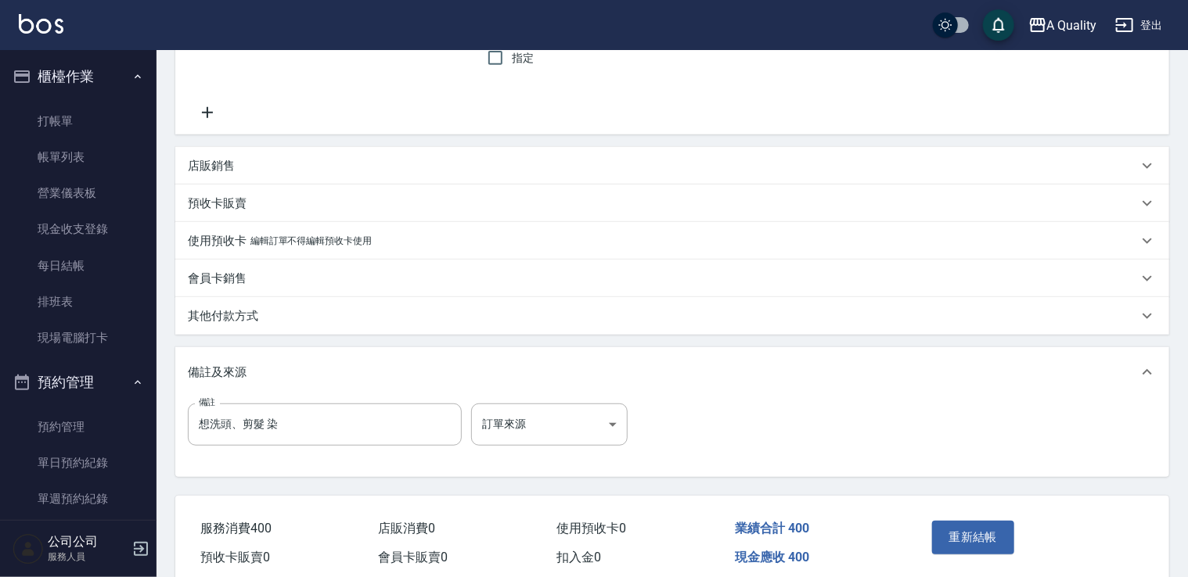
click at [275, 324] on div "其他付款方式" at bounding box center [663, 316] width 950 height 16
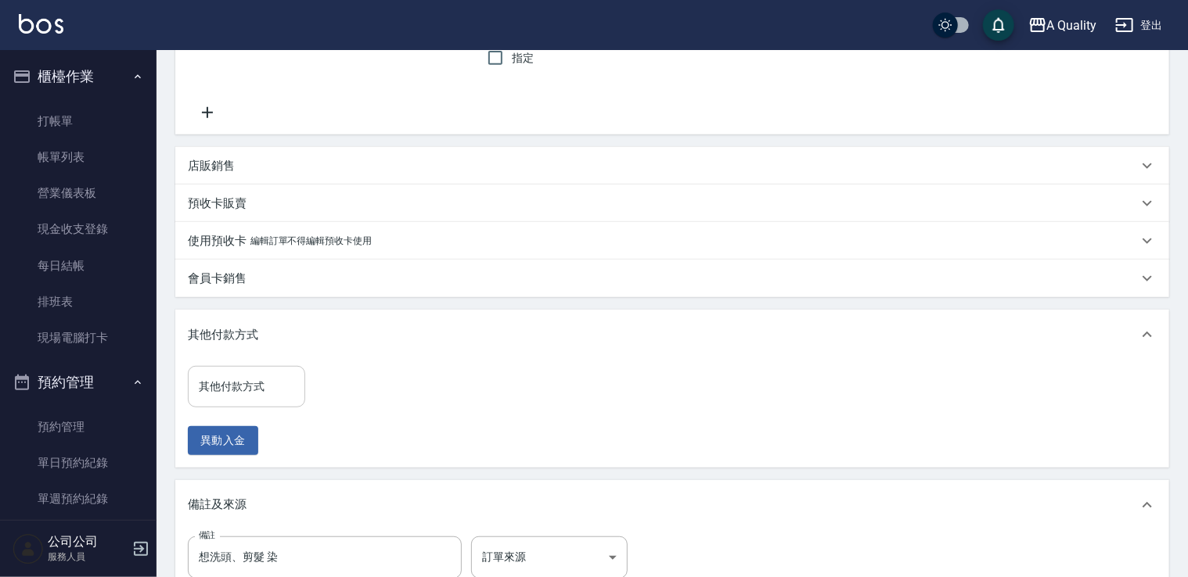
click at [247, 382] on input "其他付款方式" at bounding box center [246, 386] width 103 height 27
drag, startPoint x: 226, startPoint y: 430, endPoint x: 264, endPoint y: 410, distance: 43.4
click at [225, 430] on span "行動支付" at bounding box center [246, 428] width 117 height 26
type input "行動支付"
drag, startPoint x: 264, startPoint y: 410, endPoint x: 319, endPoint y: 343, distance: 86.1
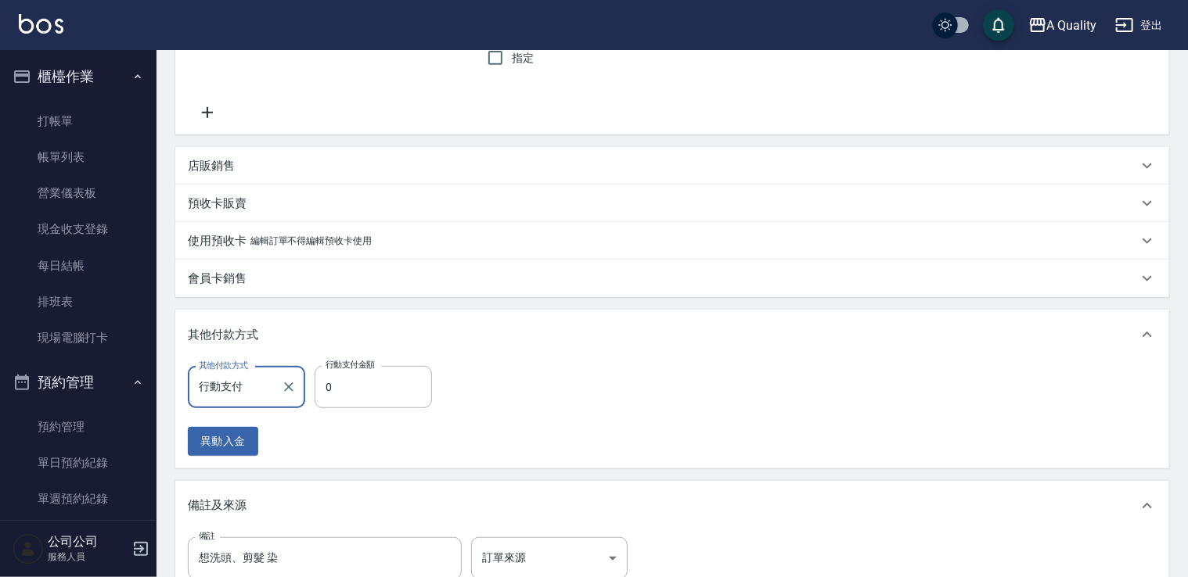
click at [359, 374] on input "0" at bounding box center [373, 387] width 117 height 42
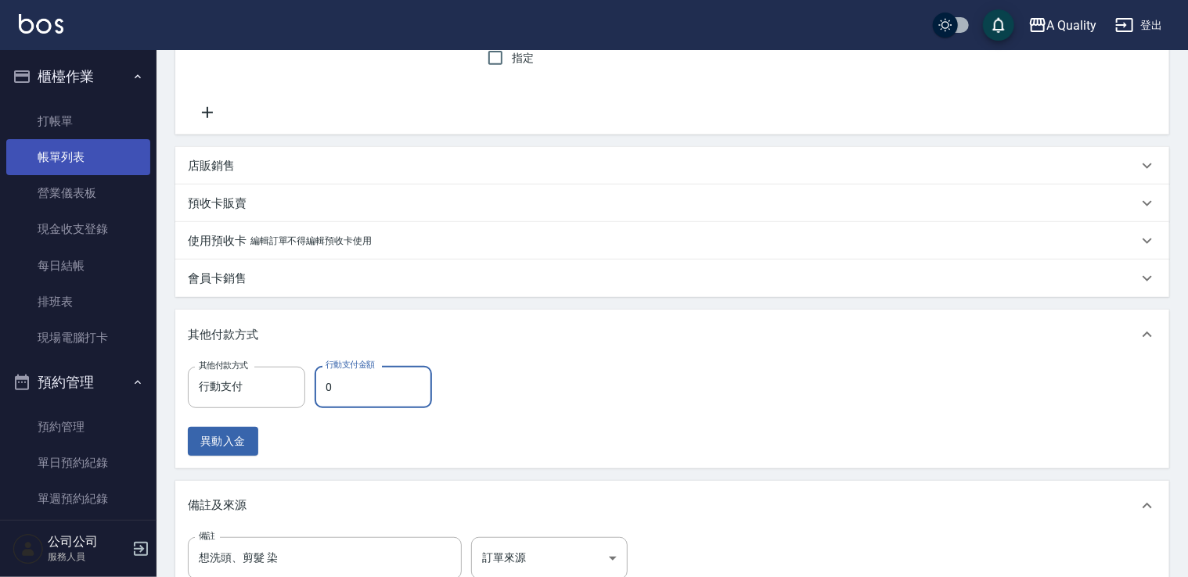
click at [54, 155] on link "帳單列表" at bounding box center [78, 157] width 144 height 36
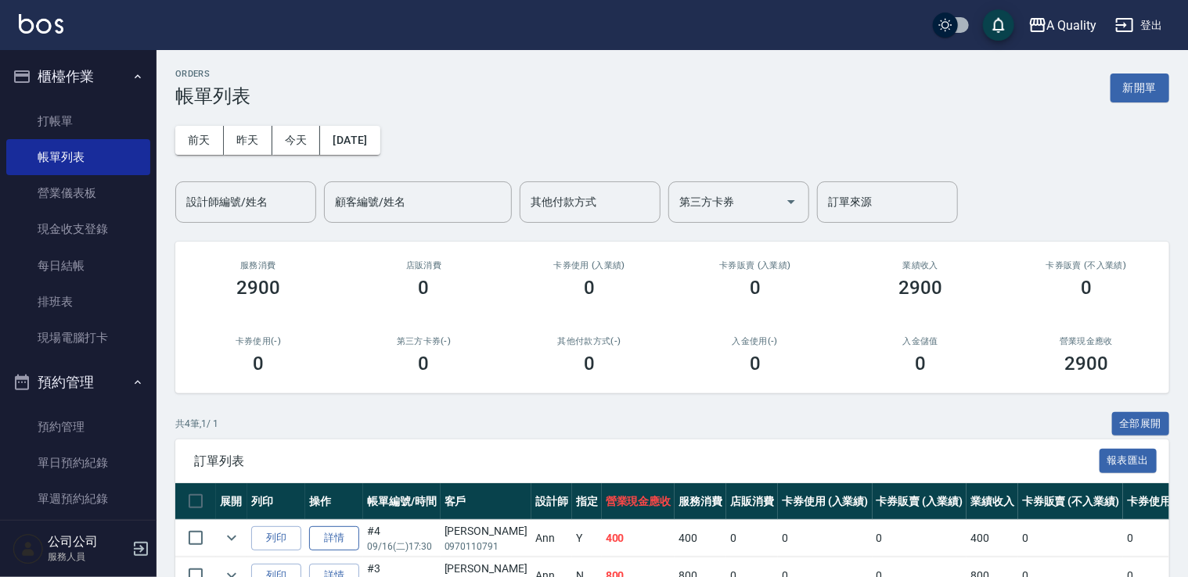
click at [334, 537] on link "詳情" at bounding box center [334, 539] width 50 height 24
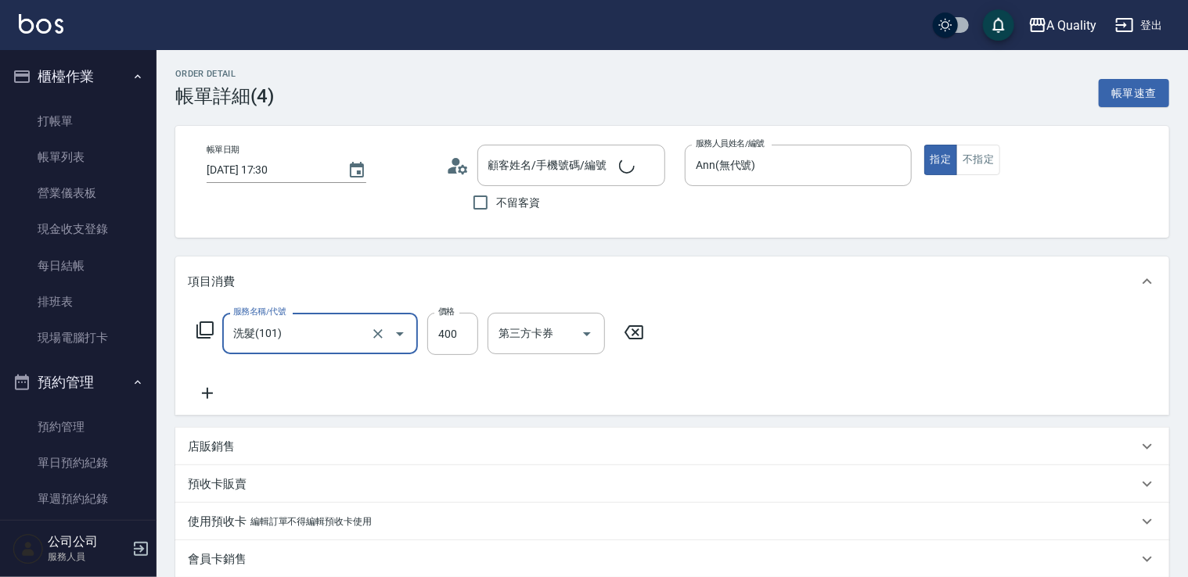
type input "楊正任/0970110791/"
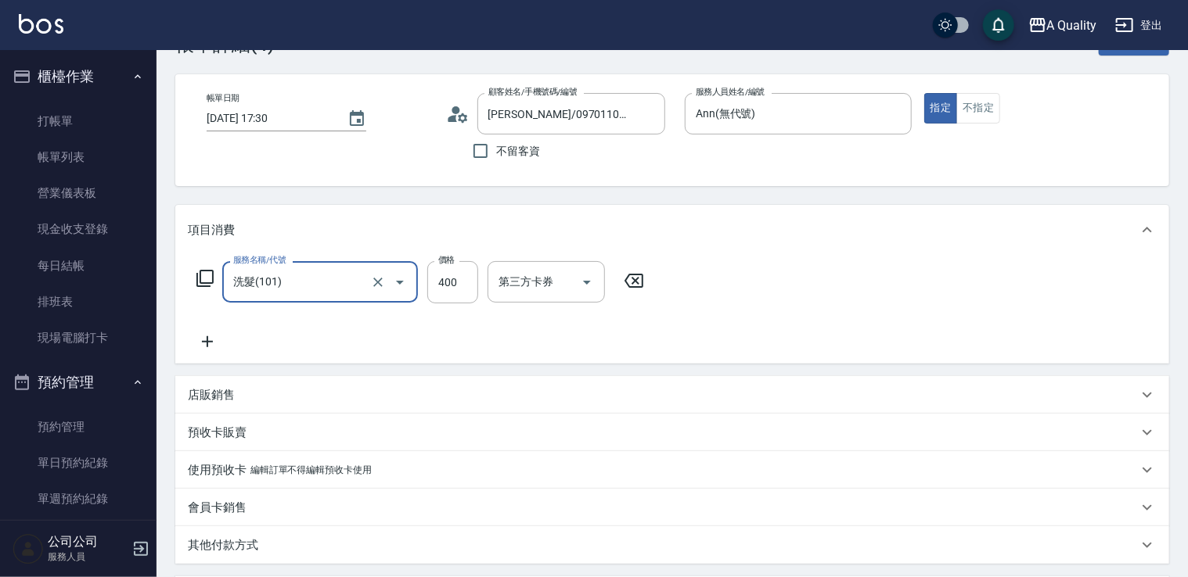
scroll to position [78, 0]
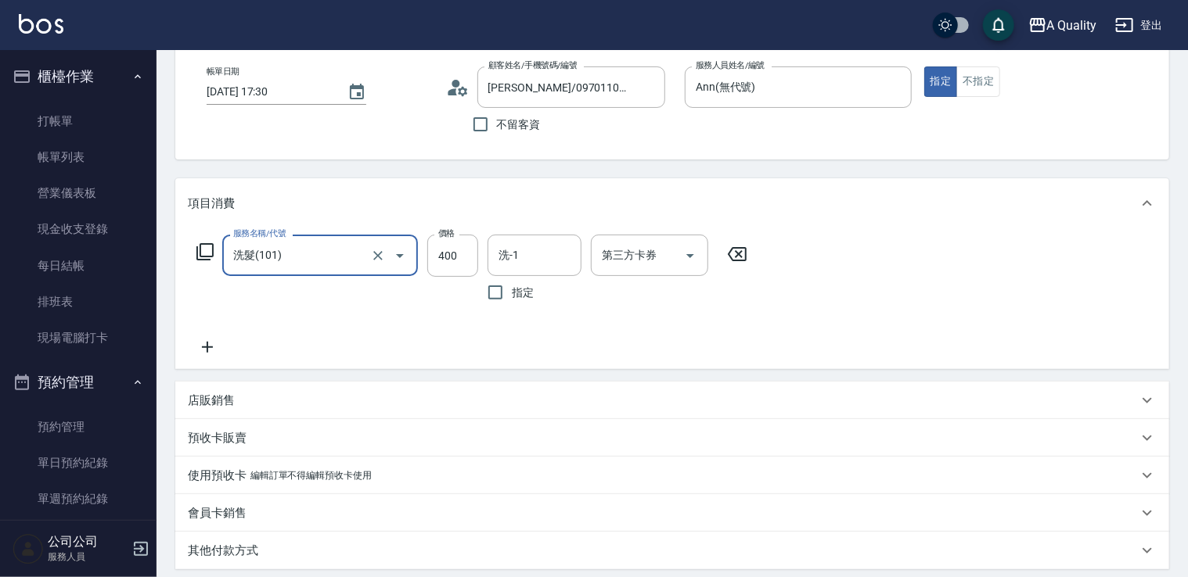
click at [259, 540] on div "其他付款方式" at bounding box center [672, 551] width 994 height 38
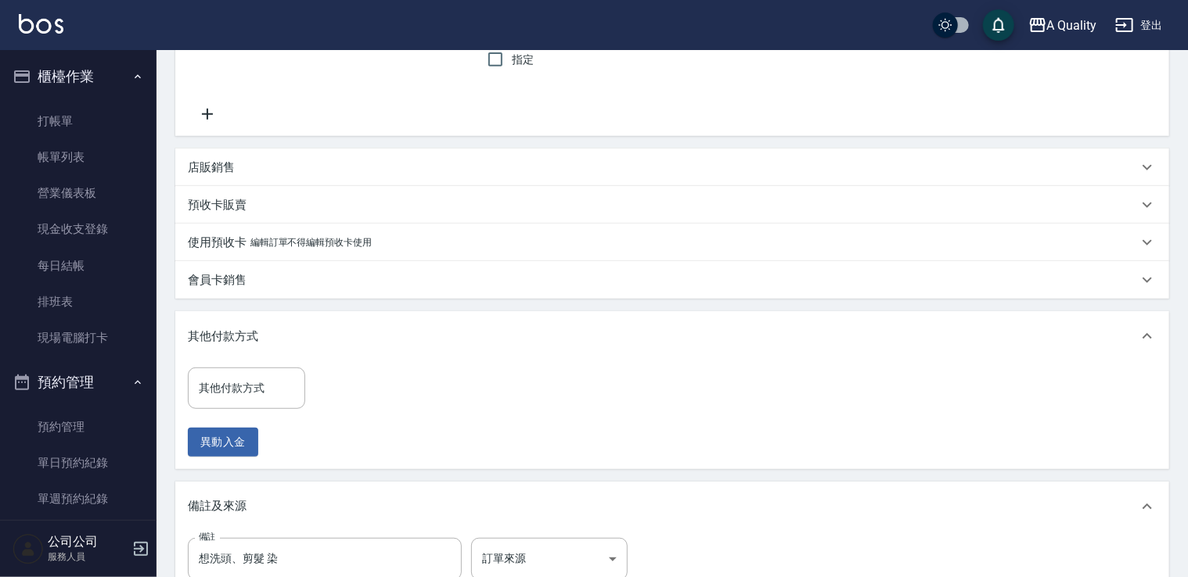
scroll to position [313, 0]
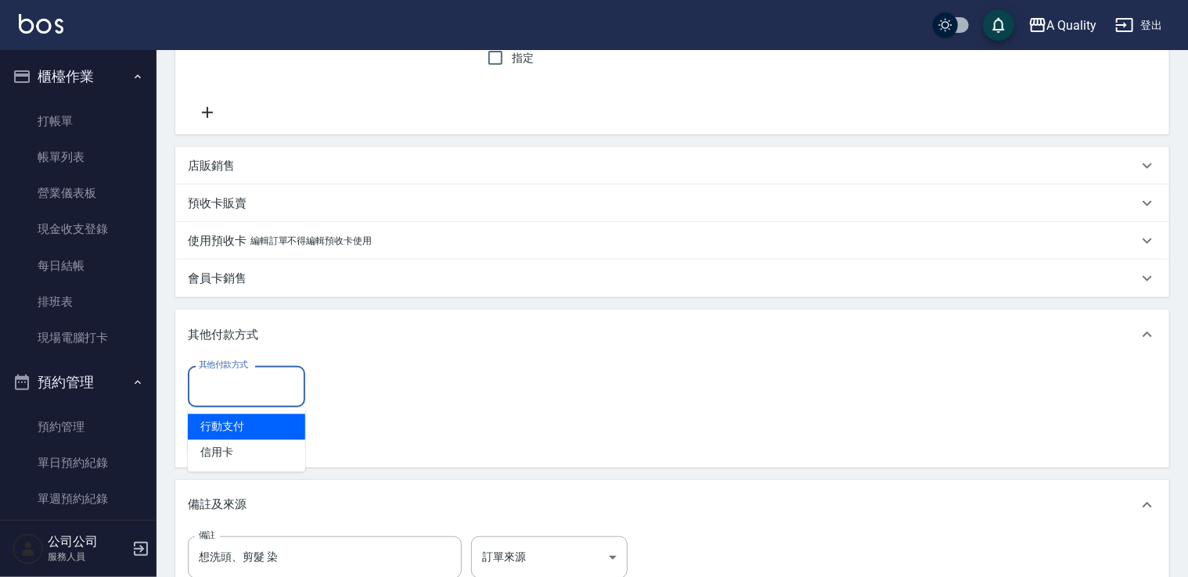
drag, startPoint x: 259, startPoint y: 394, endPoint x: 244, endPoint y: 393, distance: 14.9
click at [257, 394] on input "其他付款方式" at bounding box center [246, 386] width 103 height 27
type input "4"
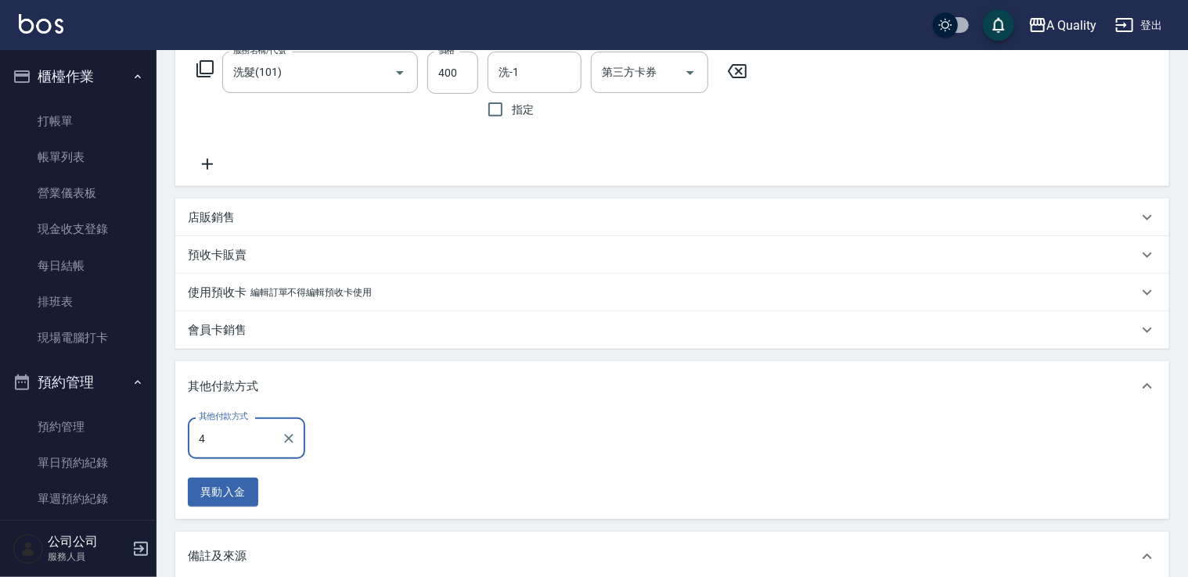
scroll to position [235, 0]
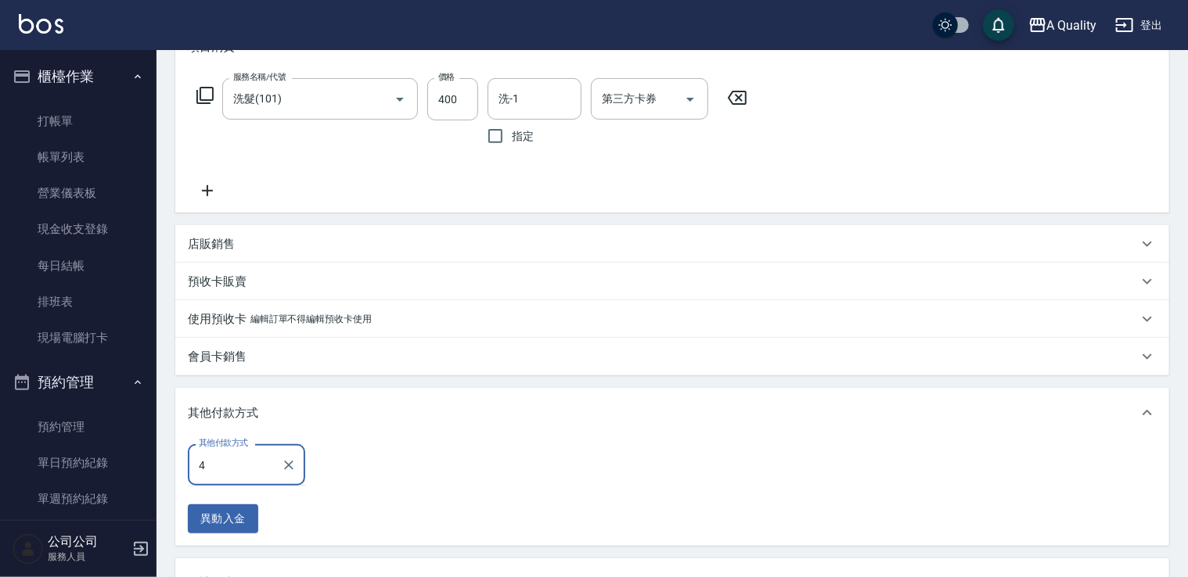
click at [286, 471] on icon "Clear" at bounding box center [289, 466] width 16 height 16
click at [262, 501] on span "行動支付" at bounding box center [246, 506] width 117 height 26
type input "行動支付"
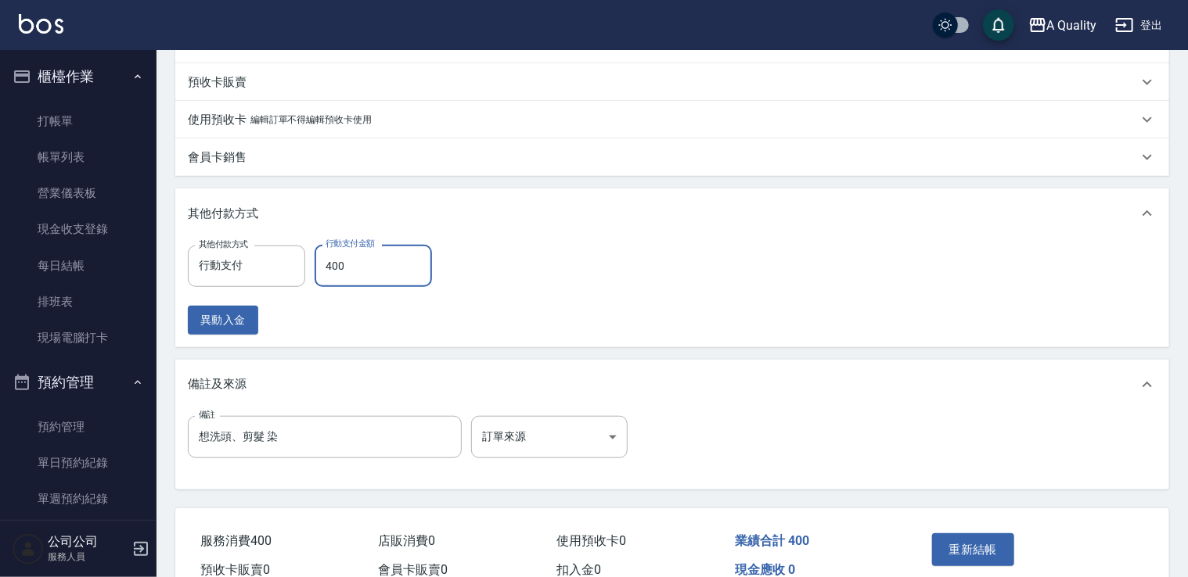
scroll to position [513, 0]
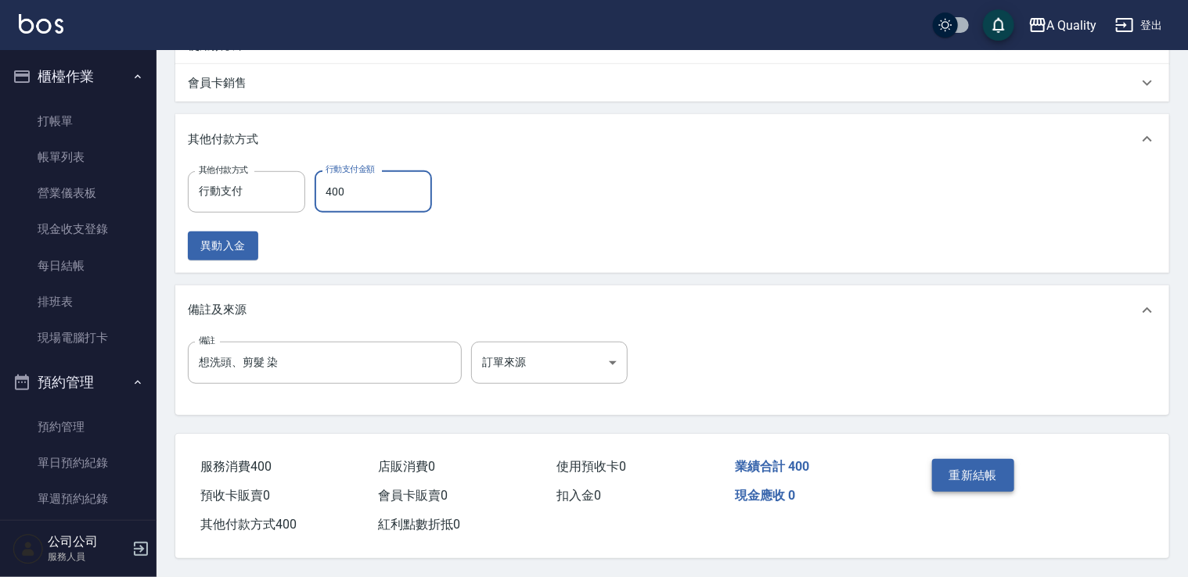
type input "400"
click at [1009, 475] on button "重新結帳" at bounding box center [973, 475] width 83 height 33
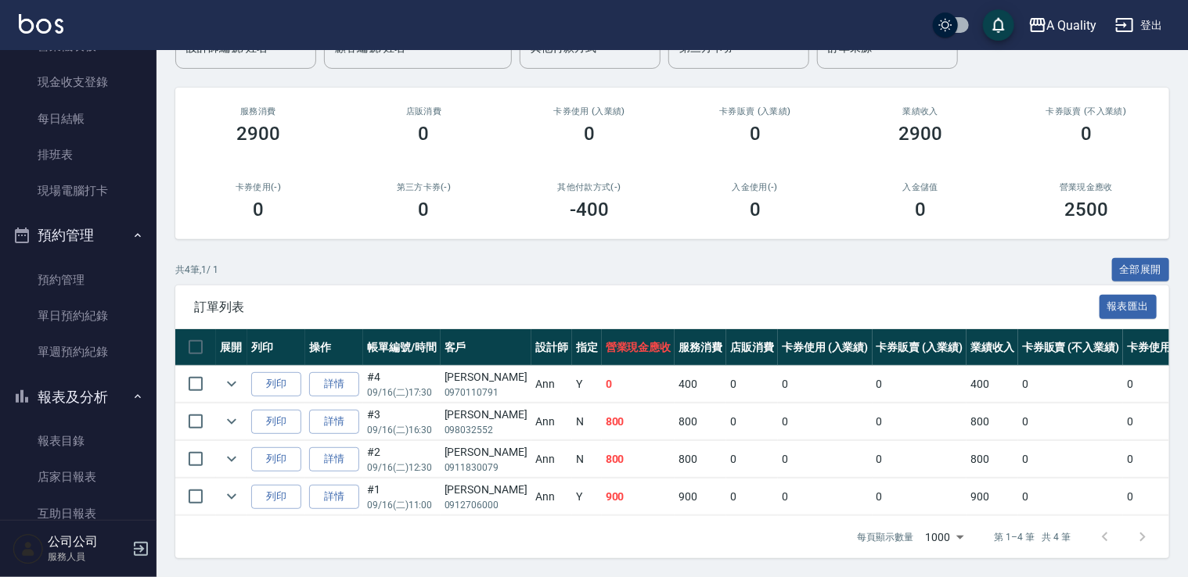
scroll to position [235, 0]
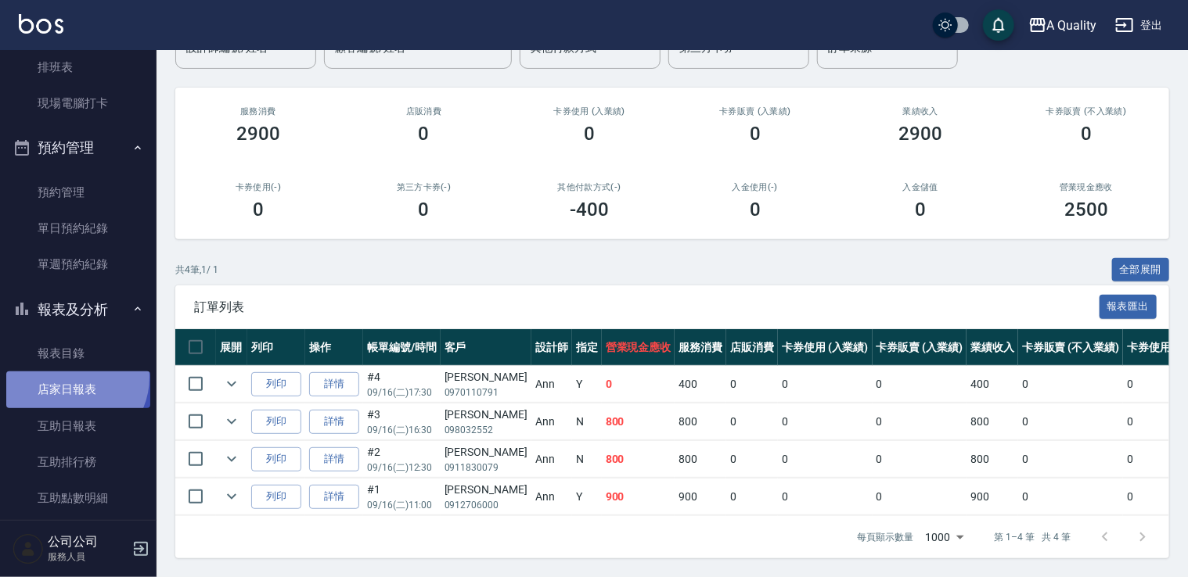
click at [72, 377] on link "店家日報表" at bounding box center [78, 390] width 144 height 36
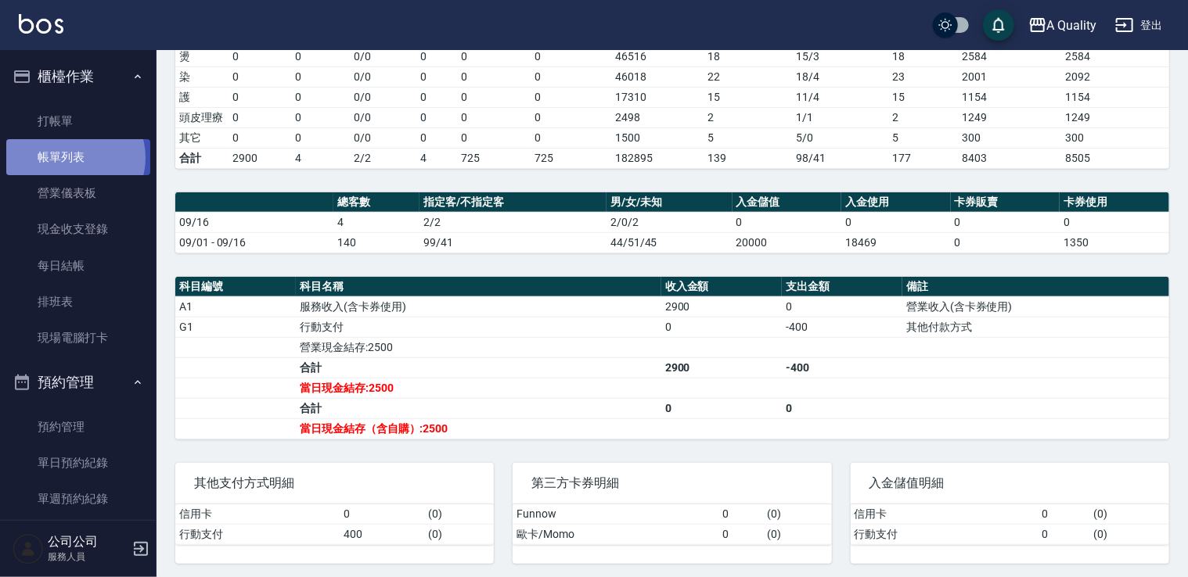
click at [74, 158] on link "帳單列表" at bounding box center [78, 157] width 144 height 36
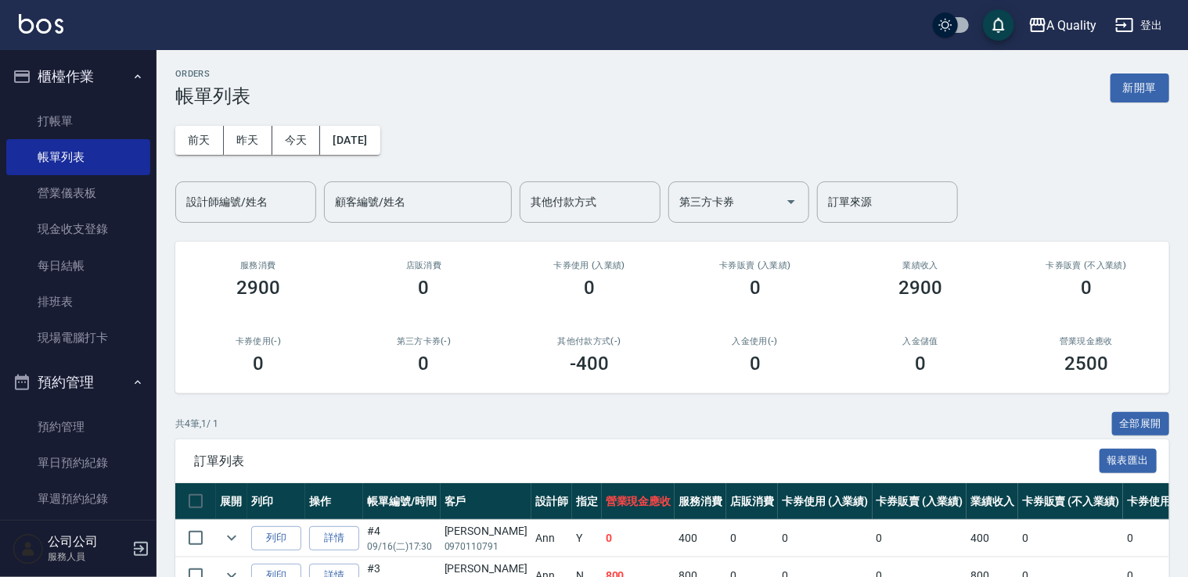
click at [921, 441] on div "訂單列表 報表匯出" at bounding box center [672, 461] width 994 height 43
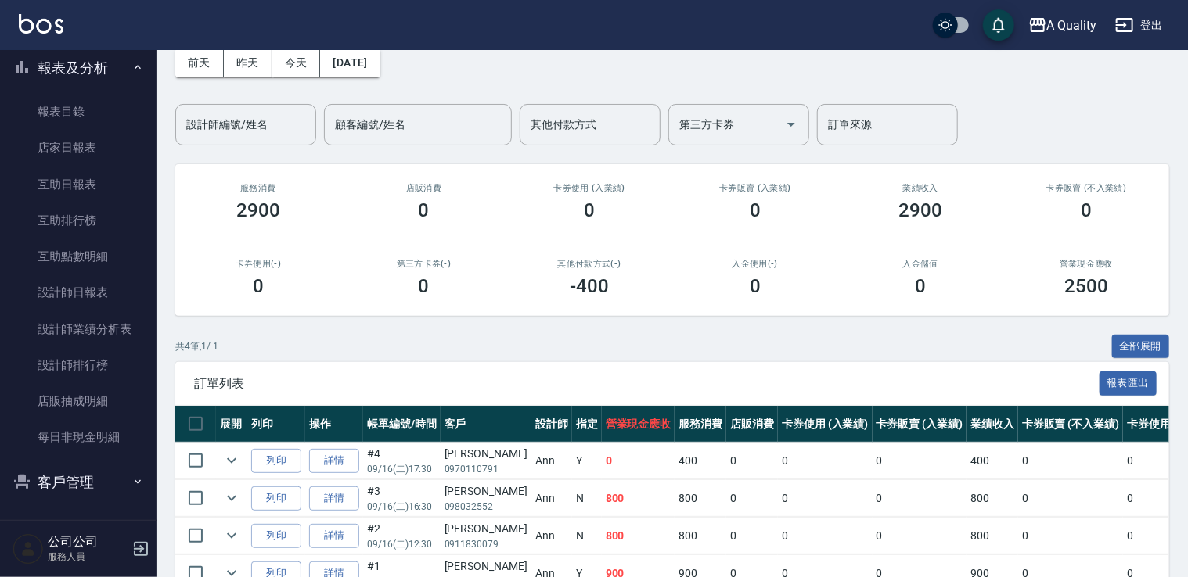
scroll to position [164, 0]
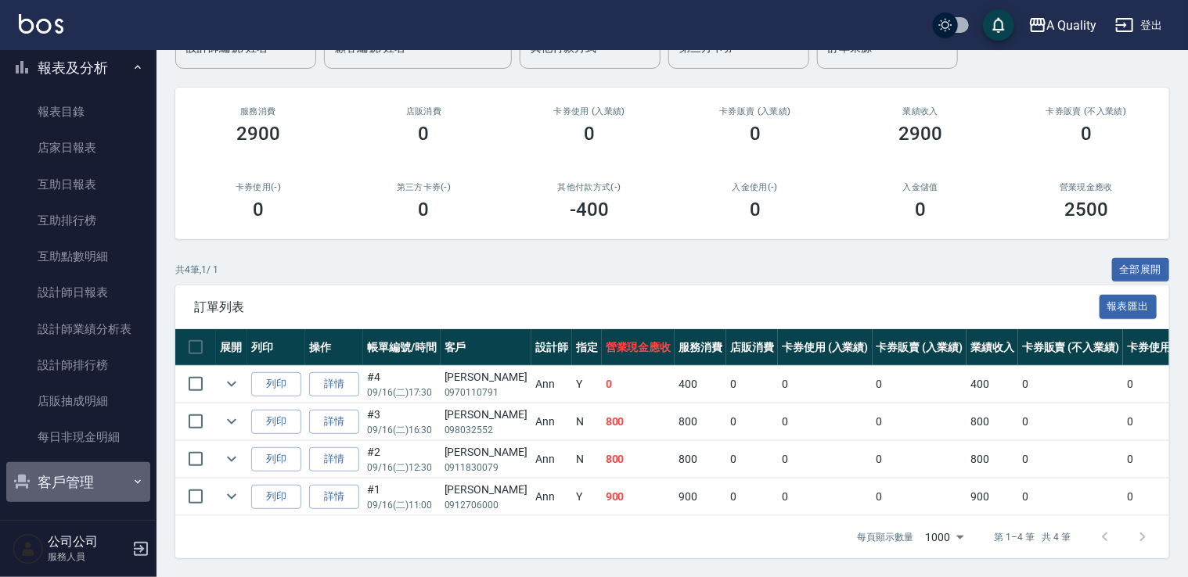
click at [81, 477] on button "客戶管理" at bounding box center [78, 482] width 144 height 41
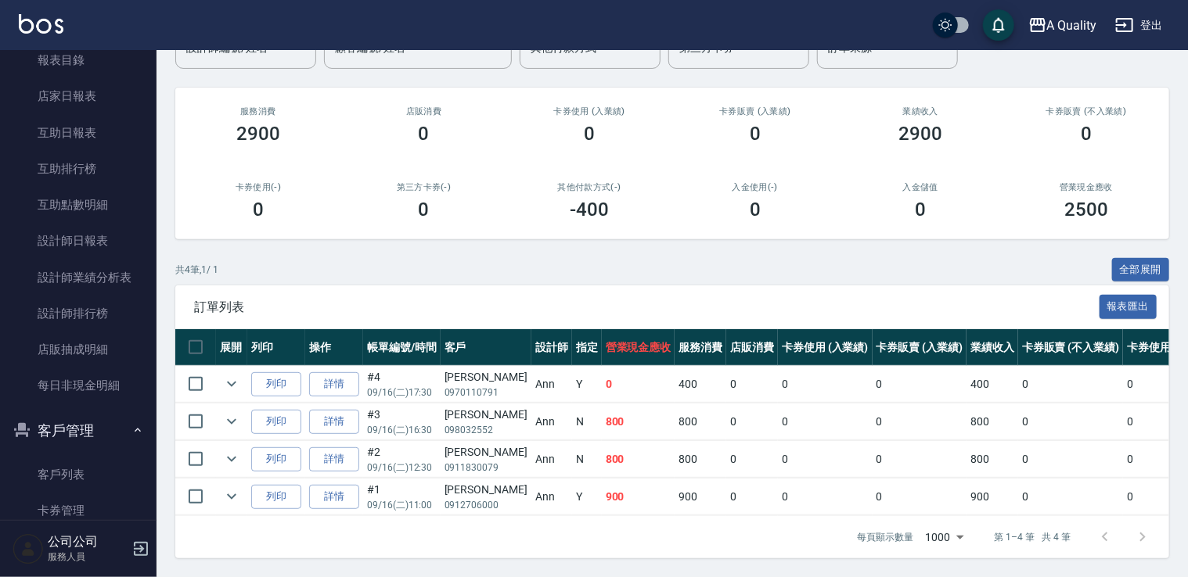
scroll to position [584, 0]
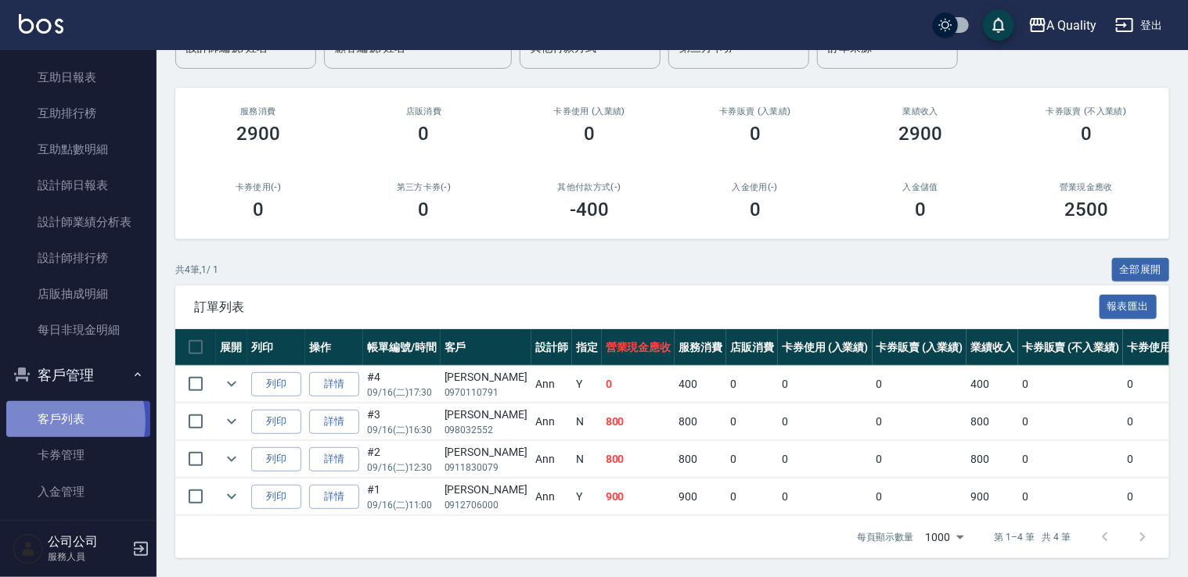
click at [53, 422] on link "客戶列表" at bounding box center [78, 419] width 144 height 36
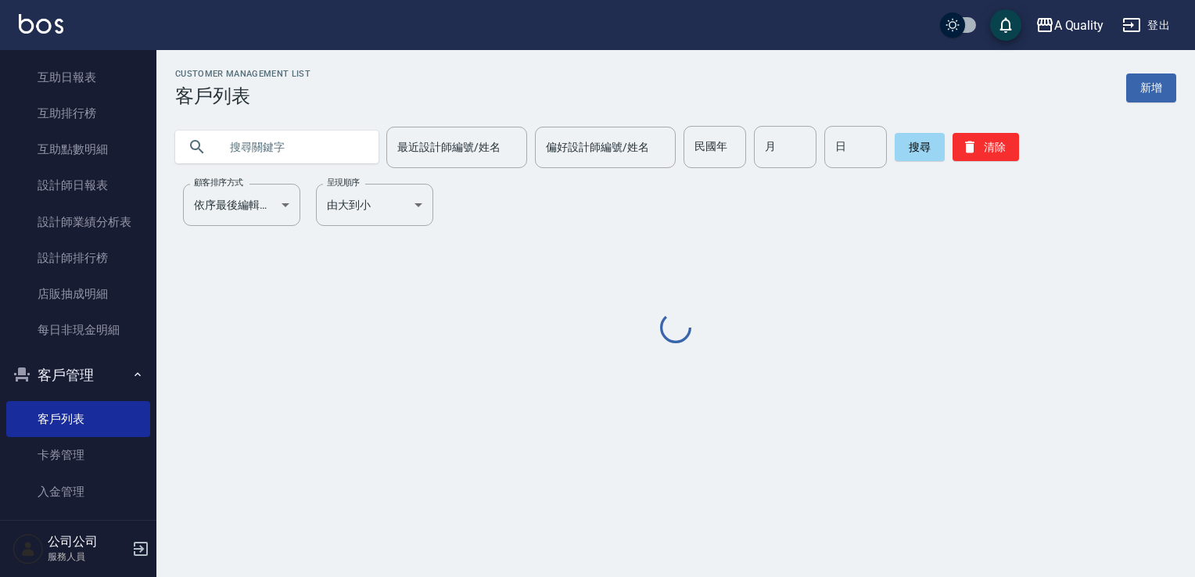
drag, startPoint x: 254, startPoint y: 177, endPoint x: 257, endPoint y: 164, distance: 12.7
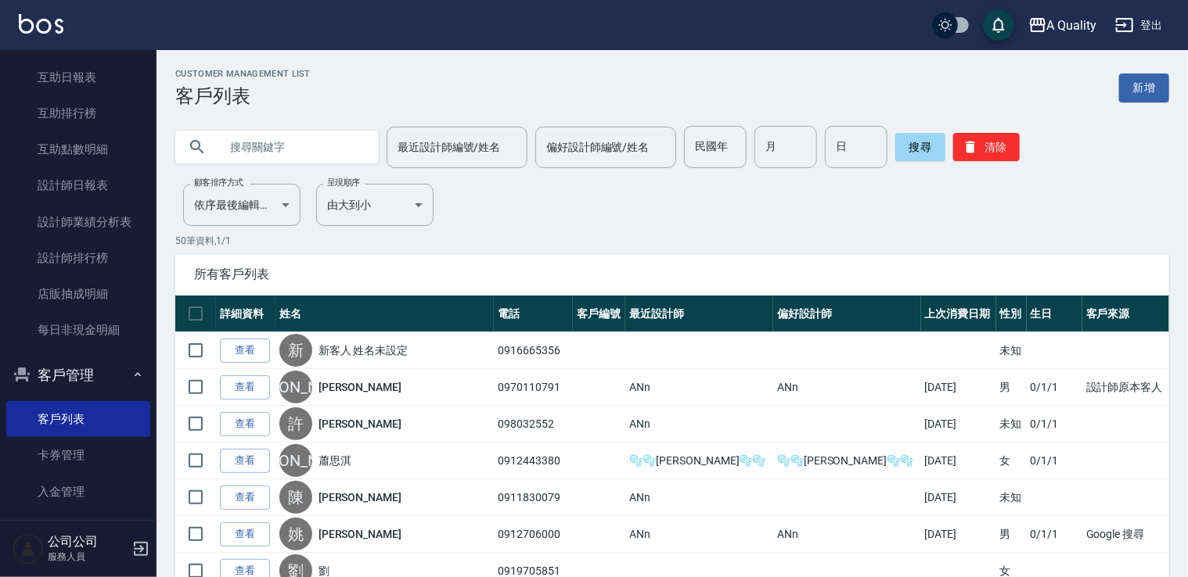
paste input "https://chat.line.biz/U0d987854949bf0373c5f690c8f472417/chat/U93ed35cd59cab8f6a…"
drag, startPoint x: 280, startPoint y: 146, endPoint x: 142, endPoint y: 146, distance: 137.7
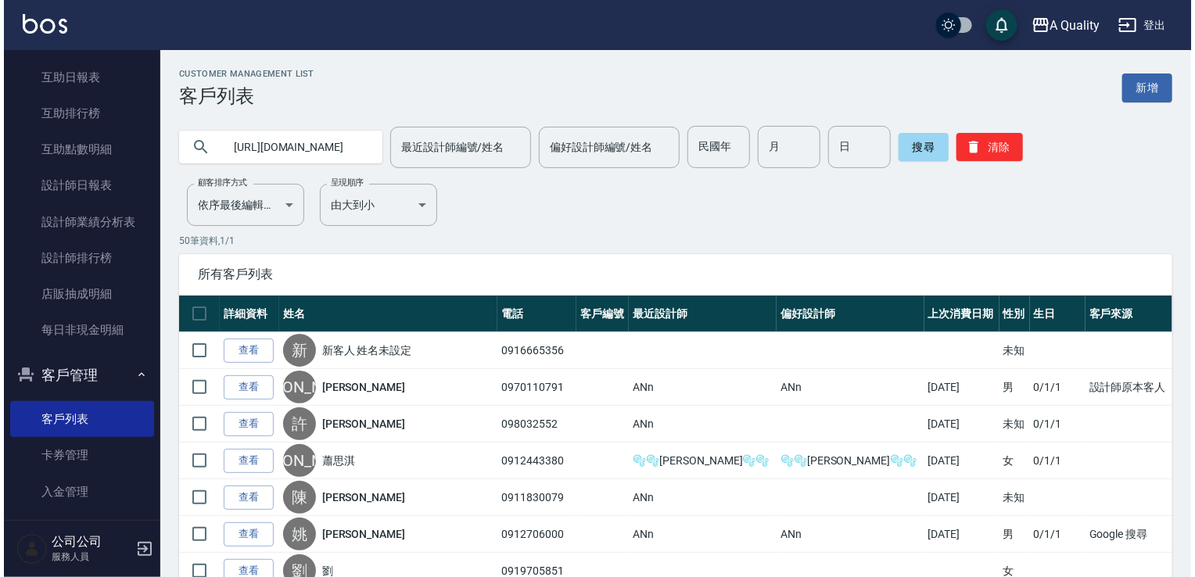
scroll to position [0, 0]
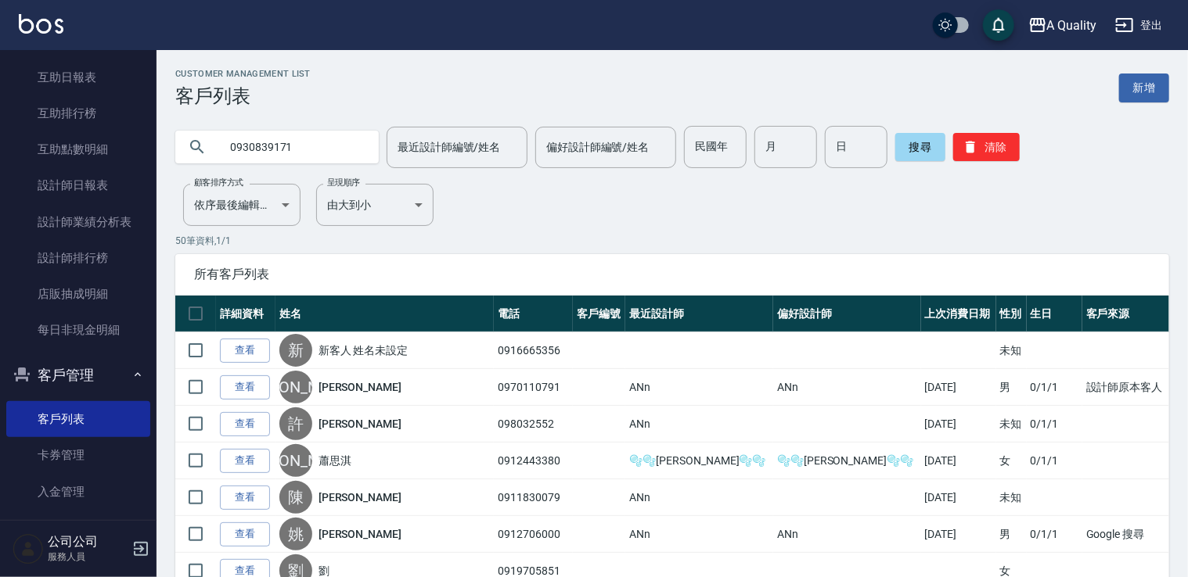
type input "0930839171"
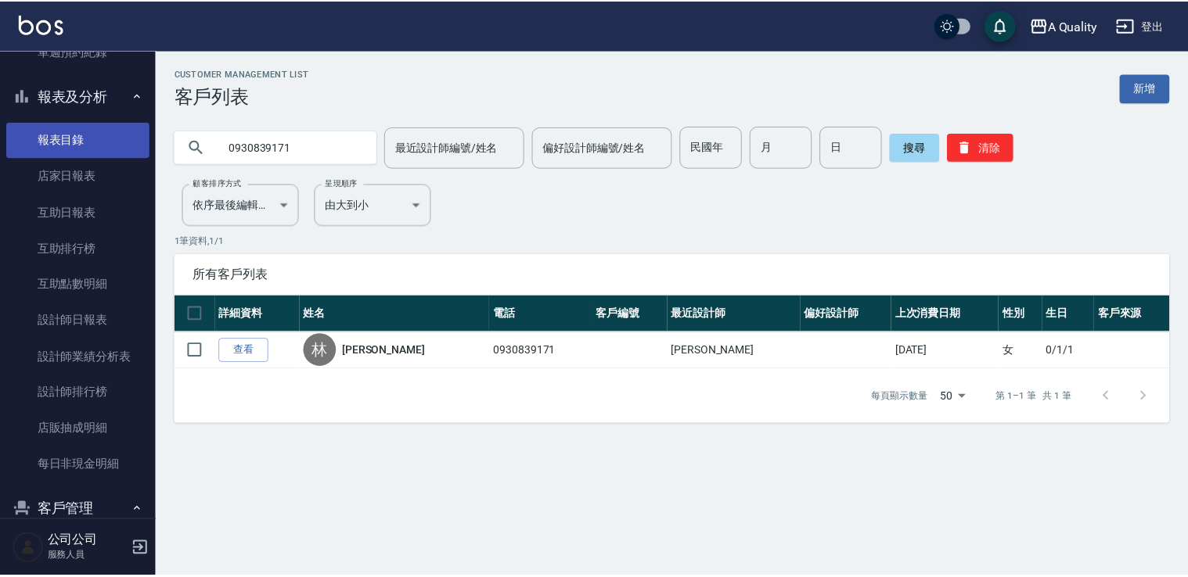
scroll to position [349, 0]
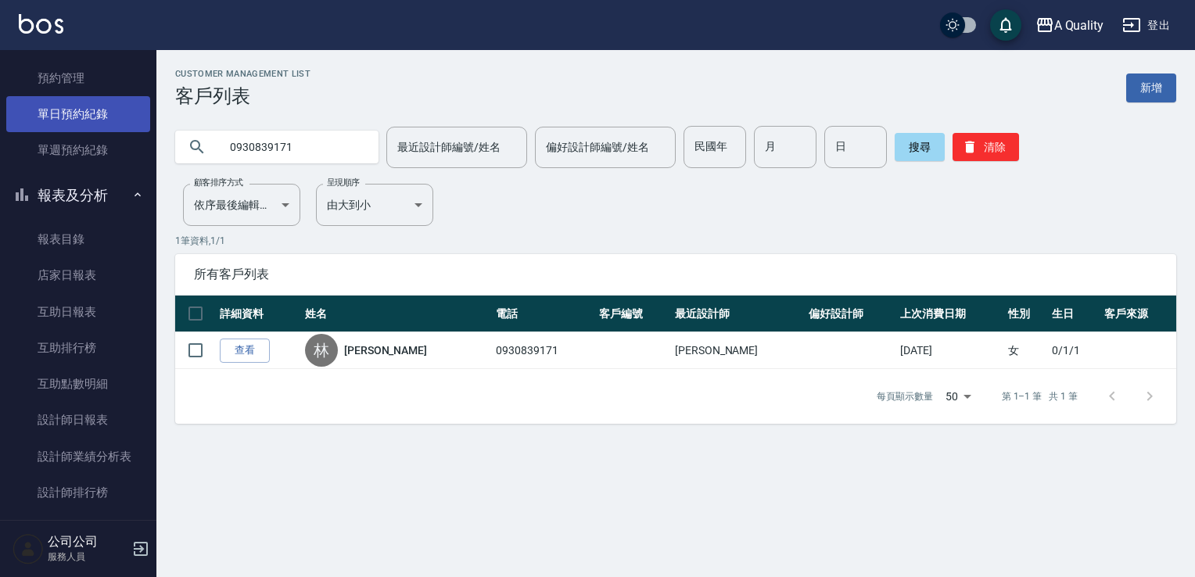
drag, startPoint x: 87, startPoint y: 95, endPoint x: 86, endPoint y: 106, distance: 11.0
click at [87, 96] on link "單日預約紀錄" at bounding box center [78, 114] width 144 height 36
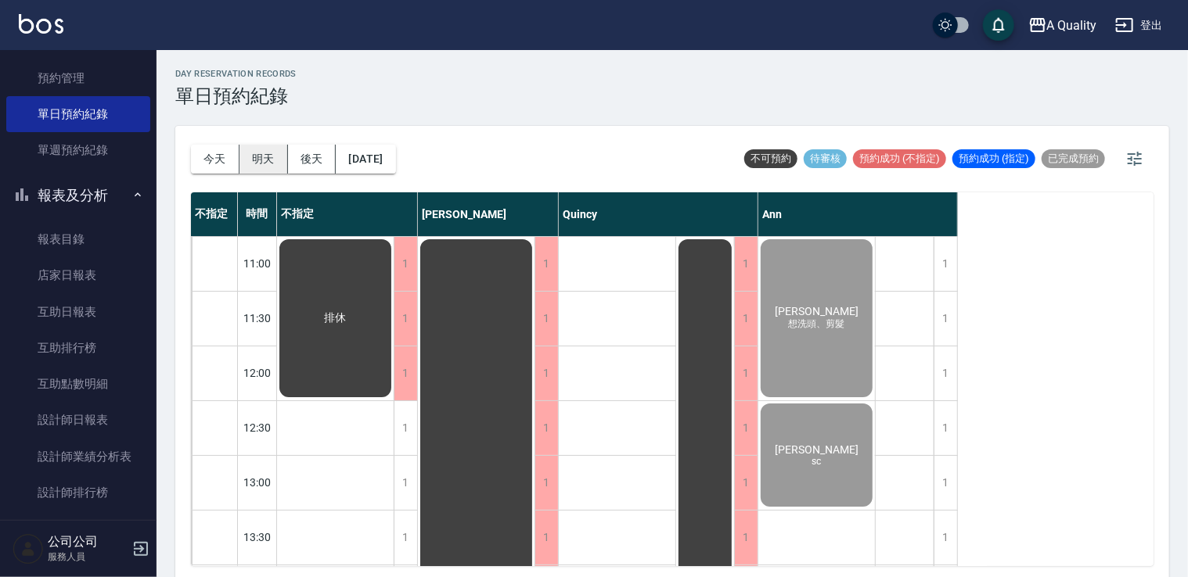
click at [260, 159] on button "明天" at bounding box center [263, 159] width 49 height 29
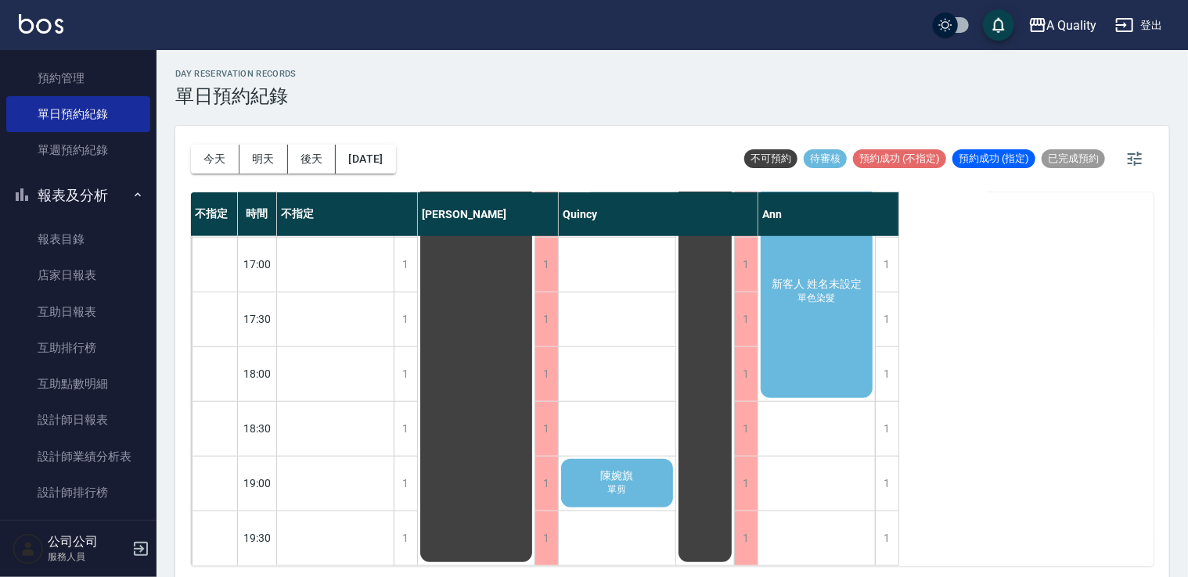
scroll to position [667, 0]
click at [813, 330] on div "新客人 姓名未設定 單色染髮" at bounding box center [816, 291] width 117 height 217
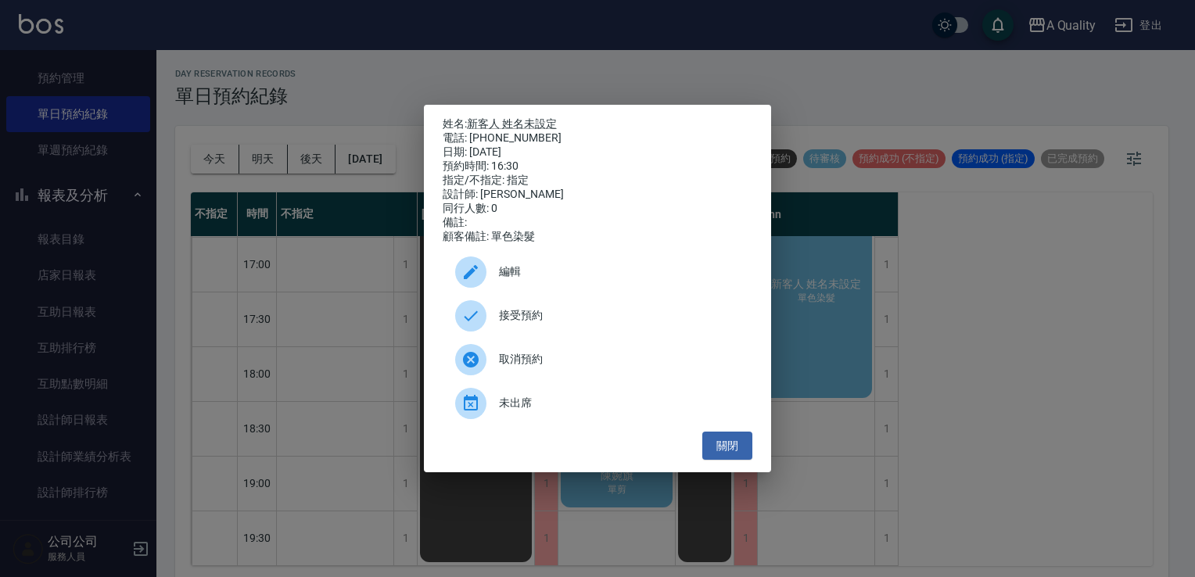
click at [574, 324] on span "接受預約" at bounding box center [619, 315] width 241 height 16
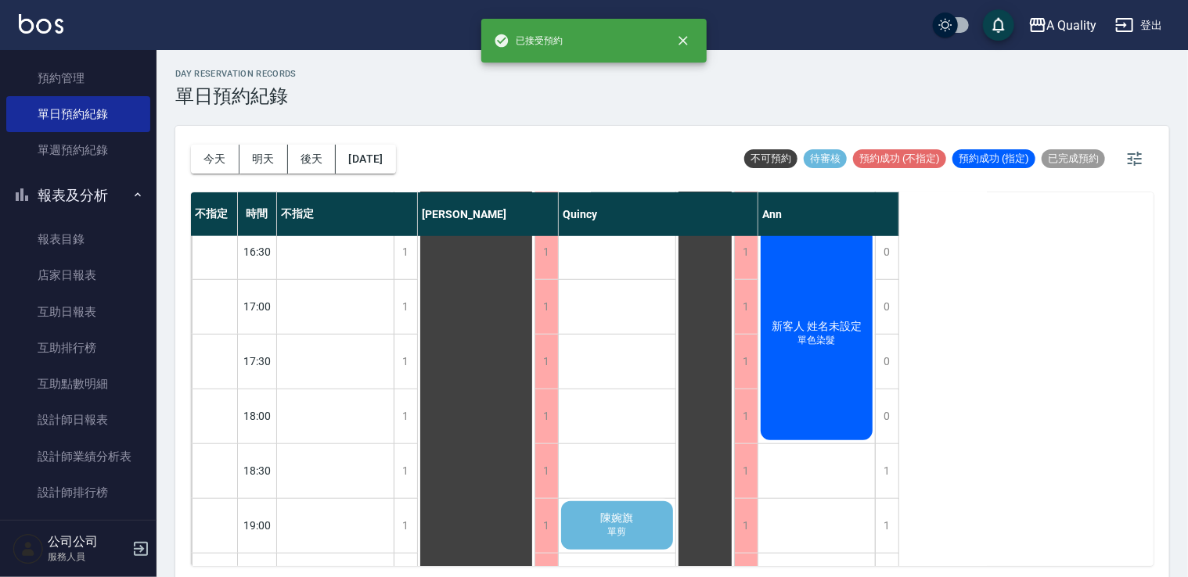
scroll to position [589, 0]
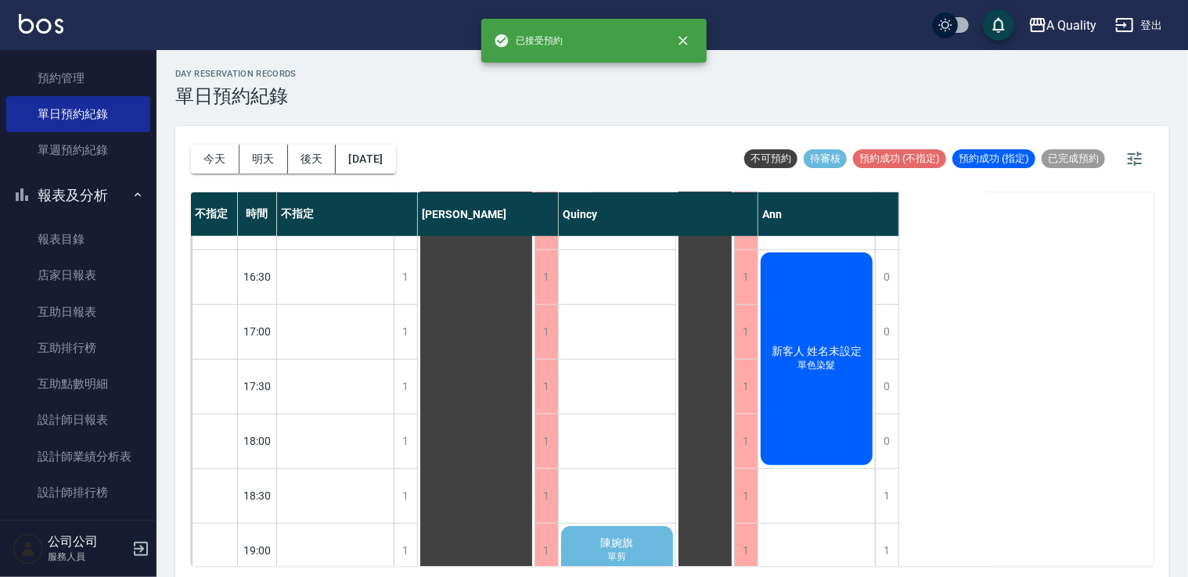
click at [815, 357] on span "新客人 姓名未設定" at bounding box center [816, 352] width 96 height 14
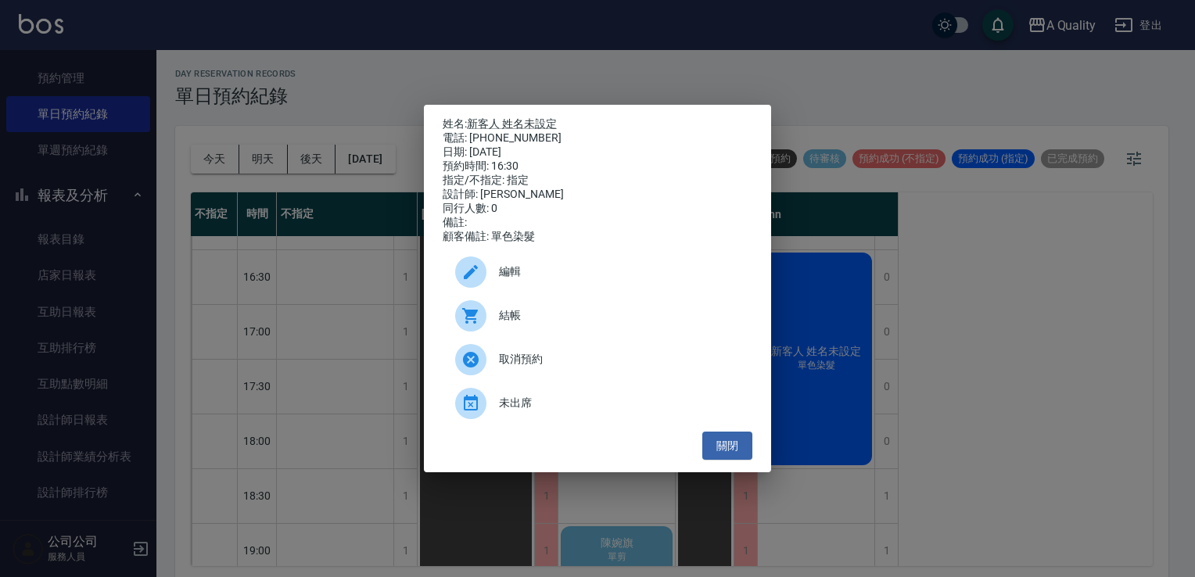
click at [447, 273] on div "編輯" at bounding box center [598, 272] width 310 height 44
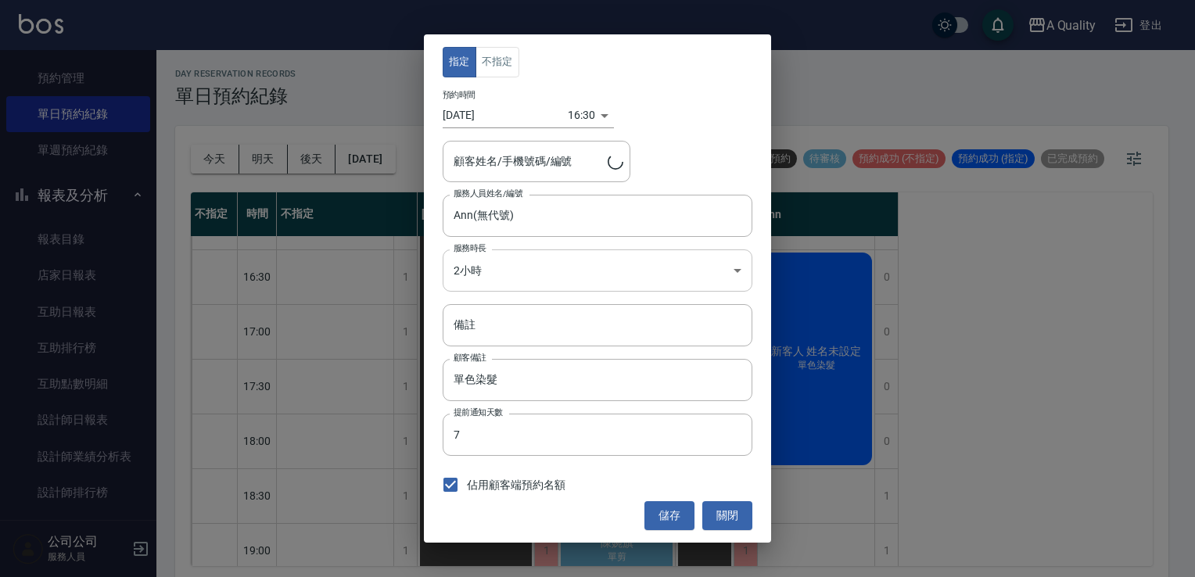
type input "新客人 姓名未設定/0916665356"
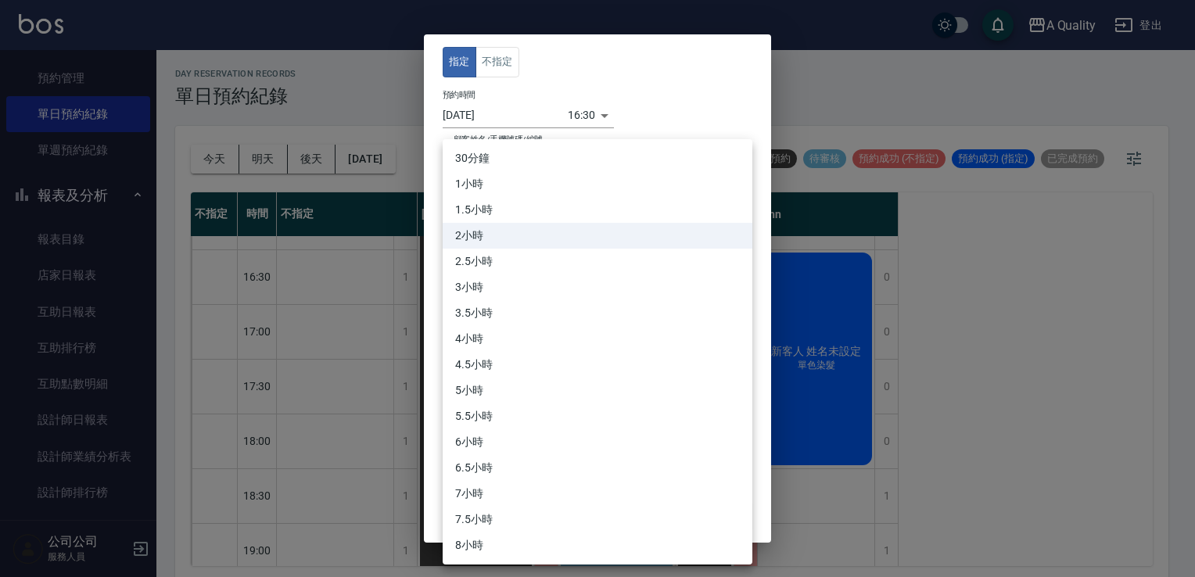
click at [529, 272] on body "A Quality 登出 櫃檯作業 打帳單 帳單列表 營業儀表板 現金收支登錄 每日結帳 排班表 現場電腦打卡 預約管理 預約管理 單日預約紀錄 單週預約紀錄…" at bounding box center [597, 291] width 1195 height 582
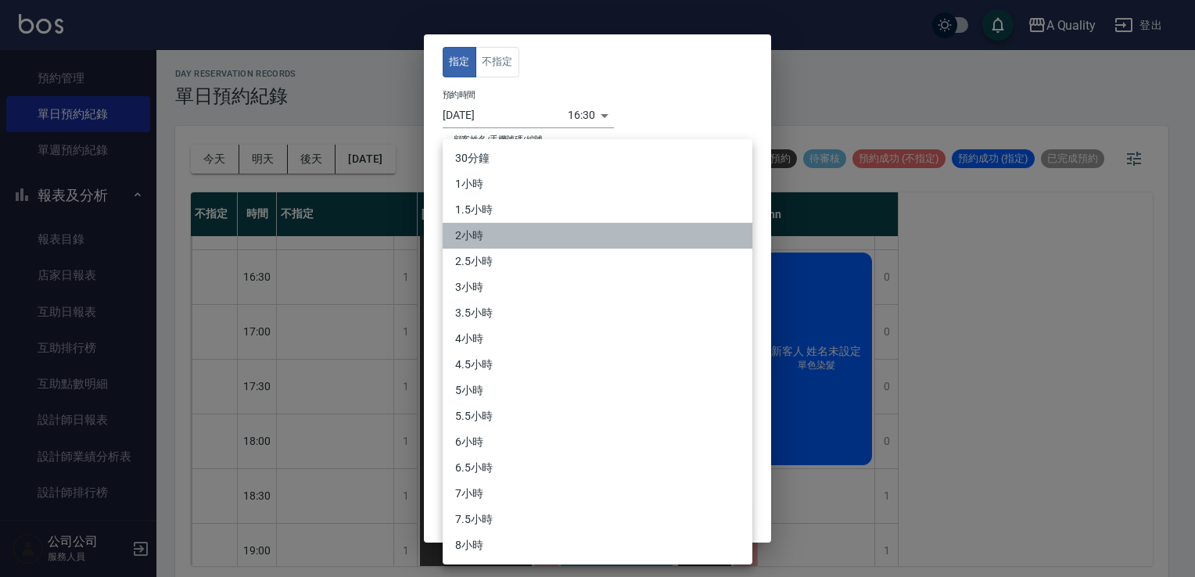
click at [498, 243] on li "2小時" at bounding box center [598, 236] width 310 height 26
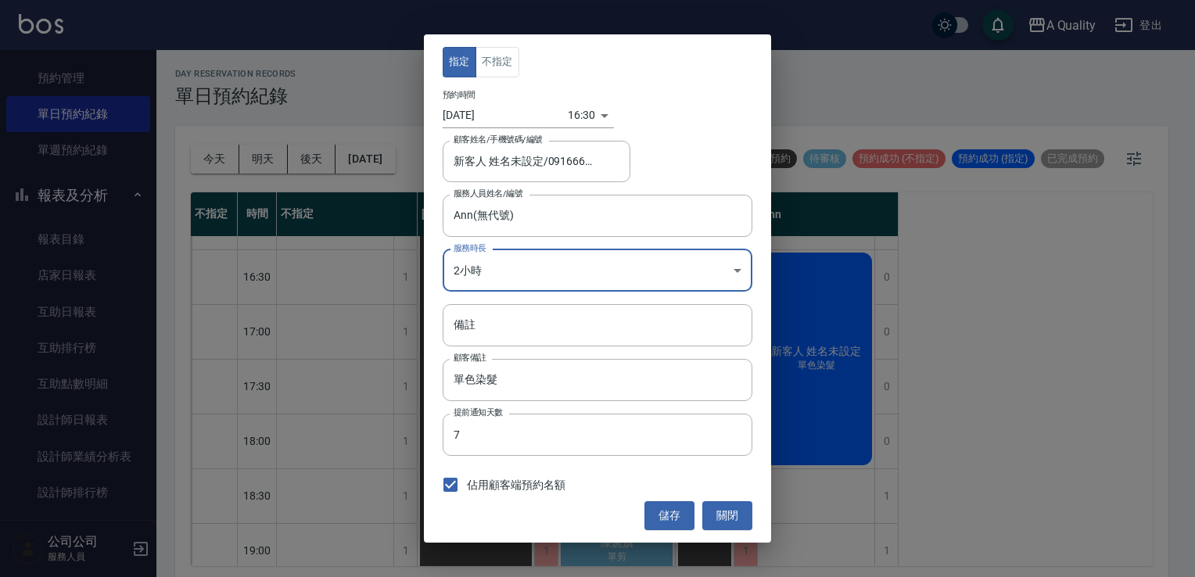
click at [535, 261] on body "A Quality 登出 櫃檯作業 打帳單 帳單列表 營業儀表板 現金收支登錄 每日結帳 排班表 現場電腦打卡 預約管理 預約管理 單日預約紀錄 單週預約紀錄…" at bounding box center [597, 291] width 1195 height 582
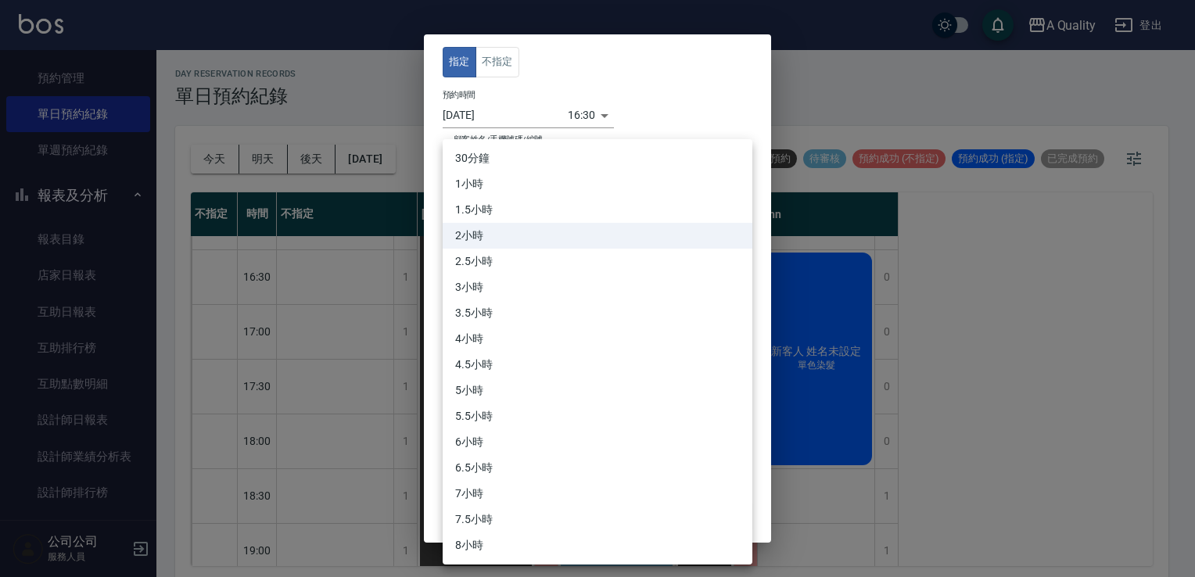
click at [485, 262] on li "2.5小時" at bounding box center [598, 262] width 310 height 26
type input "5"
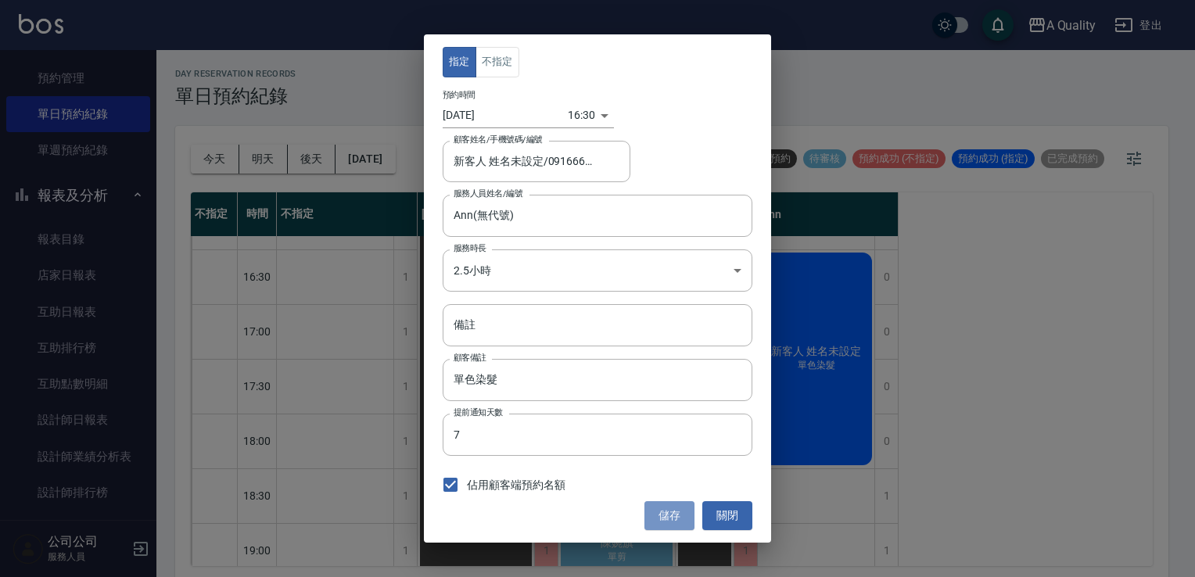
click at [660, 516] on button "儲存" at bounding box center [670, 515] width 50 height 29
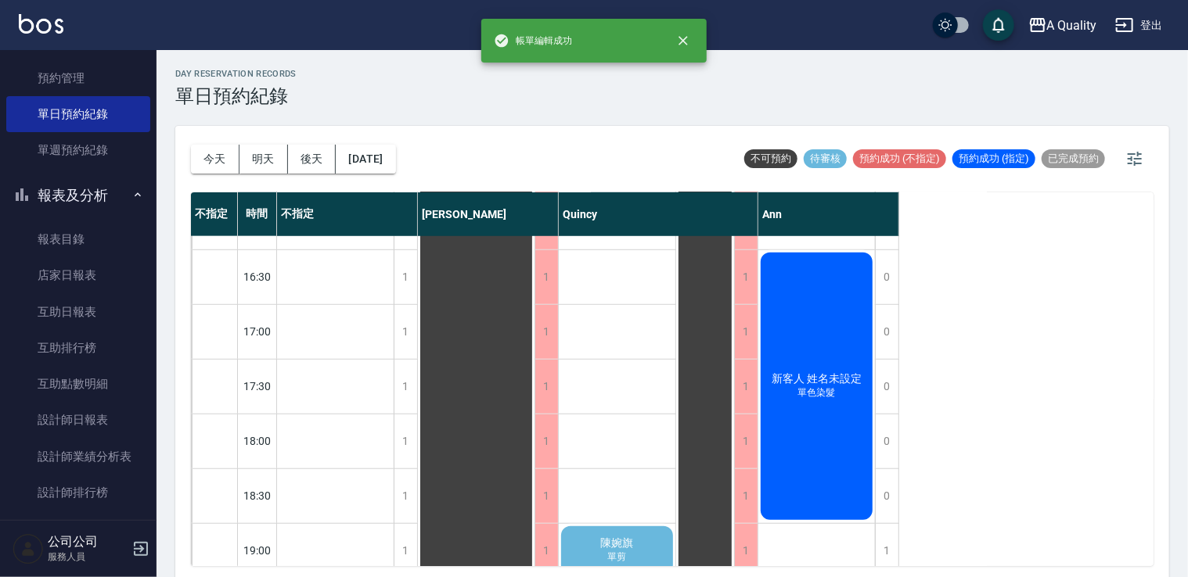
click at [827, 382] on span "新客人 姓名未設定" at bounding box center [816, 379] width 96 height 14
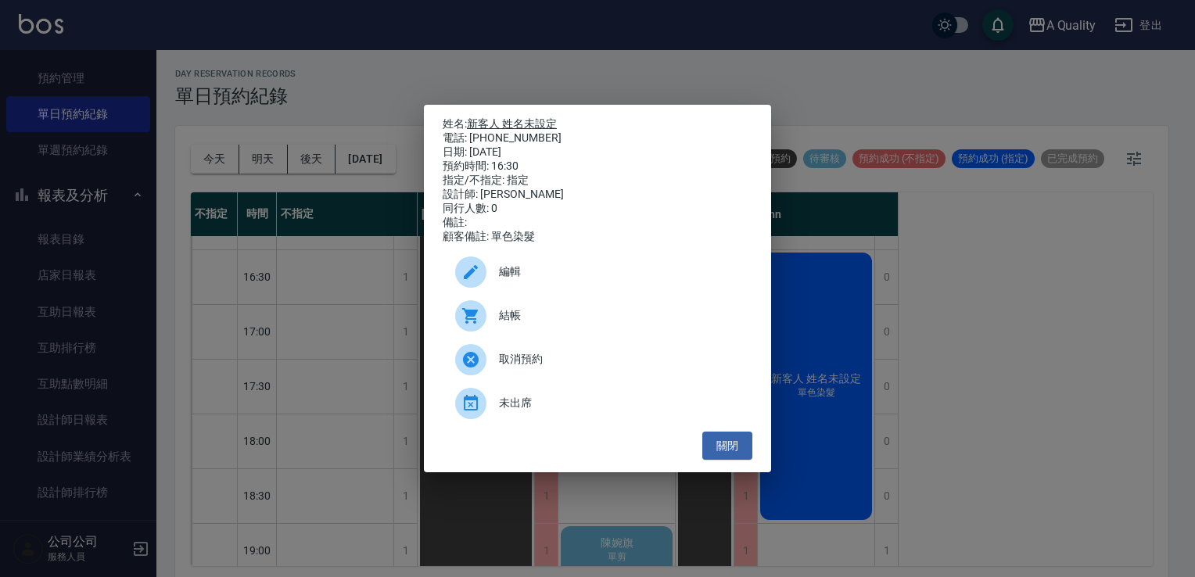
click at [531, 117] on link "新客人 姓名未設定" at bounding box center [512, 123] width 90 height 13
click at [735, 447] on button "關閉" at bounding box center [728, 446] width 50 height 29
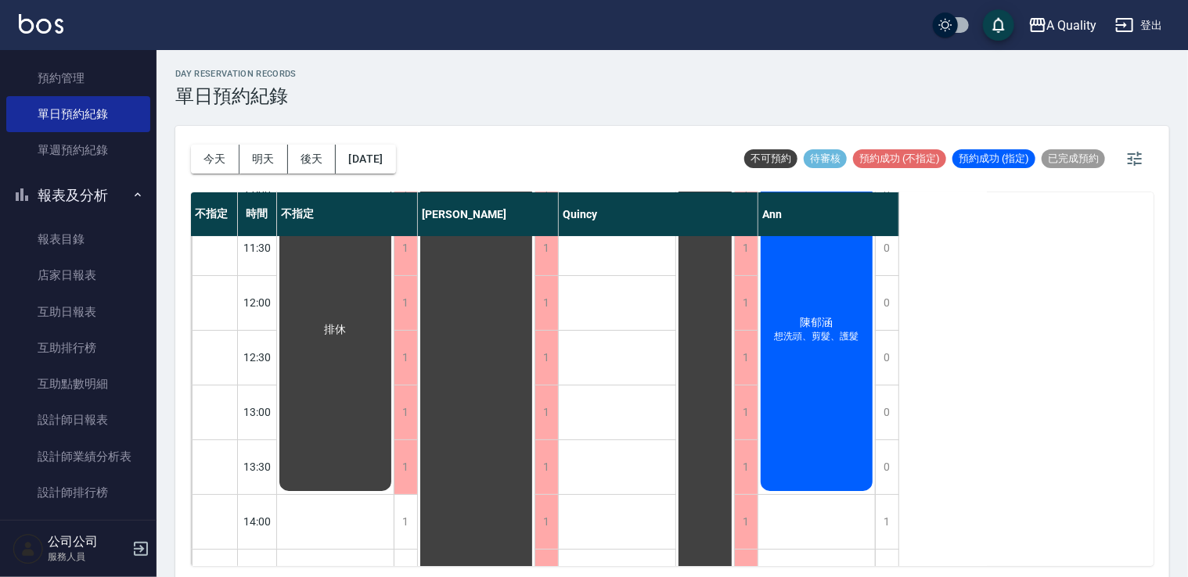
scroll to position [0, 0]
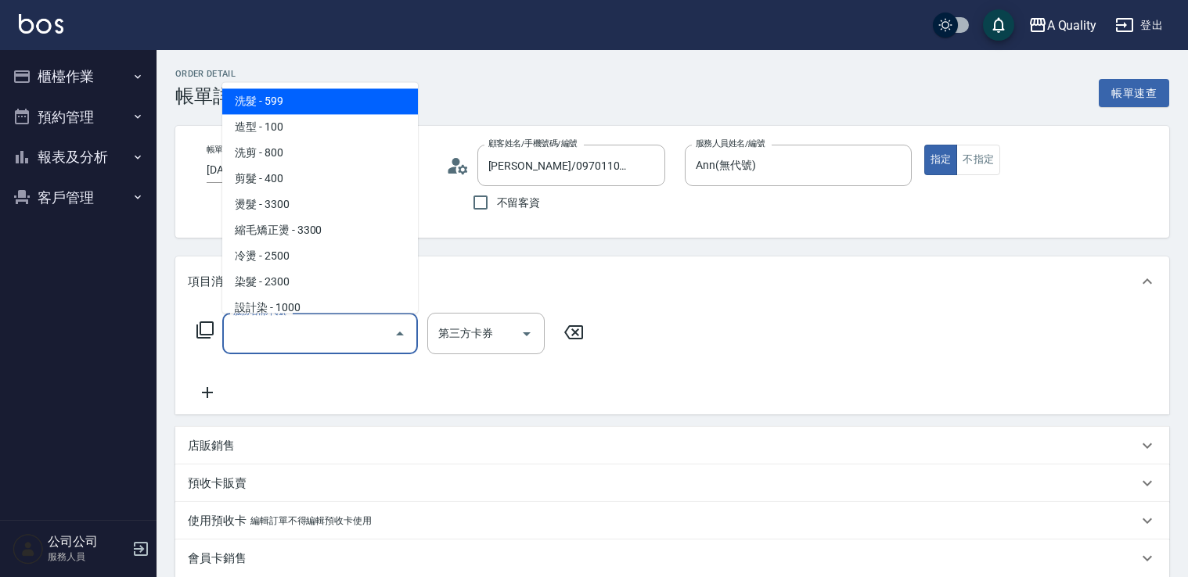
click at [266, 333] on input "服務名稱/代號" at bounding box center [308, 333] width 158 height 27
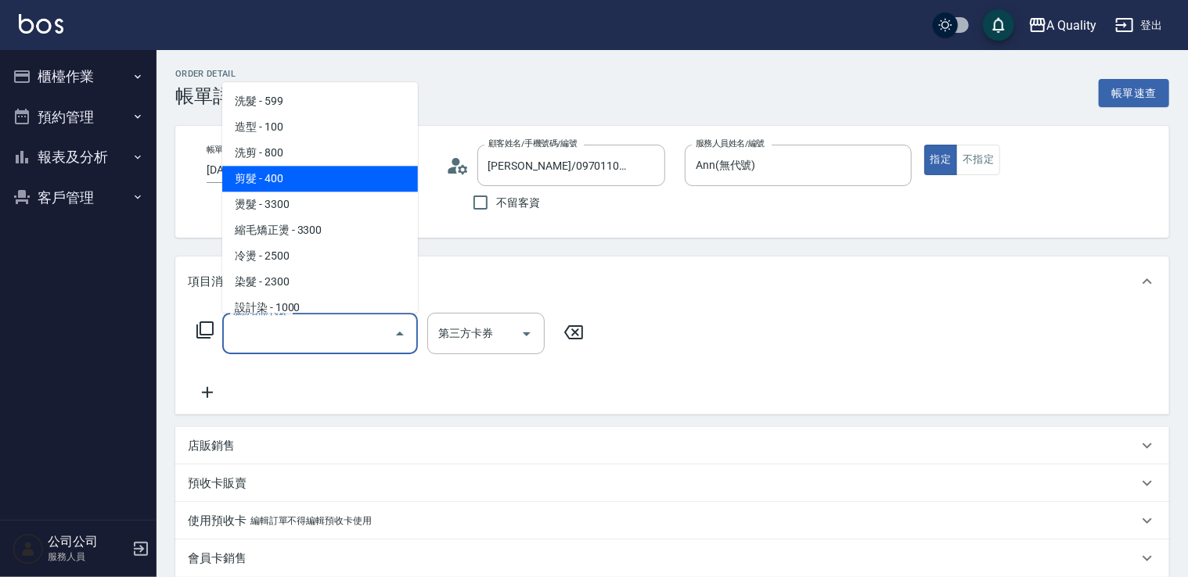
click at [259, 180] on span "剪髮 - 400" at bounding box center [320, 179] width 196 height 26
click at [341, 324] on input "剪髮(201)" at bounding box center [298, 333] width 138 height 27
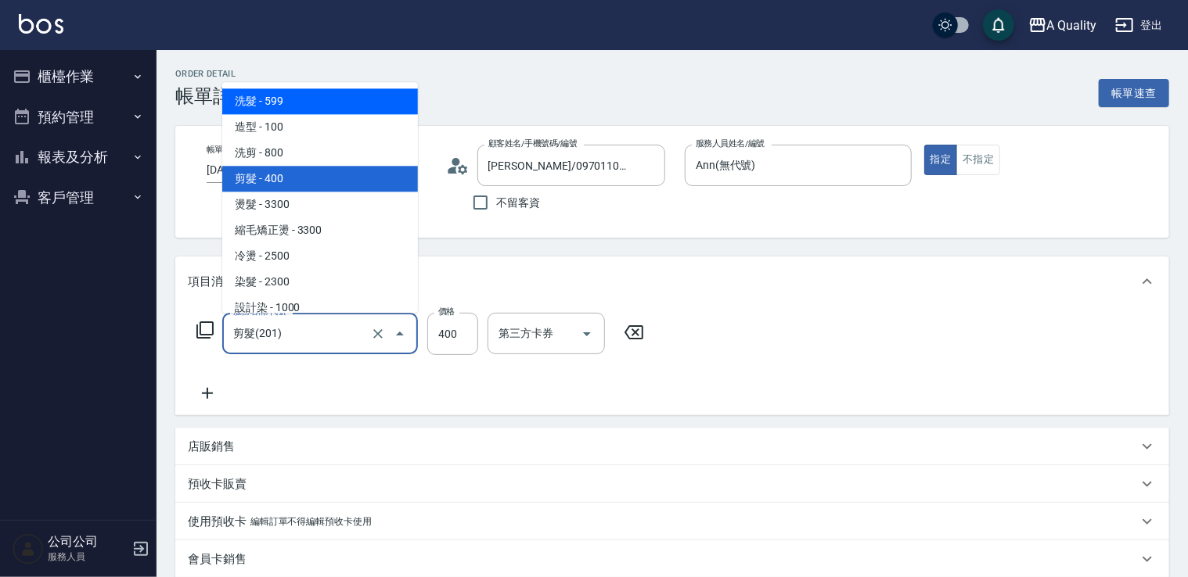
drag, startPoint x: 285, startPoint y: 105, endPoint x: 440, endPoint y: 232, distance: 201.2
click at [285, 106] on span "洗髮 - 599" at bounding box center [320, 101] width 196 height 26
type input "洗髮(101)"
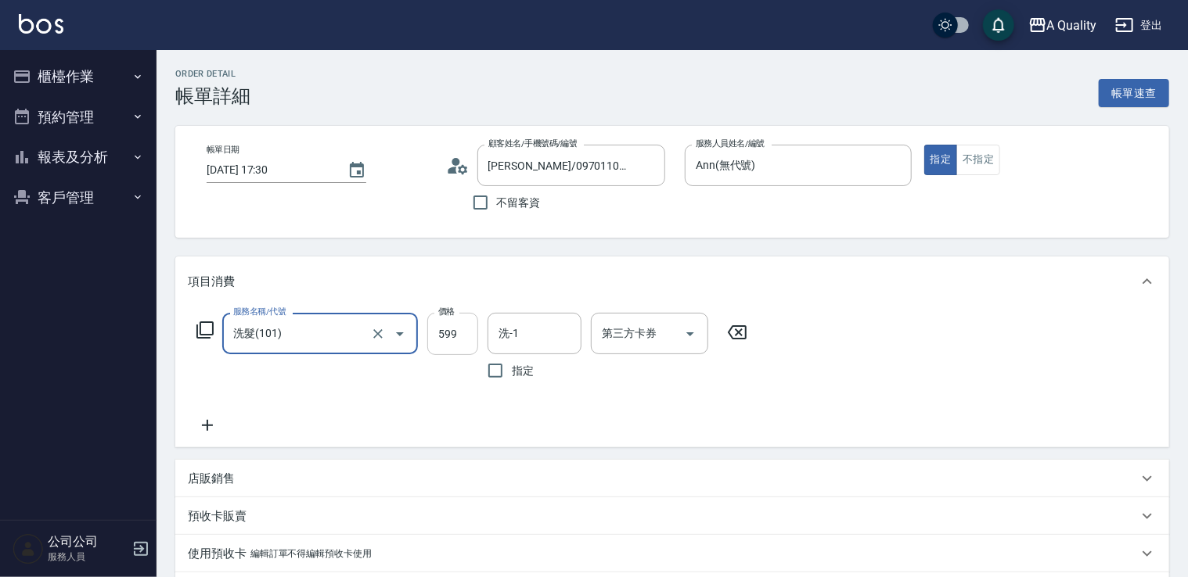
click at [455, 335] on input "599" at bounding box center [452, 334] width 51 height 42
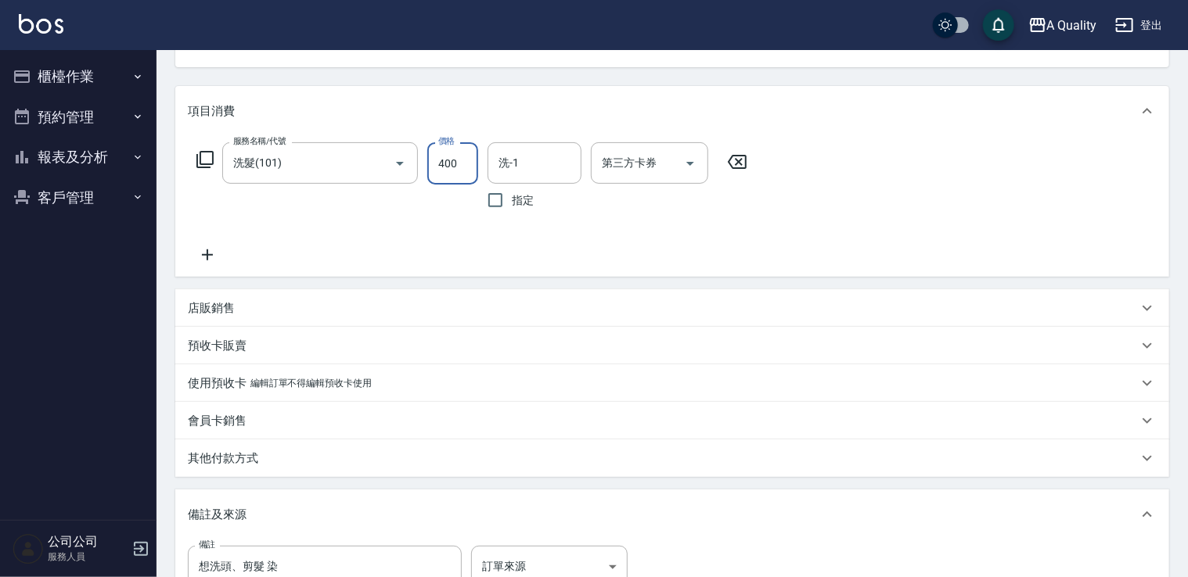
scroll to position [379, 0]
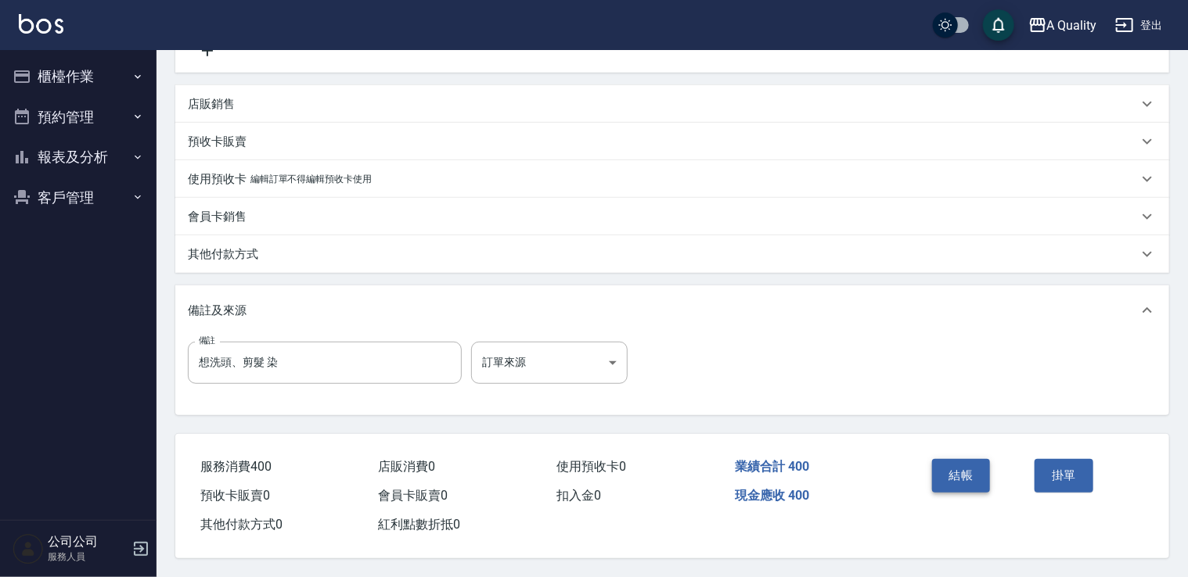
type input "400"
click at [958, 479] on button "結帳" at bounding box center [961, 475] width 59 height 33
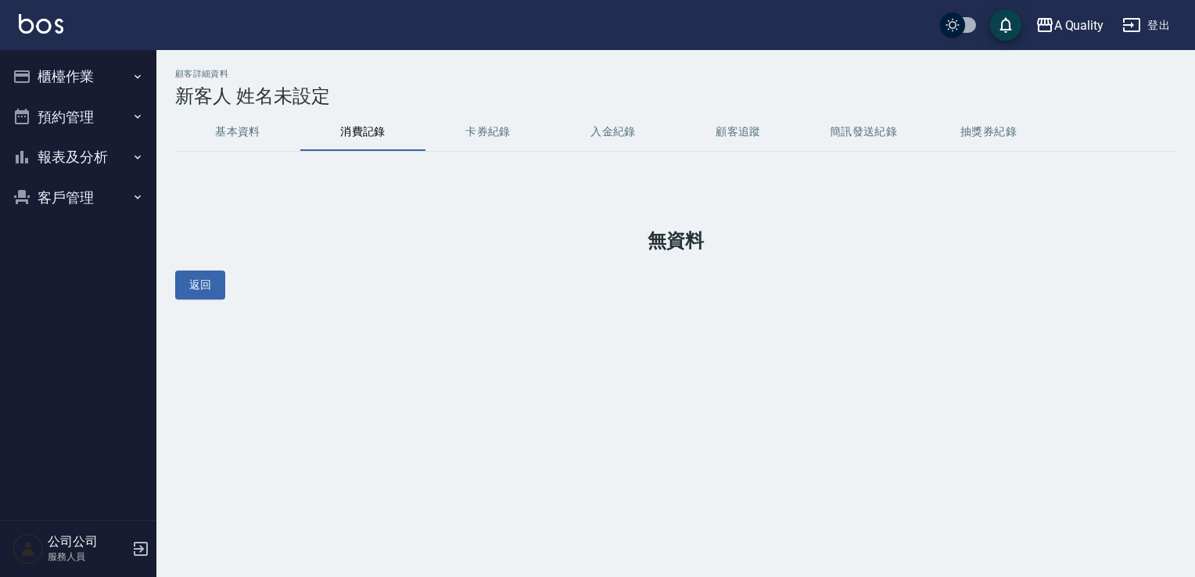
click at [282, 142] on button "基本資料" at bounding box center [237, 132] width 125 height 38
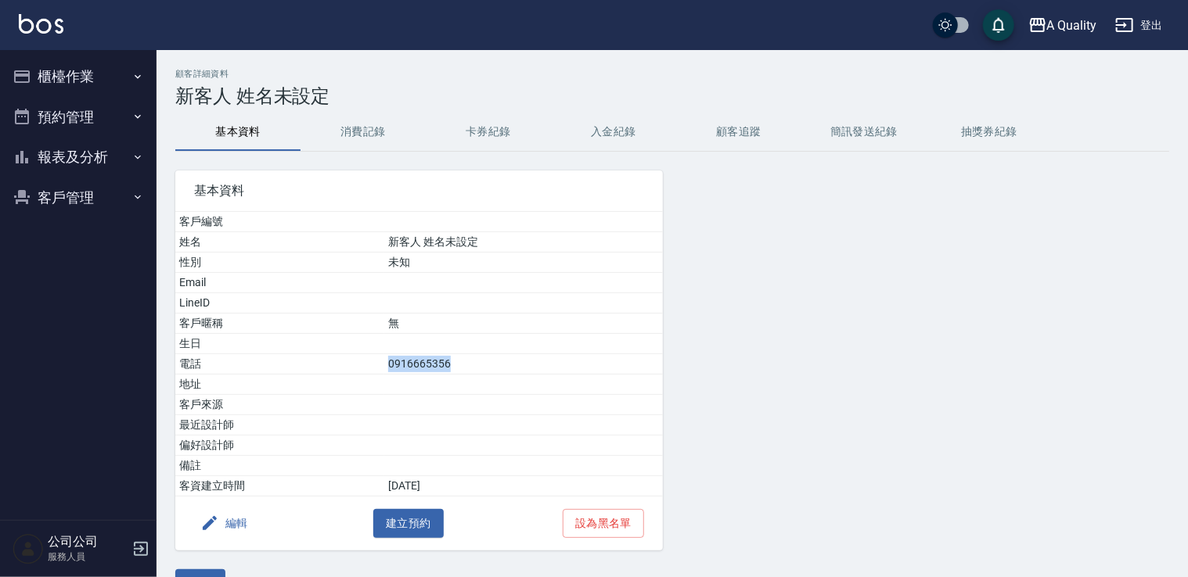
drag, startPoint x: 392, startPoint y: 367, endPoint x: 461, endPoint y: 361, distance: 69.1
click at [461, 361] on tr "電話 [PHONE_NUMBER]" at bounding box center [418, 364] width 487 height 20
drag, startPoint x: 461, startPoint y: 361, endPoint x: 451, endPoint y: 358, distance: 10.6
copy tr "電話 [PHONE_NUMBER]"
